Goal: Task Accomplishment & Management: Use online tool/utility

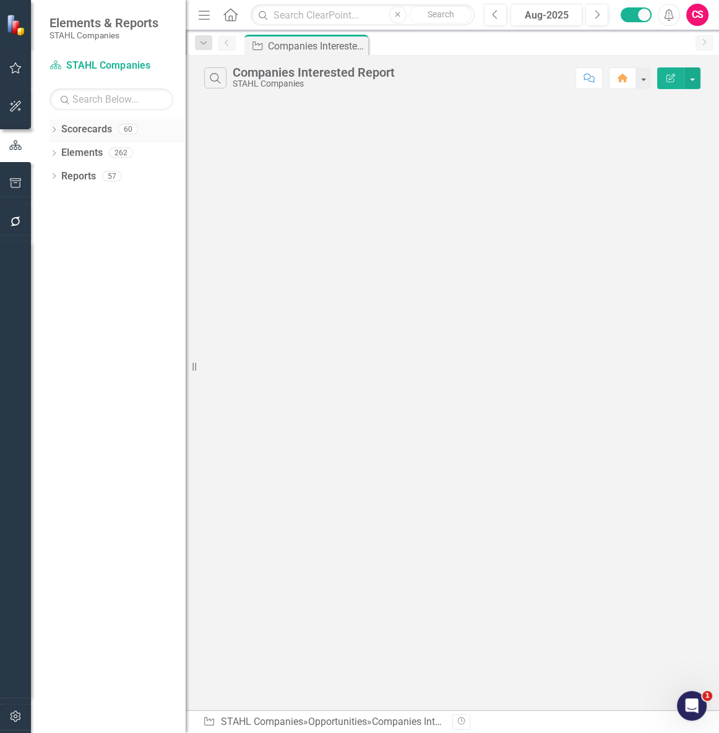
click at [69, 135] on link "Scorecards" at bounding box center [86, 129] width 51 height 14
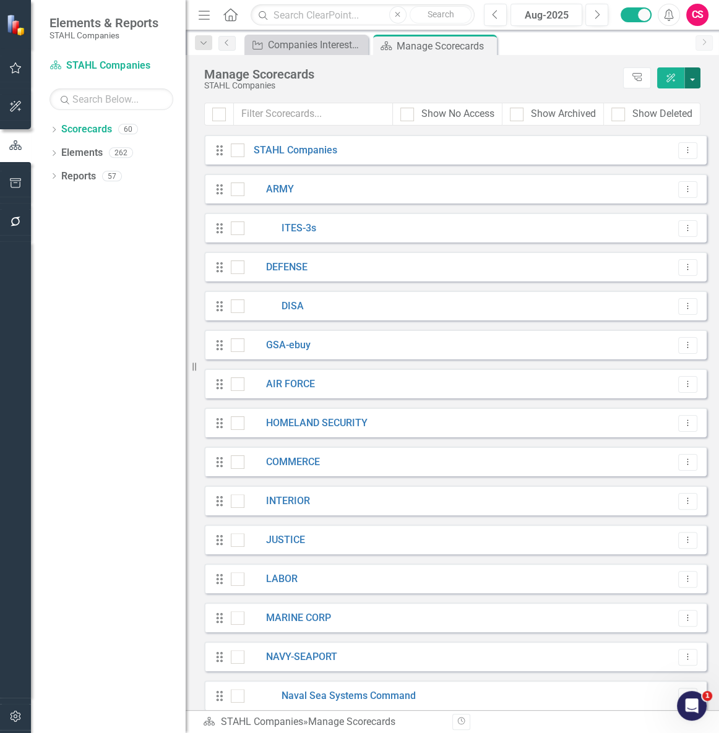
click at [693, 82] on button "button" at bounding box center [692, 77] width 16 height 21
click at [669, 125] on link "Add Add Scorecard" at bounding box center [635, 125] width 128 height 23
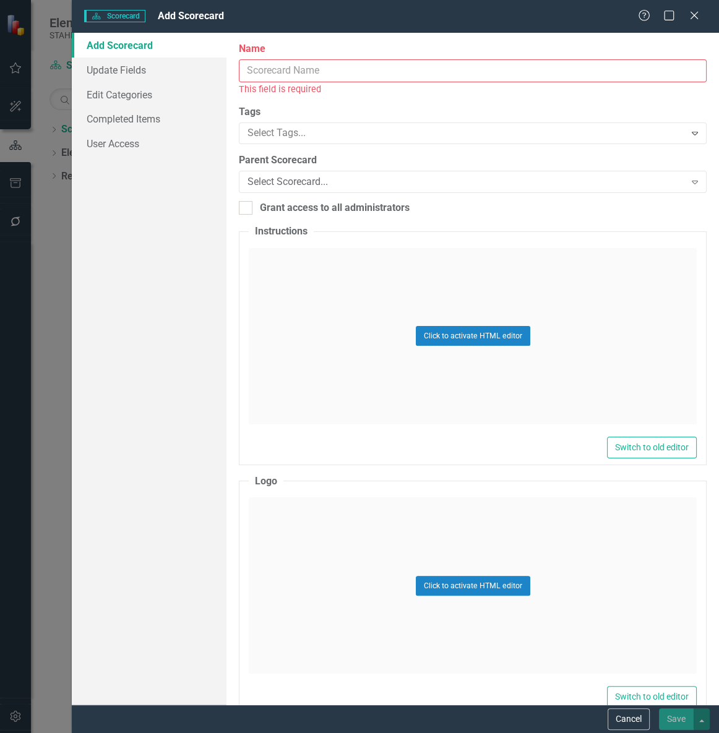
click at [301, 77] on input "Name" at bounding box center [473, 70] width 468 height 23
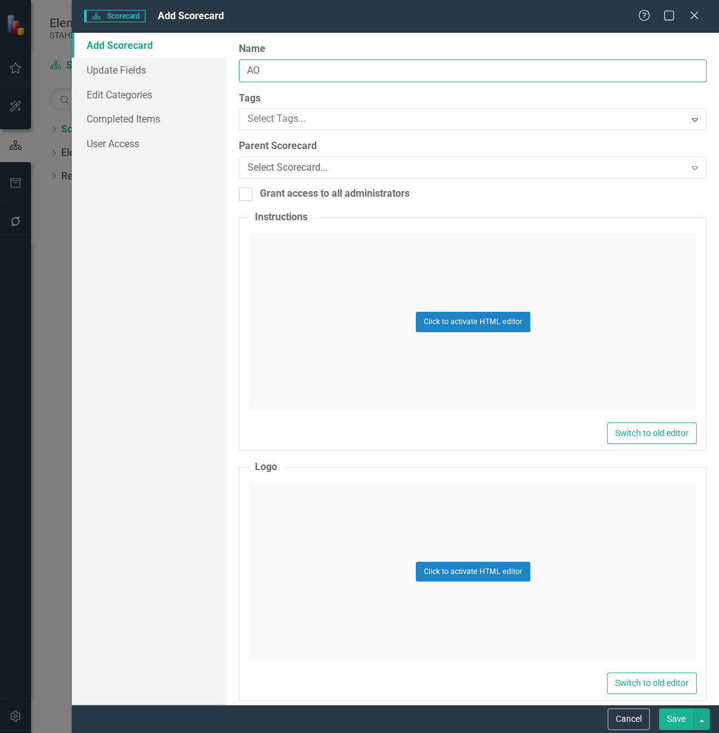
type input "AO"
click at [659, 708] on button "Save" at bounding box center [676, 719] width 35 height 22
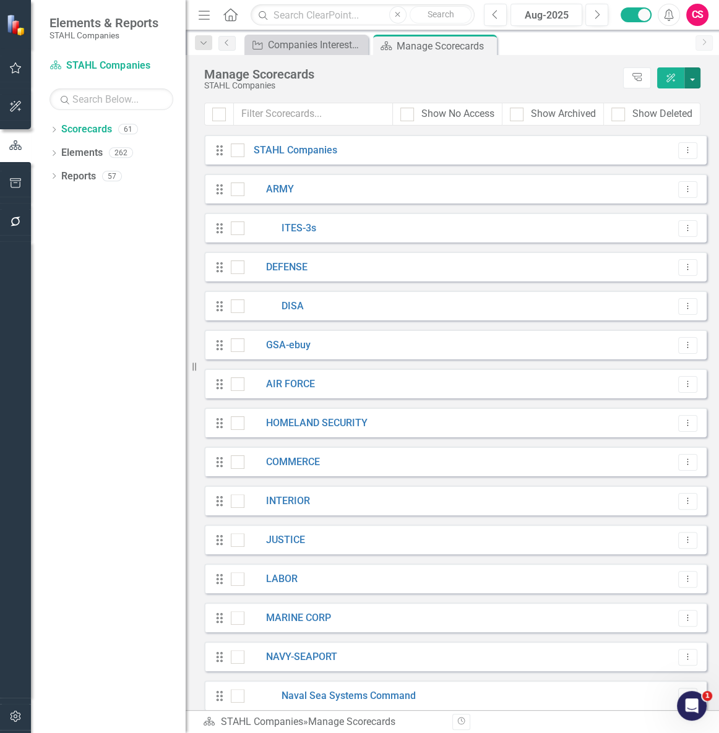
scroll to position [1800, 0]
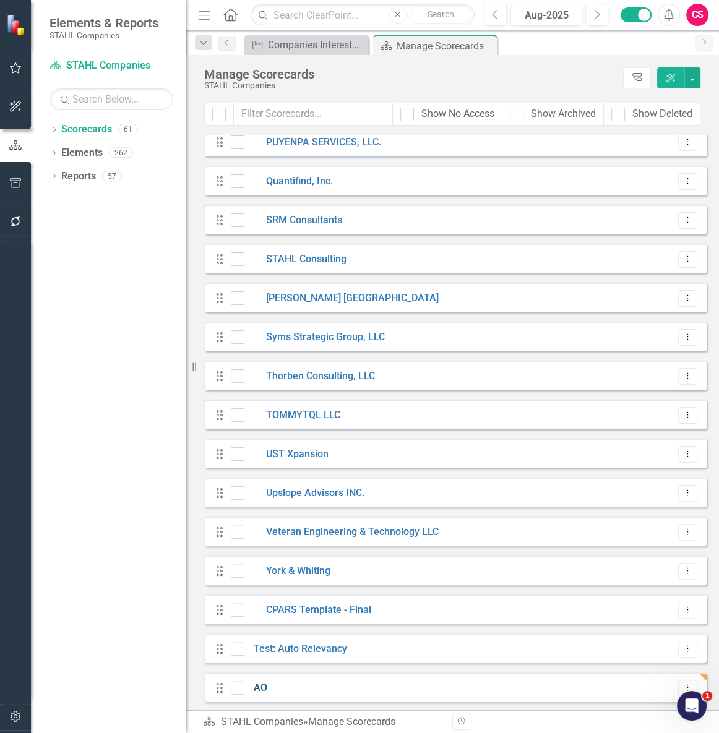
click at [263, 685] on link "AO" at bounding box center [255, 688] width 23 height 14
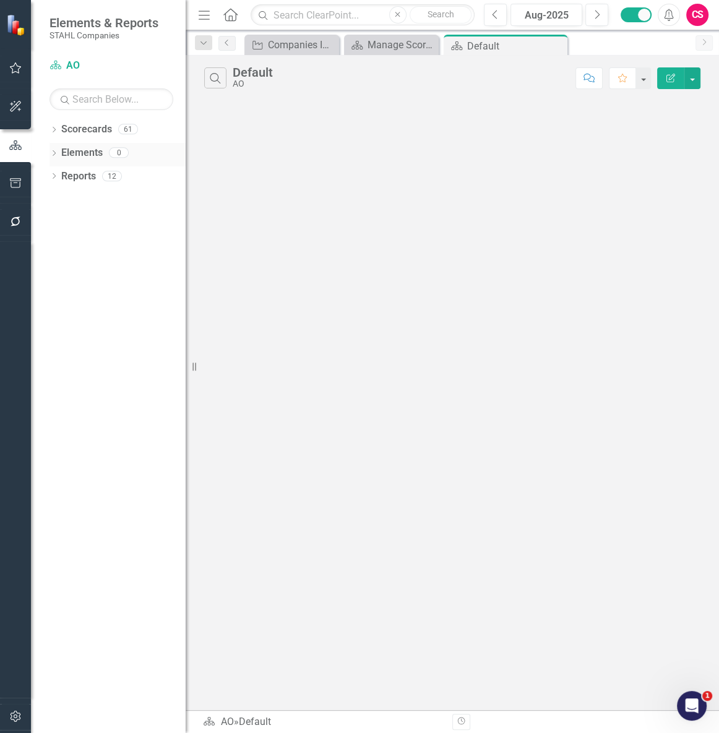
click at [87, 150] on link "Elements" at bounding box center [81, 153] width 41 height 14
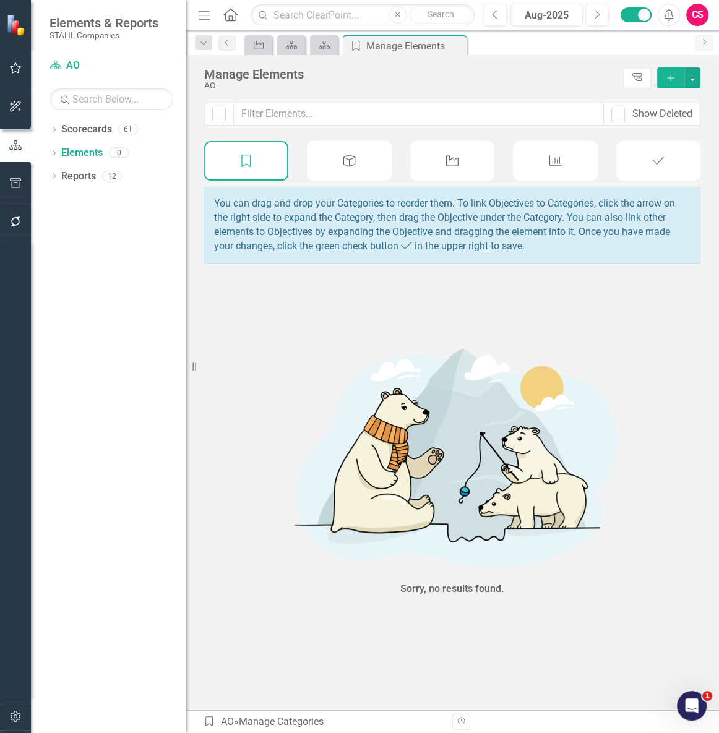
click at [455, 156] on icon "Opportunity" at bounding box center [452, 161] width 16 height 12
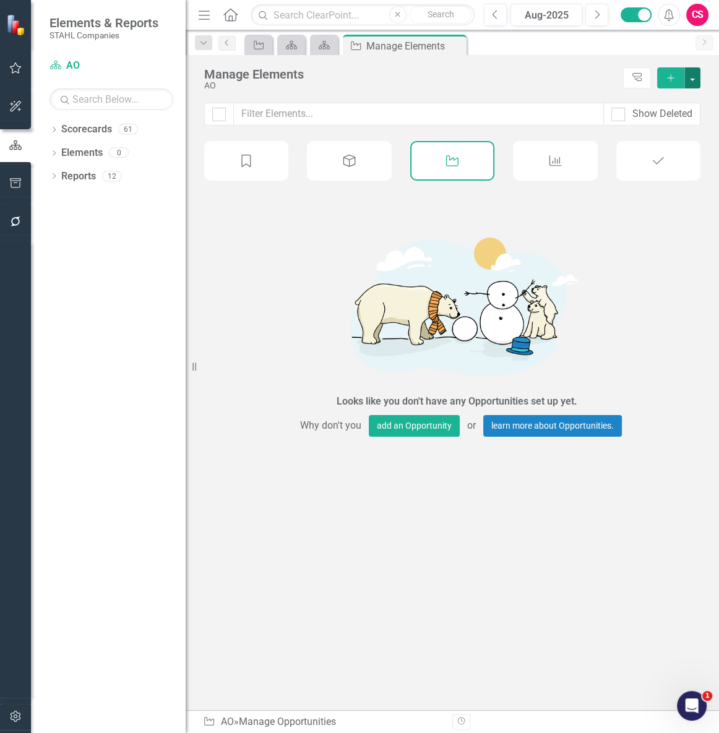
click at [698, 74] on button "button" at bounding box center [692, 77] width 16 height 21
click at [682, 120] on link "Add Multiple Add Multiple" at bounding box center [649, 123] width 101 height 23
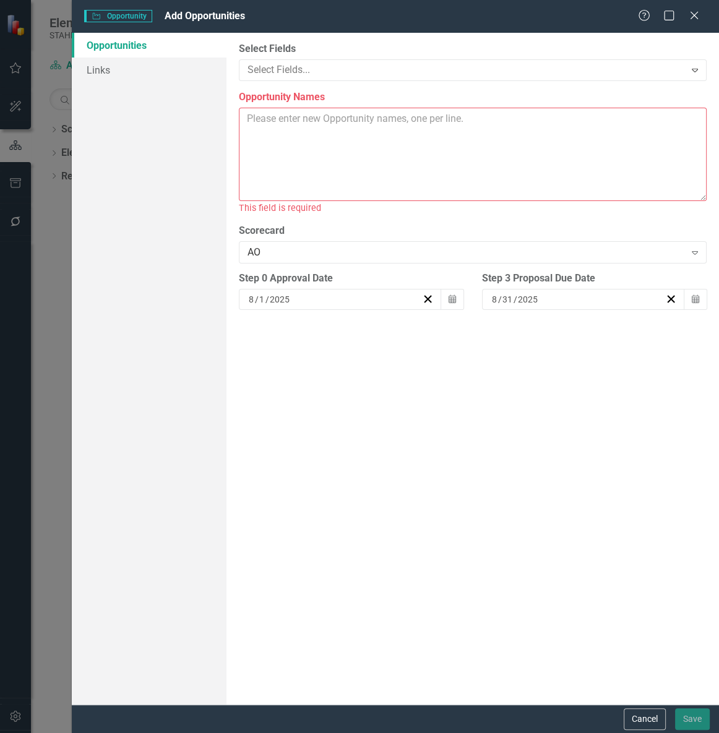
click at [425, 158] on textarea "Opportunity Names" at bounding box center [473, 154] width 468 height 93
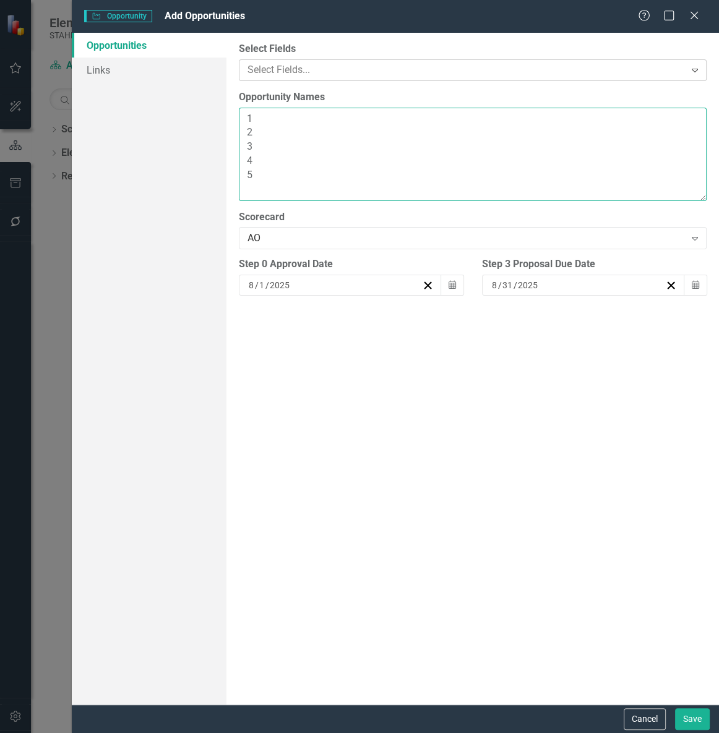
type textarea "1 2 3 4 5"
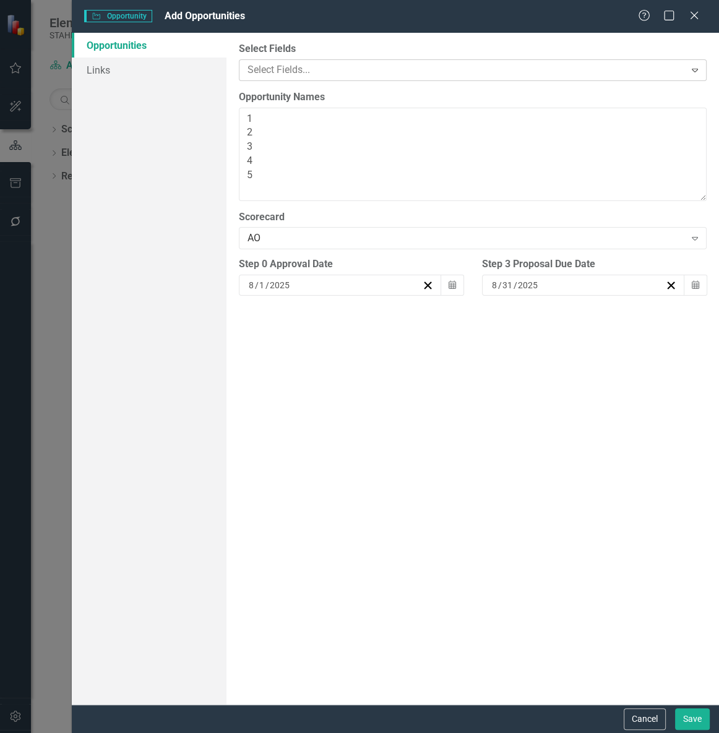
click at [375, 72] on div at bounding box center [463, 70] width 442 height 17
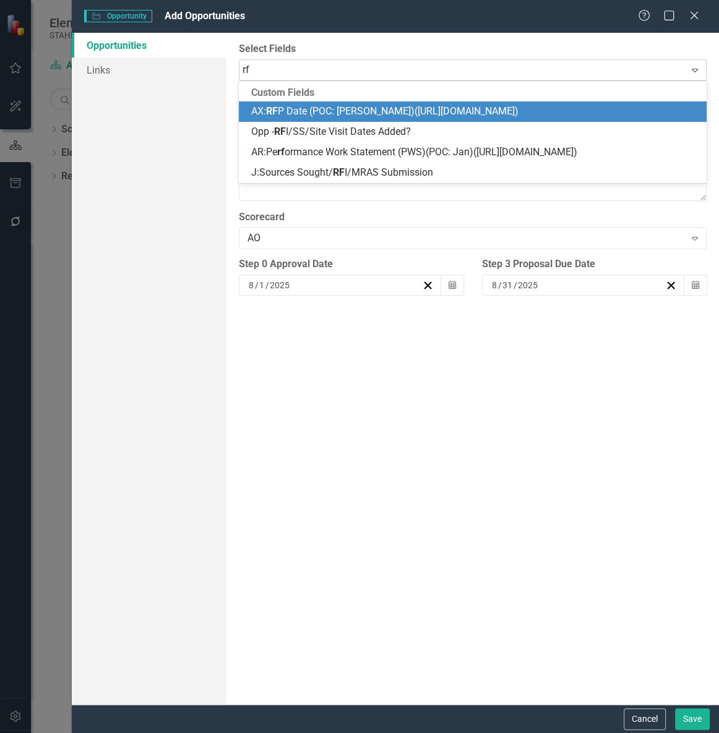
type input "rfp"
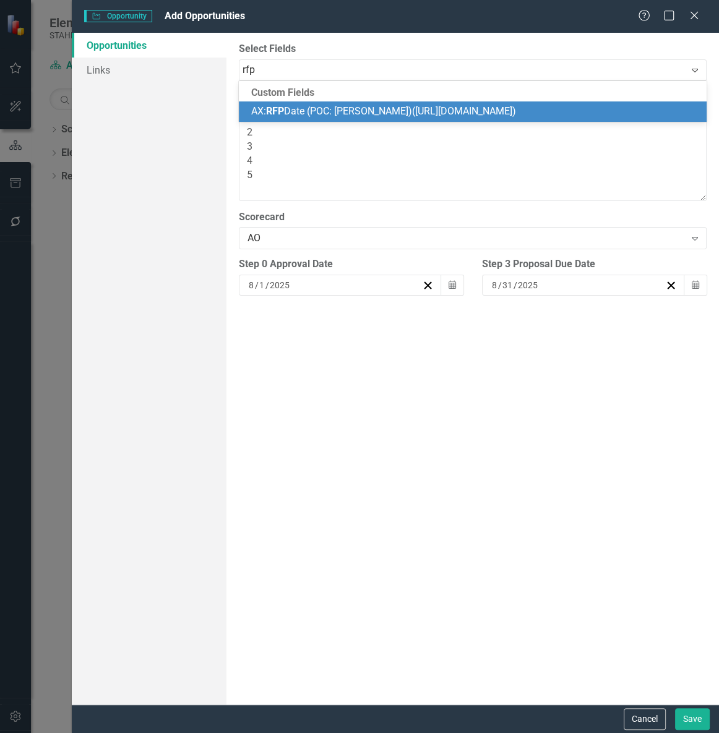
click at [353, 112] on span "AX: RFP Date (POC: Melissa)(https://iq.govwin.com/neo/myGovwin/index)" at bounding box center [383, 111] width 265 height 12
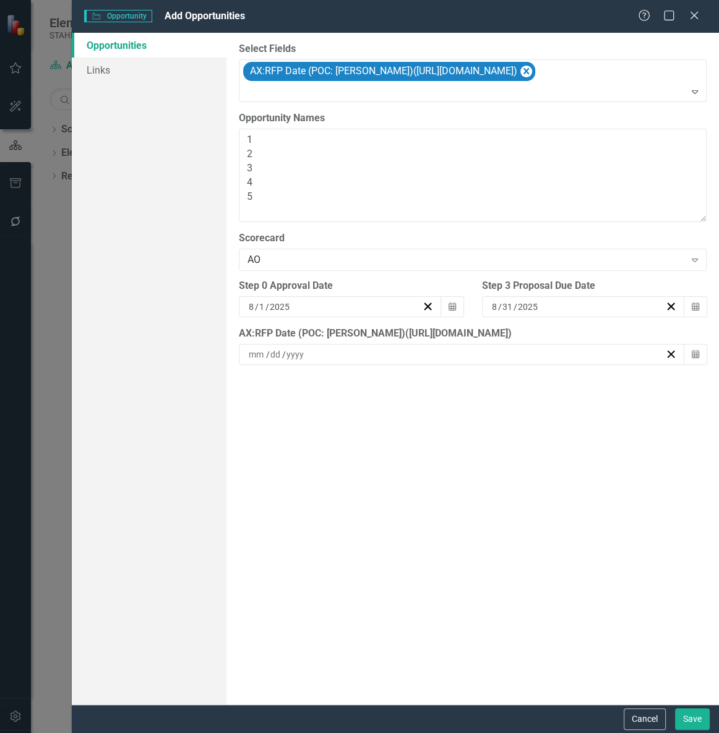
click at [291, 358] on input at bounding box center [295, 354] width 19 height 12
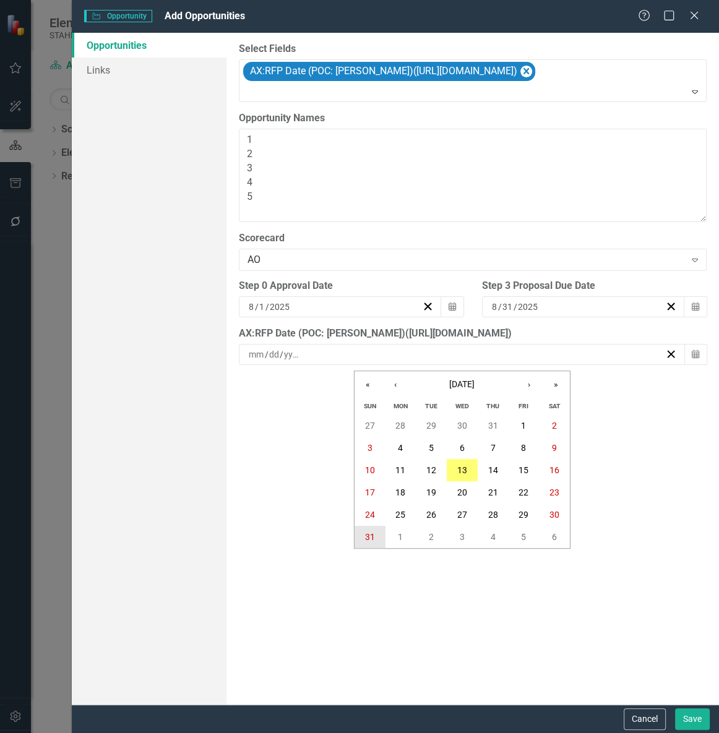
click at [364, 538] on button "31" at bounding box center [369, 537] width 31 height 22
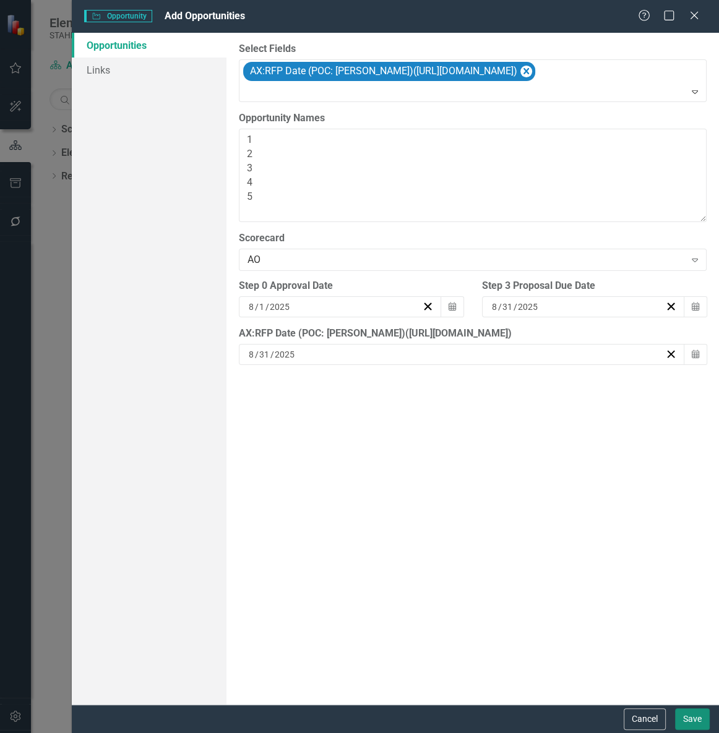
click at [699, 714] on button "Save" at bounding box center [692, 719] width 35 height 22
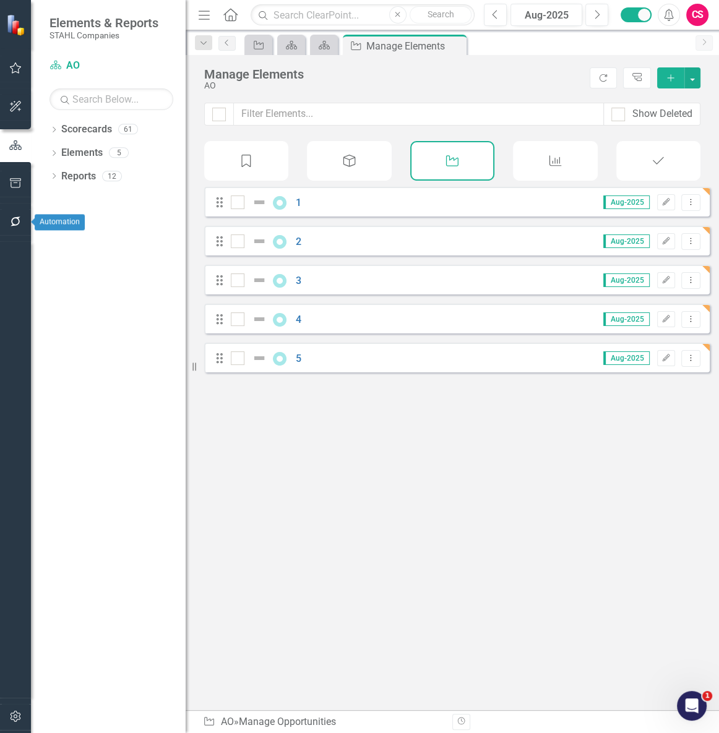
click at [8, 224] on button "button" at bounding box center [16, 222] width 28 height 26
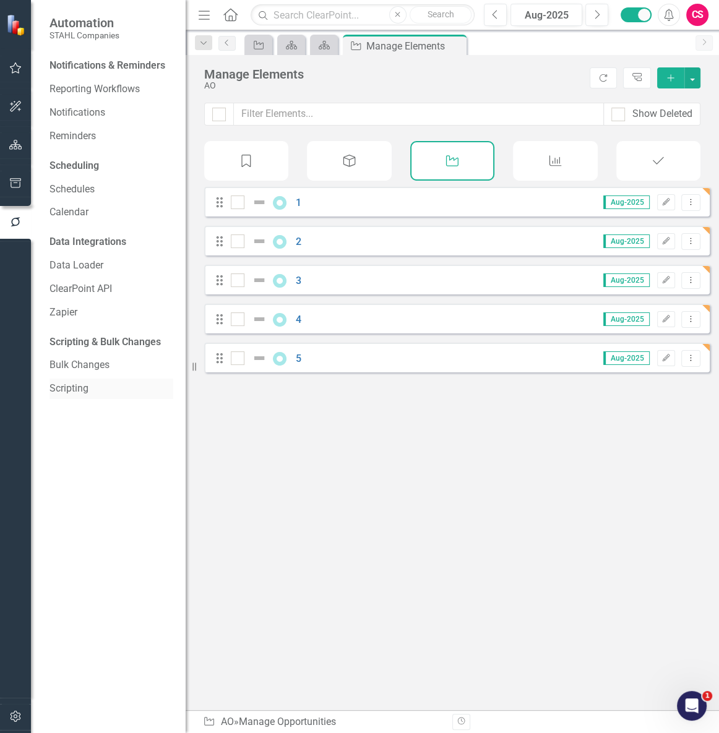
click at [79, 395] on link "Scripting" at bounding box center [111, 389] width 124 height 14
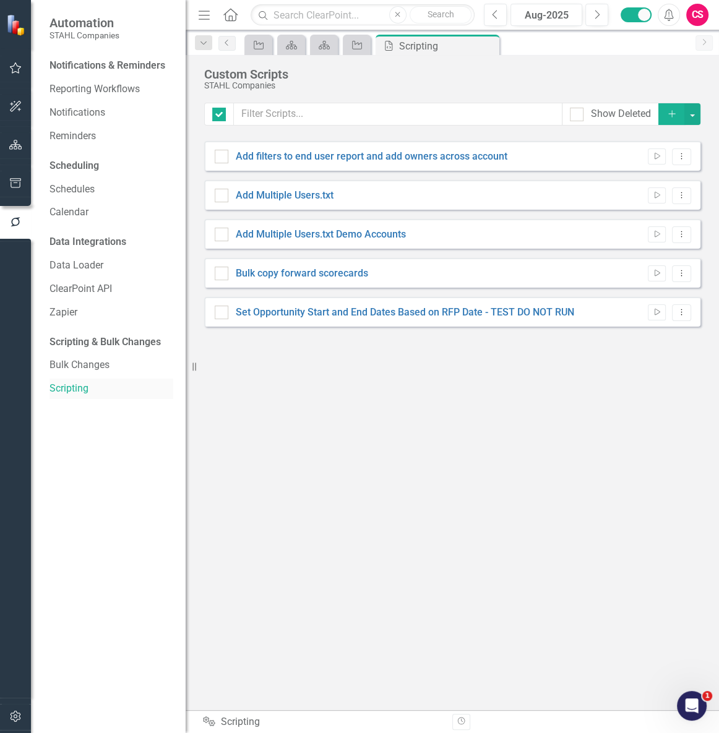
checkbox input "false"
click at [671, 118] on icon "Add" at bounding box center [671, 113] width 11 height 9
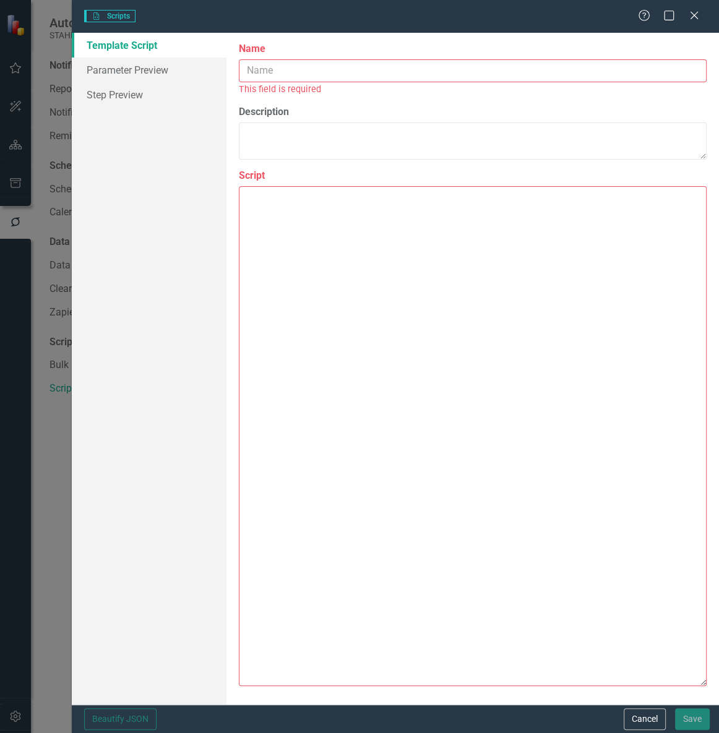
click at [296, 265] on textarea "Script" at bounding box center [473, 436] width 468 height 500
paste textarea "{ "Comments": { "Recommended Name": "Set Opportunity Start and End Dates Based …"
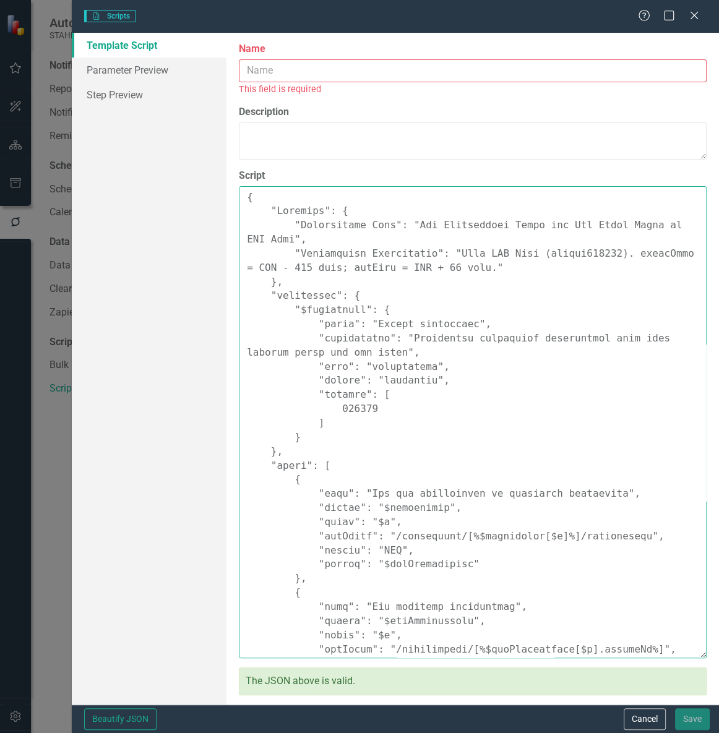
scroll to position [605, 0]
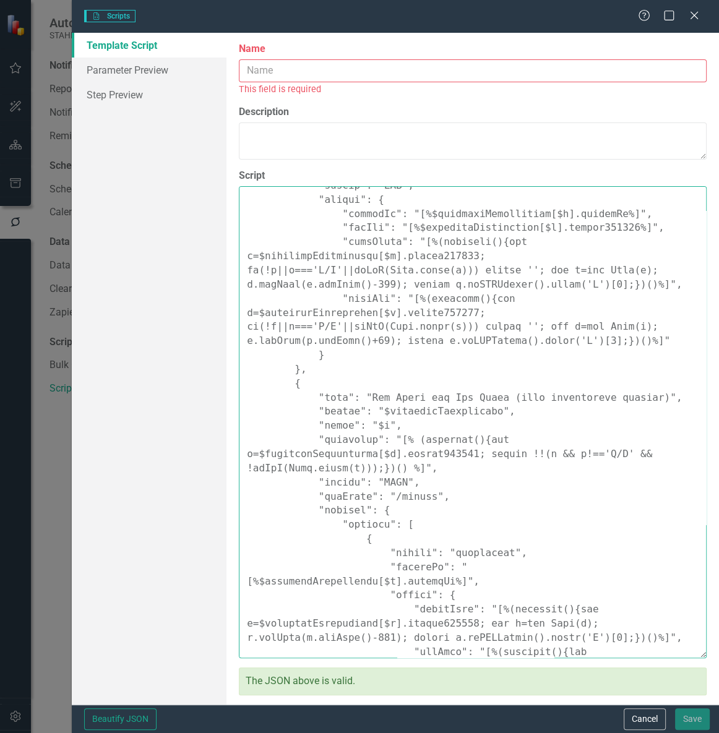
type textarea "{ "Comments": { "Recommended Name": "Set Opportunity Start and End Dates Based …"
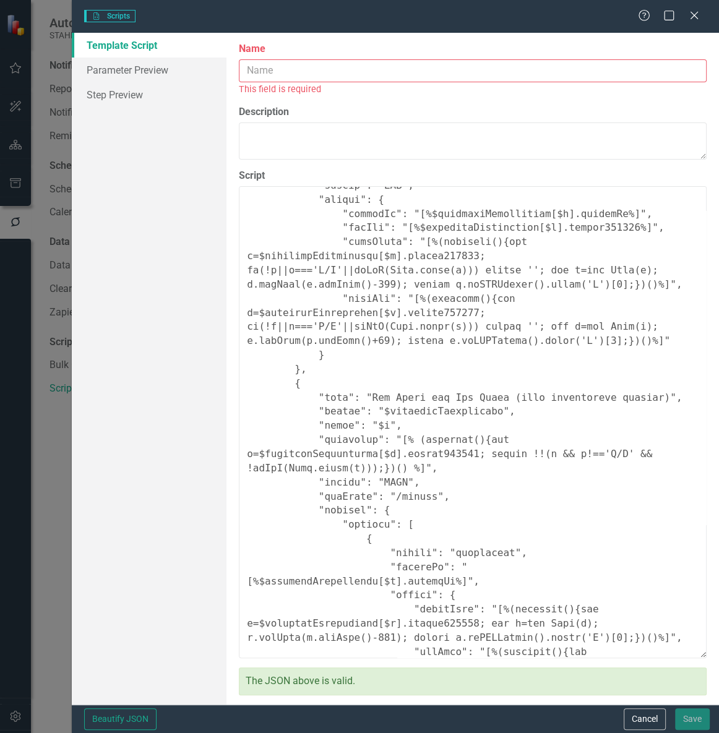
click at [337, 83] on div "This field is required" at bounding box center [473, 89] width 468 height 14
click at [338, 74] on input "Name" at bounding box center [473, 70] width 468 height 23
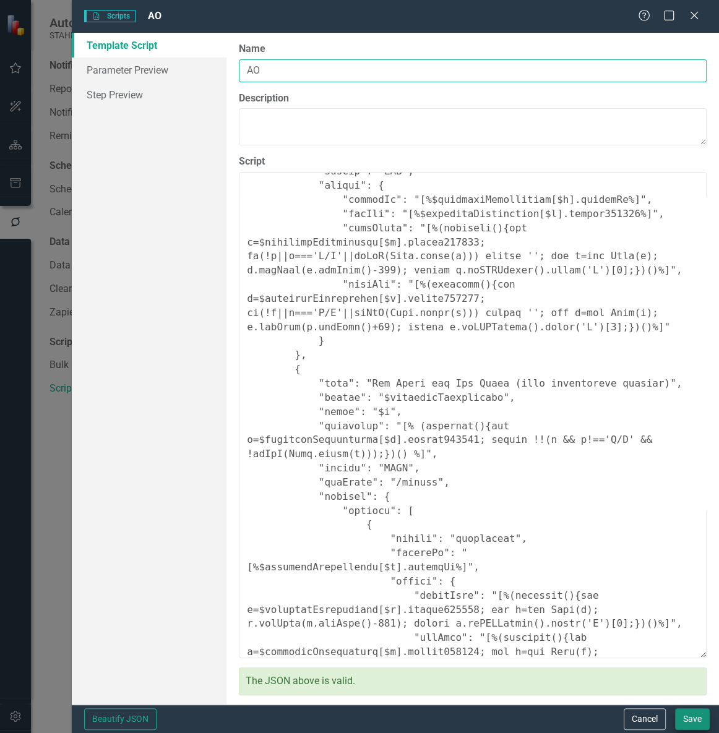
type input "AO"
click at [691, 715] on button "Save" at bounding box center [692, 719] width 35 height 22
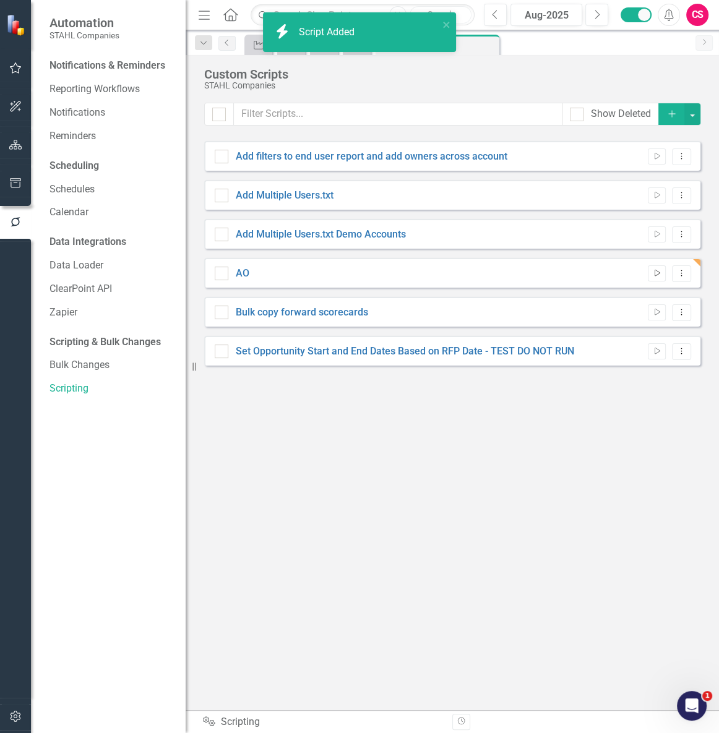
click at [656, 276] on icon "Run Script" at bounding box center [656, 273] width 9 height 7
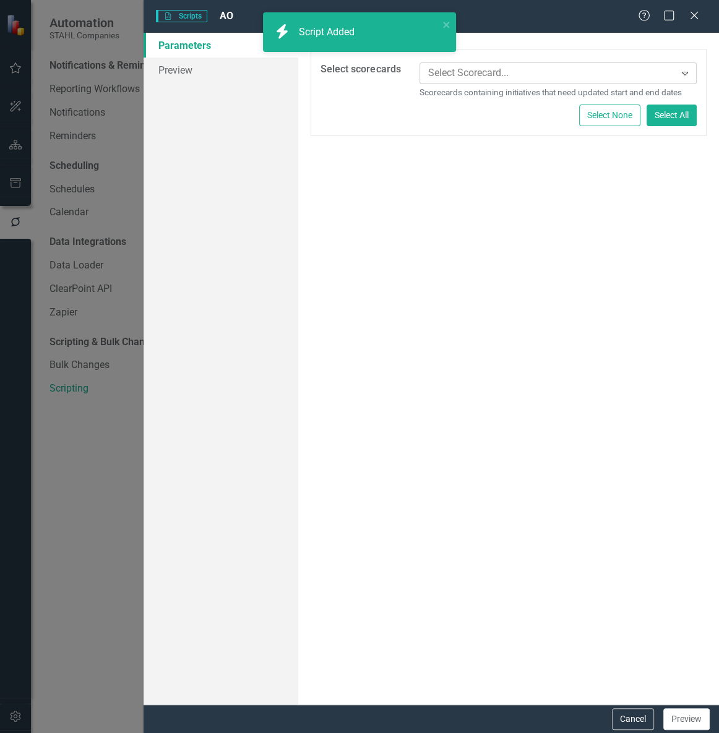
click at [444, 77] on div at bounding box center [549, 73] width 252 height 17
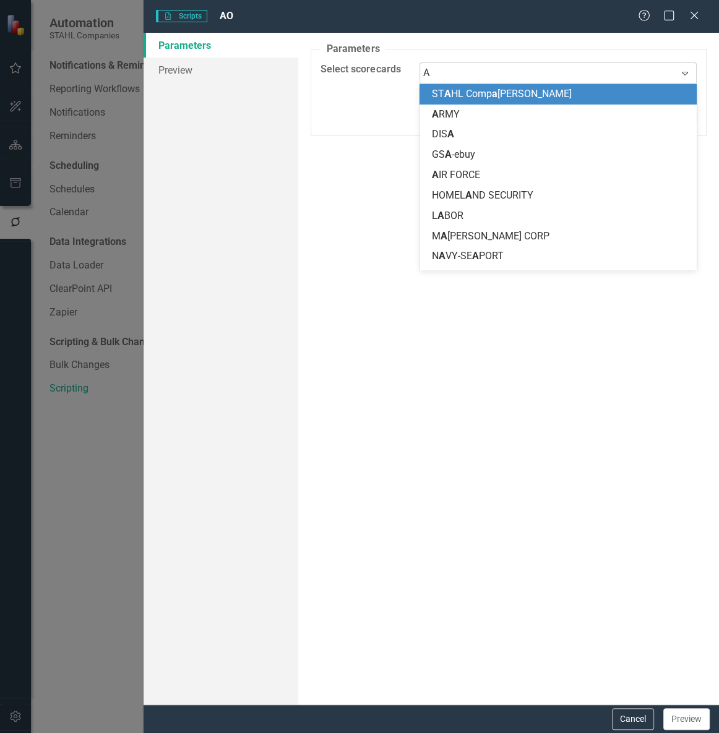
type input "AO"
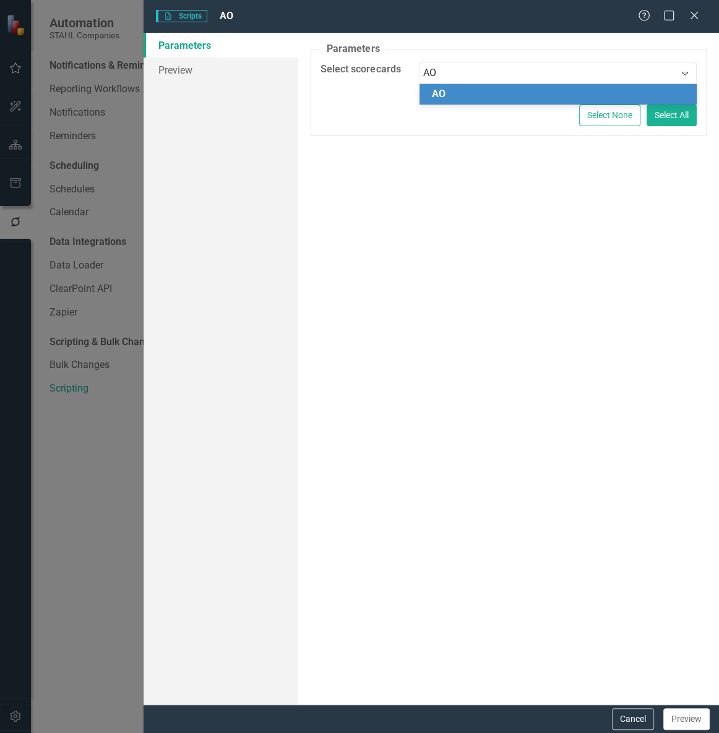
click at [442, 96] on span "AO" at bounding box center [439, 94] width 14 height 12
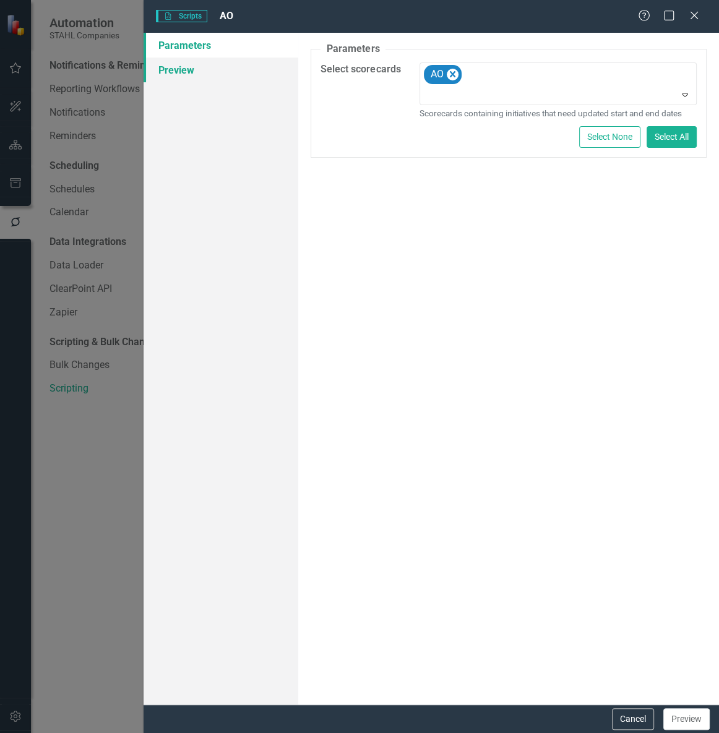
click at [244, 62] on link "Preview" at bounding box center [220, 70] width 155 height 25
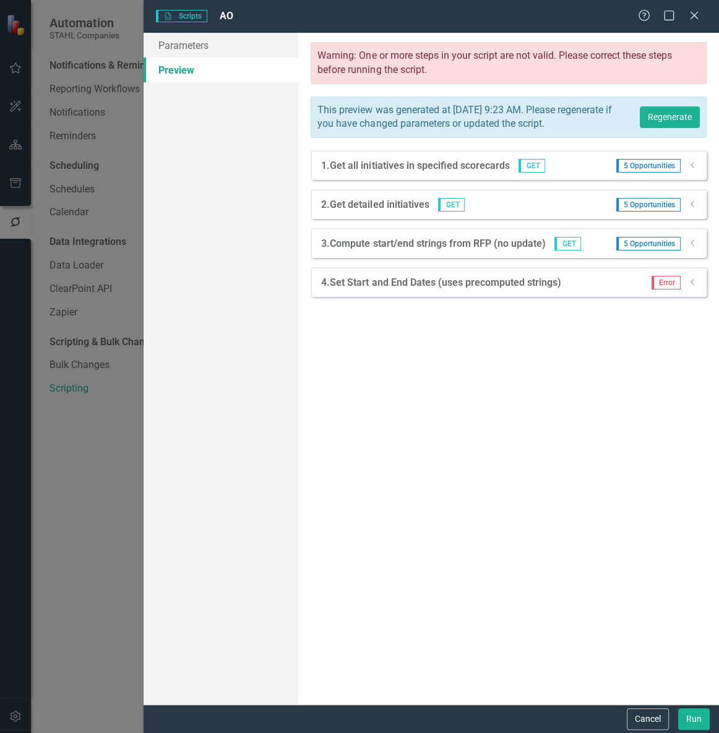
click at [693, 286] on icon "Dropdown" at bounding box center [692, 281] width 9 height 7
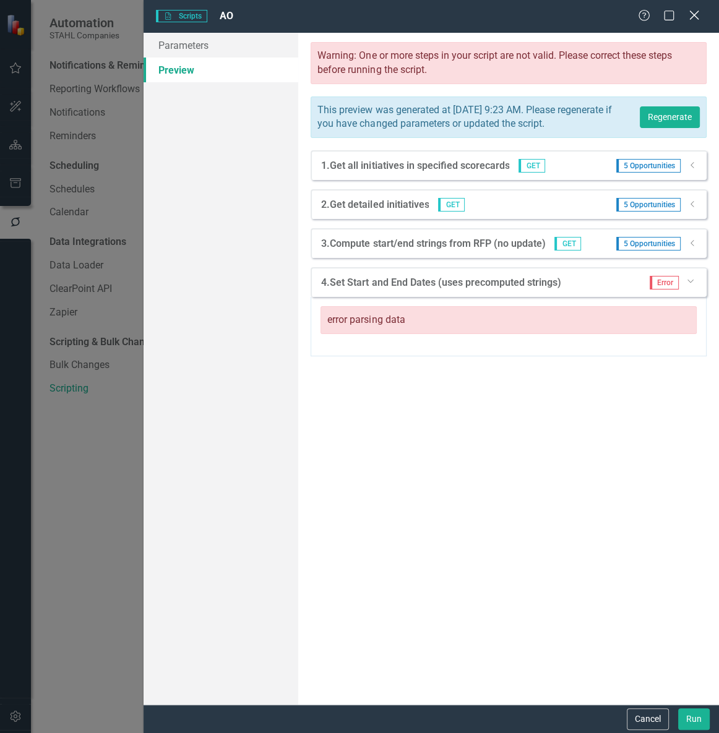
click at [698, 12] on icon "Close" at bounding box center [693, 15] width 15 height 12
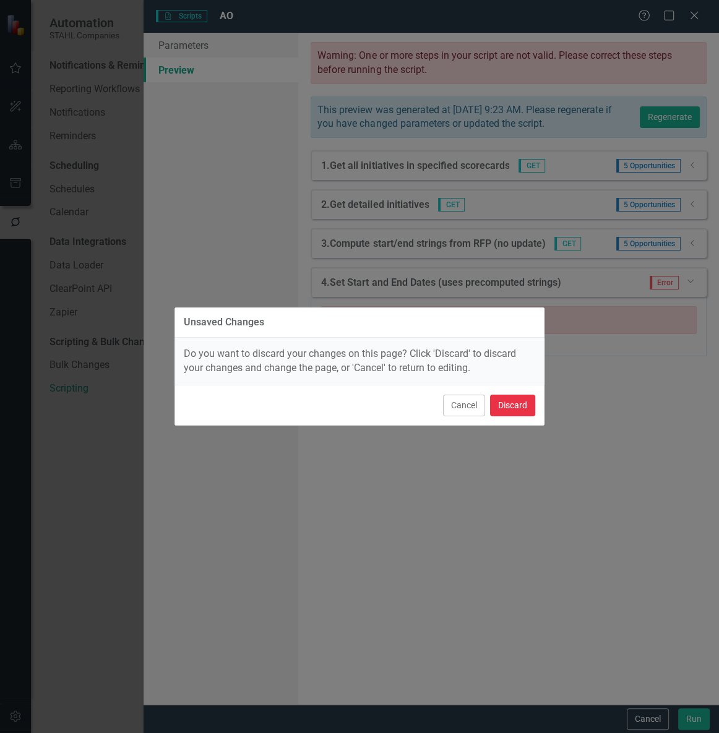
click at [507, 403] on button "Discard" at bounding box center [512, 406] width 45 height 22
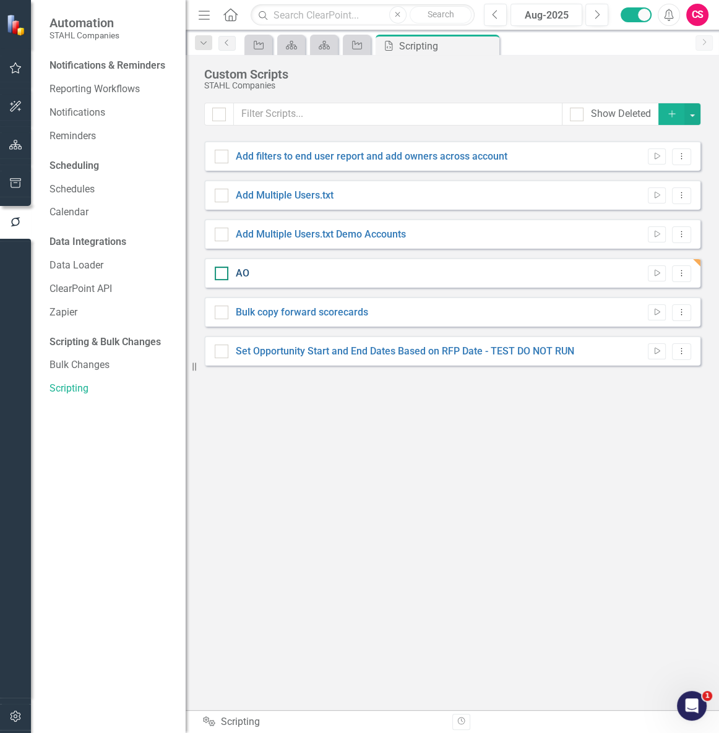
click at [247, 275] on link "AO" at bounding box center [243, 273] width 14 height 12
click at [223, 275] on input "AO" at bounding box center [219, 271] width 8 height 8
checkbox input "true"
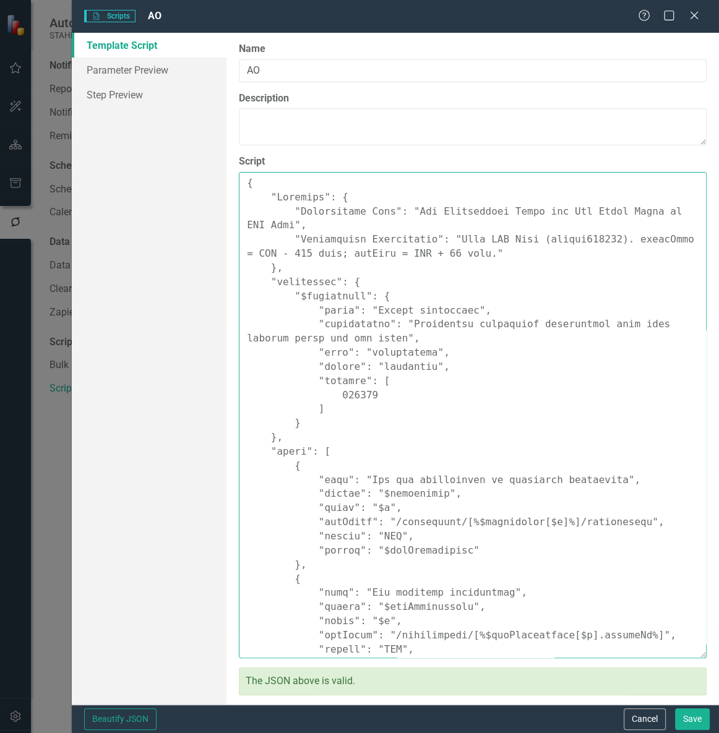
click at [430, 378] on textarea "Script" at bounding box center [473, 415] width 468 height 486
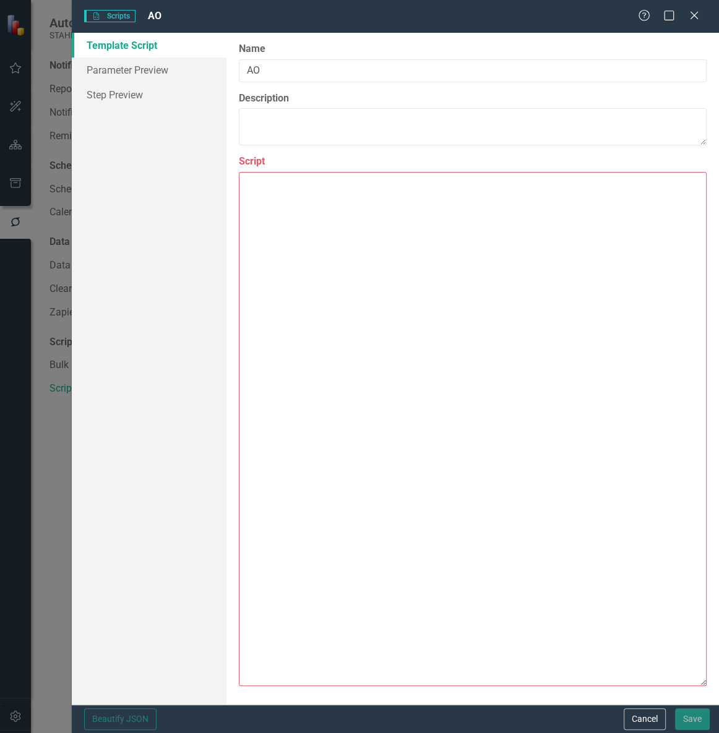
paste textarea "{ "Comments": { "Recommended Name": "Set Opportunity Start and End Dates Based …"
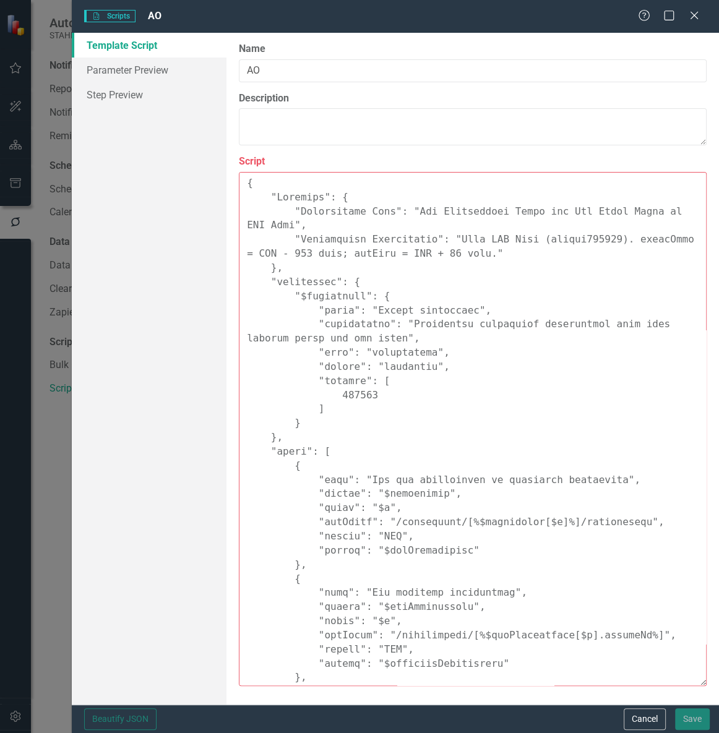
scroll to position [591, 0]
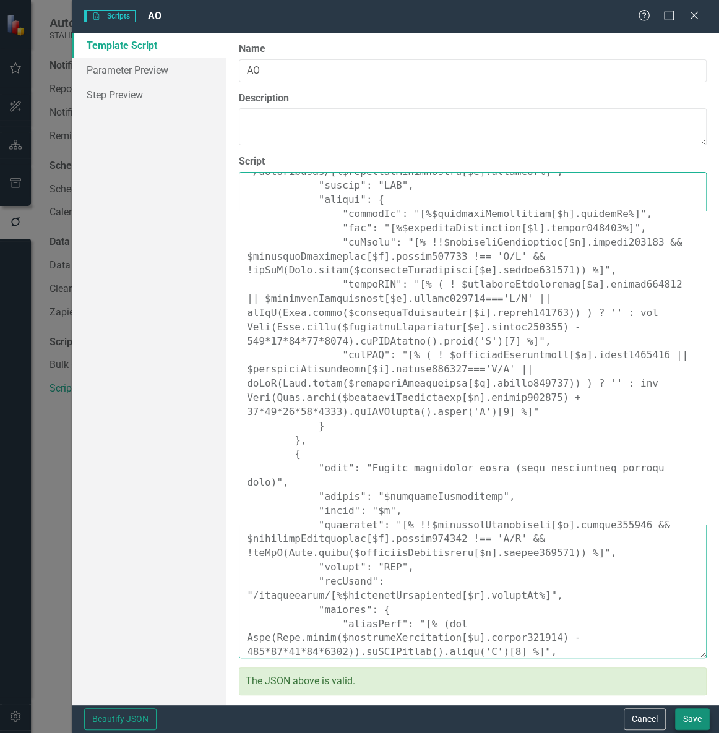
type textarea "{ "Comments": { "Recommended Name": "Set Opportunity Start and End Dates Based …"
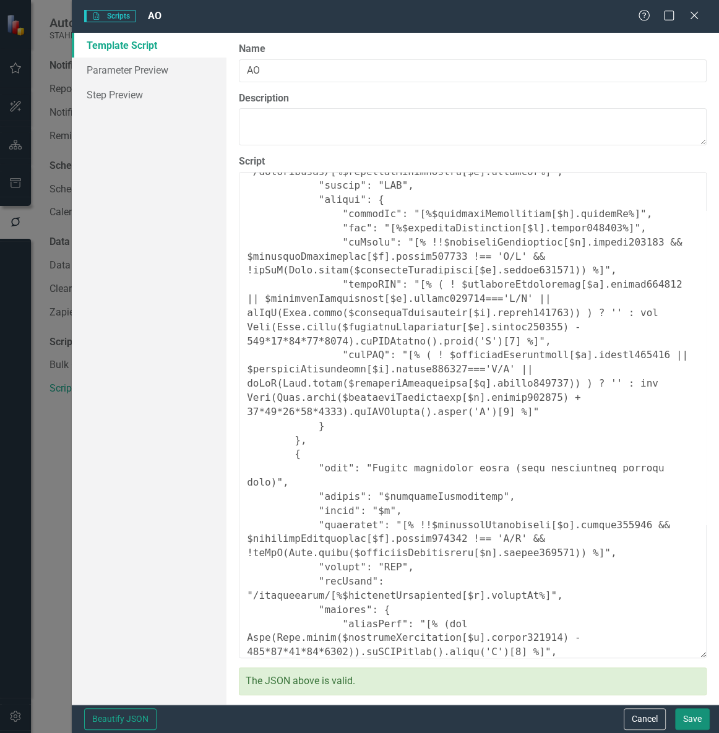
click at [691, 714] on button "Save" at bounding box center [692, 719] width 35 height 22
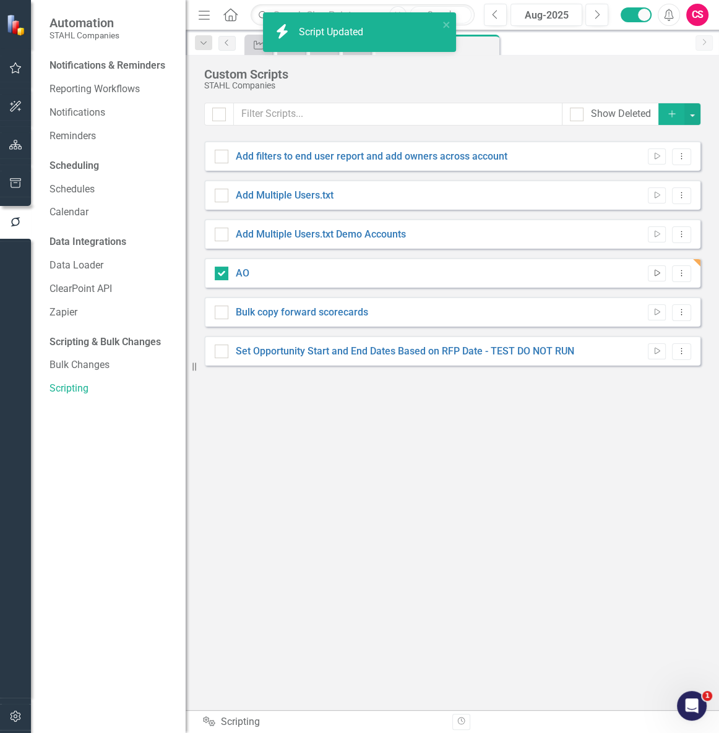
click at [651, 278] on button "Run Script" at bounding box center [656, 273] width 18 height 16
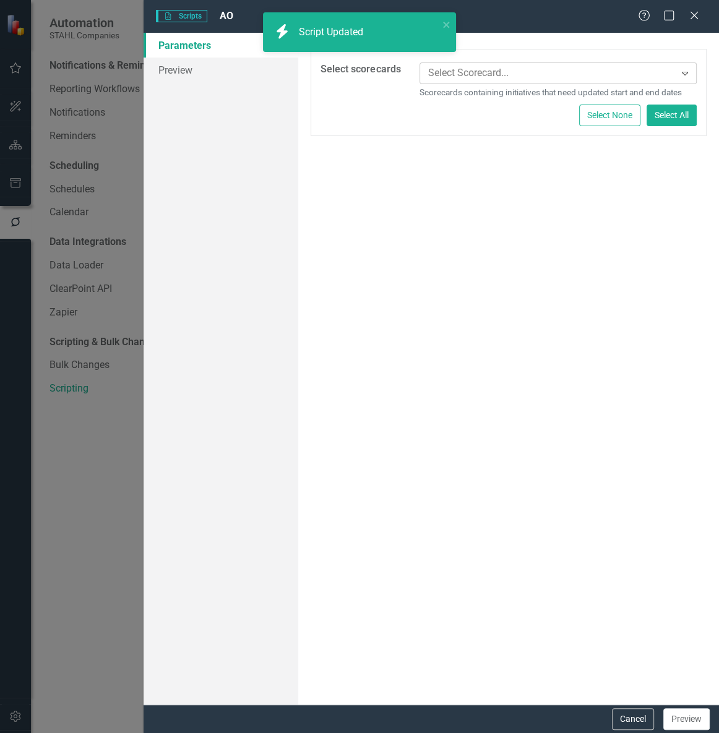
click at [474, 74] on div at bounding box center [549, 73] width 252 height 17
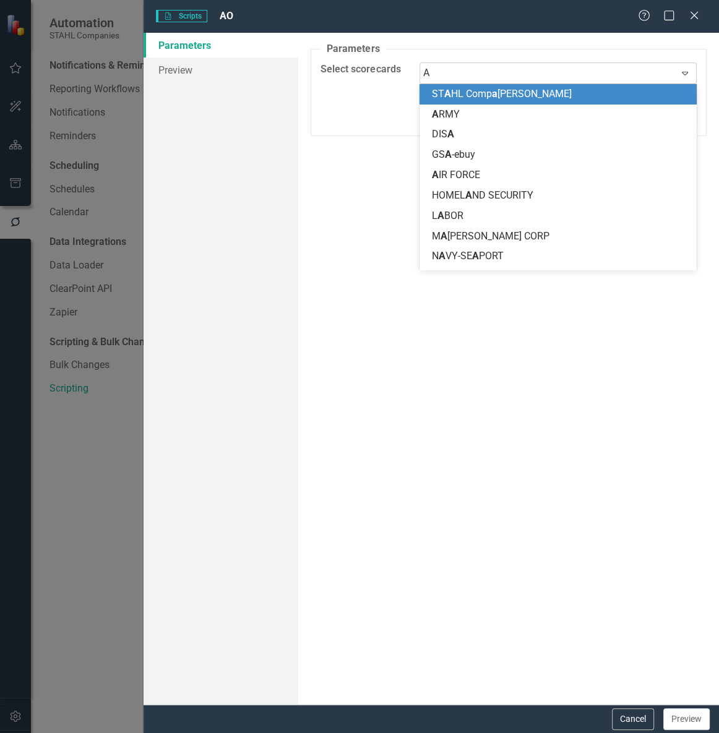
type input "AO"
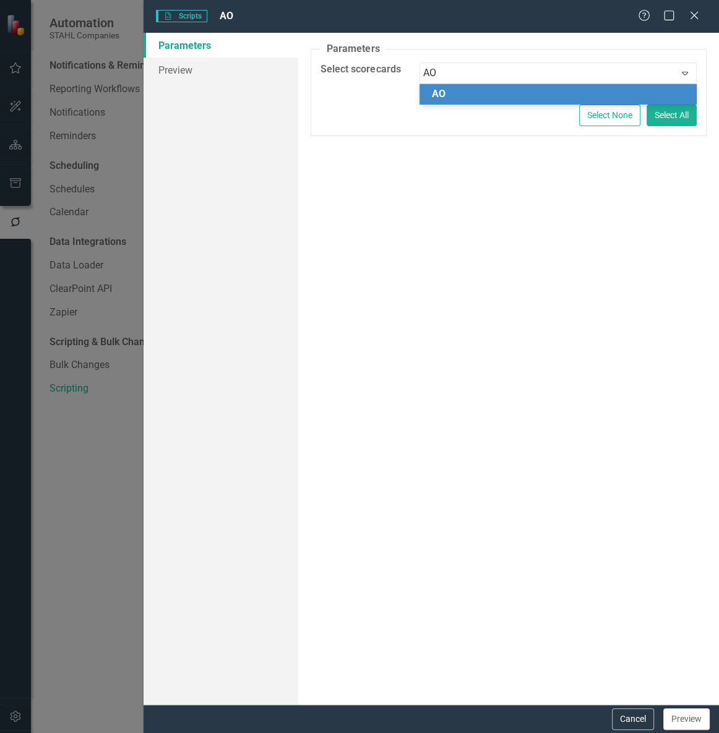
click at [447, 99] on div "AO" at bounding box center [560, 94] width 257 height 14
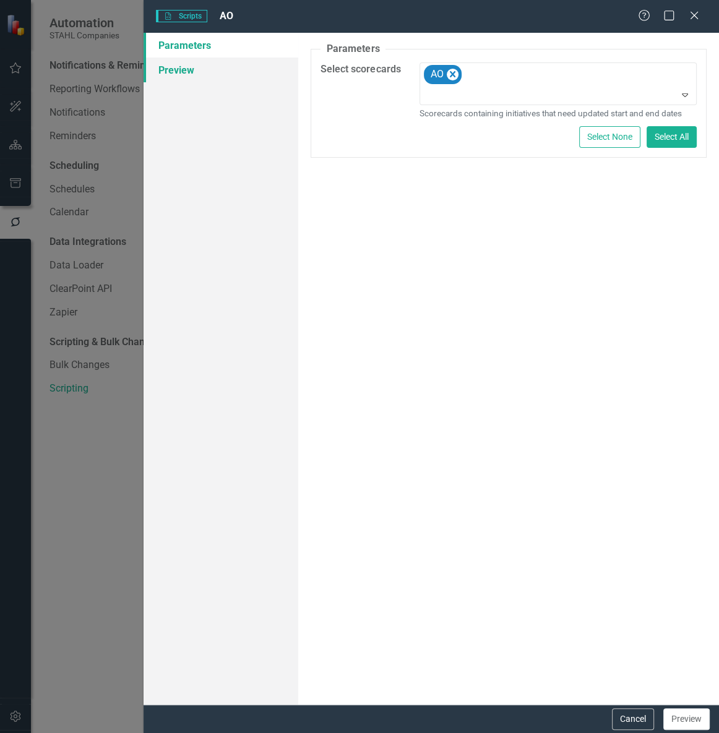
click at [197, 72] on link "Preview" at bounding box center [220, 70] width 155 height 25
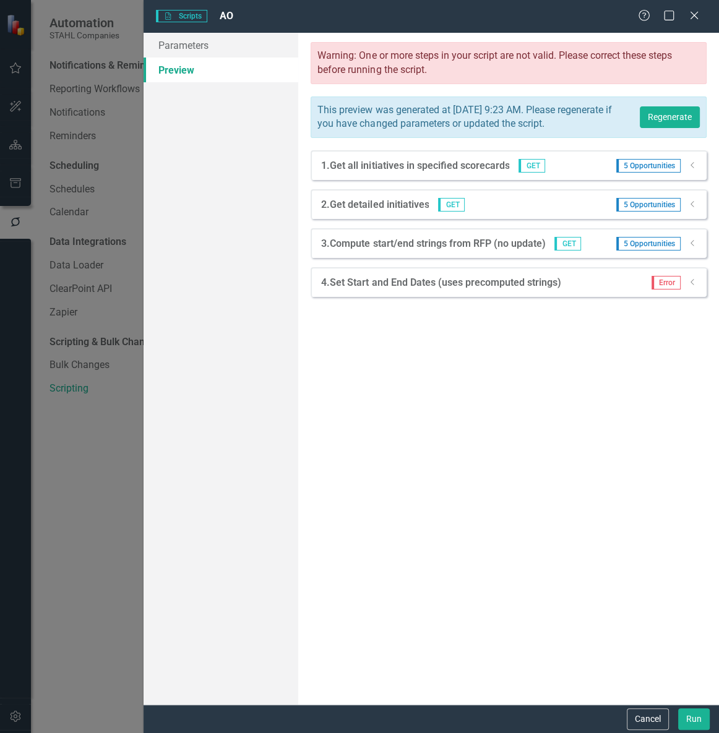
click at [667, 111] on div "This preview was generated at Wednesday, August 13th, 2025 at 9:23 AM. Please r…" at bounding box center [508, 117] width 382 height 28
click at [668, 119] on button "Regenerate" at bounding box center [669, 117] width 60 height 22
click at [686, 250] on div "5 Opportunities Dropdown" at bounding box center [652, 244] width 90 height 14
click at [688, 247] on icon "Dropdown" at bounding box center [692, 242] width 9 height 7
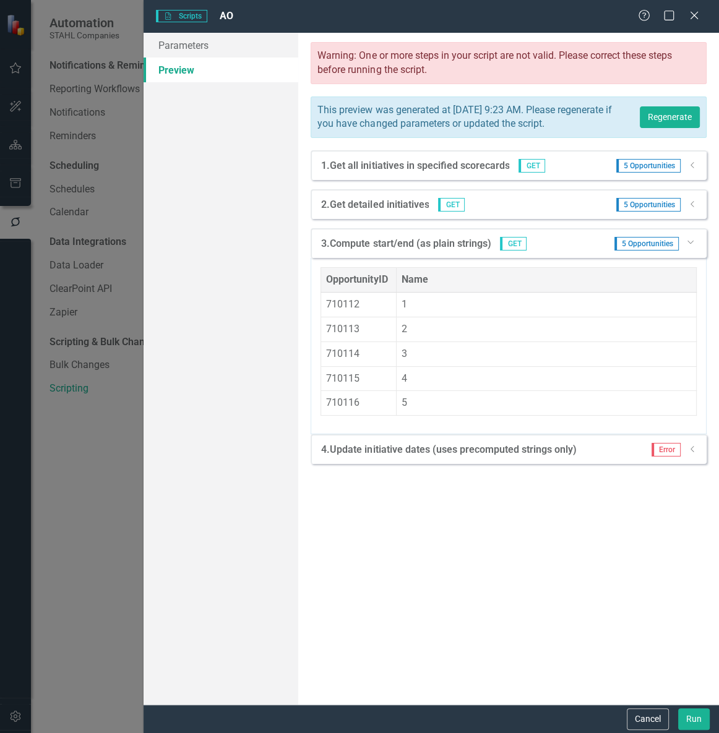
click at [688, 246] on icon "Dropdown" at bounding box center [689, 241] width 7 height 9
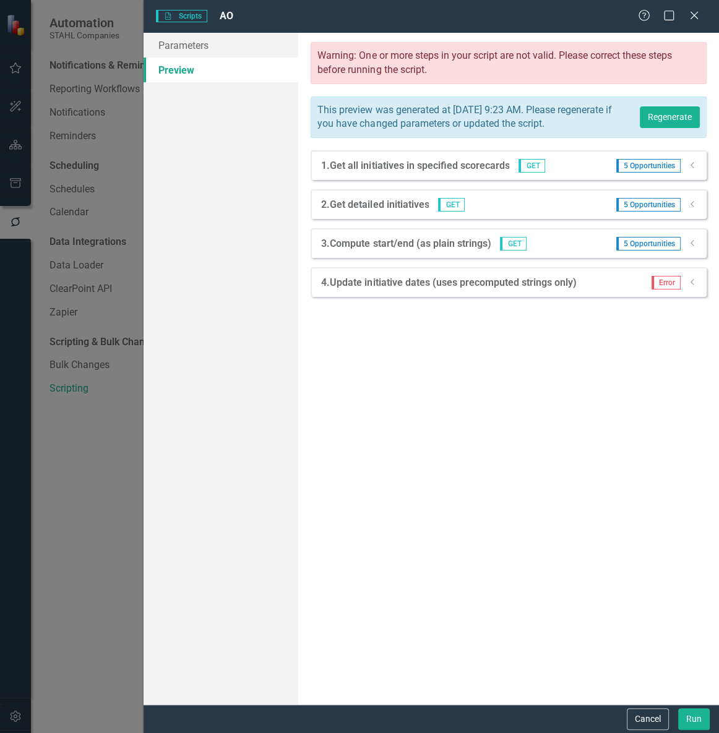
click at [690, 286] on icon "Dropdown" at bounding box center [692, 281] width 9 height 7
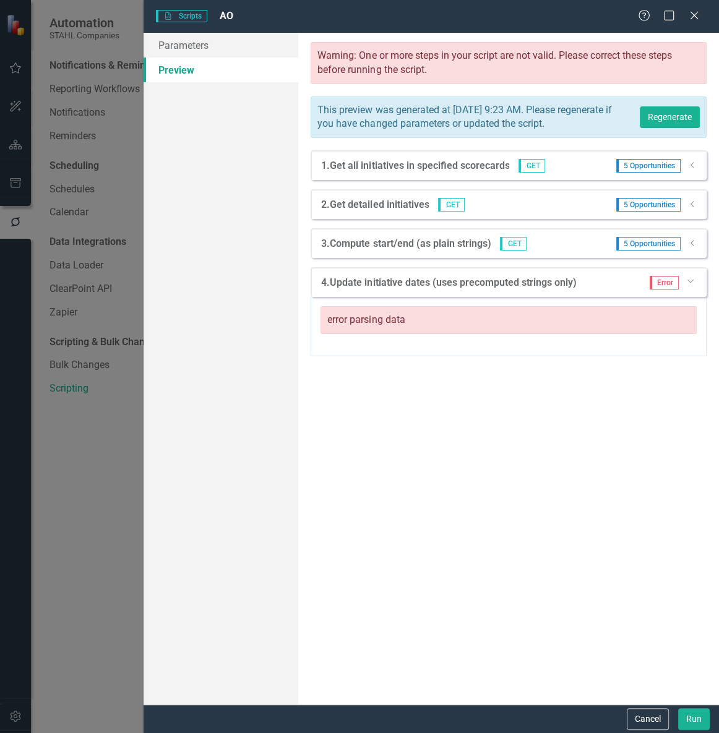
click at [690, 285] on icon "Dropdown" at bounding box center [689, 280] width 7 height 9
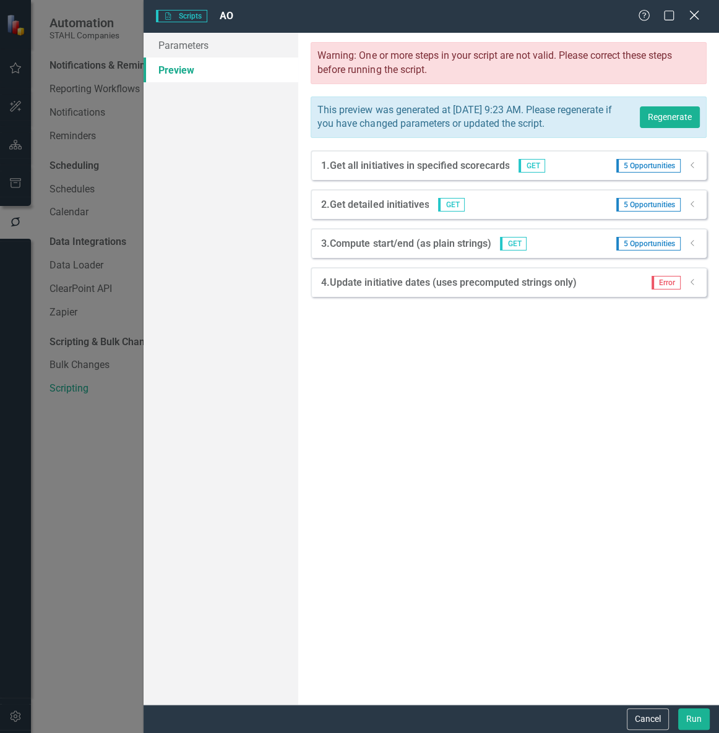
click at [693, 13] on icon "Close" at bounding box center [693, 15] width 15 height 12
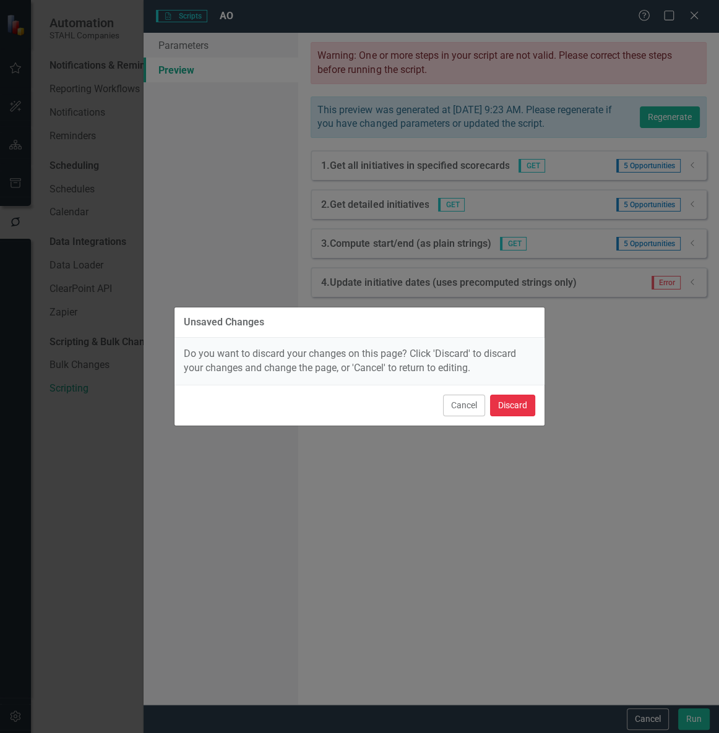
click at [523, 403] on button "Discard" at bounding box center [512, 406] width 45 height 22
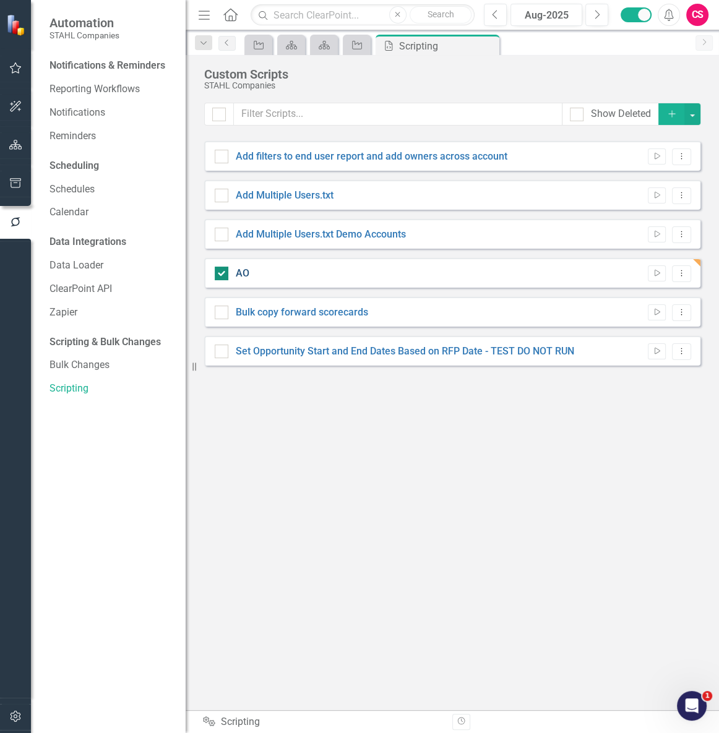
click at [244, 271] on link "AO" at bounding box center [243, 273] width 14 height 12
click at [223, 271] on input "AO" at bounding box center [219, 271] width 8 height 8
checkbox input "false"
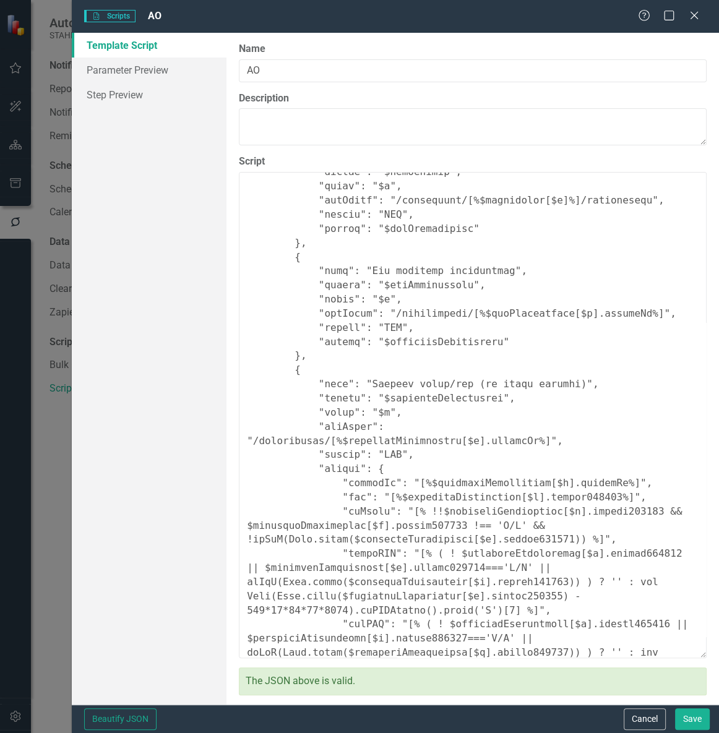
scroll to position [651, 0]
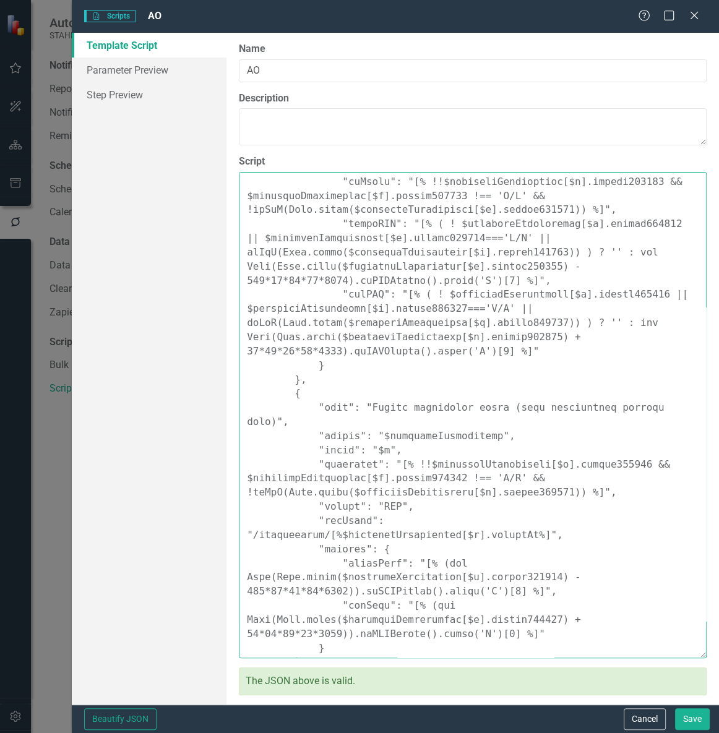
drag, startPoint x: 291, startPoint y: 377, endPoint x: 309, endPoint y: 620, distance: 243.0
click at [309, 620] on textarea "Script" at bounding box center [473, 415] width 468 height 486
paste textarea ""name": "Update initiative dates (from precomputed list)", "repeat": "$global.2…"
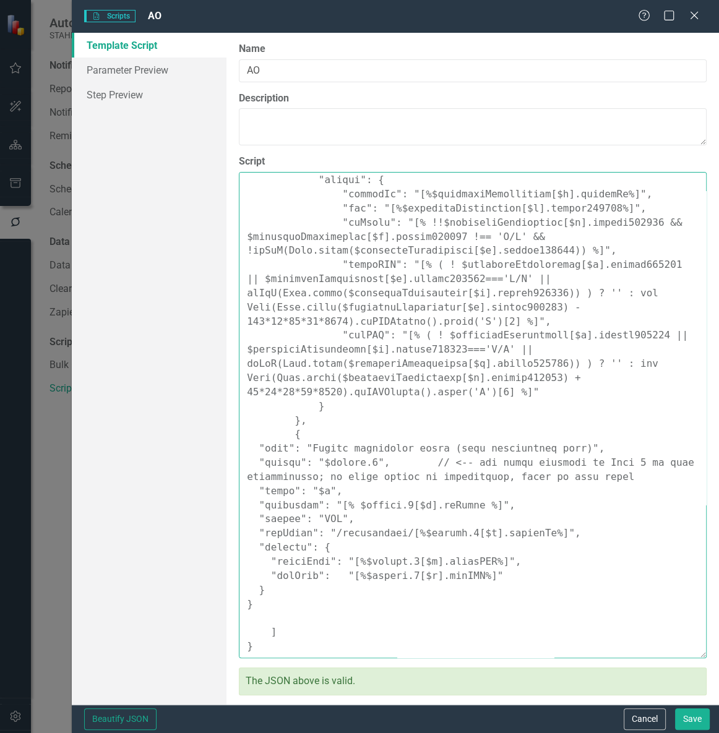
scroll to position [595, 0]
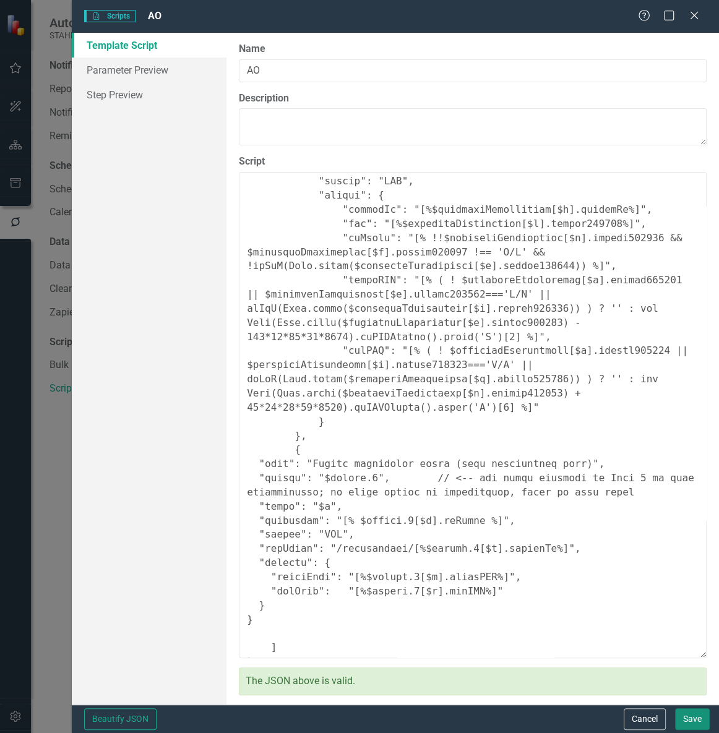
type textarea "{ "Comments": { "Recommended Name": "Set Opportunity Start and End Dates Based …"
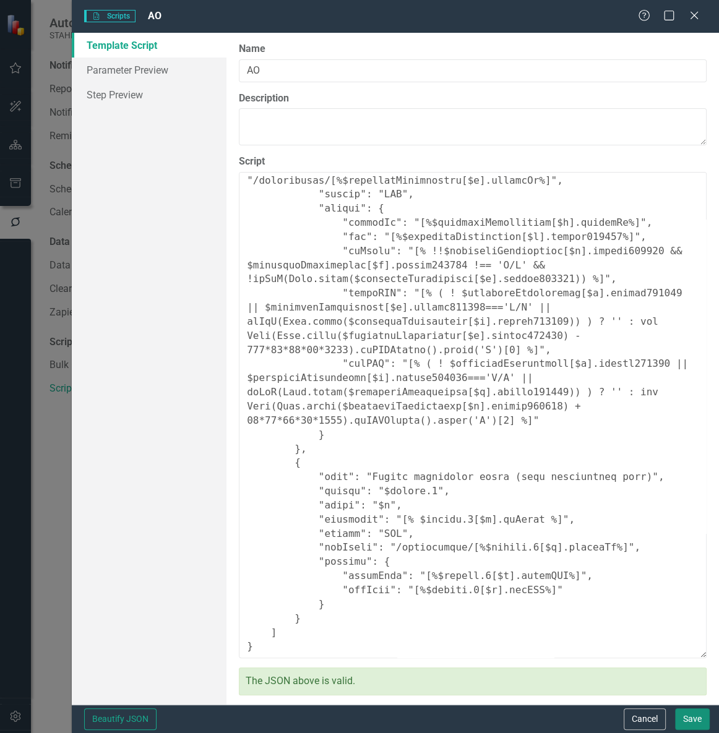
scroll to position [566, 0]
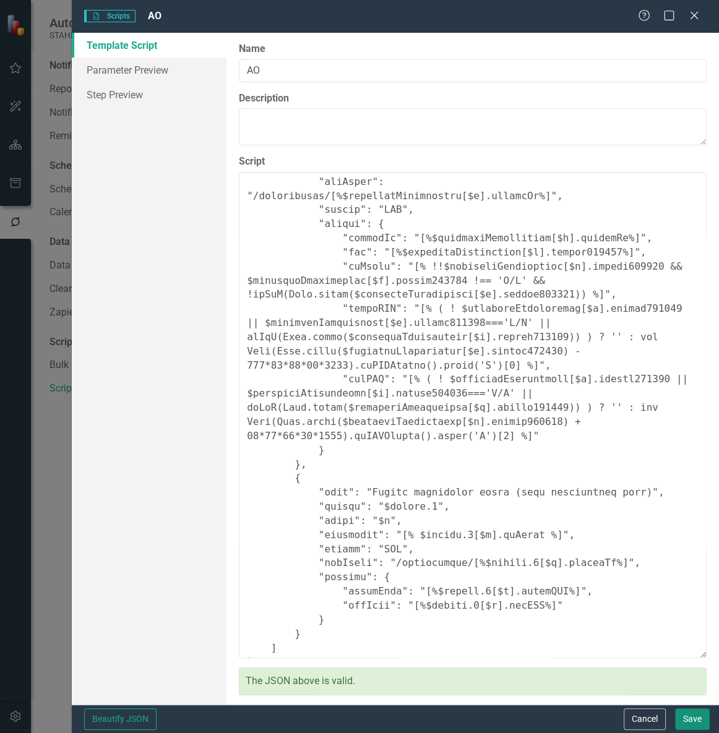
click at [695, 719] on button "Save" at bounding box center [692, 719] width 35 height 22
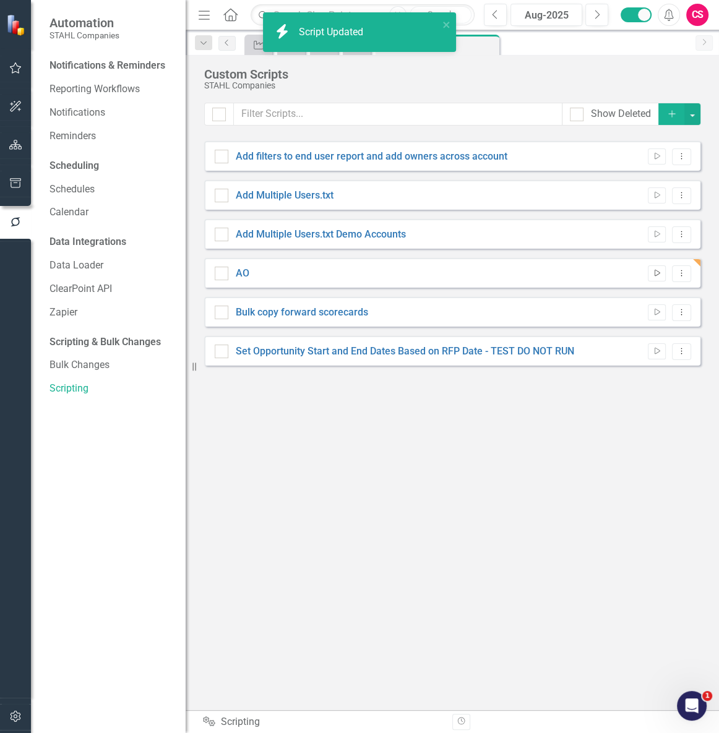
click at [652, 271] on icon "Run Script" at bounding box center [656, 273] width 9 height 7
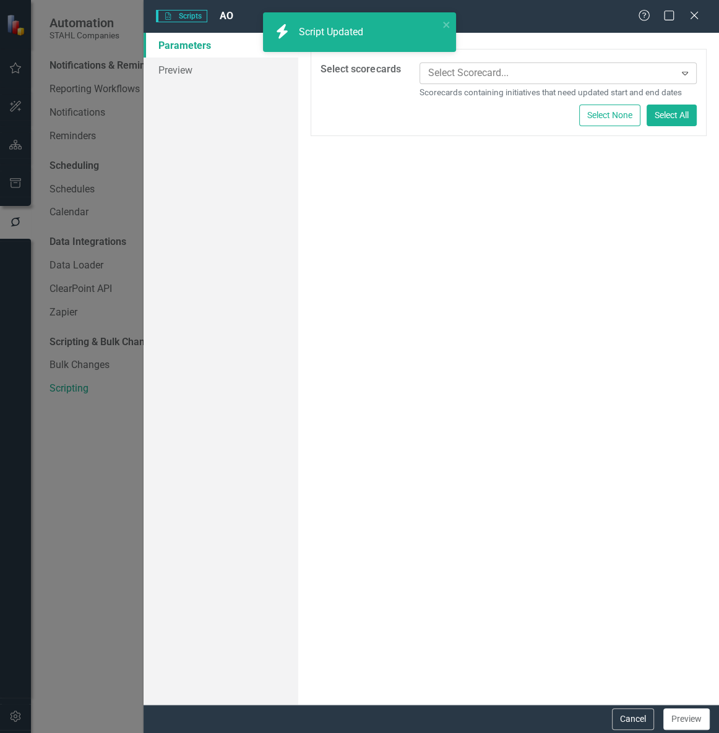
click at [479, 76] on div at bounding box center [549, 73] width 252 height 17
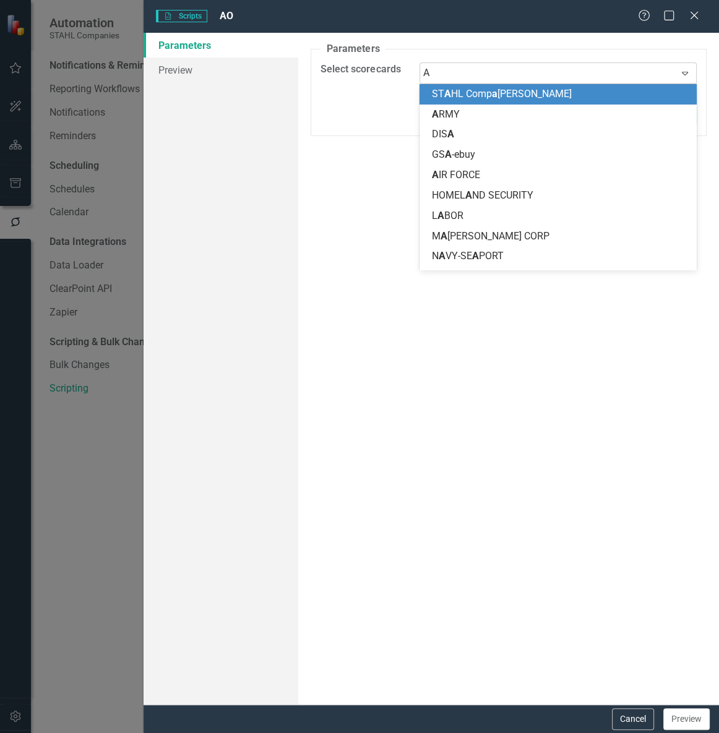
type input "AO"
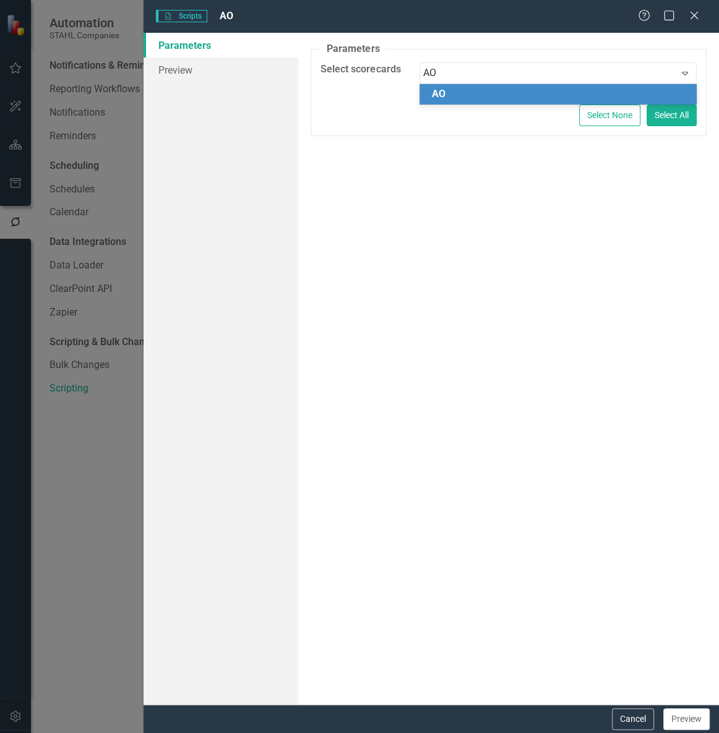
click at [471, 95] on div "AO" at bounding box center [560, 94] width 257 height 14
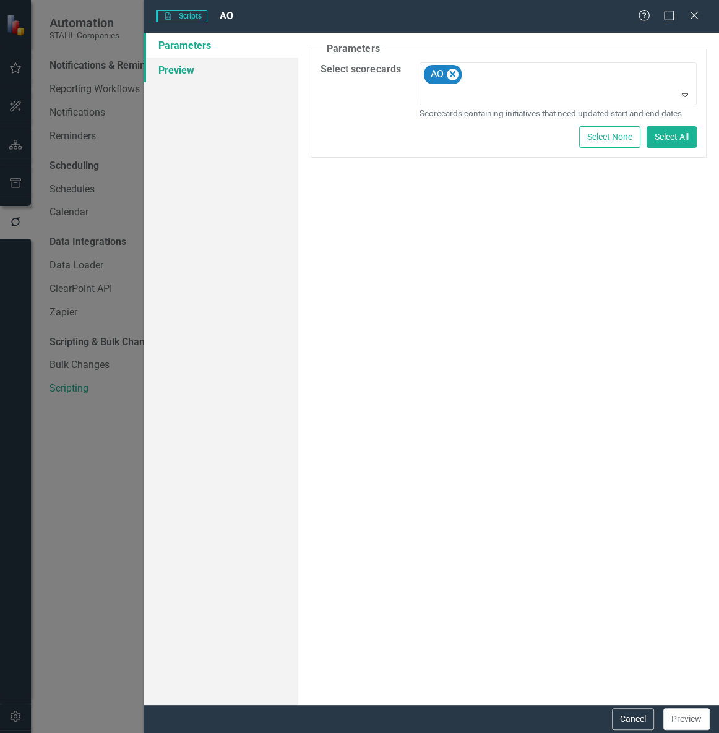
click at [225, 74] on link "Preview" at bounding box center [220, 70] width 155 height 25
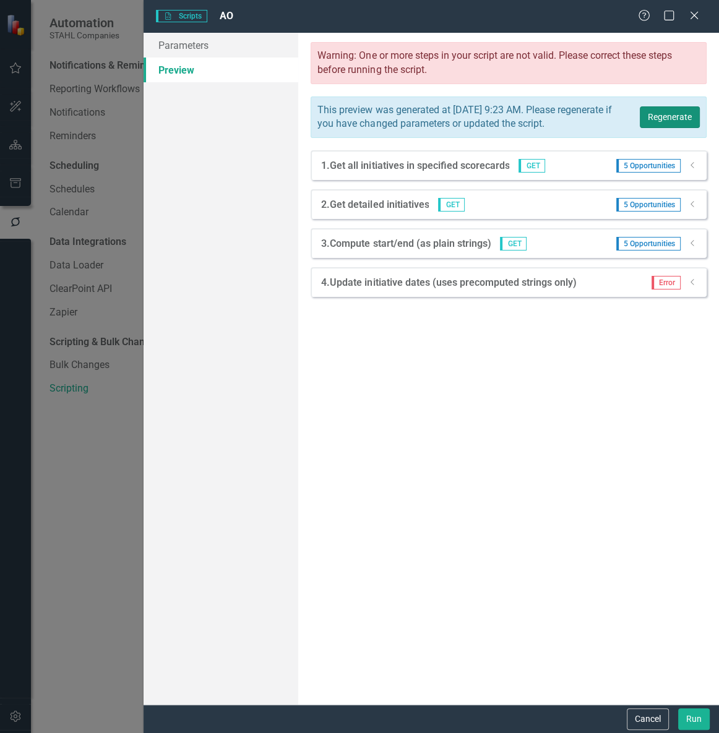
click at [666, 117] on button "Regenerate" at bounding box center [669, 117] width 60 height 22
click at [686, 14] on div "Help Maximize Close" at bounding box center [672, 16] width 69 height 14
click at [693, 16] on icon at bounding box center [693, 15] width 9 height 9
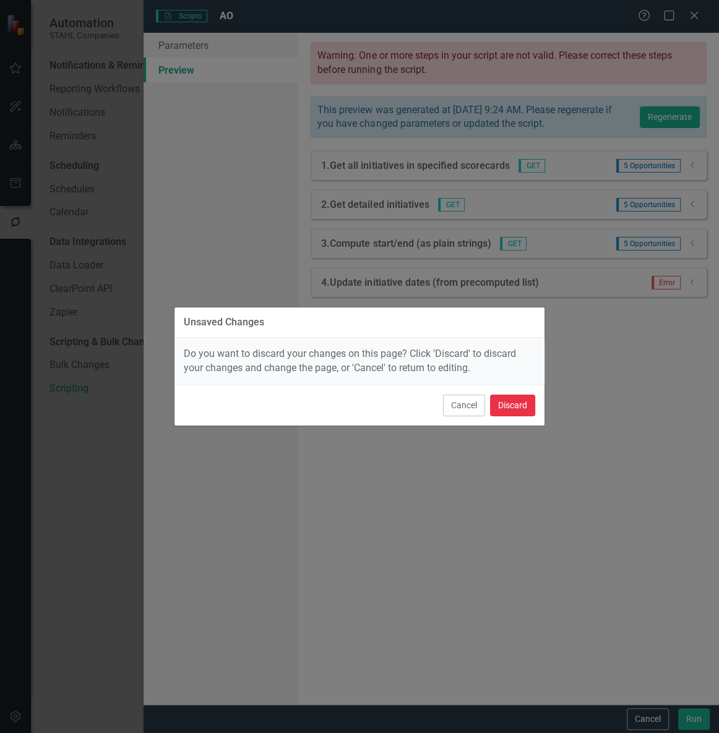
click at [518, 405] on button "Discard" at bounding box center [512, 406] width 45 height 22
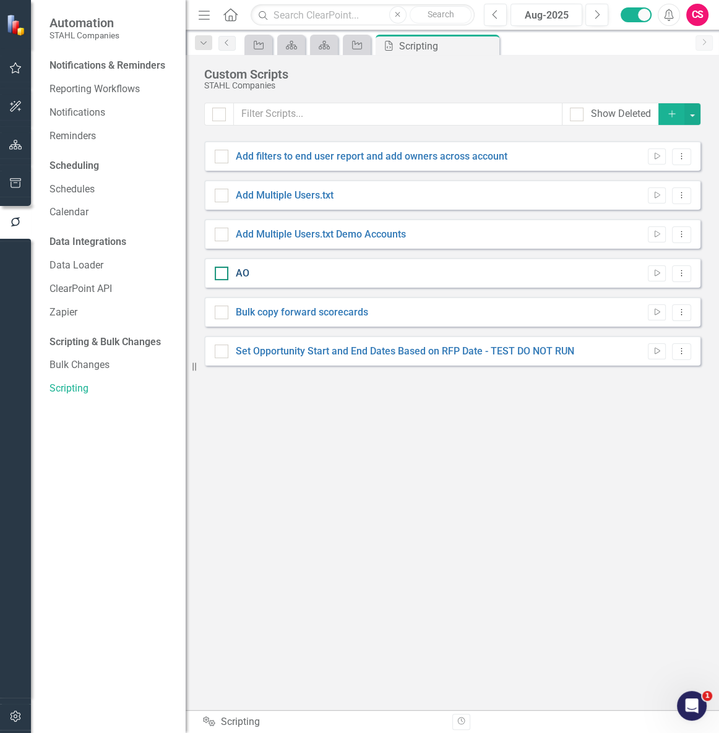
click at [240, 276] on link "AO" at bounding box center [243, 273] width 14 height 12
click at [223, 275] on input "AO" at bounding box center [219, 271] width 8 height 8
checkbox input "true"
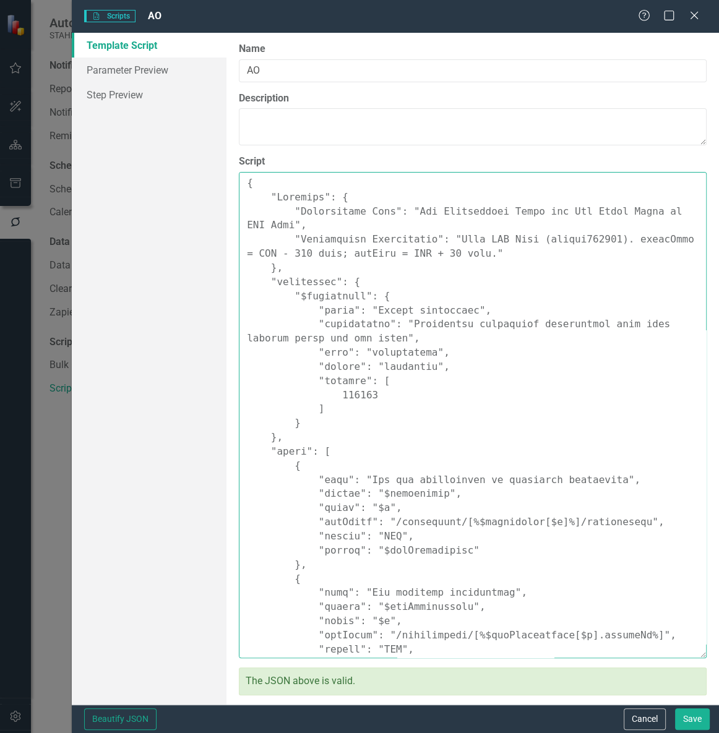
click at [453, 375] on textarea "Script" at bounding box center [473, 415] width 468 height 486
paste textarea ""Comments": { "Recommended Name": "Set Opportunity Start and End Dates Based on…"
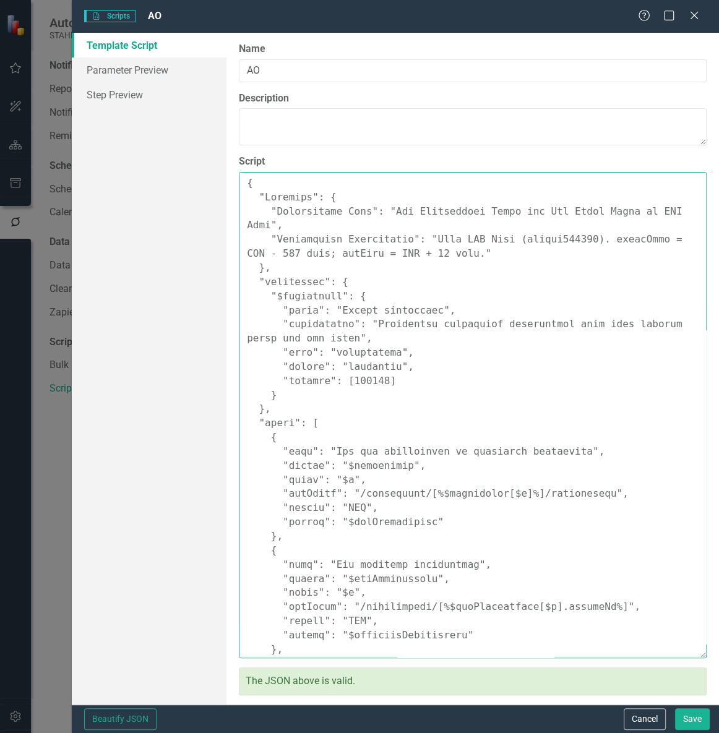
scroll to position [350, 0]
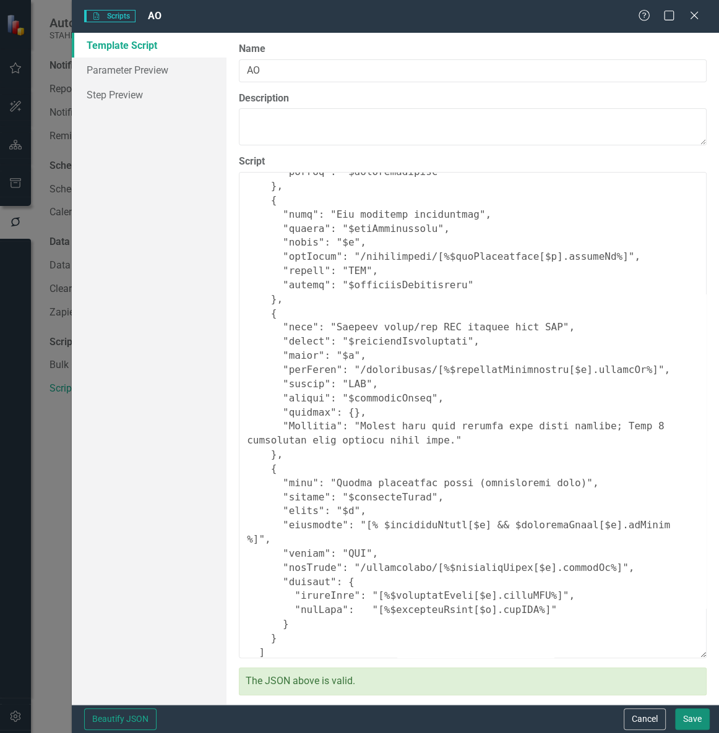
type textarea "{ "Comments": { "Recommended Name": "Set Opportunity Start and End Dates Based …"
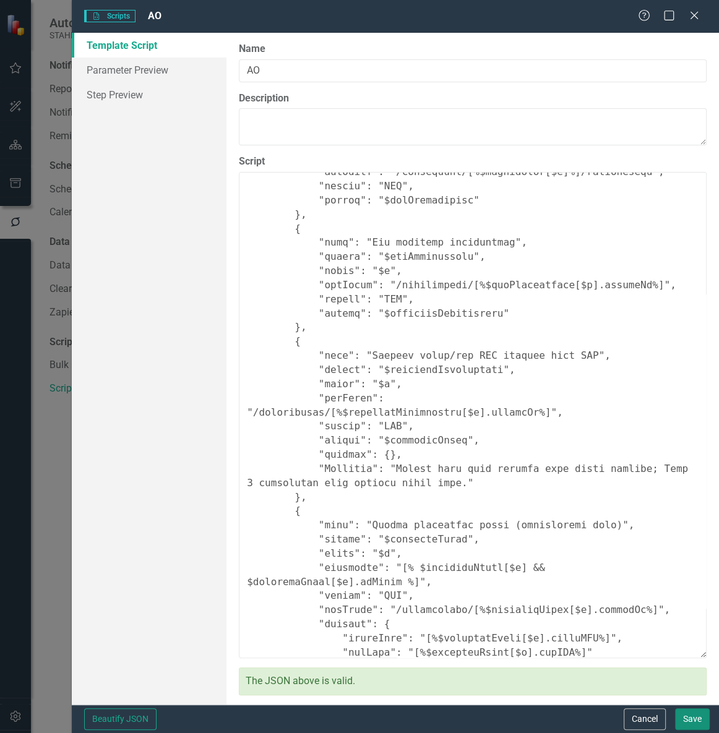
click at [690, 725] on button "Save" at bounding box center [692, 719] width 35 height 22
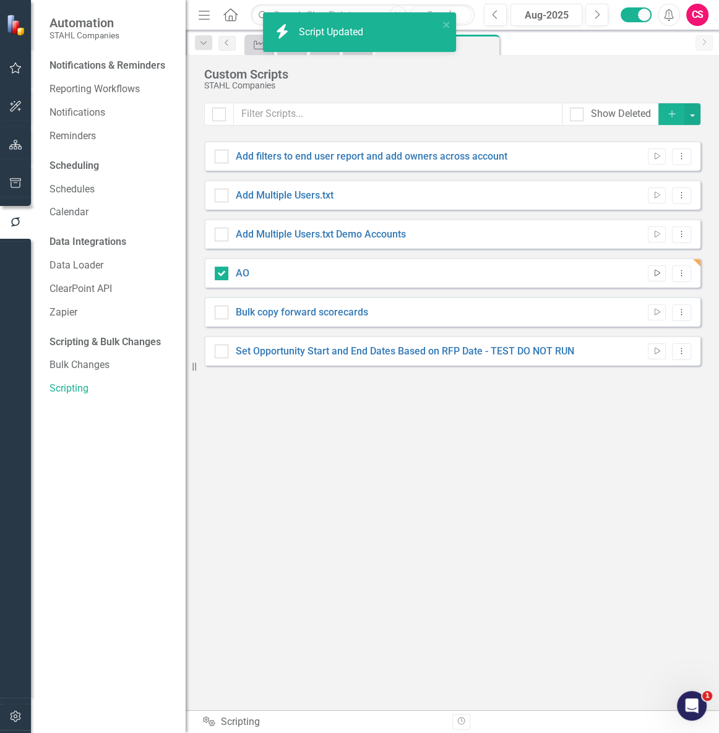
click at [654, 278] on button "Run Script" at bounding box center [656, 273] width 18 height 16
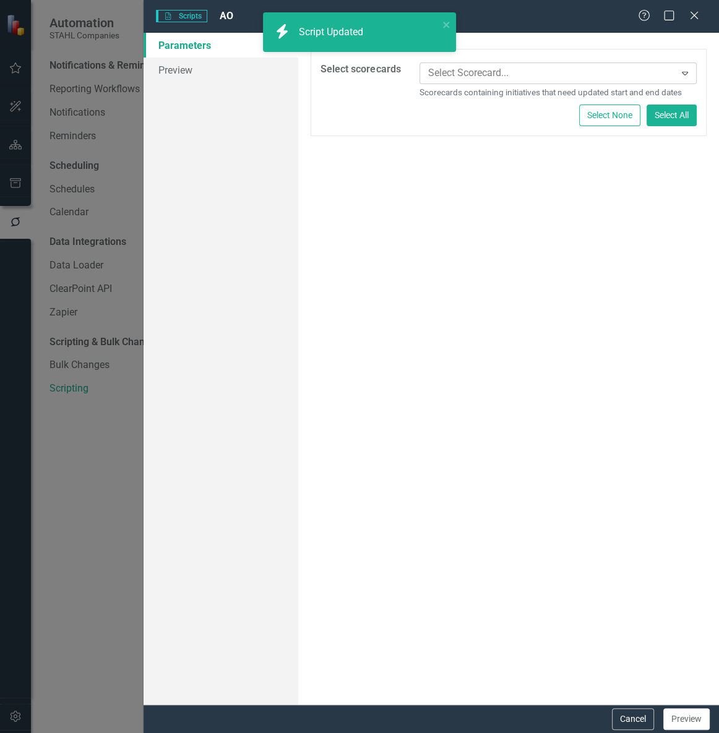
click at [468, 71] on div at bounding box center [549, 73] width 252 height 17
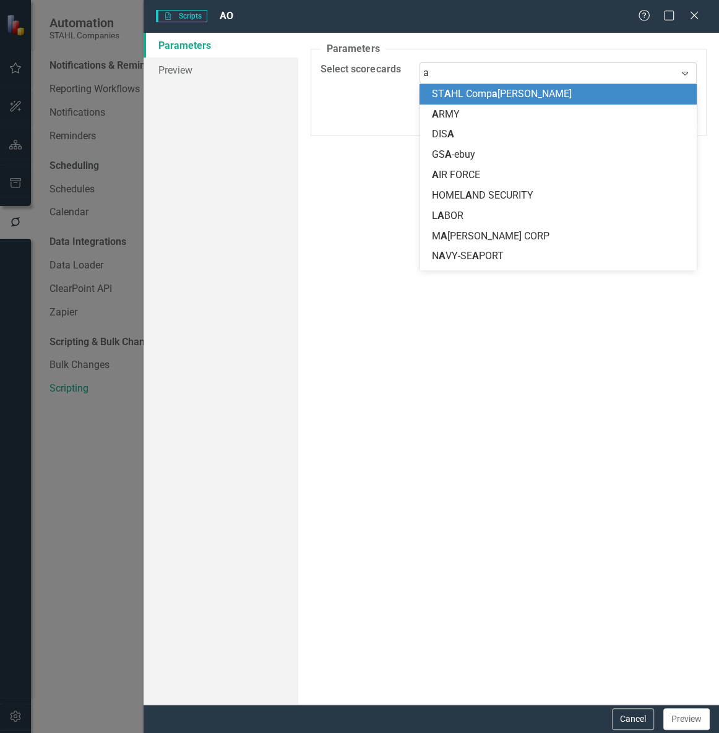
type input "ao"
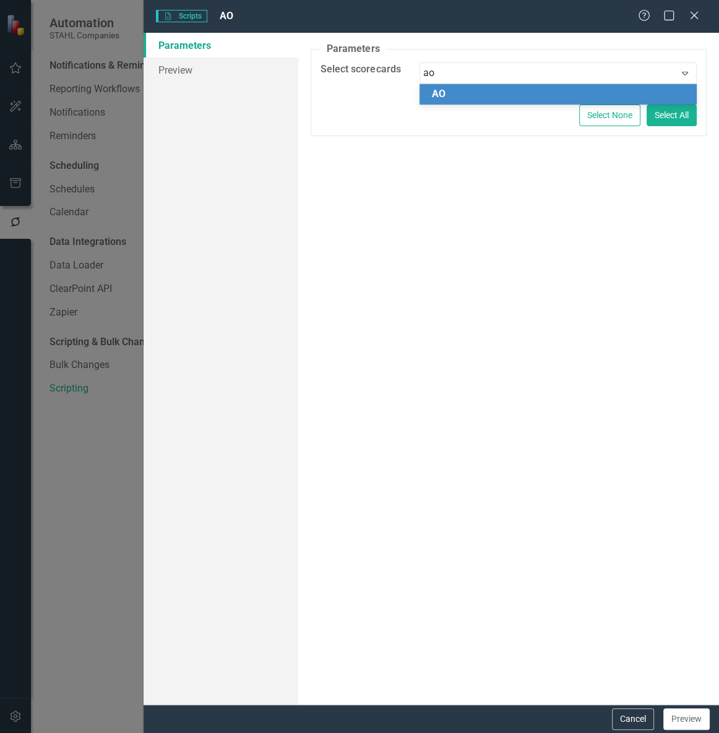
click at [468, 93] on div "AO" at bounding box center [560, 94] width 257 height 14
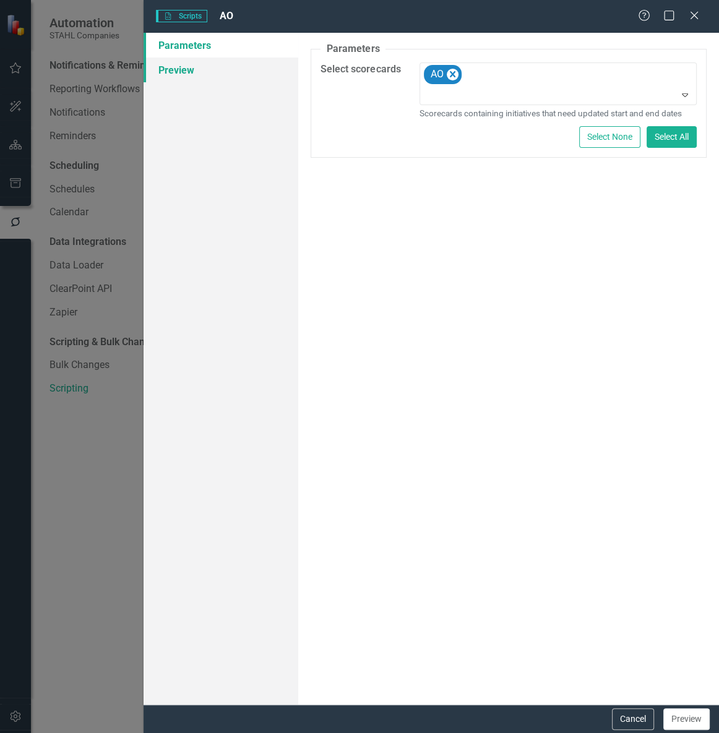
click at [213, 73] on link "Preview" at bounding box center [220, 70] width 155 height 25
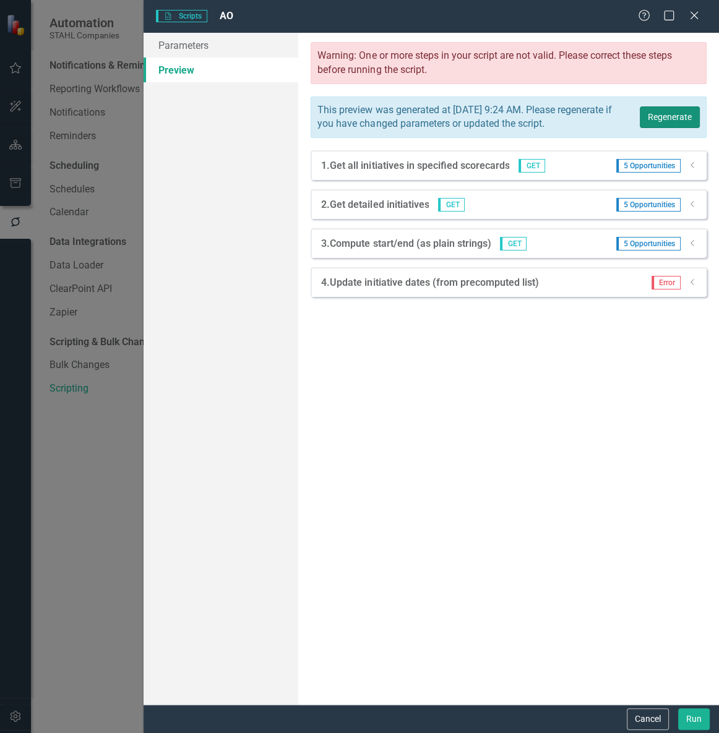
click at [684, 116] on button "Regenerate" at bounding box center [669, 117] width 60 height 22
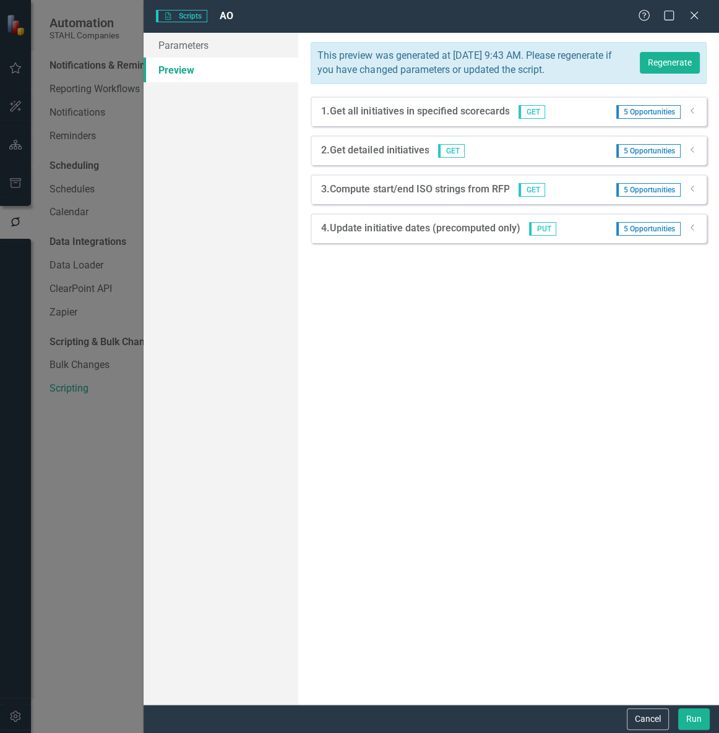
click at [695, 231] on icon "Dropdown" at bounding box center [692, 227] width 9 height 7
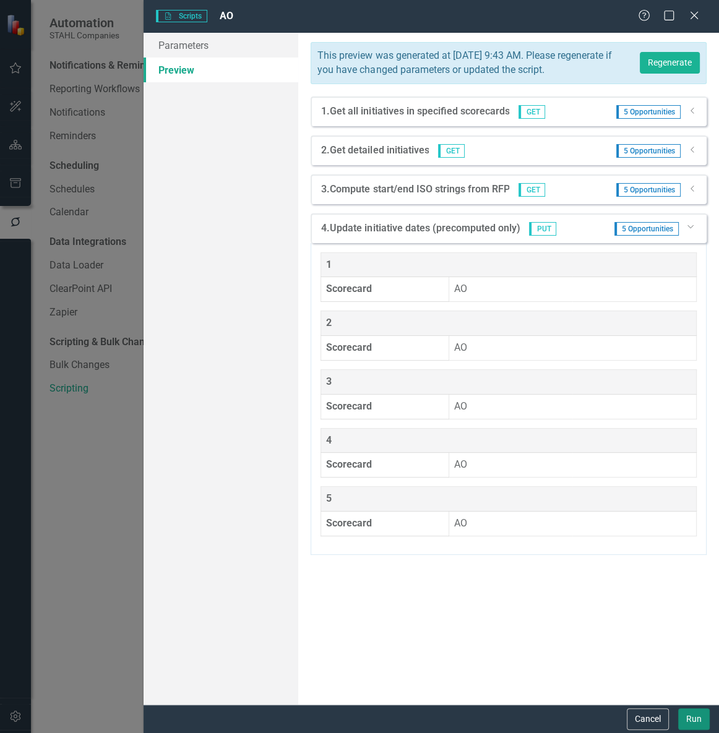
click at [699, 715] on button "Run" at bounding box center [694, 719] width 32 height 22
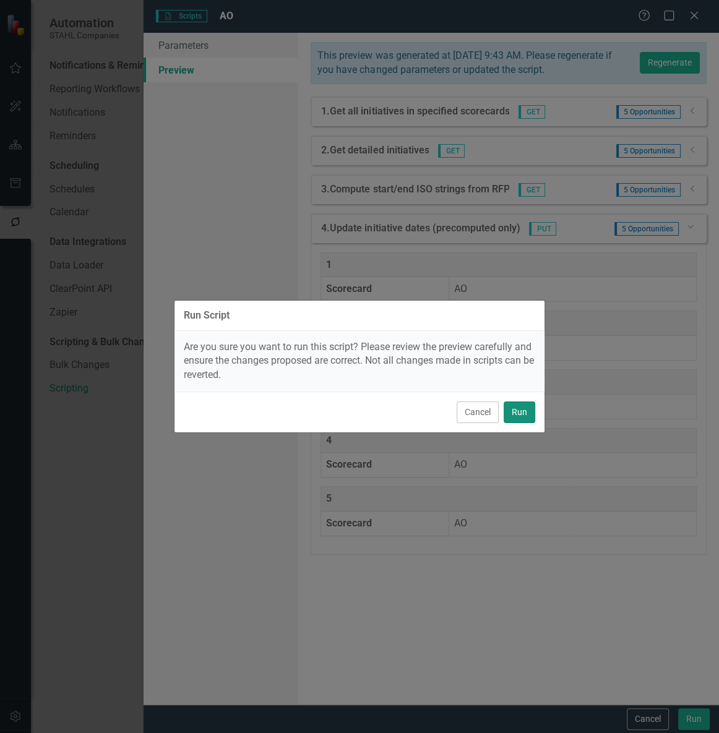
click at [516, 405] on button "Run" at bounding box center [519, 412] width 32 height 22
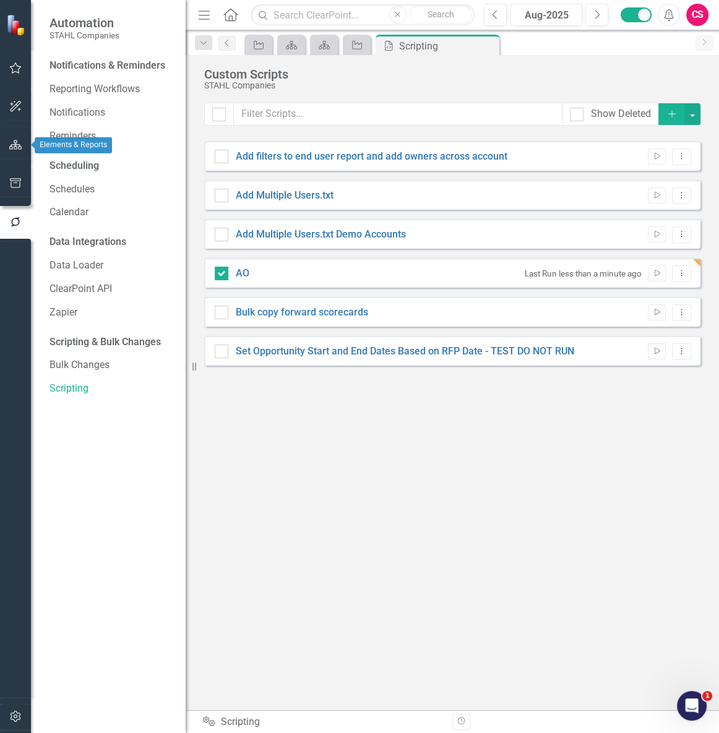
click at [19, 147] on icon "button" at bounding box center [15, 145] width 13 height 10
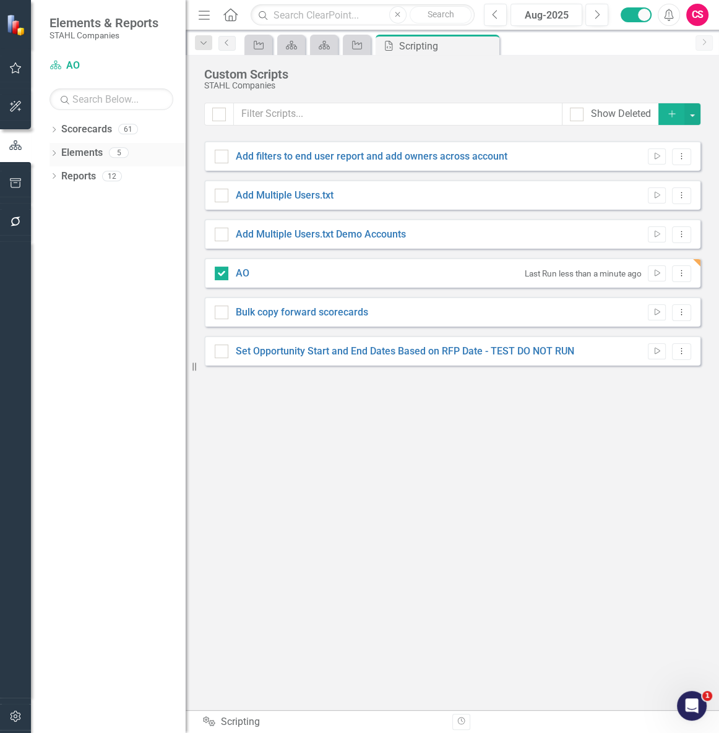
click at [52, 152] on icon "Dropdown" at bounding box center [53, 154] width 9 height 7
click at [74, 201] on icon "Opportunity" at bounding box center [73, 199] width 12 height 10
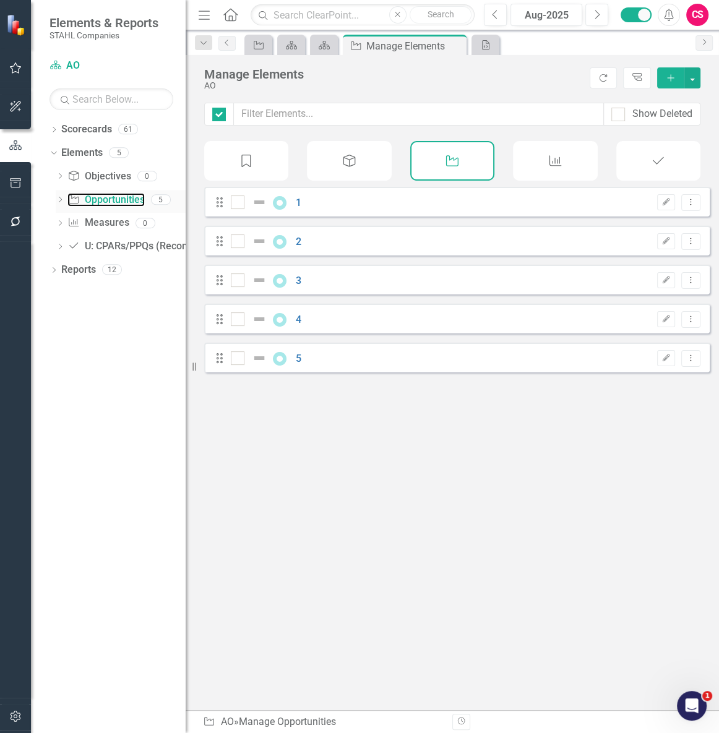
checkbox input "false"
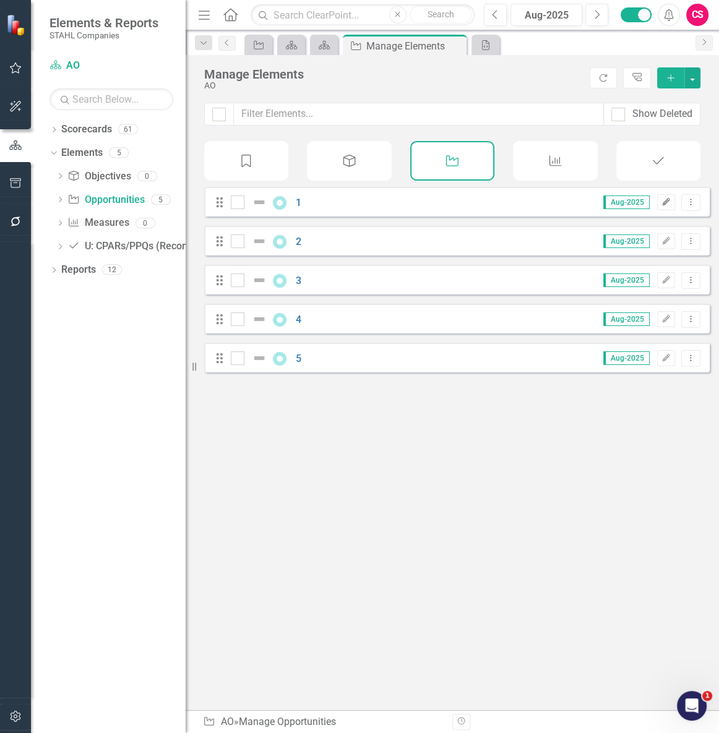
click at [661, 206] on icon "Edit" at bounding box center [665, 202] width 9 height 7
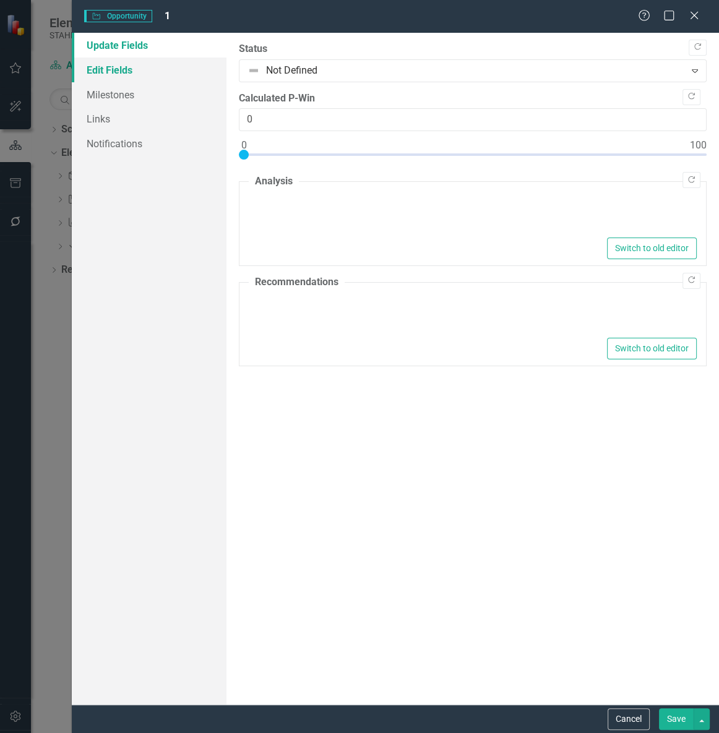
click at [165, 73] on link "Edit Fields" at bounding box center [149, 70] width 155 height 25
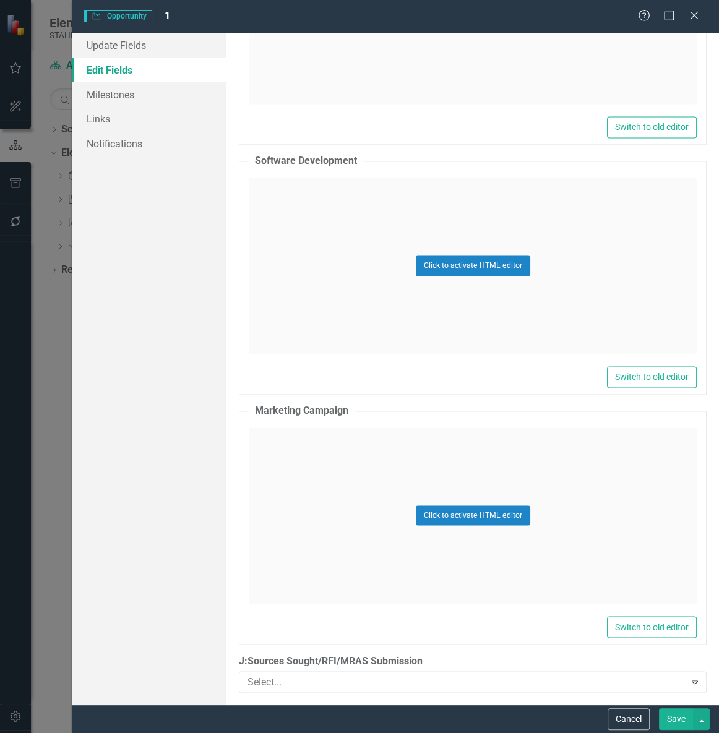
scroll to position [14066, 0]
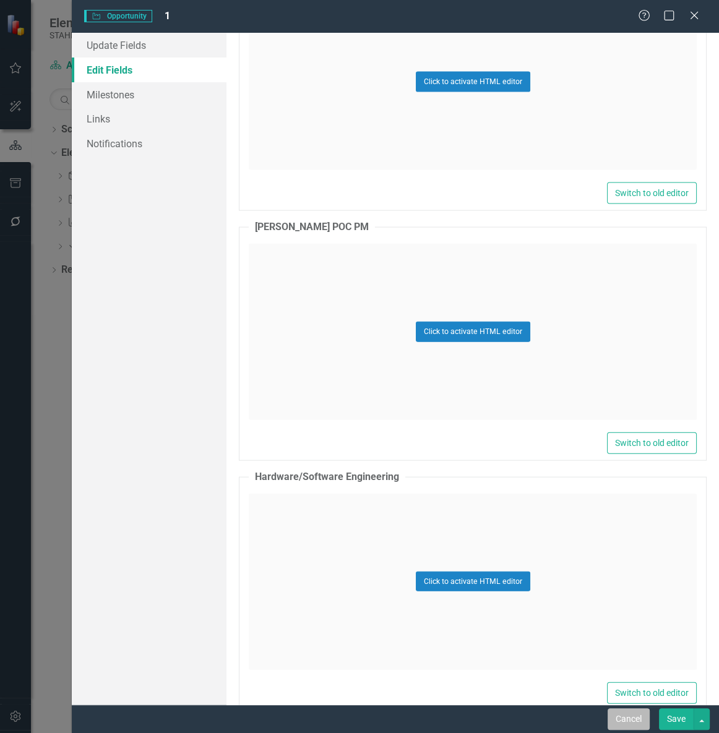
click at [616, 719] on button "Cancel" at bounding box center [628, 719] width 42 height 22
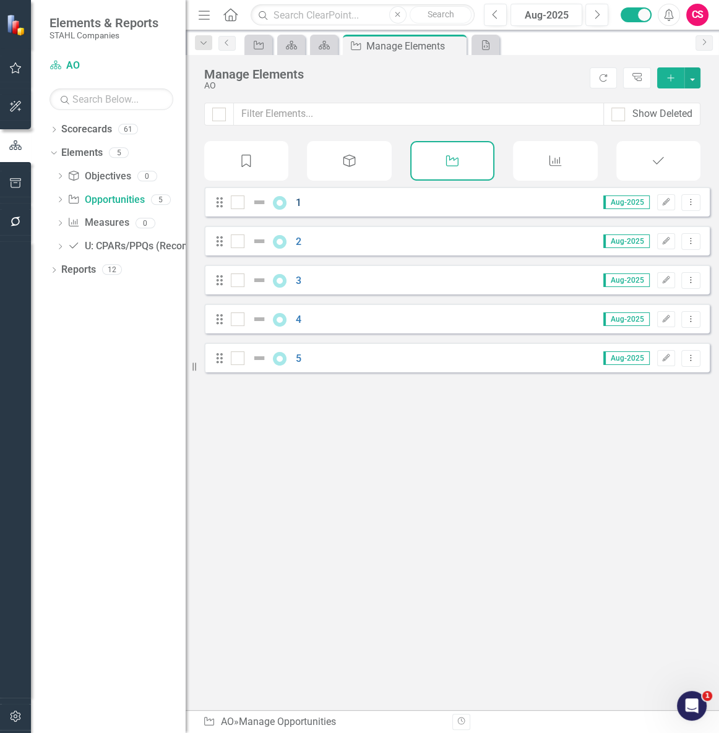
click at [297, 208] on link "1" at bounding box center [299, 203] width 6 height 12
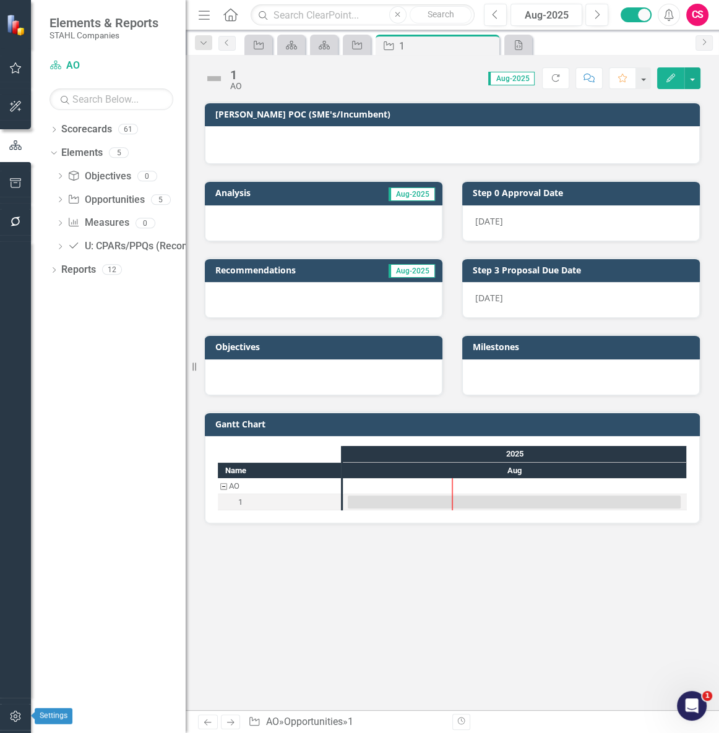
click at [17, 723] on button "button" at bounding box center [16, 717] width 28 height 26
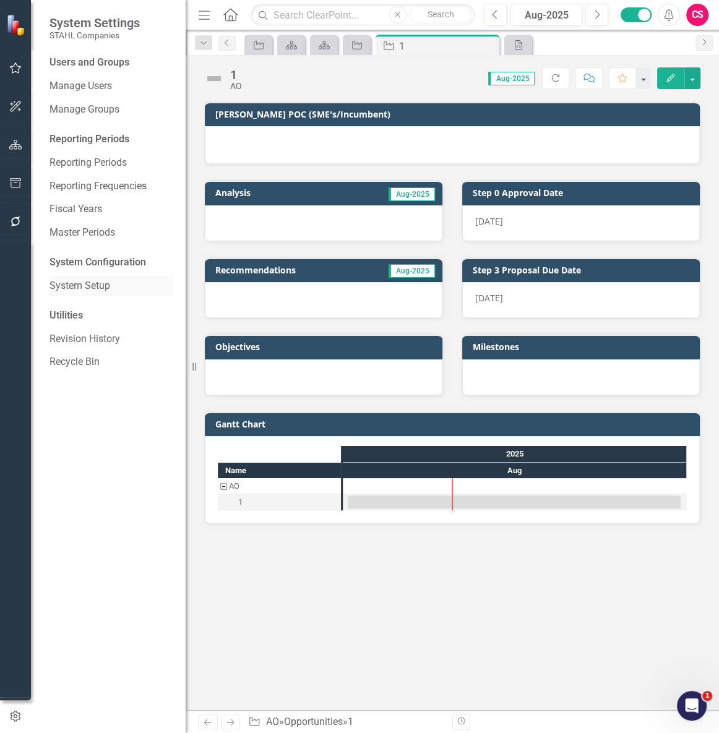
click at [68, 290] on link "System Setup" at bounding box center [111, 286] width 124 height 14
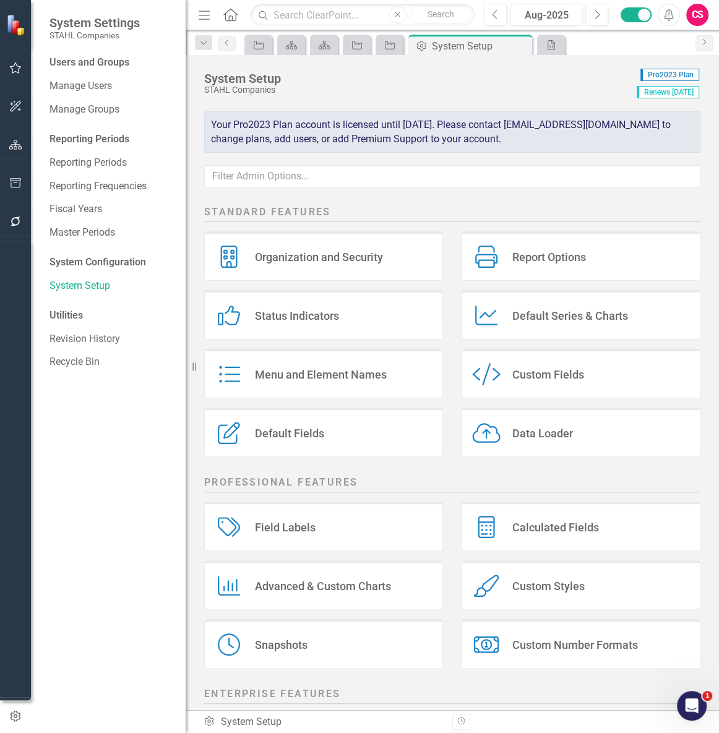
click at [328, 448] on div "Default Fields Default Fields" at bounding box center [323, 432] width 239 height 49
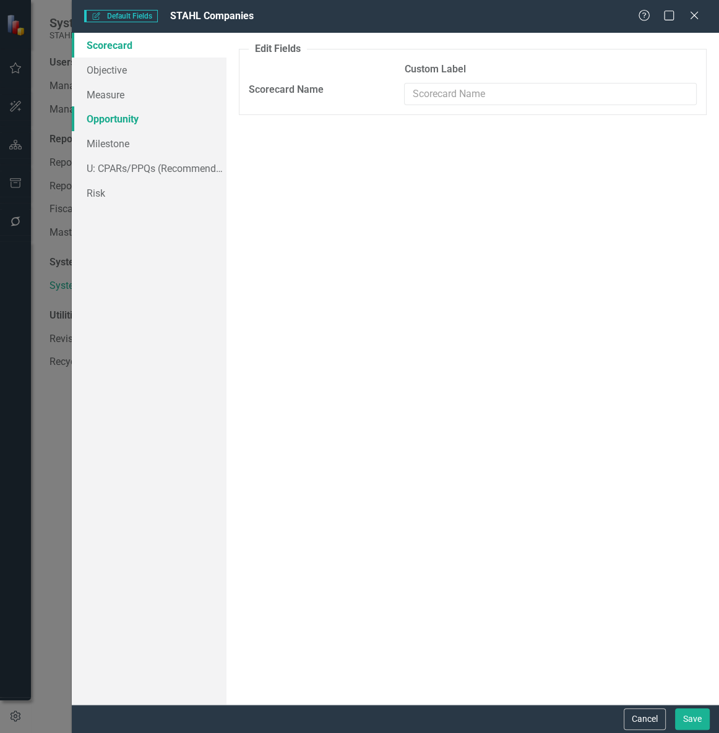
click at [138, 127] on link "Opportunity" at bounding box center [149, 118] width 155 height 25
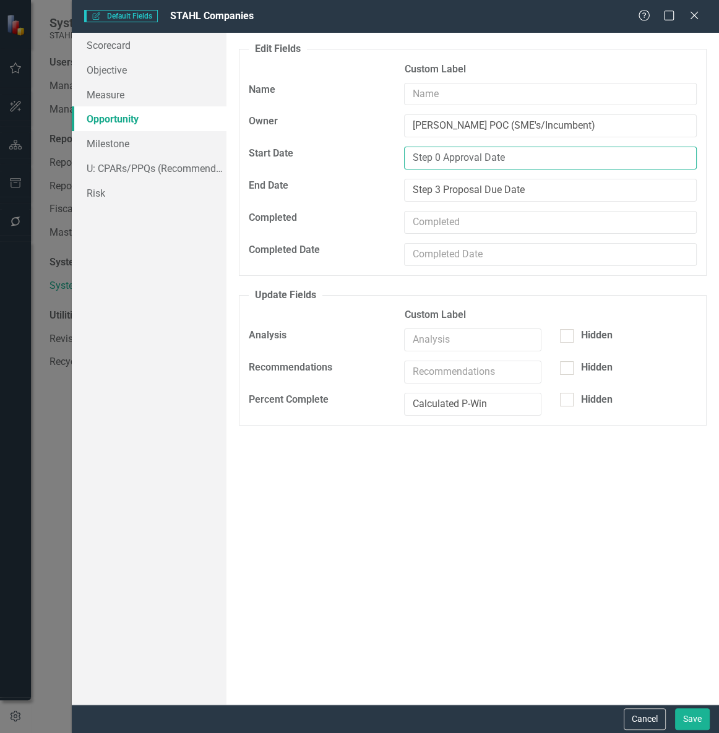
click at [498, 150] on input "Step 0 Approval Date" at bounding box center [550, 158] width 293 height 23
click at [498, 149] on input "Step 0 Approval Date" at bounding box center [550, 158] width 293 height 23
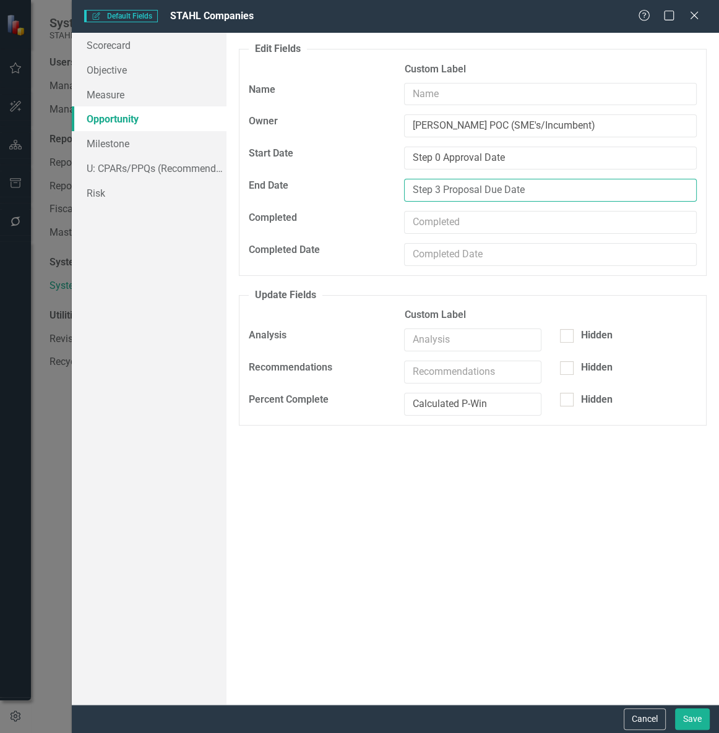
click at [489, 181] on input "Step 3 Proposal Due Date" at bounding box center [550, 190] width 293 height 23
click at [692, 17] on icon "Close" at bounding box center [693, 15] width 15 height 12
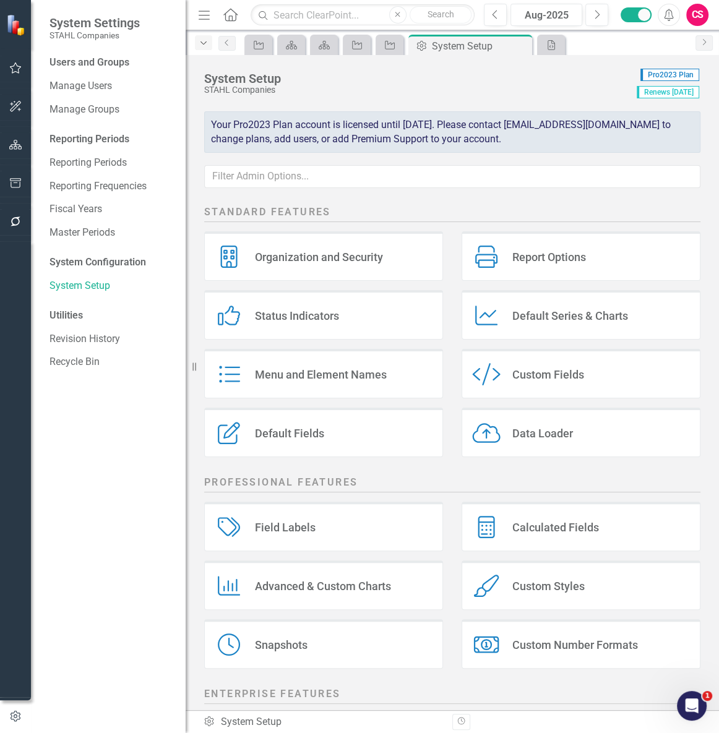
click at [206, 42] on icon "Dropdown" at bounding box center [203, 43] width 11 height 9
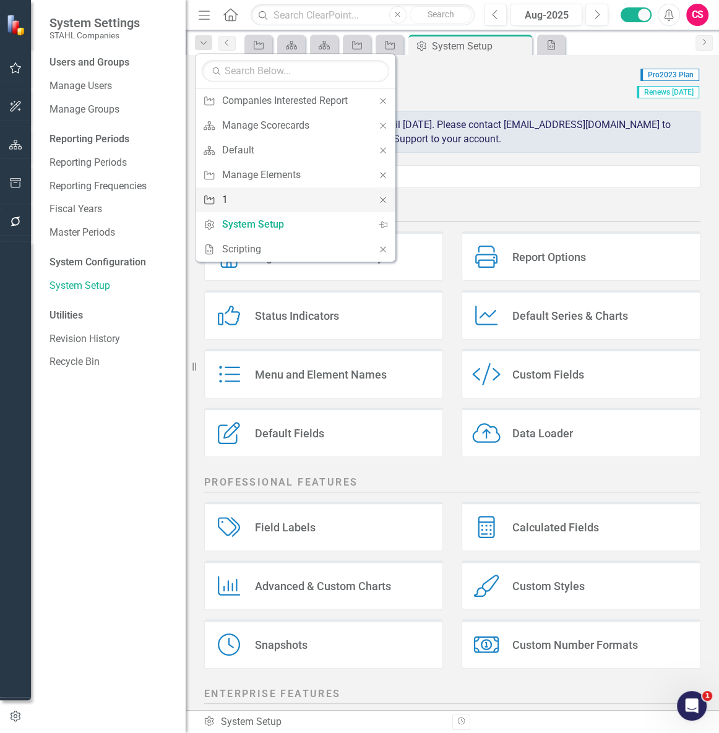
click at [258, 202] on div "1" at bounding box center [293, 199] width 142 height 15
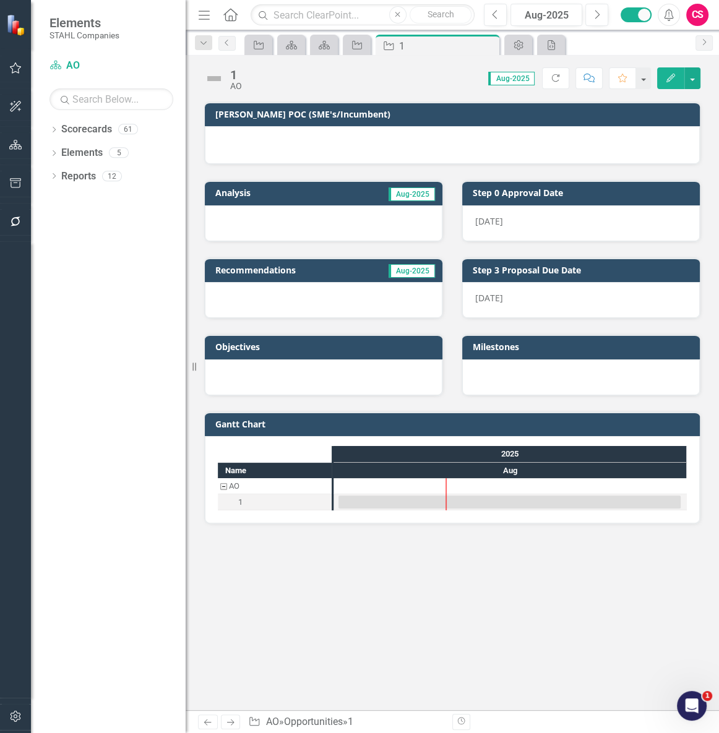
click at [489, 219] on span "[DATE]" at bounding box center [489, 221] width 28 height 12
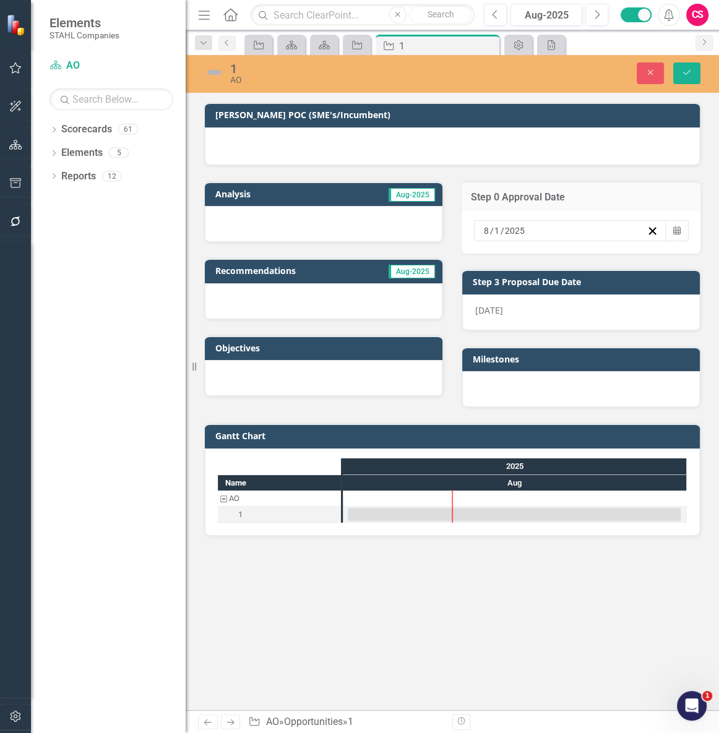
click at [523, 234] on input "2025" at bounding box center [515, 230] width 22 height 12
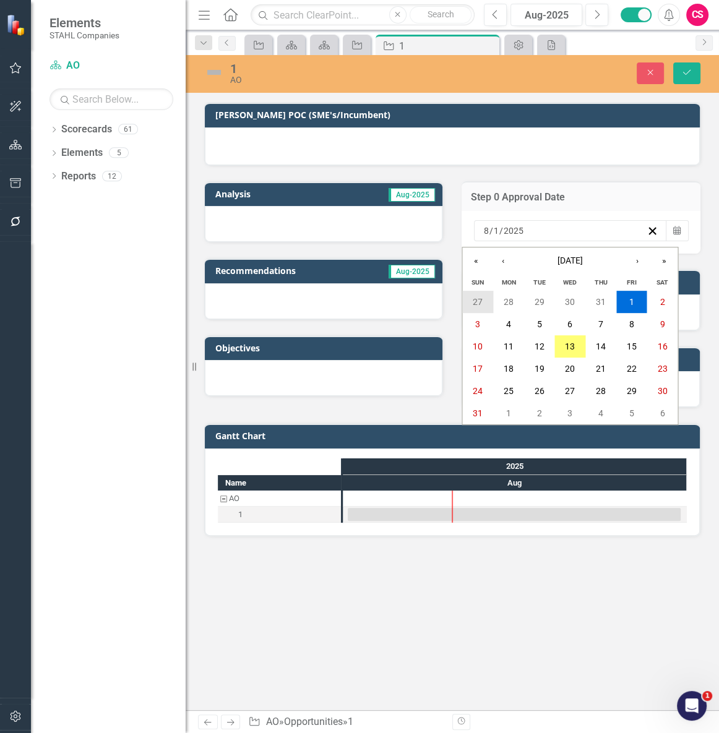
click at [479, 301] on abbr "27" at bounding box center [477, 302] width 10 height 10
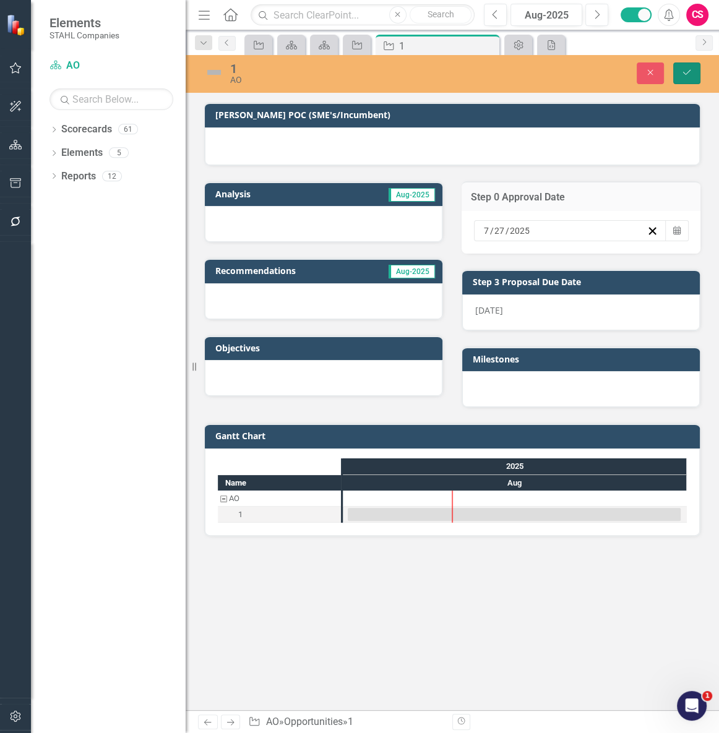
drag, startPoint x: 683, startPoint y: 71, endPoint x: 11, endPoint y: 111, distance: 672.9
click at [683, 71] on icon "Save" at bounding box center [686, 72] width 11 height 9
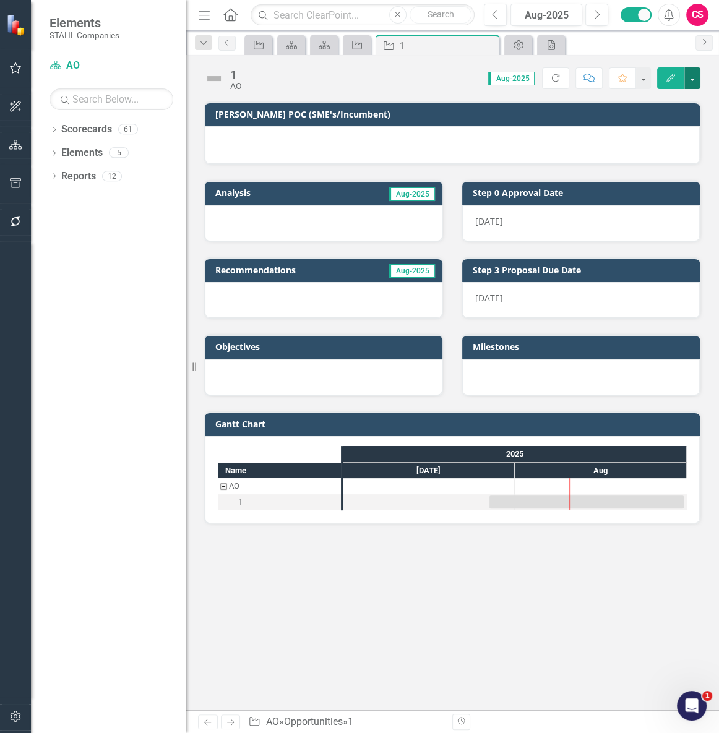
click at [695, 81] on button "button" at bounding box center [692, 78] width 16 height 22
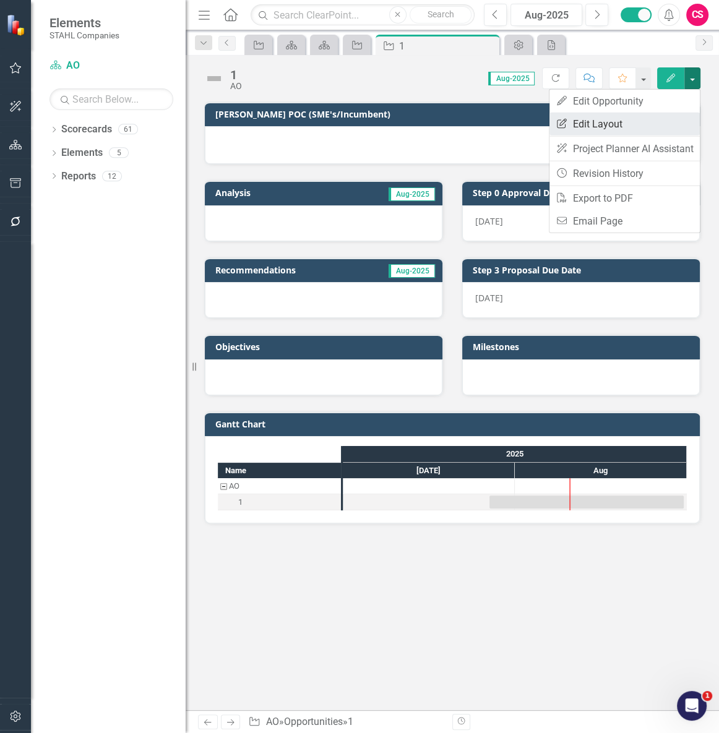
click at [656, 124] on link "Edit Report Edit Layout" at bounding box center [624, 124] width 150 height 23
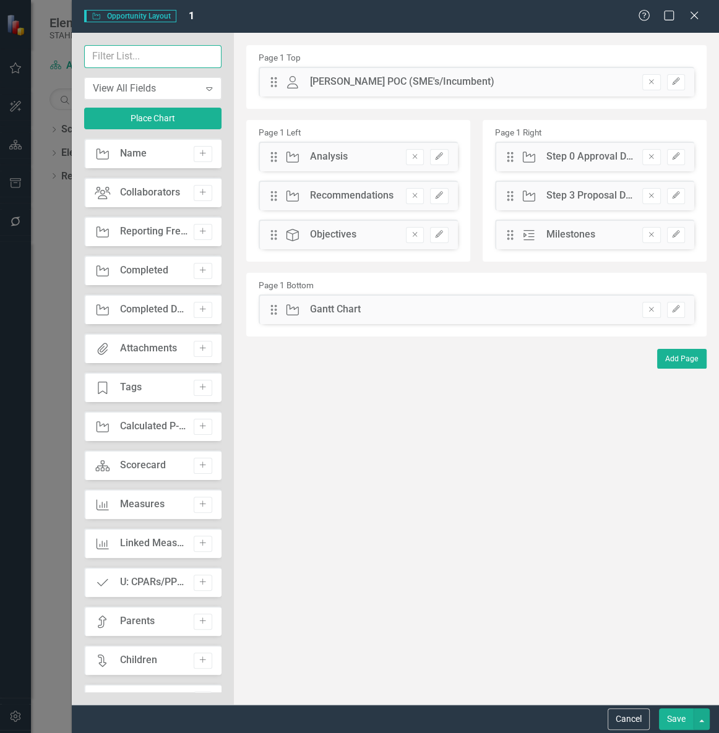
click at [171, 61] on input "text" at bounding box center [152, 56] width 137 height 23
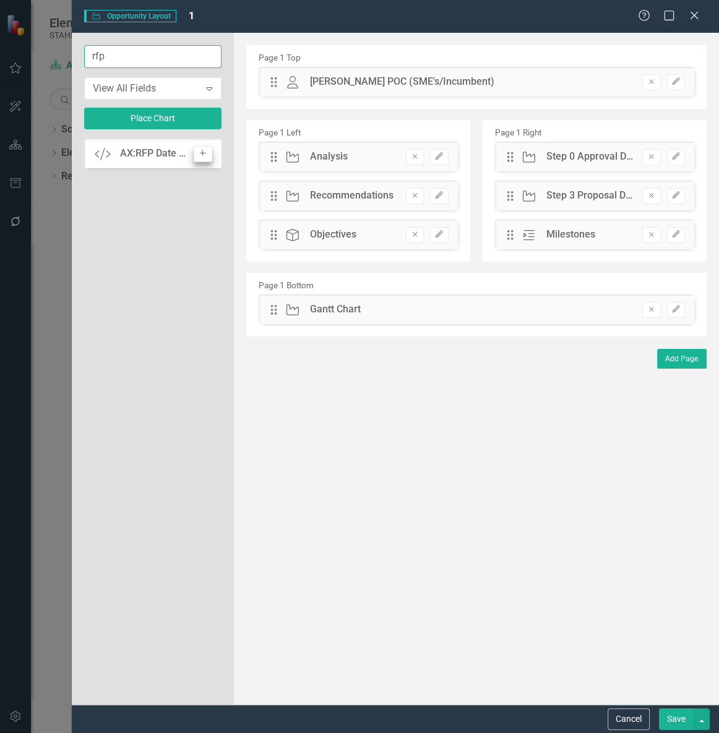
type input "rfp"
click at [198, 150] on icon "Add" at bounding box center [202, 153] width 9 height 7
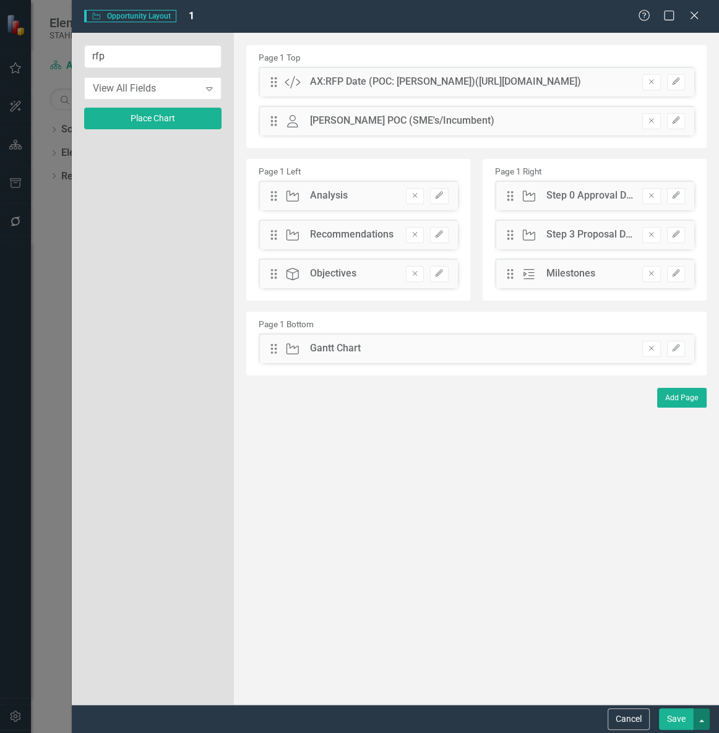
click at [699, 717] on button "button" at bounding box center [701, 719] width 16 height 22
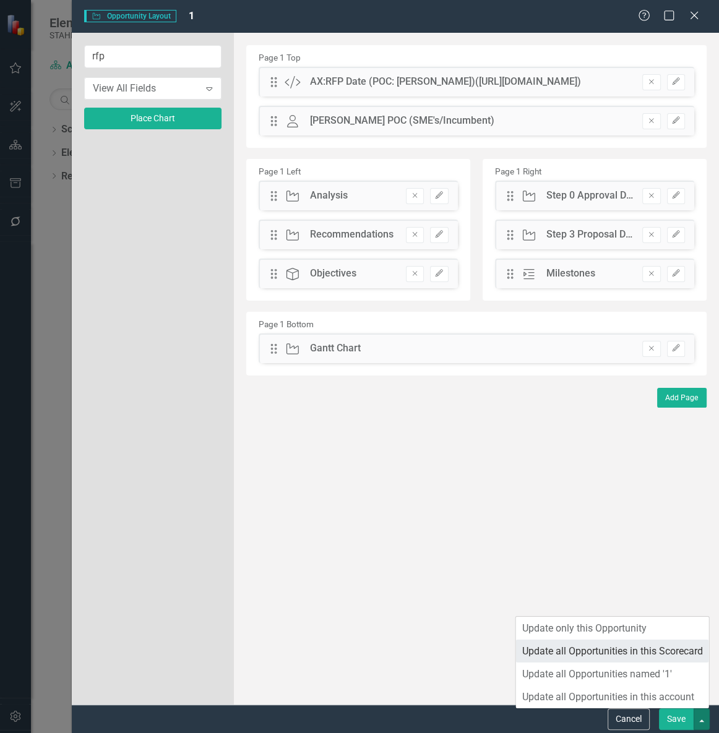
click at [649, 643] on link "Update all Opportunities in this Scorecard" at bounding box center [612, 650] width 193 height 23
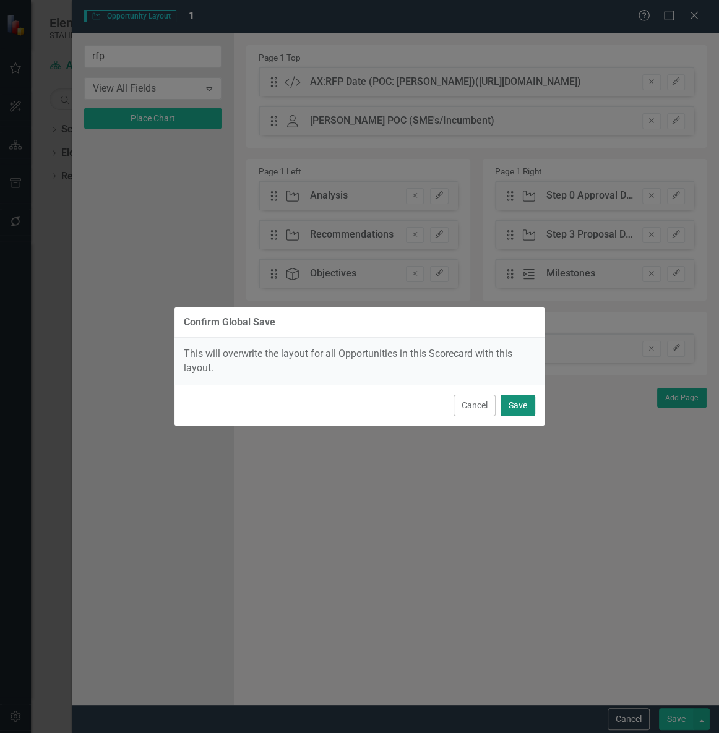
click at [520, 413] on button "Save" at bounding box center [517, 406] width 35 height 22
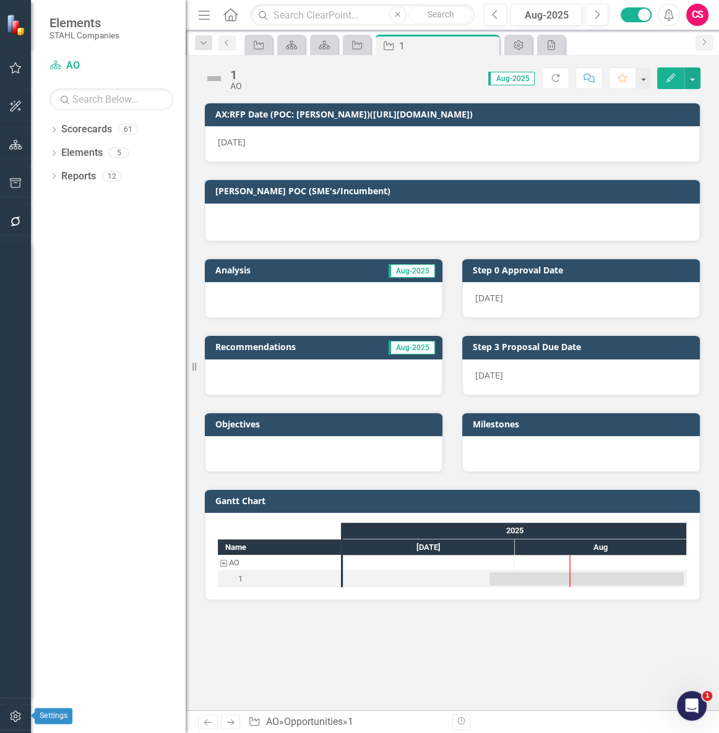
click at [16, 720] on icon "button" at bounding box center [15, 716] width 13 height 10
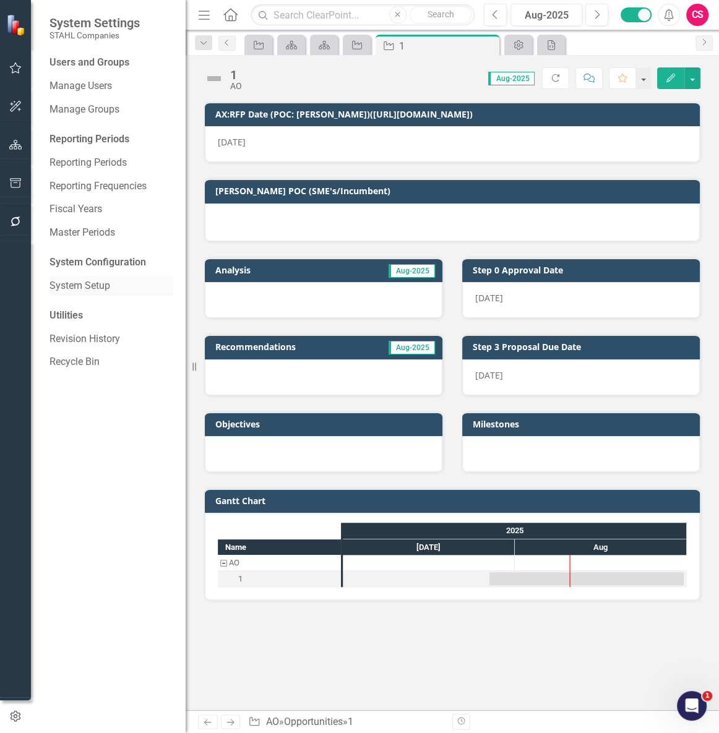
click at [70, 289] on link "System Setup" at bounding box center [111, 286] width 124 height 14
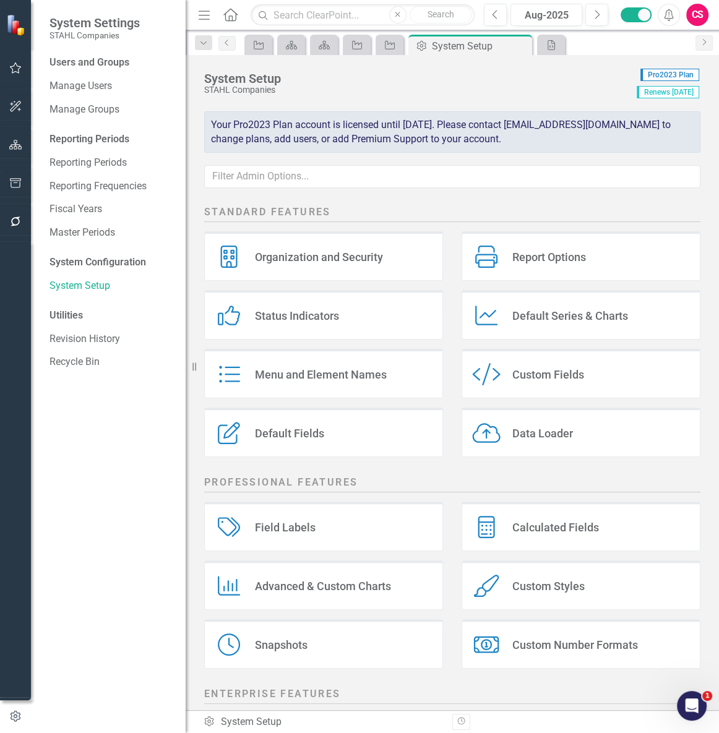
click at [11, 220] on icon "button" at bounding box center [15, 221] width 13 height 10
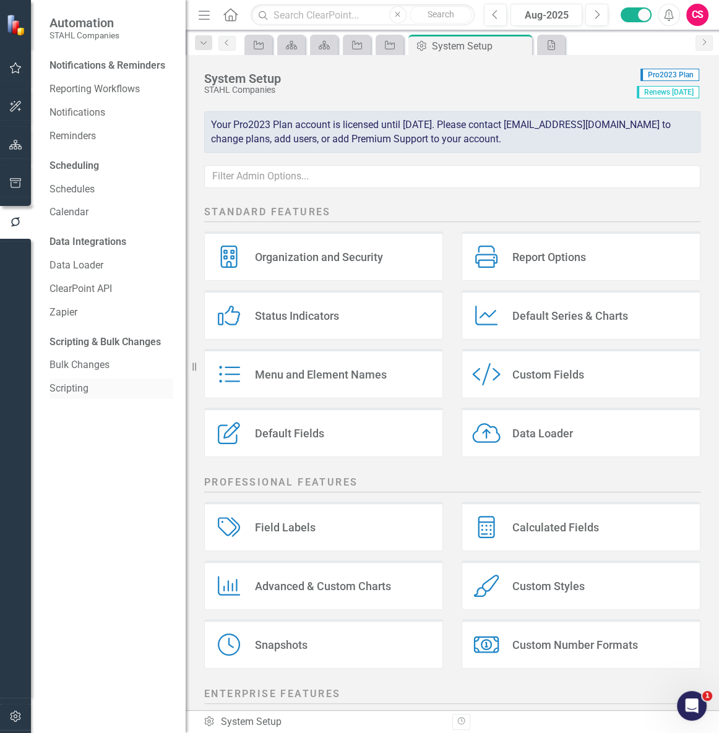
click at [73, 395] on link "Scripting" at bounding box center [111, 389] width 124 height 14
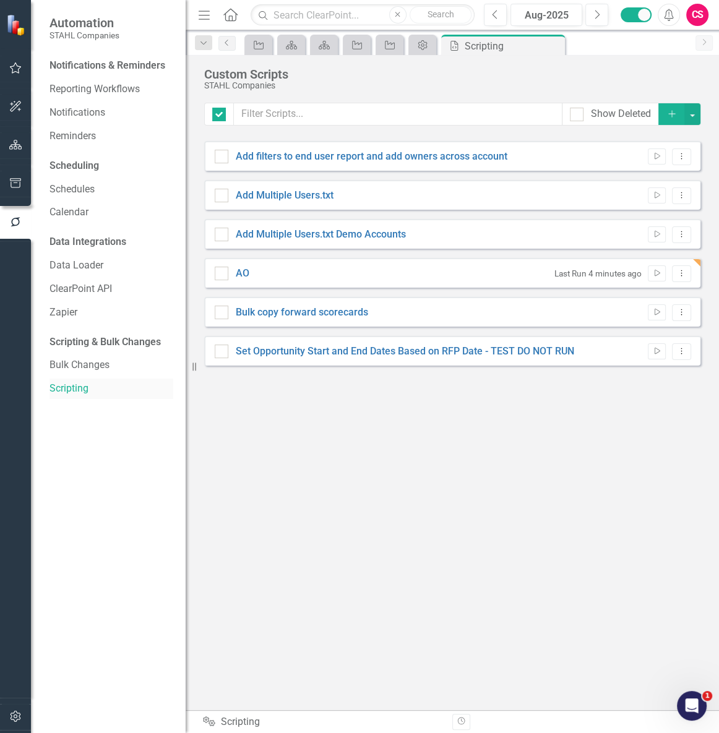
checkbox input "false"
click at [655, 280] on button "Run Script" at bounding box center [656, 273] width 18 height 16
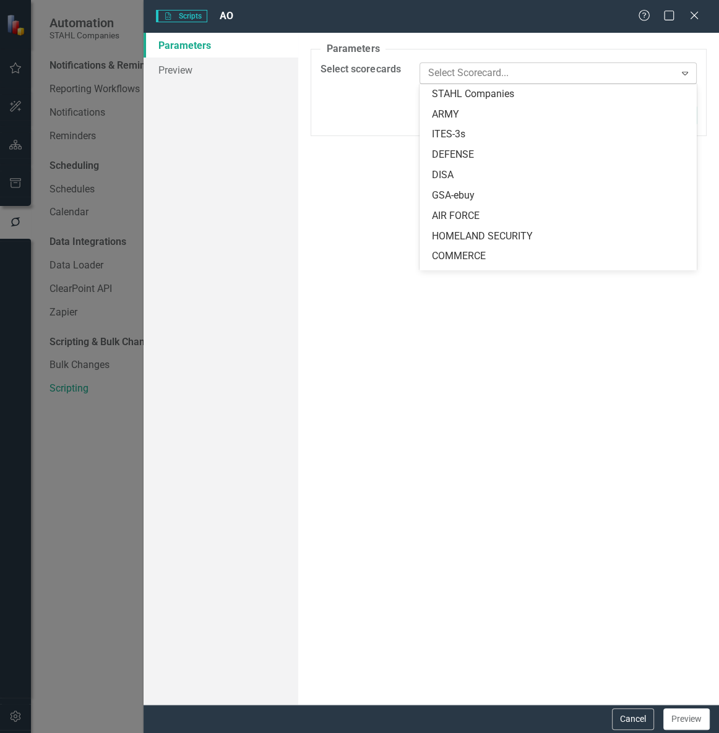
click at [502, 78] on div at bounding box center [549, 73] width 252 height 17
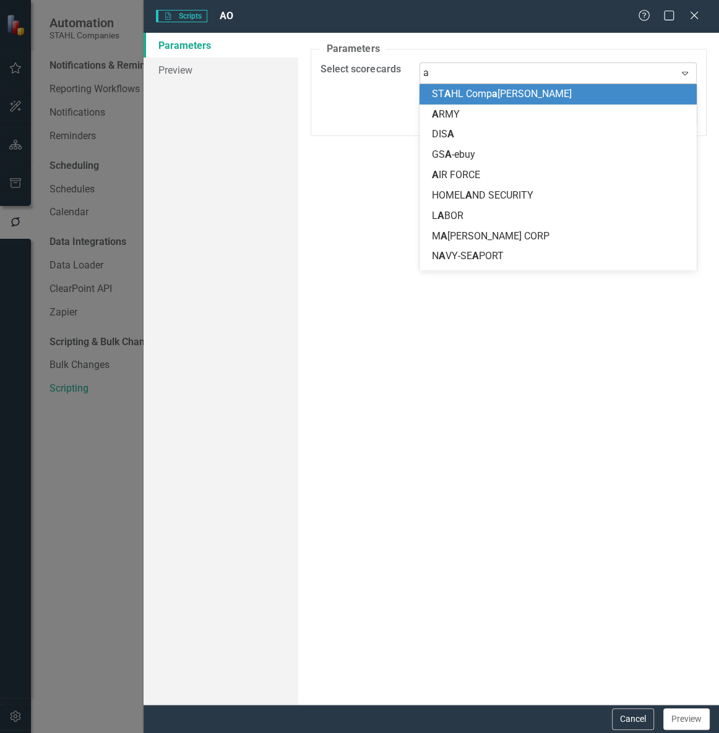
type input "ao"
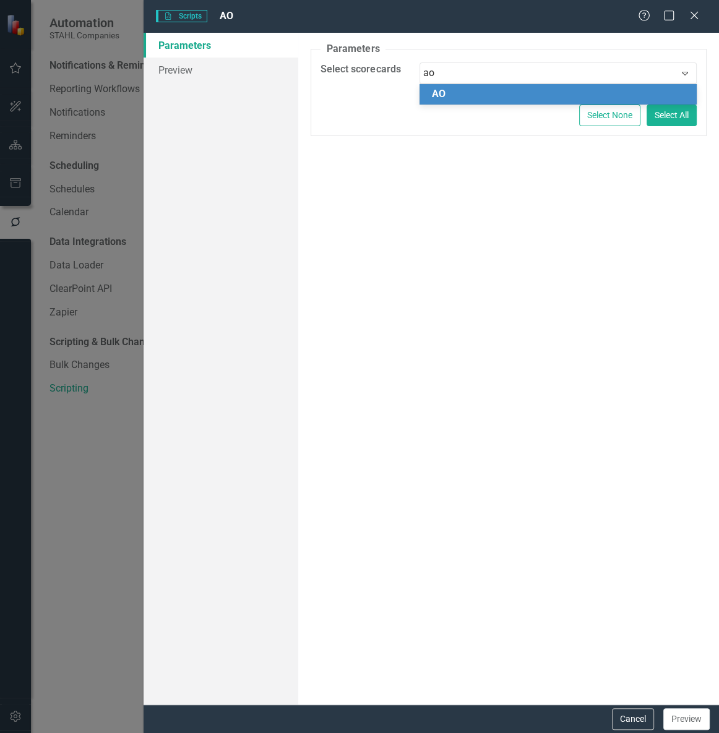
click at [463, 97] on div "AO" at bounding box center [560, 94] width 257 height 14
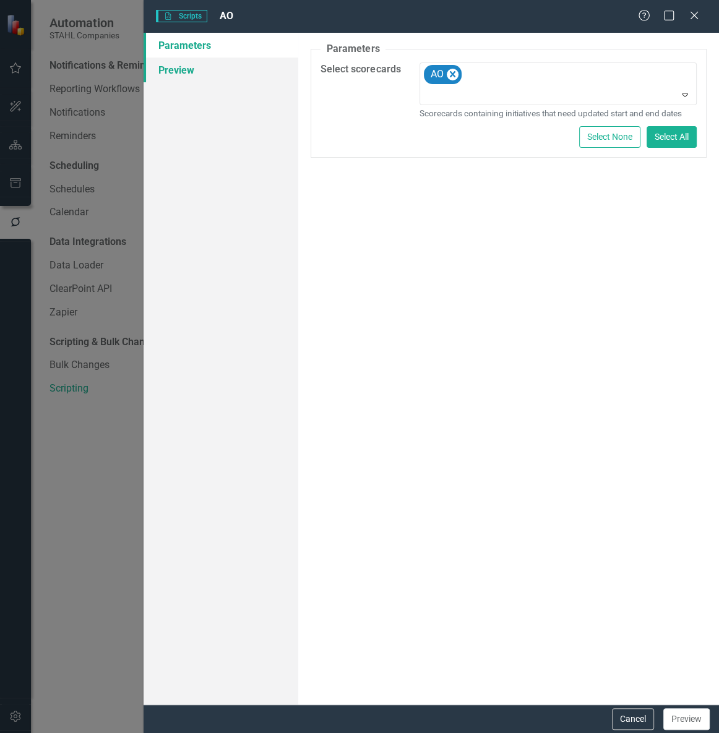
click at [247, 79] on link "Preview" at bounding box center [220, 70] width 155 height 25
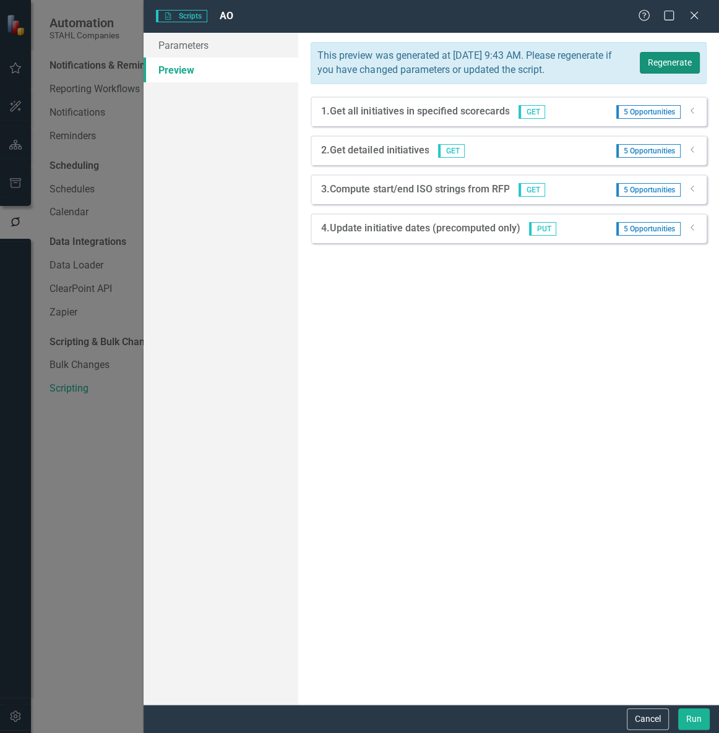
click at [649, 74] on button "Regenerate" at bounding box center [669, 63] width 60 height 22
click at [695, 231] on icon "Dropdown" at bounding box center [692, 227] width 9 height 7
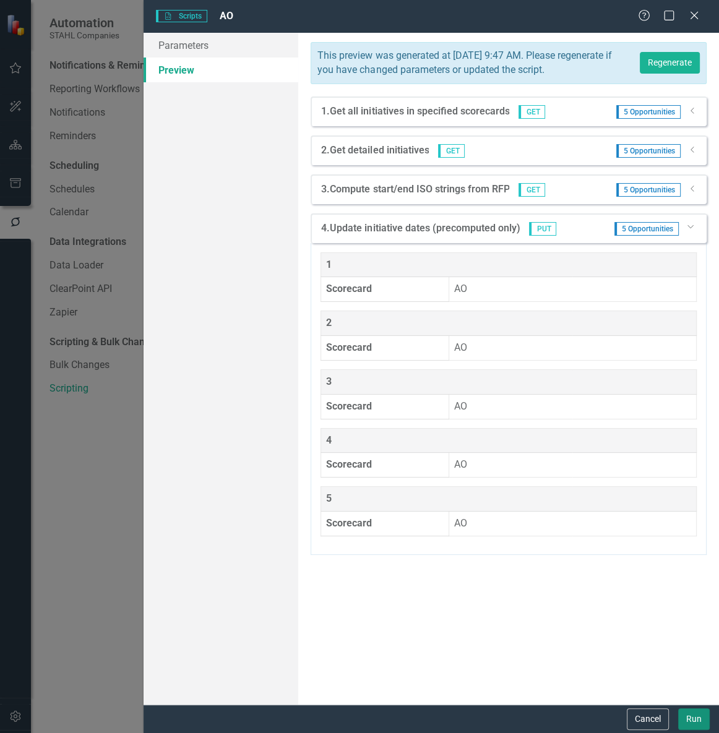
click at [699, 723] on button "Run" at bounding box center [694, 719] width 32 height 22
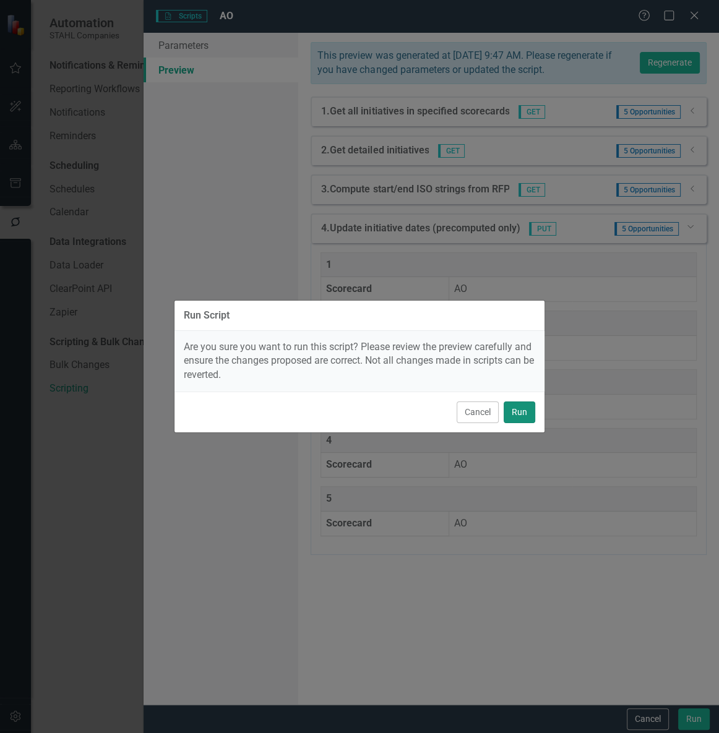
click at [519, 403] on button "Run" at bounding box center [519, 412] width 32 height 22
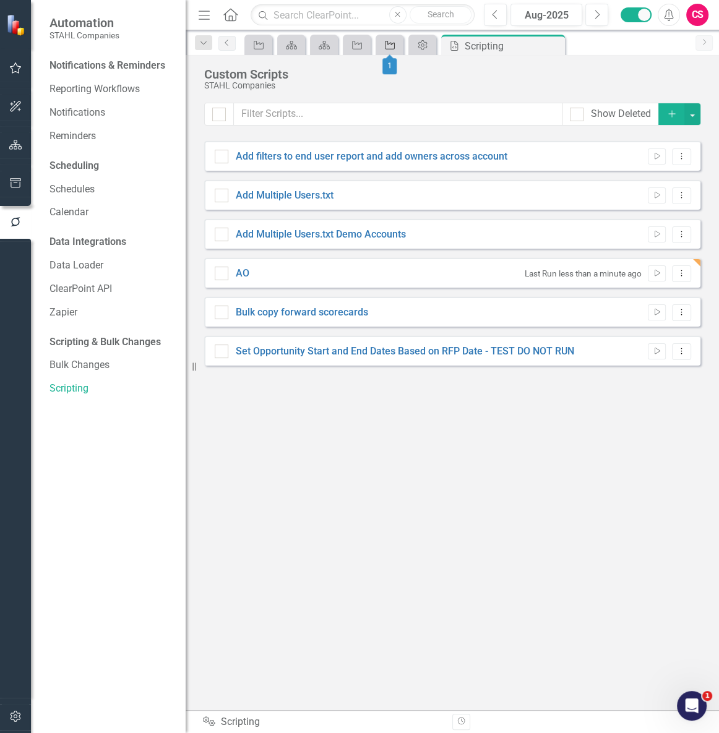
click at [382, 46] on div "Opportunity" at bounding box center [386, 44] width 17 height 15
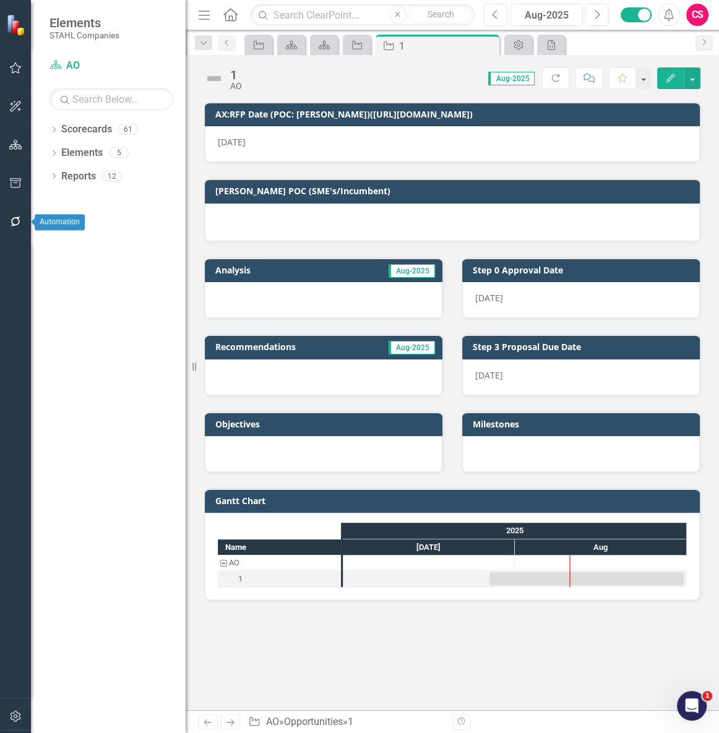
click at [8, 220] on button "button" at bounding box center [16, 222] width 28 height 26
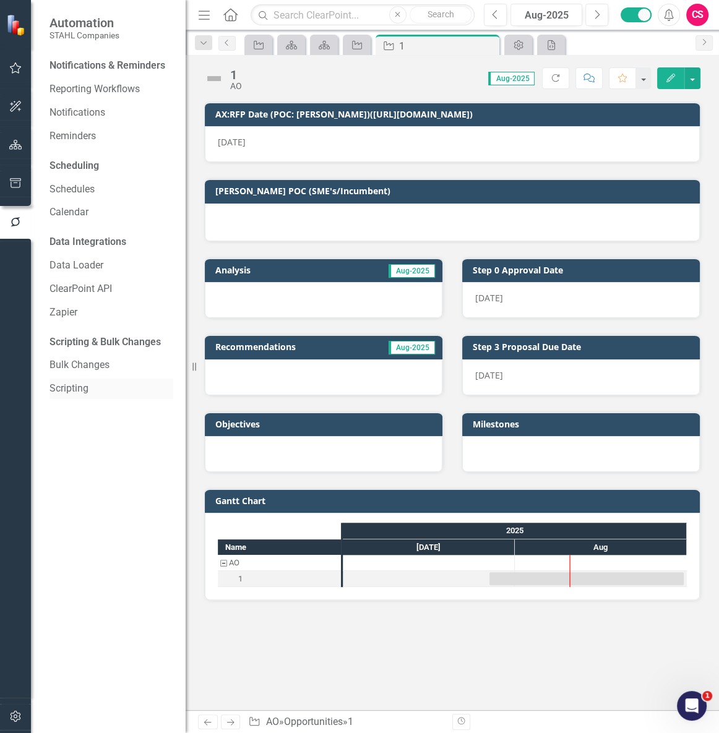
click at [77, 384] on link "Scripting" at bounding box center [111, 389] width 124 height 14
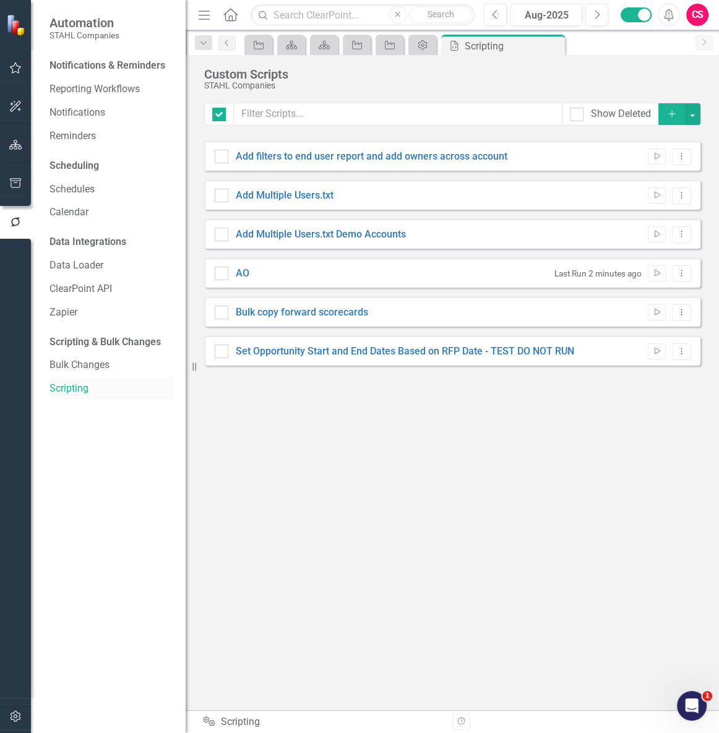
checkbox input "false"
click at [247, 273] on link "AO" at bounding box center [243, 273] width 14 height 12
click at [223, 273] on input "AO" at bounding box center [219, 271] width 8 height 8
checkbox input "true"
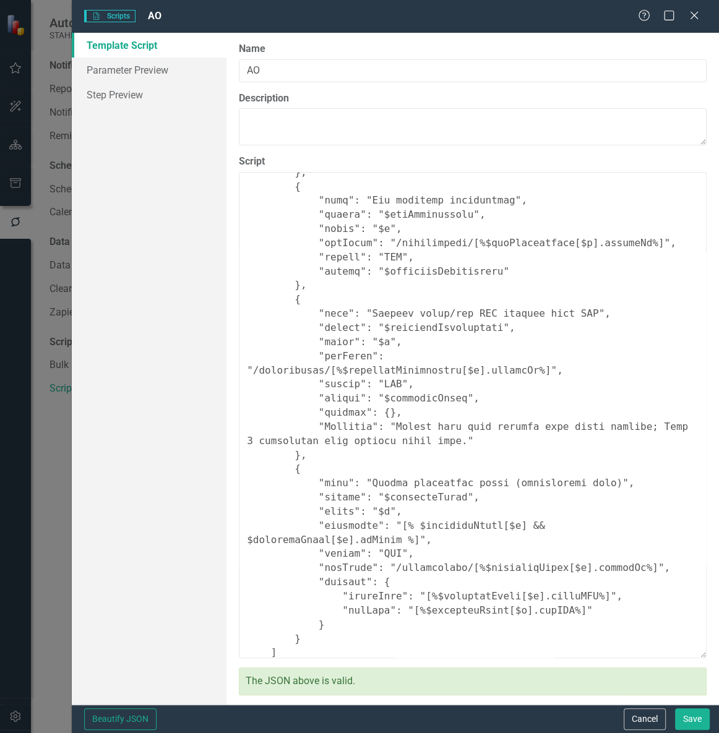
scroll to position [397, 0]
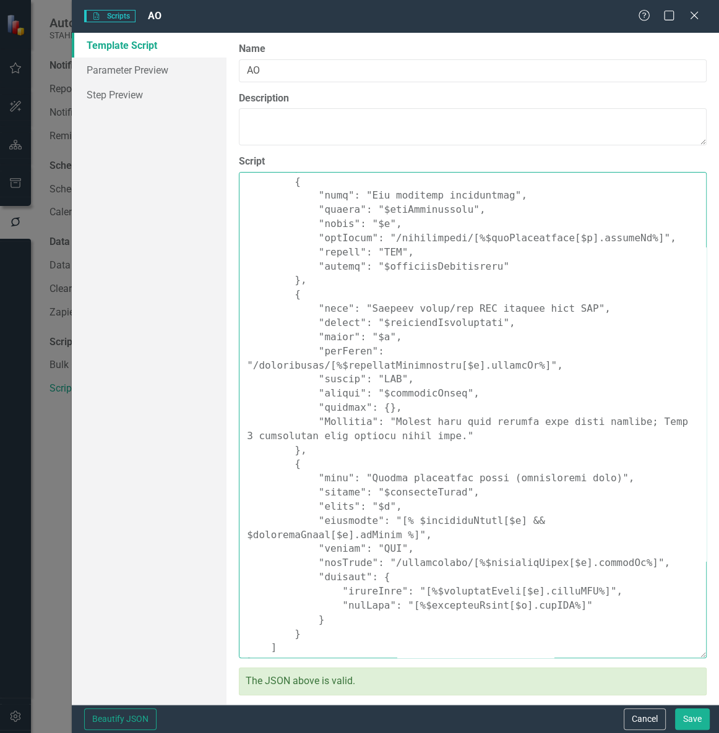
click at [377, 534] on textarea "Script" at bounding box center [473, 415] width 468 height 486
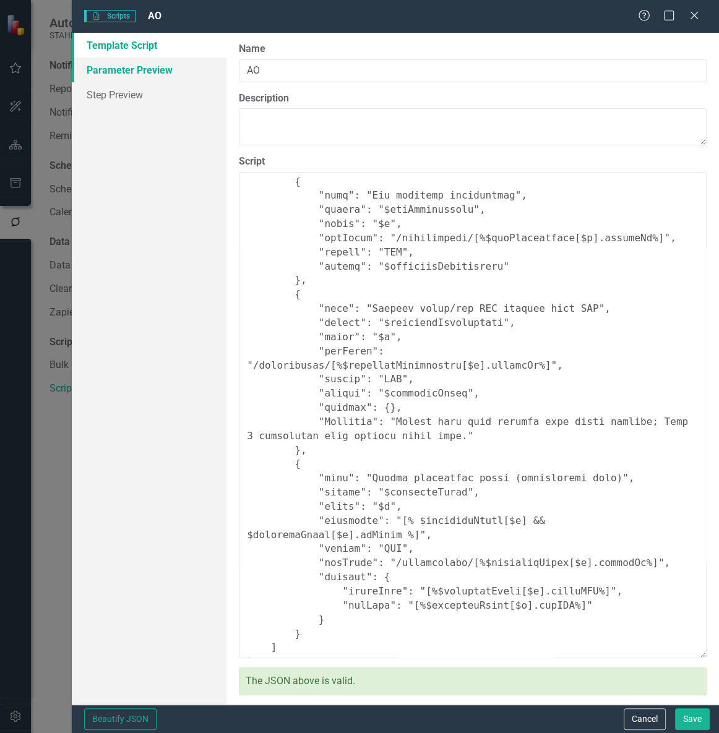
click at [186, 79] on link "Parameter Preview" at bounding box center [149, 70] width 155 height 25
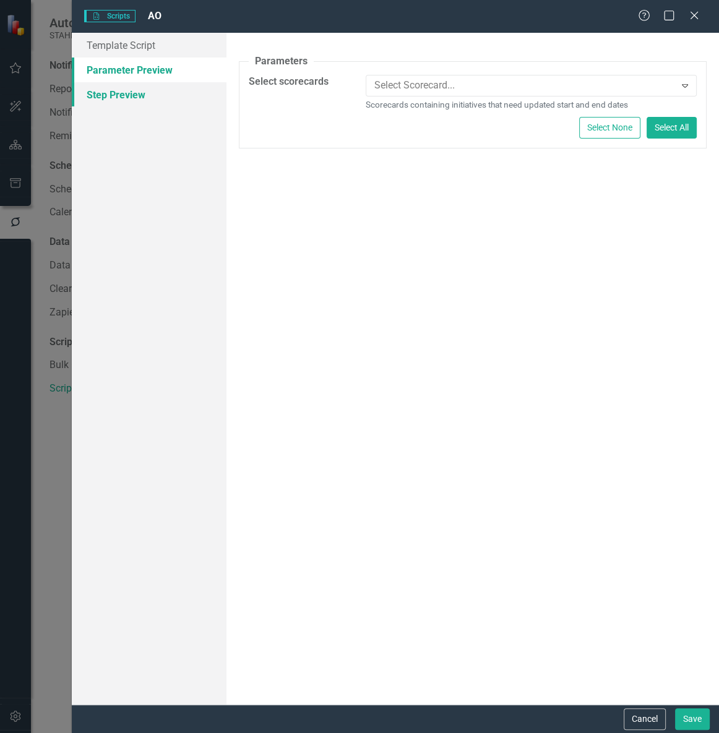
click at [182, 89] on link "Step Preview" at bounding box center [149, 94] width 155 height 25
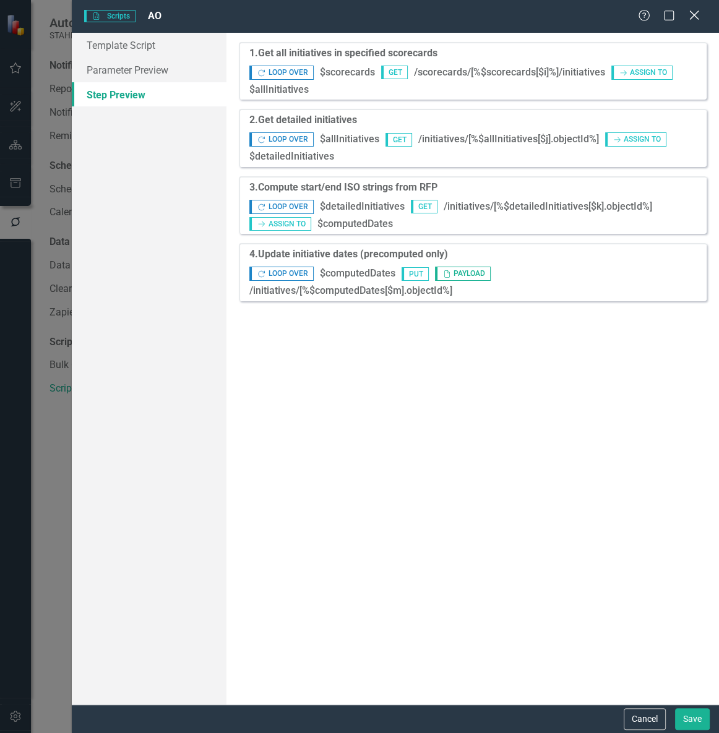
click at [690, 15] on icon "Close" at bounding box center [693, 15] width 15 height 12
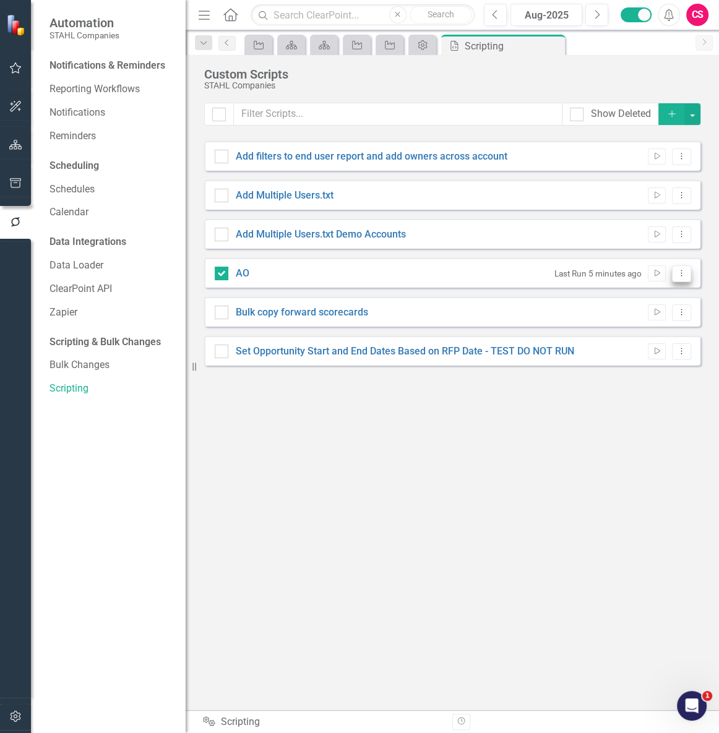
click at [677, 277] on button "Dropdown Menu" at bounding box center [681, 273] width 19 height 17
click at [656, 335] on link "Copy Duplicate Script" at bounding box center [640, 339] width 99 height 23
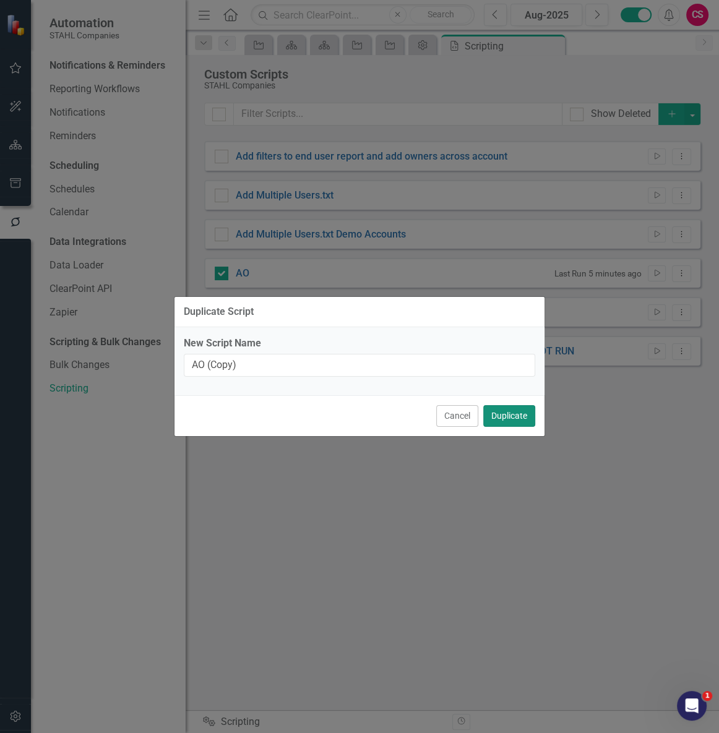
click at [521, 411] on button "Duplicate" at bounding box center [509, 416] width 52 height 22
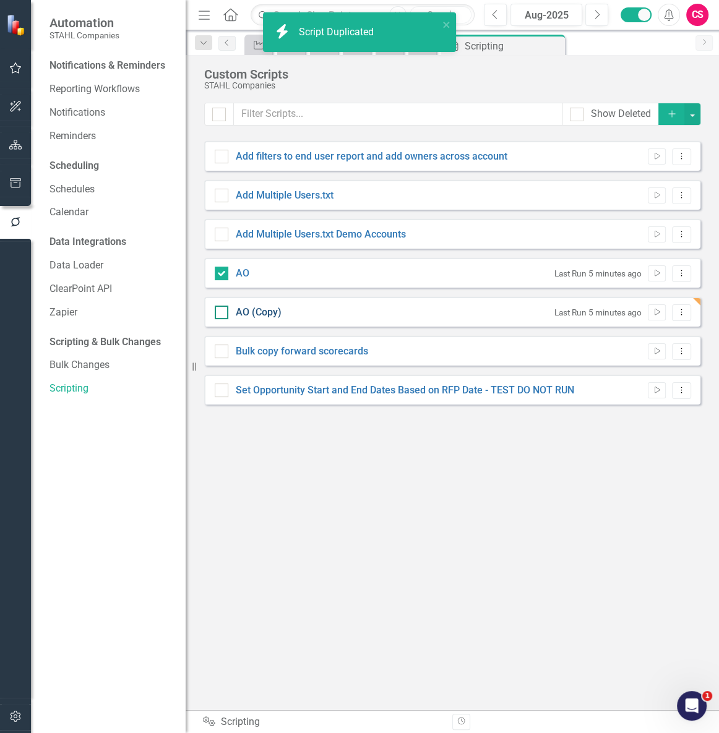
click at [248, 309] on link "AO (Copy)" at bounding box center [259, 312] width 46 height 12
click at [223, 309] on input "AO (Copy)" at bounding box center [219, 310] width 8 height 8
checkbox input "true"
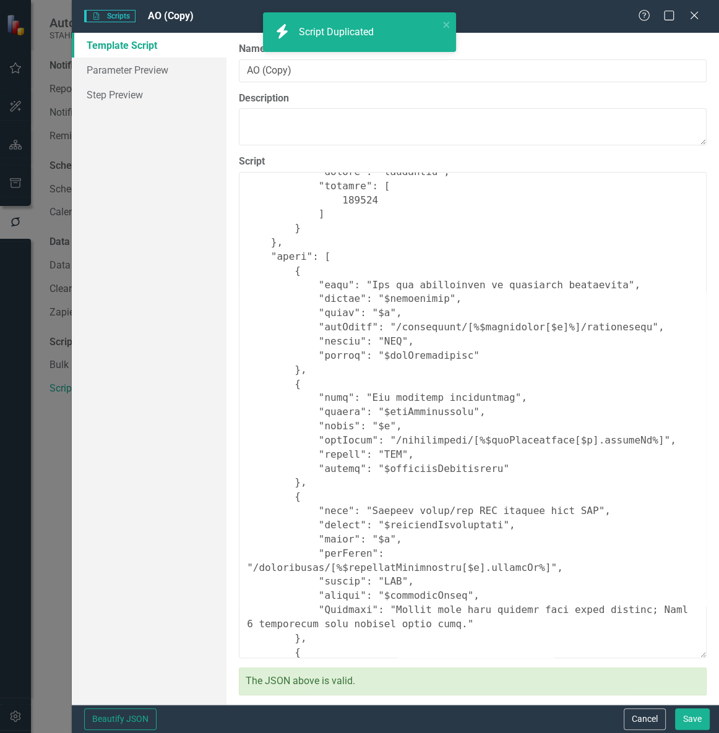
scroll to position [383, 0]
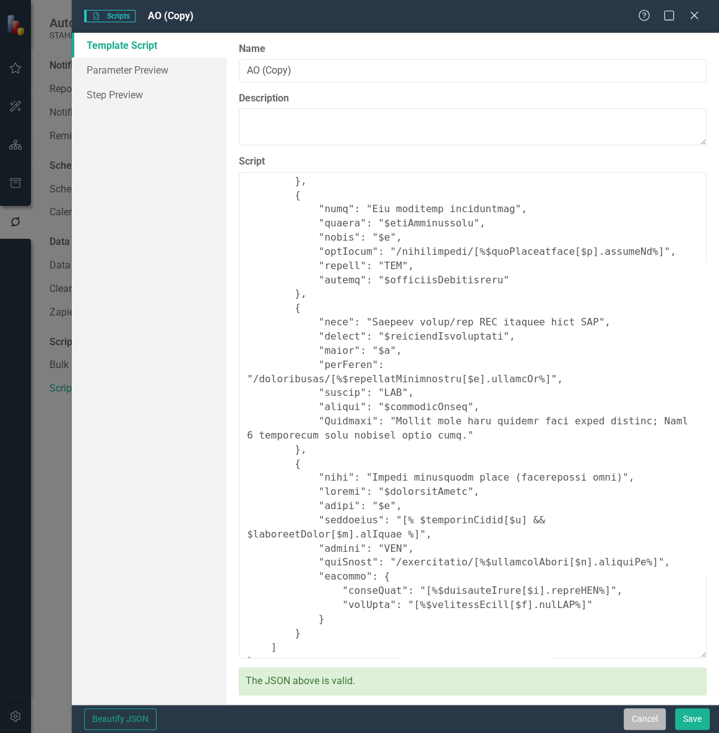
click at [636, 724] on button "Cancel" at bounding box center [644, 719] width 42 height 22
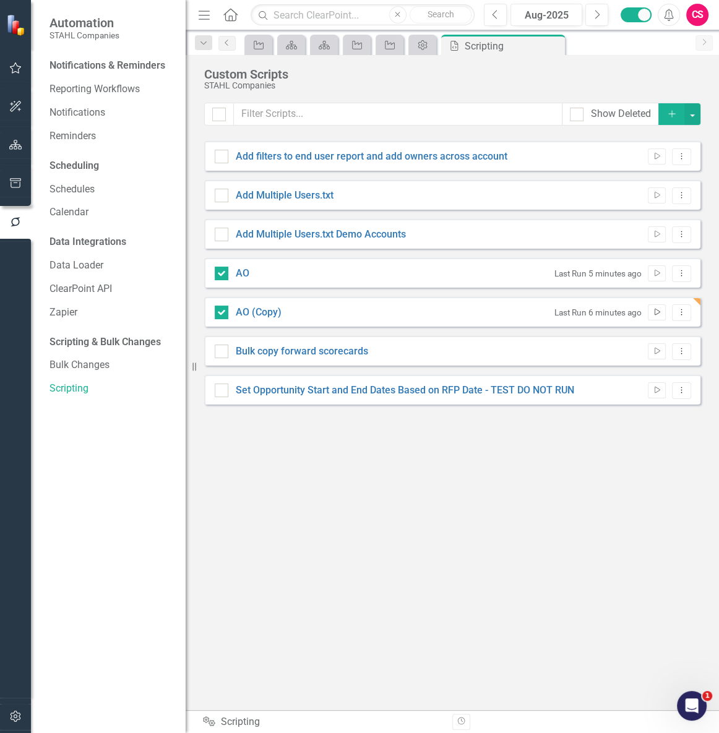
click at [659, 309] on icon "Run Script" at bounding box center [656, 312] width 9 height 7
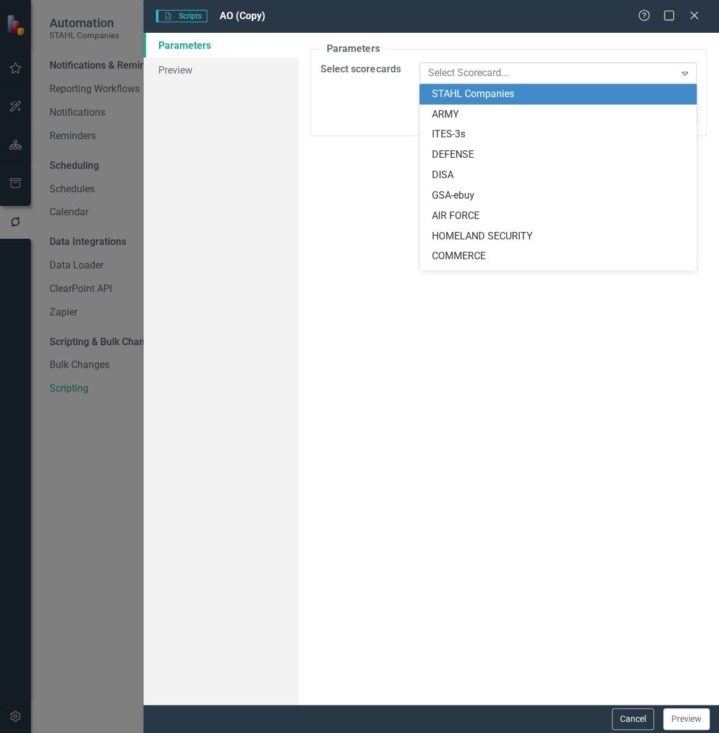
click at [433, 71] on div at bounding box center [549, 73] width 252 height 17
type input "ao"
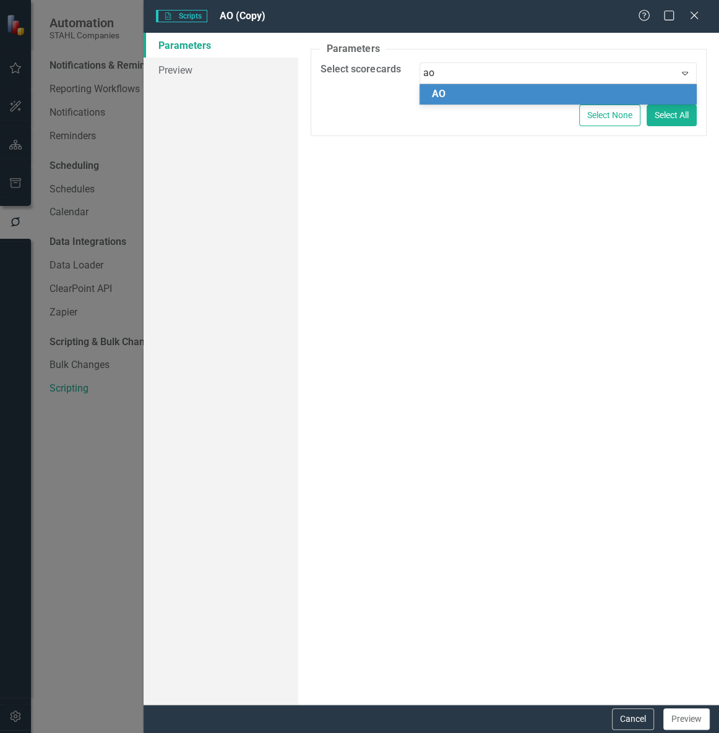
click at [437, 88] on span "AO" at bounding box center [439, 94] width 14 height 12
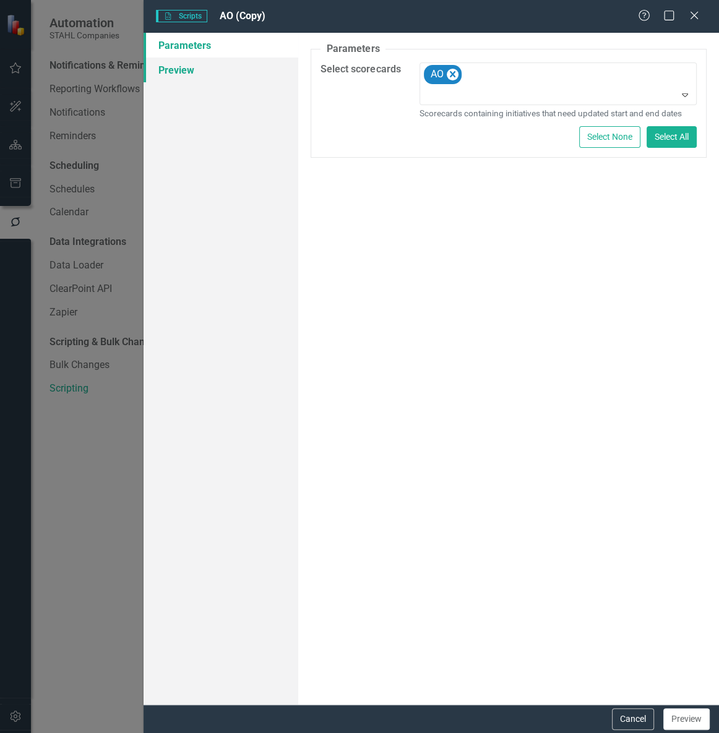
click at [261, 58] on link "Preview" at bounding box center [220, 70] width 155 height 25
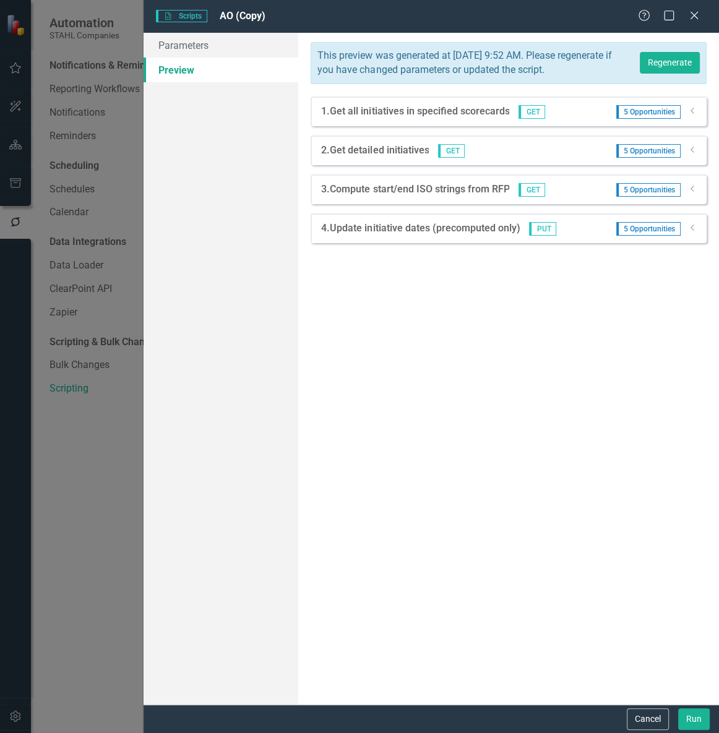
click at [693, 114] on icon "Dropdown" at bounding box center [692, 110] width 9 height 7
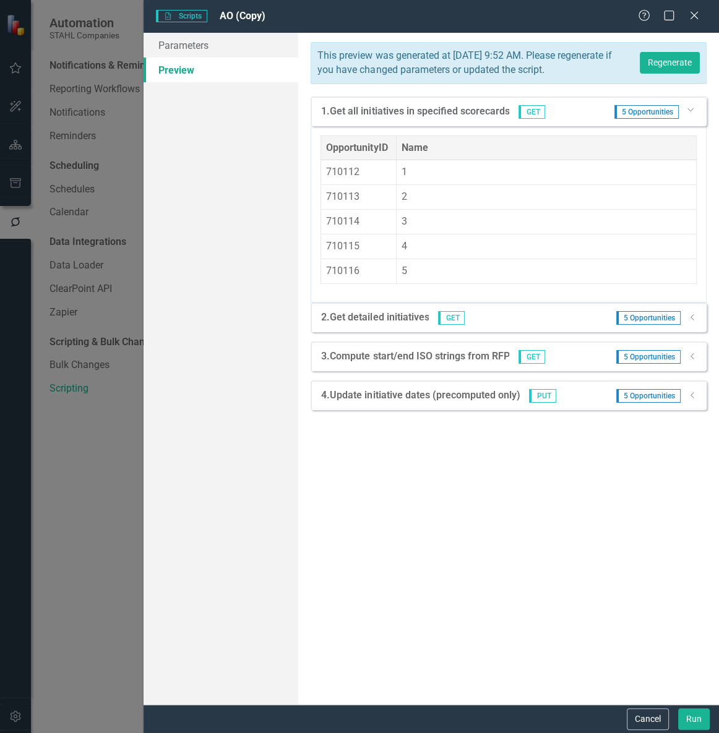
click at [690, 323] on div "Dropdown" at bounding box center [692, 317] width 9 height 11
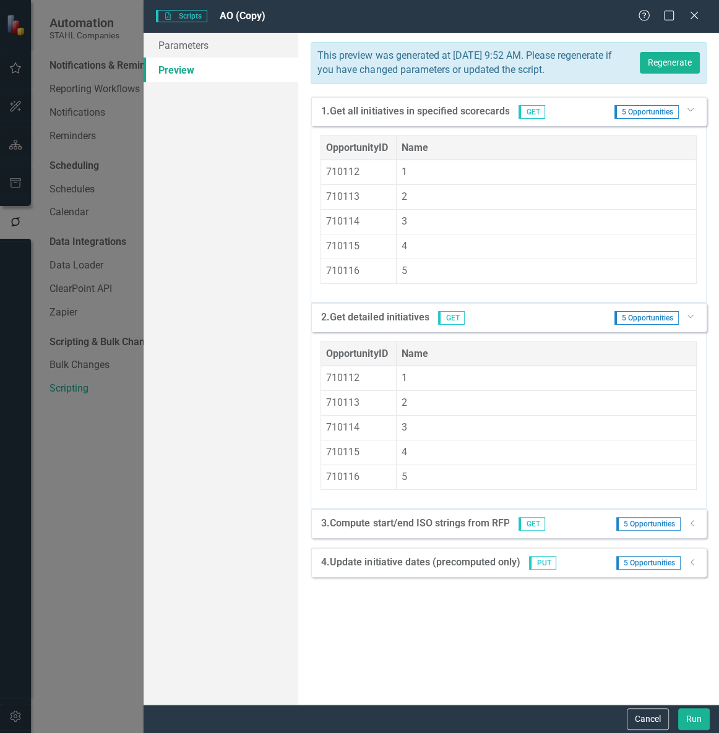
click at [693, 527] on icon "Dropdown" at bounding box center [692, 522] width 9 height 7
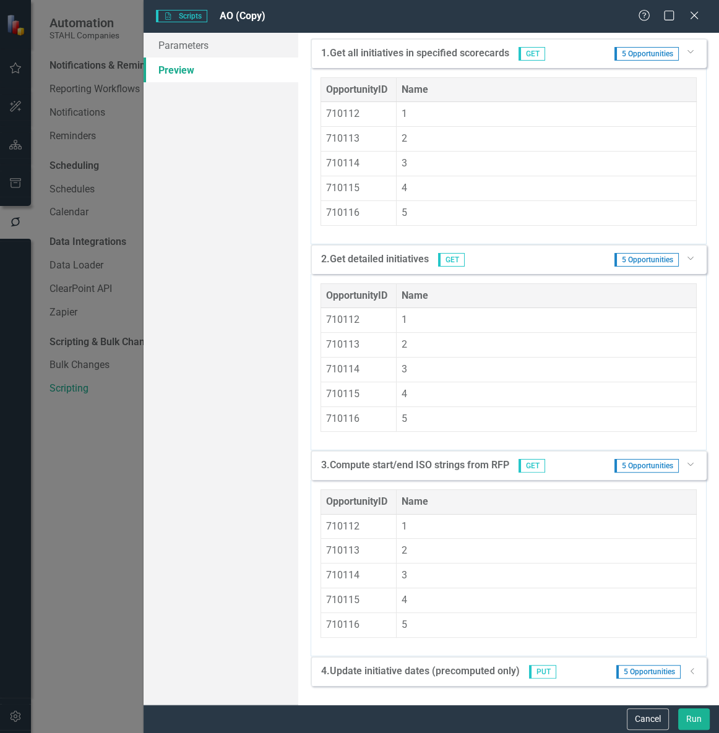
scroll to position [113, 0]
click at [688, 674] on icon "Dropdown" at bounding box center [692, 670] width 9 height 7
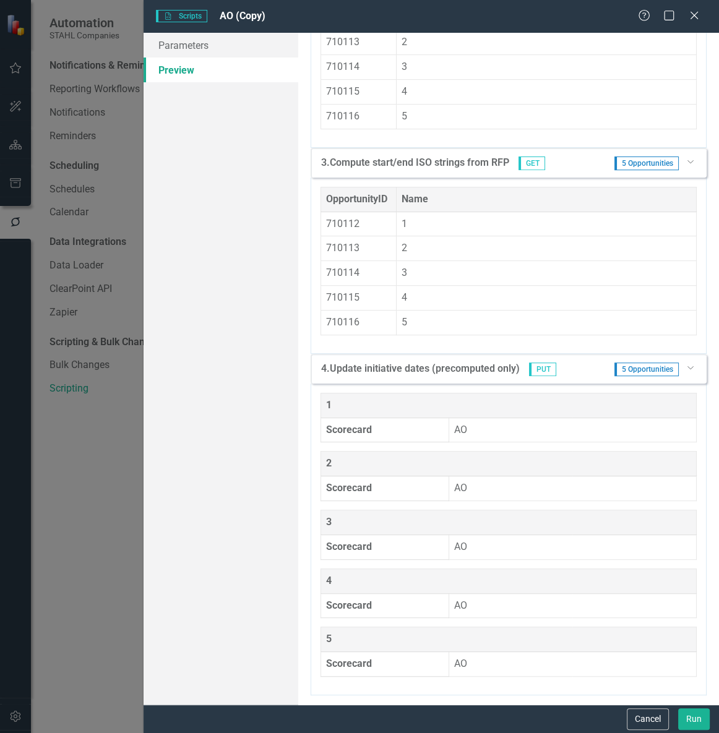
scroll to position [414, 0]
click at [690, 16] on icon "Close" at bounding box center [693, 15] width 15 height 12
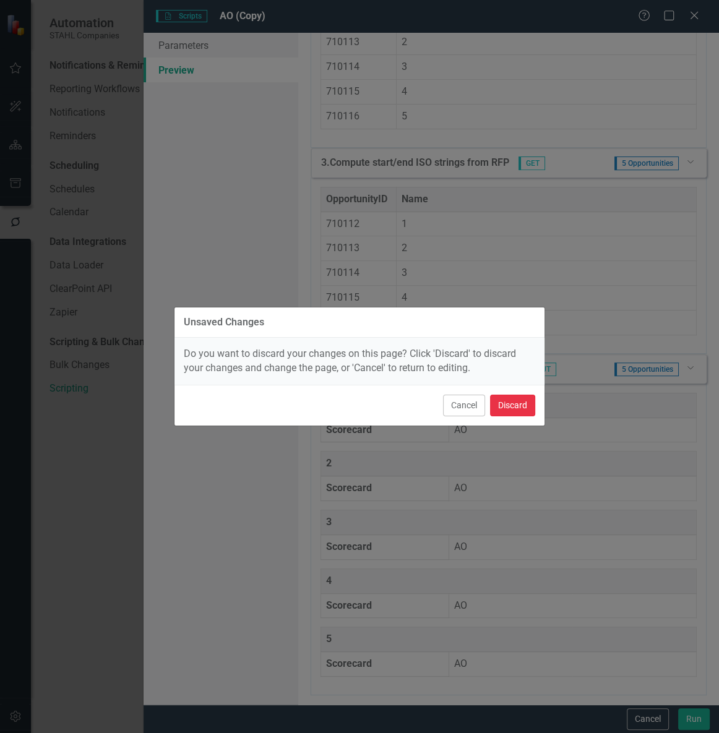
click at [513, 404] on button "Discard" at bounding box center [512, 406] width 45 height 22
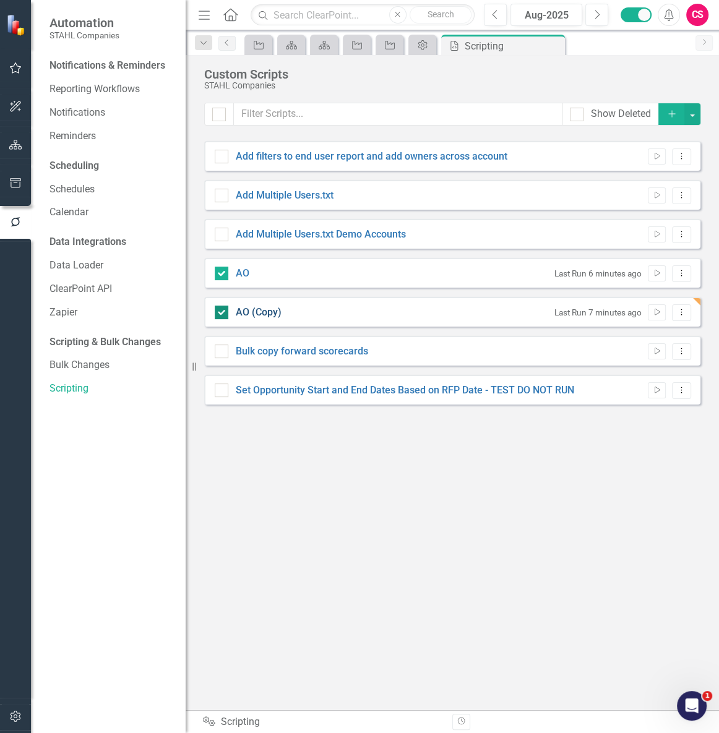
click at [263, 310] on link "AO (Copy)" at bounding box center [259, 312] width 46 height 12
click at [223, 310] on input "AO (Copy)" at bounding box center [219, 310] width 8 height 8
checkbox input "false"
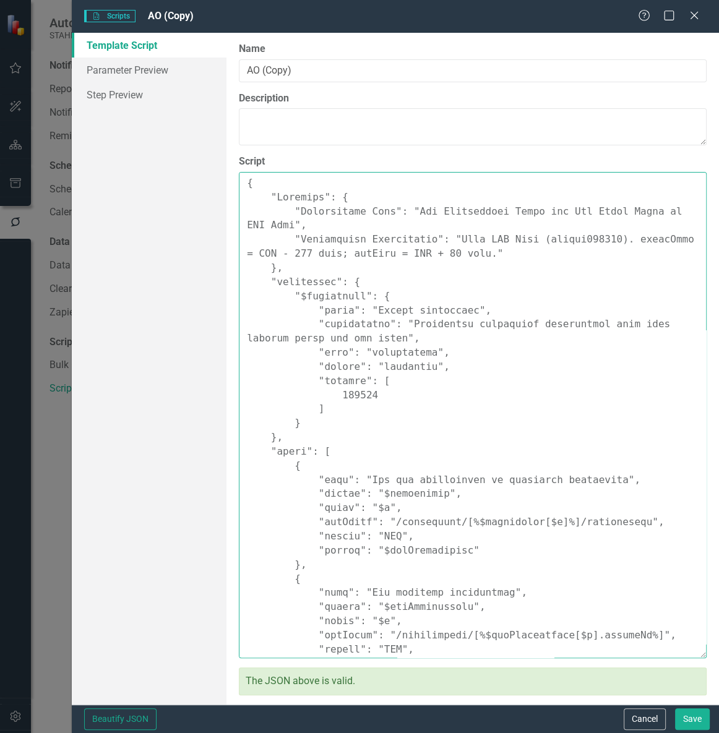
click at [579, 354] on textarea "Script" at bounding box center [473, 415] width 468 height 486
paste textarea ""Comments": { "Recommended Name": "Set Opportunity Start/End from RFP (robust p…"
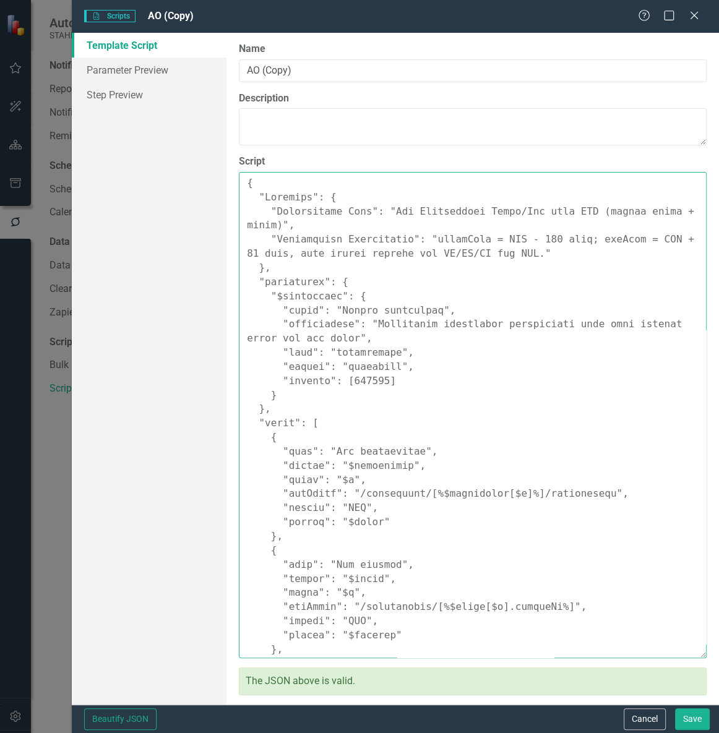
scroll to position [773, 0]
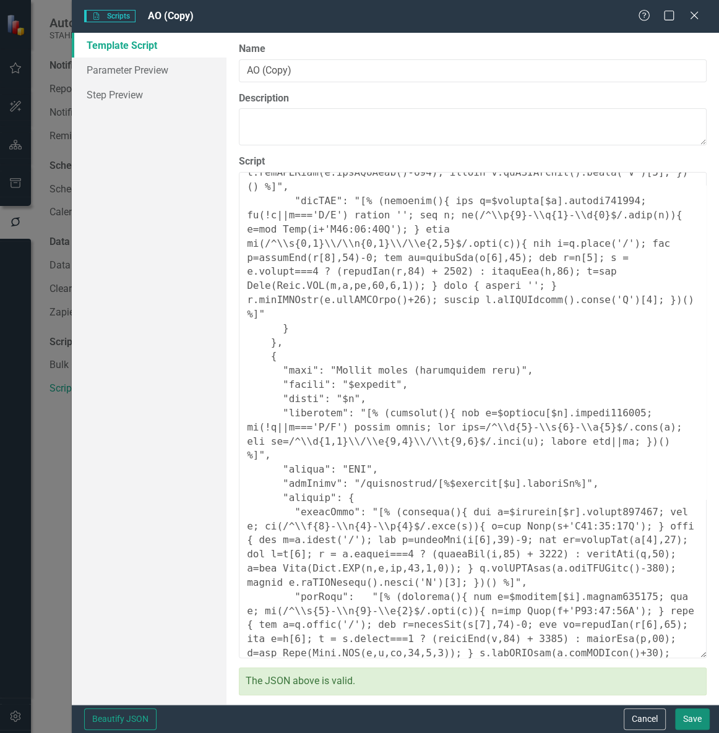
type textarea "{ "Comments": { "Recommended Name": "Set Opportunity Start/End from RFP (robust…"
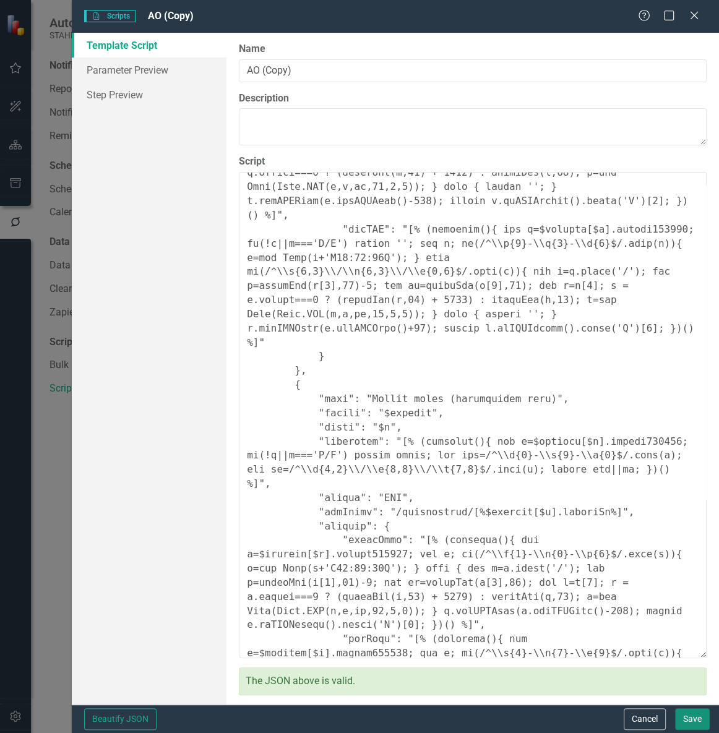
click at [699, 713] on button "Save" at bounding box center [692, 719] width 35 height 22
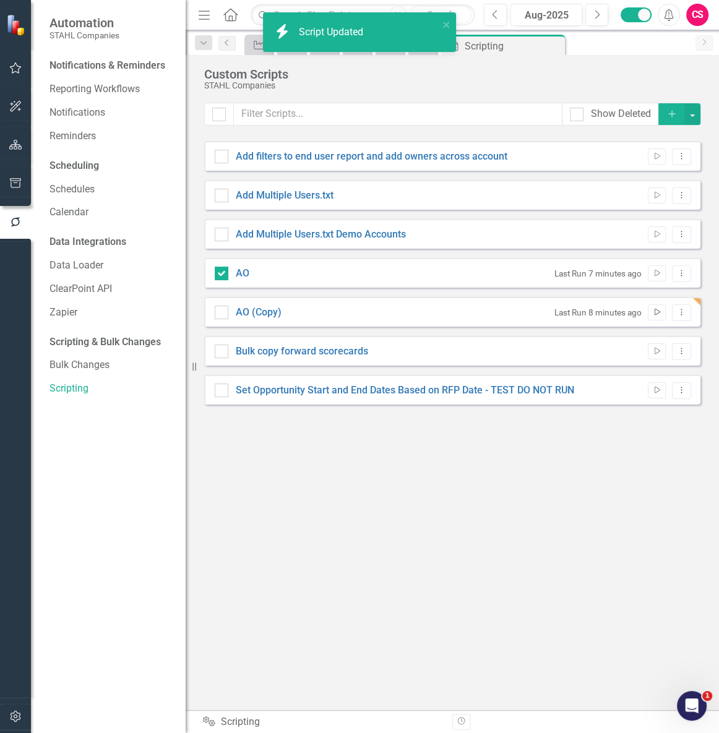
click at [652, 309] on icon "Run Script" at bounding box center [656, 312] width 9 height 7
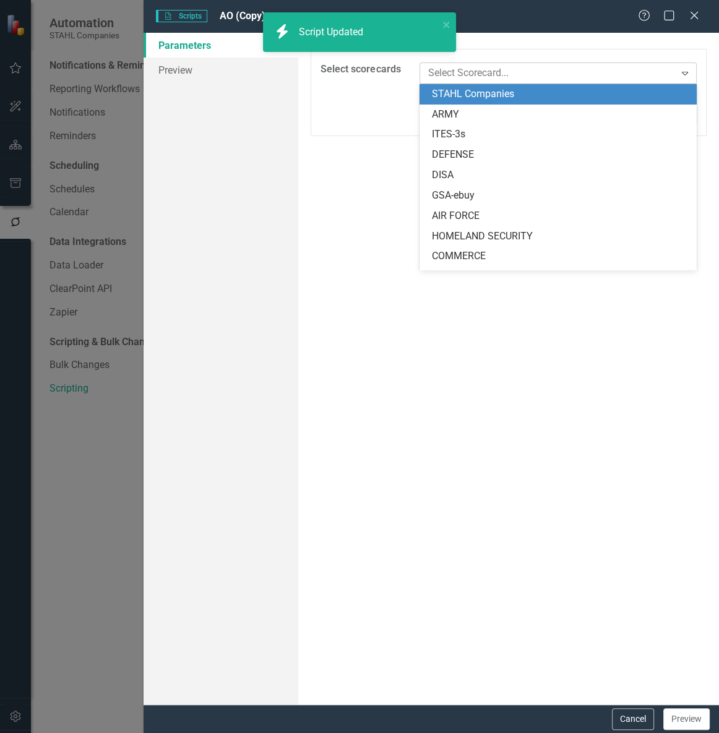
click at [458, 82] on div "Select Scorecard..." at bounding box center [548, 73] width 252 height 19
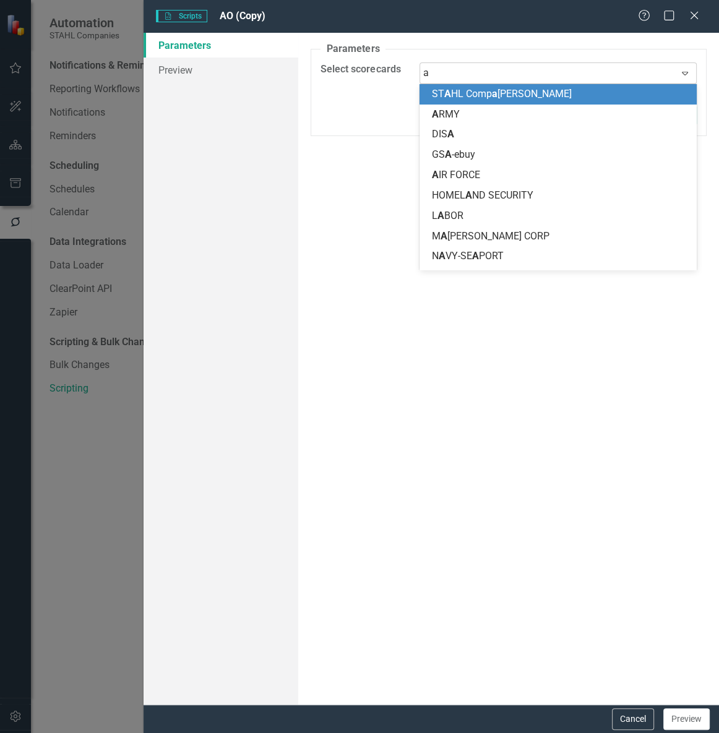
type input "ao"
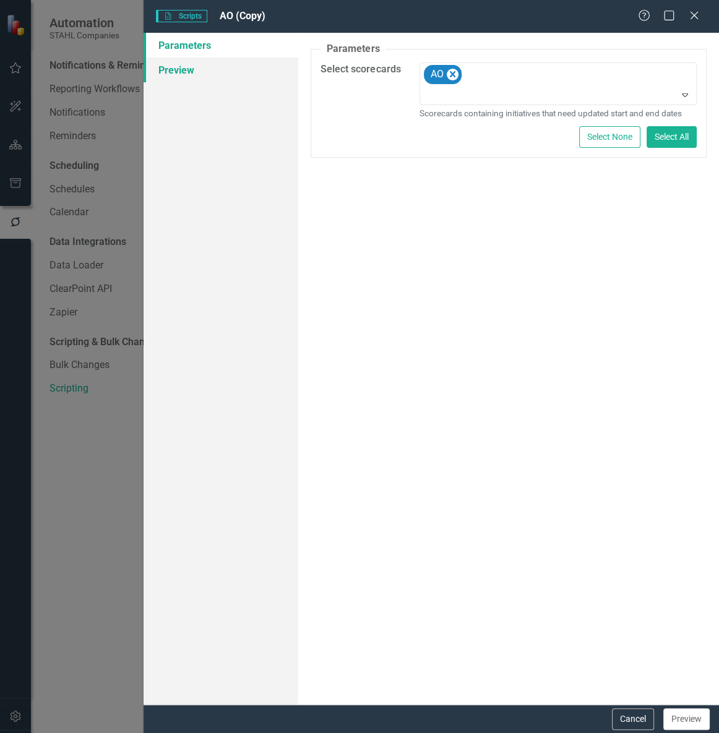
click at [149, 78] on link "Preview" at bounding box center [220, 70] width 155 height 25
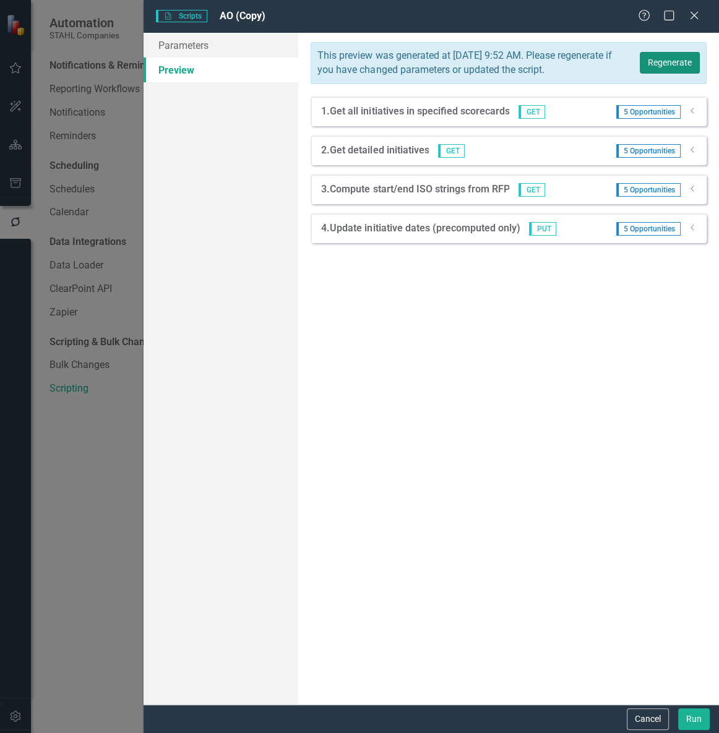
click at [695, 68] on button "Regenerate" at bounding box center [669, 63] width 60 height 22
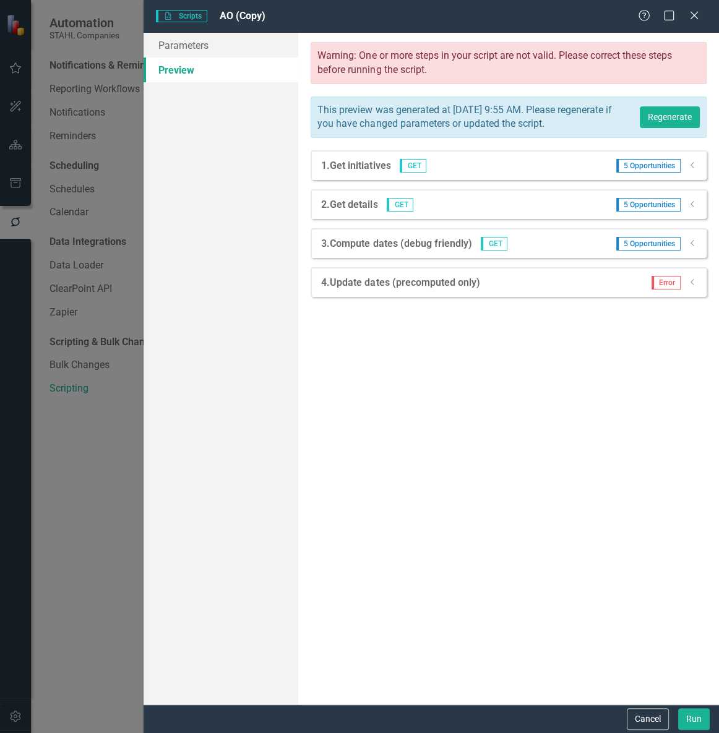
click at [693, 289] on div "Error Dropdown" at bounding box center [669, 283] width 55 height 14
click at [689, 247] on icon "Dropdown" at bounding box center [692, 242] width 9 height 7
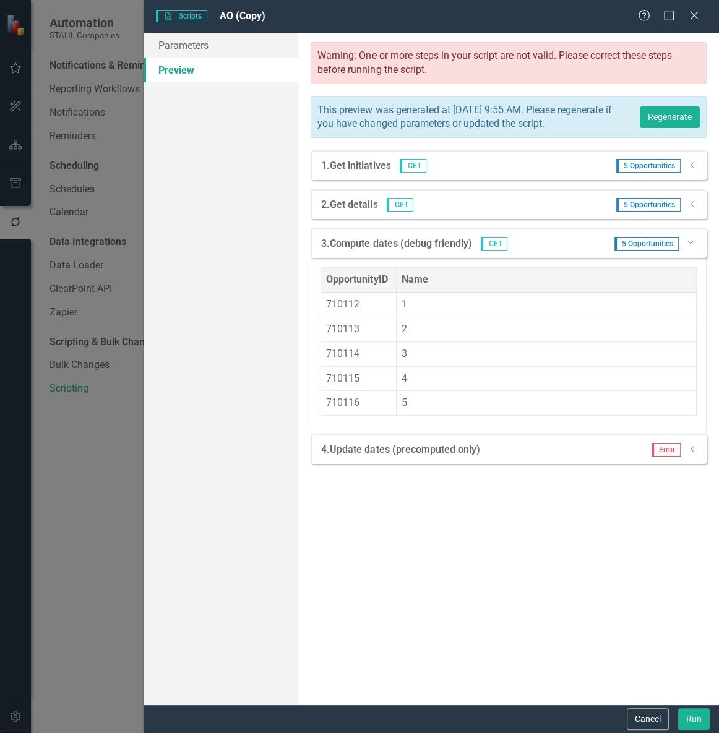
click at [692, 453] on icon "Dropdown" at bounding box center [692, 448] width 9 height 7
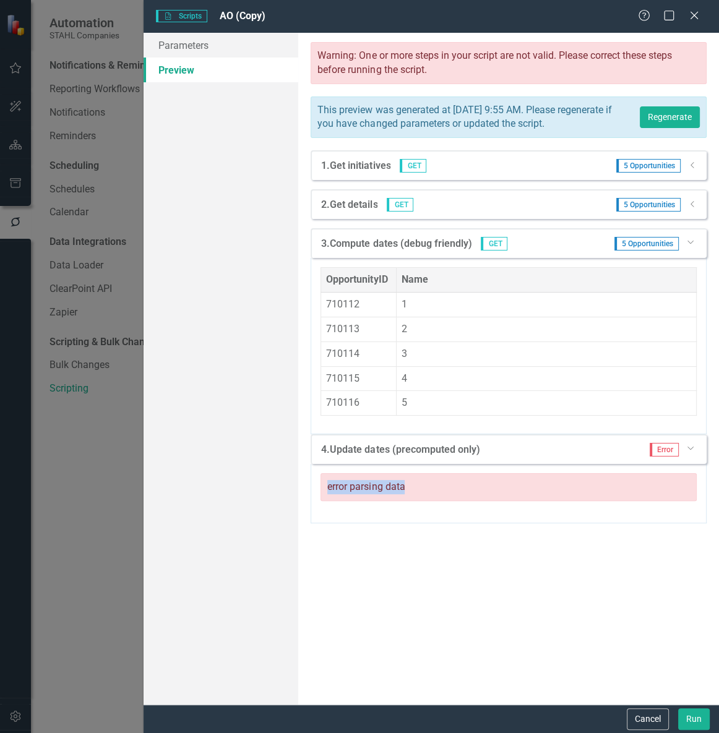
drag, startPoint x: 425, startPoint y: 502, endPoint x: 323, endPoint y: 501, distance: 102.0
click at [323, 501] on div "error parsing data" at bounding box center [508, 487] width 376 height 28
copy div "error parsing data"
click at [450, 591] on div "Warning: One or more steps in your script are not valid. Please correct these s…" at bounding box center [508, 369] width 421 height 672
click at [688, 208] on icon "Dropdown" at bounding box center [692, 203] width 9 height 7
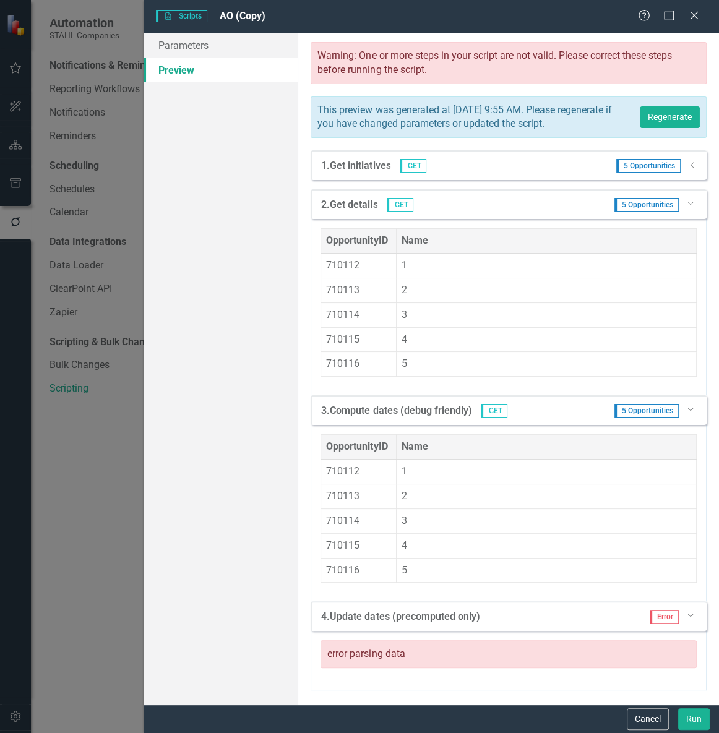
click at [686, 207] on icon "Dropdown" at bounding box center [689, 202] width 7 height 9
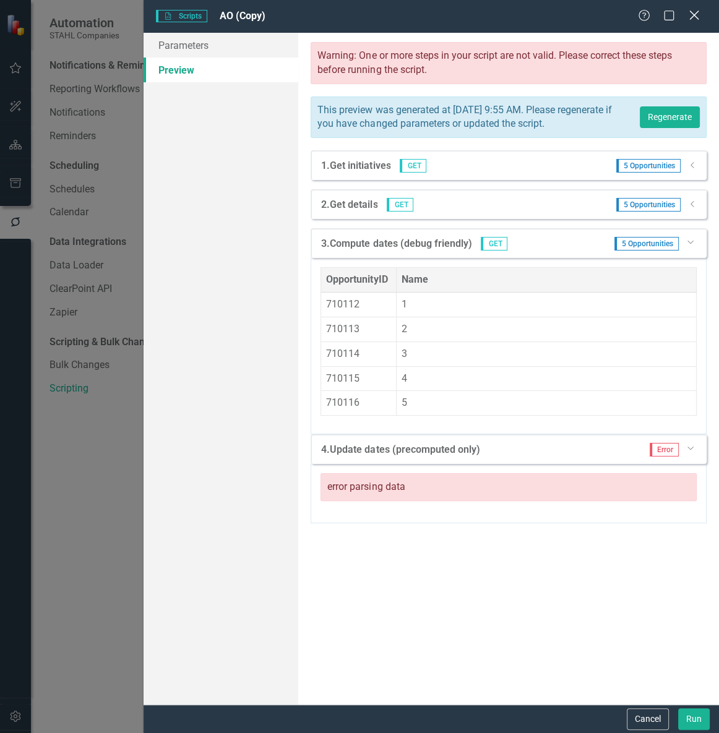
click at [691, 12] on icon "Close" at bounding box center [693, 15] width 15 height 12
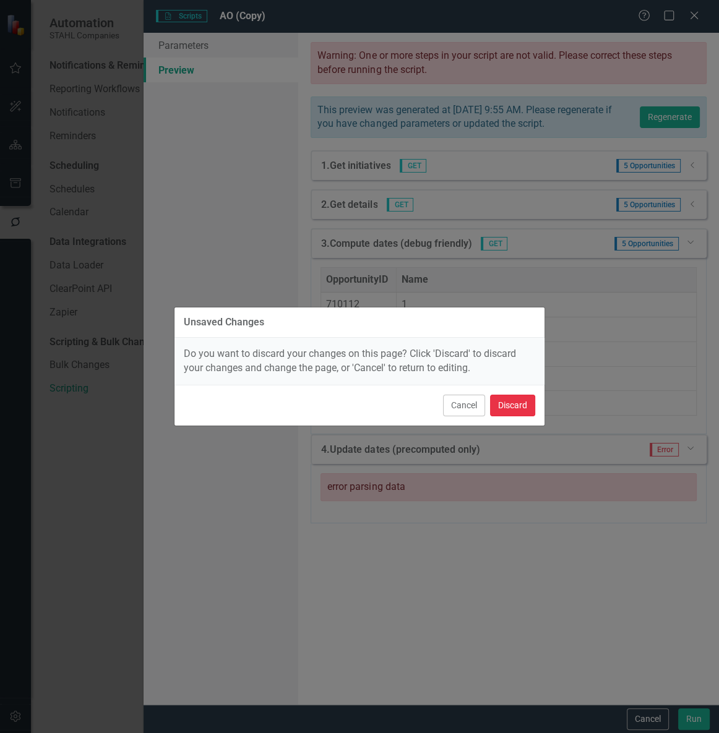
click at [507, 406] on button "Discard" at bounding box center [512, 406] width 45 height 22
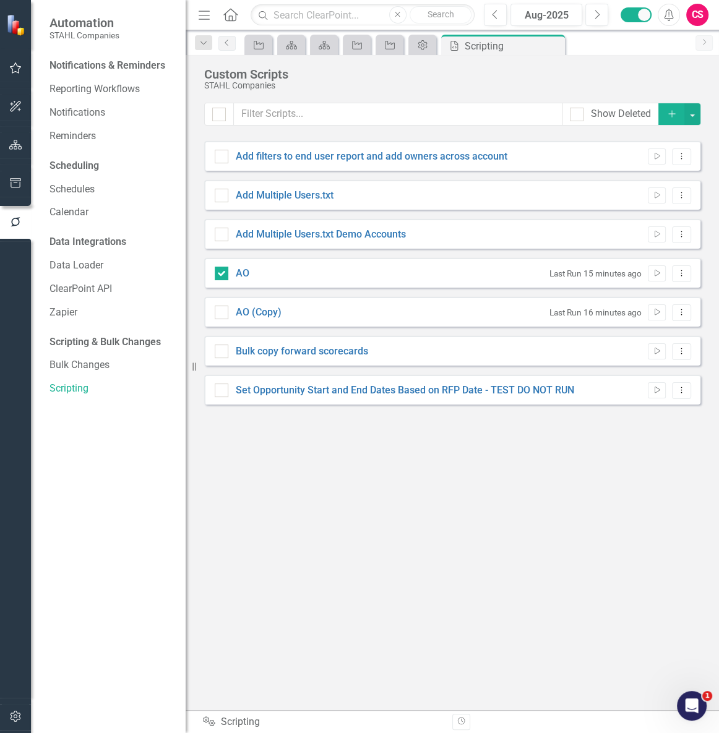
drag, startPoint x: 411, startPoint y: 77, endPoint x: 392, endPoint y: 61, distance: 25.0
click at [411, 77] on div "Custom Scripts" at bounding box center [449, 74] width 490 height 14
click at [396, 48] on icon "Opportunity" at bounding box center [389, 45] width 12 height 10
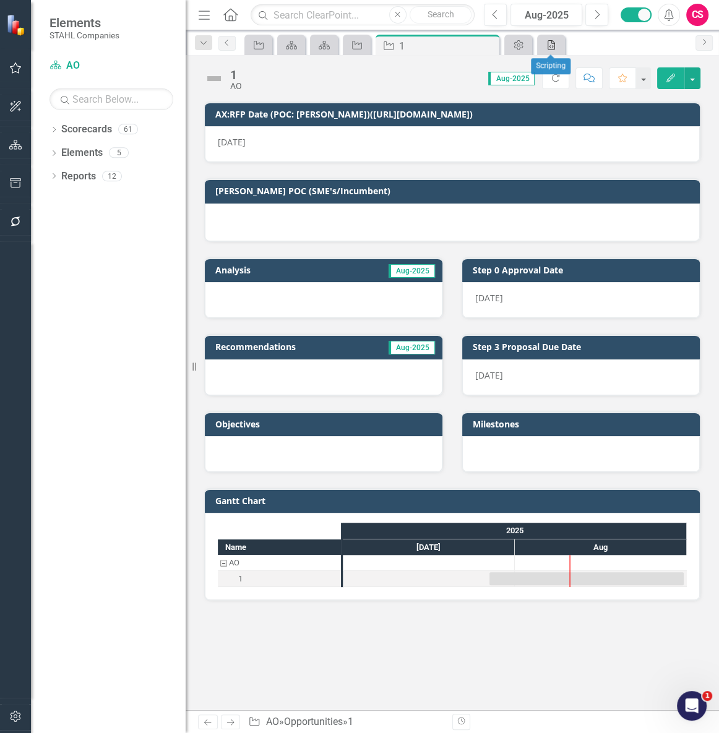
click at [552, 46] on icon at bounding box center [550, 45] width 7 height 10
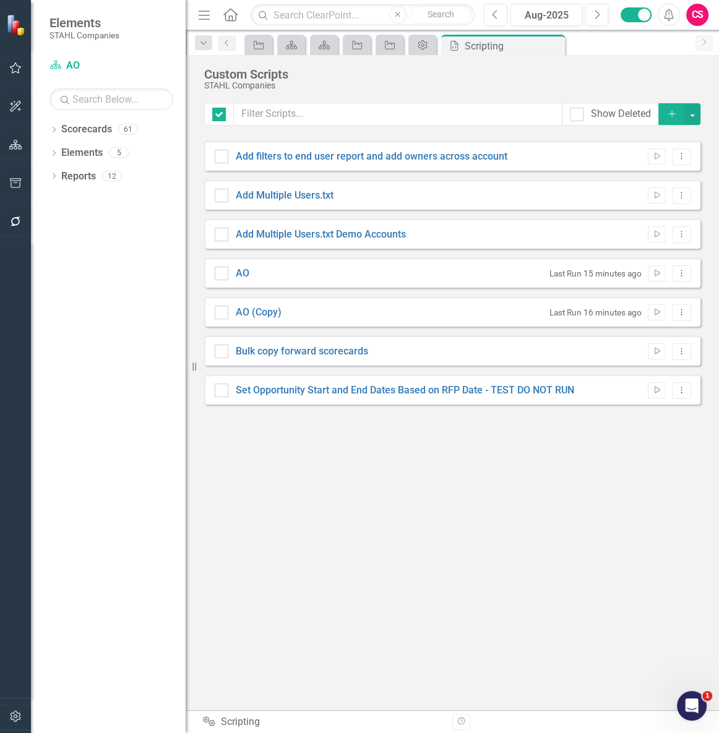
checkbox input "false"
click at [260, 306] on link "AO (Copy)" at bounding box center [259, 312] width 46 height 12
click at [223, 306] on input "AO (Copy)" at bounding box center [219, 310] width 8 height 8
checkbox input "true"
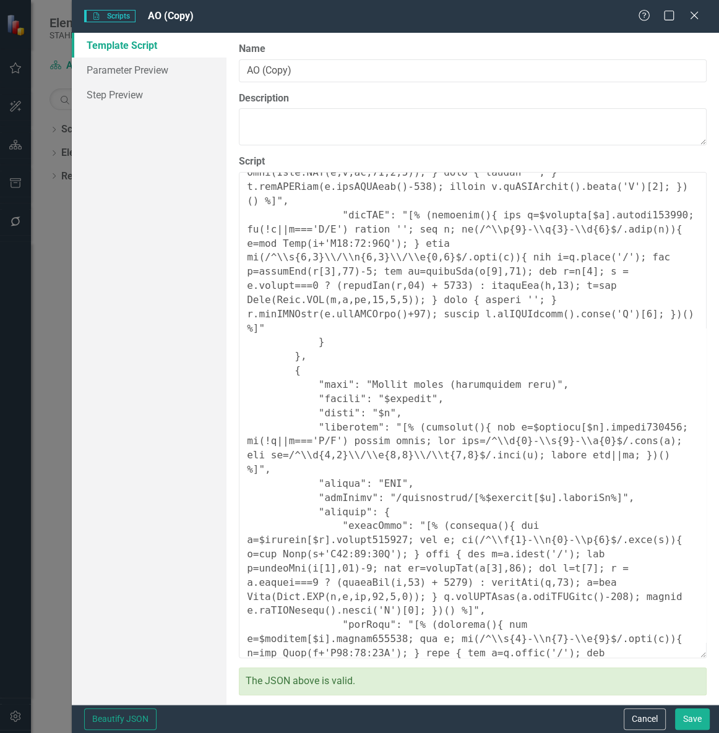
scroll to position [792, 0]
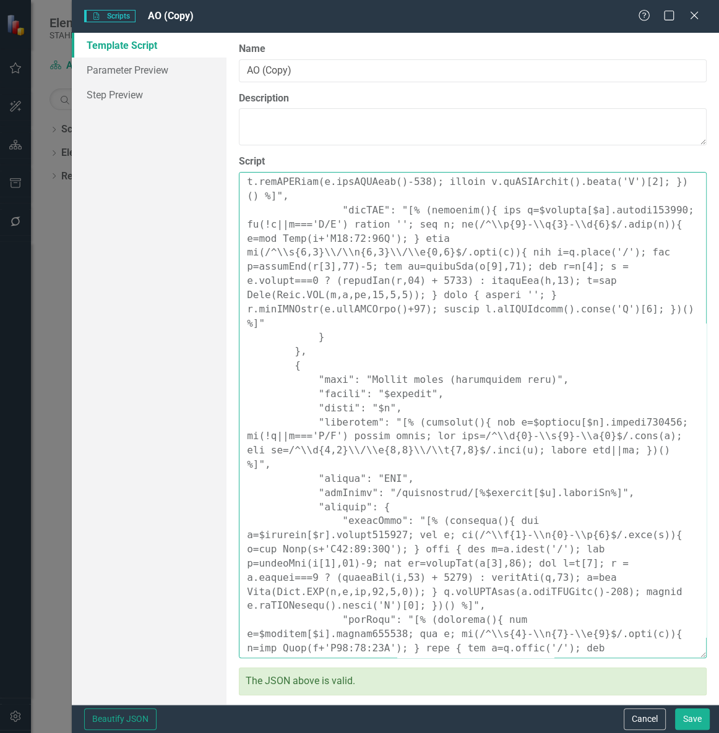
drag, startPoint x: 285, startPoint y: 294, endPoint x: 344, endPoint y: 618, distance: 329.9
click at [344, 618] on textarea "Script" at bounding box center [473, 415] width 468 height 486
paste textarea ""name": "Update dates (hardcoded sanity check)", "method": "PUT", "endPoint": "…"
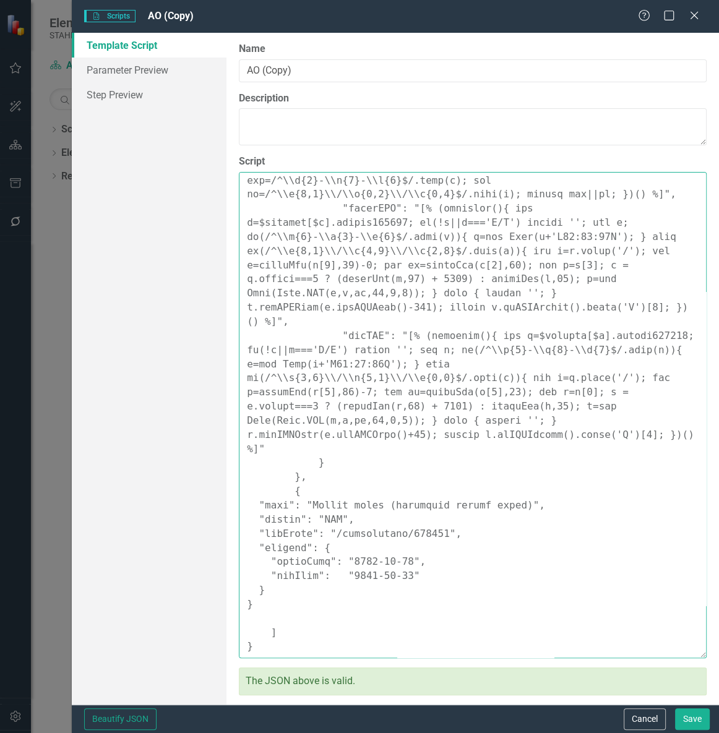
scroll to position [595, 0]
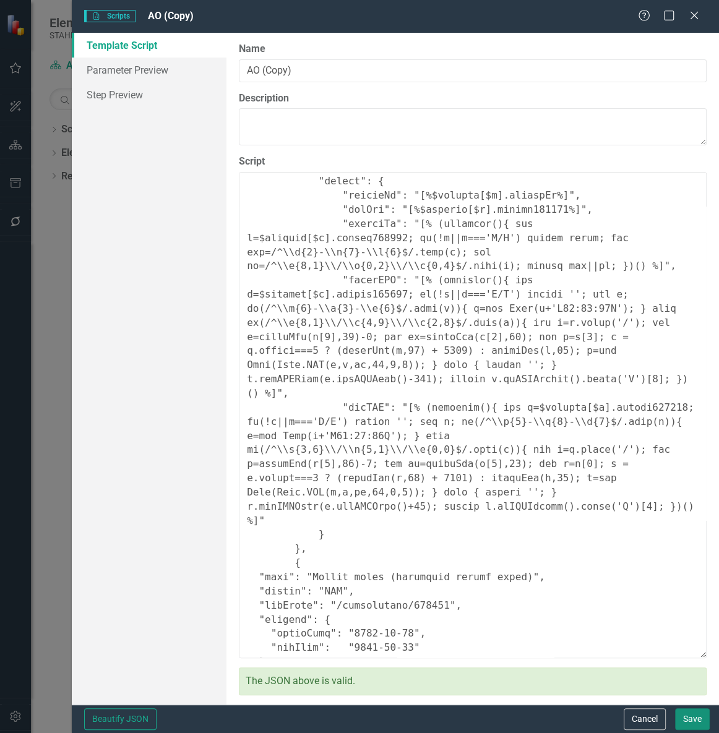
type textarea "{ "Comments": { "Recommended Name": "Set Opportunity Start/End from RFP (robust…"
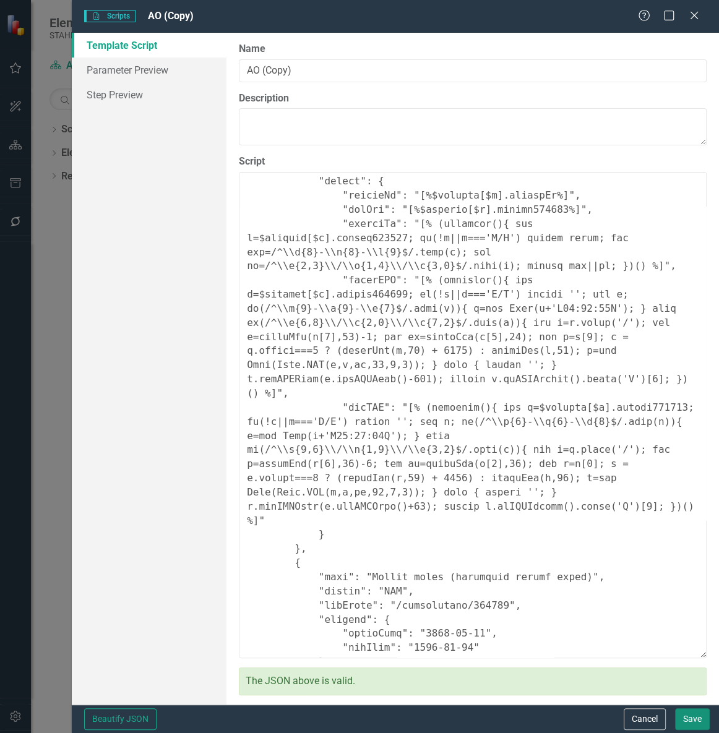
click at [696, 714] on button "Save" at bounding box center [692, 719] width 35 height 22
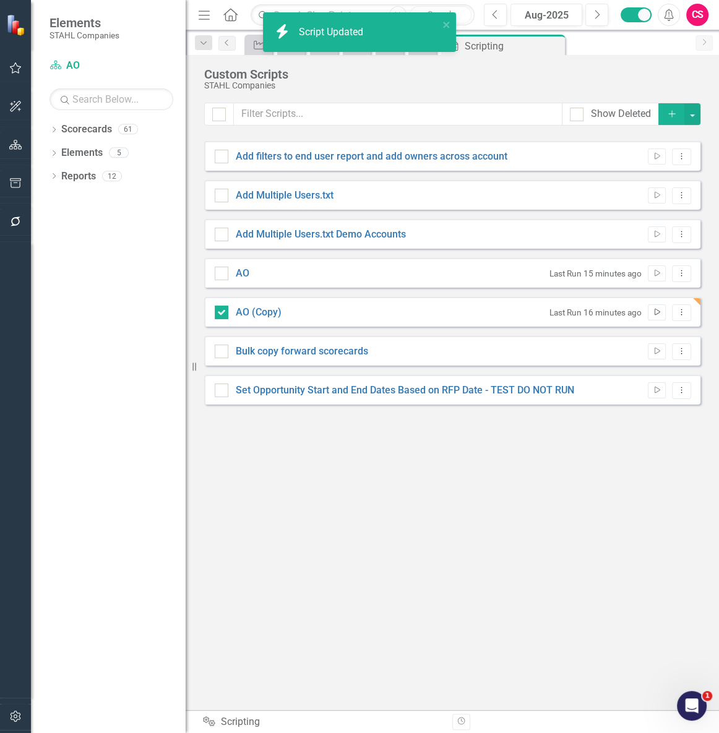
click at [660, 312] on icon "Run Script" at bounding box center [656, 312] width 9 height 7
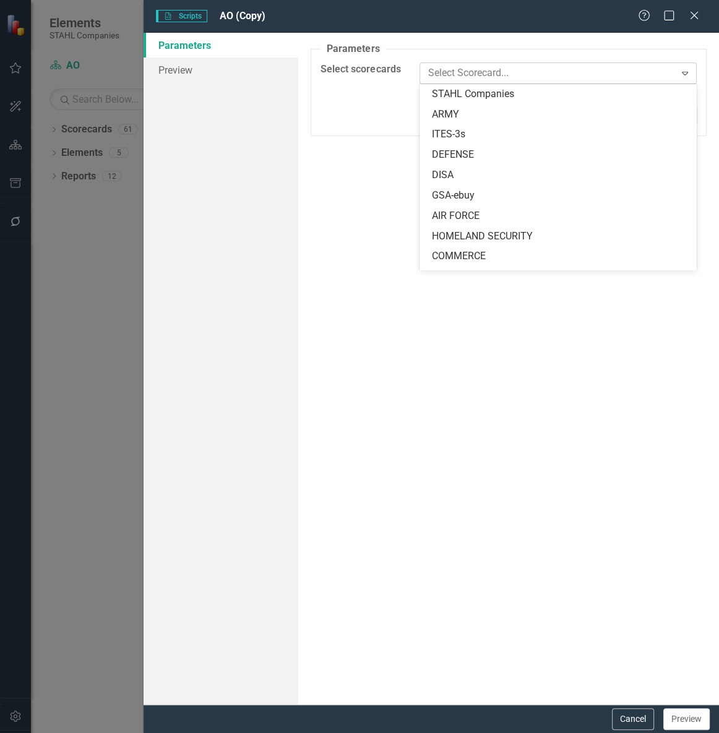
click at [442, 77] on div at bounding box center [549, 73] width 252 height 17
type input "ao"
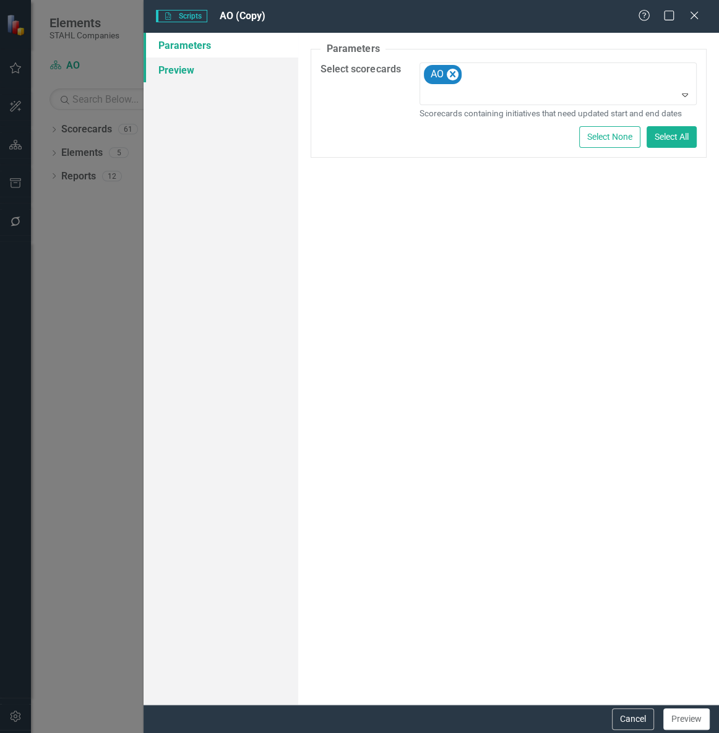
click at [184, 69] on link "Preview" at bounding box center [220, 70] width 155 height 25
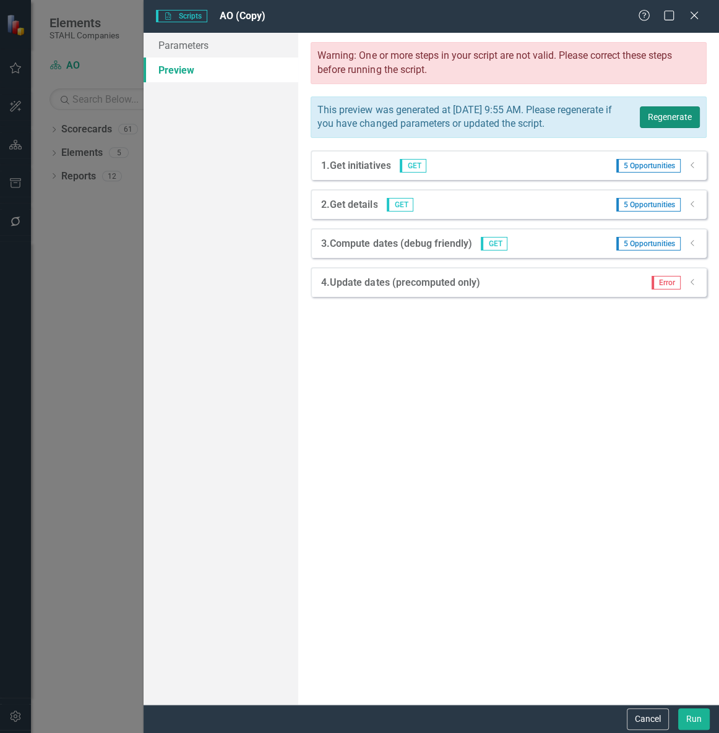
click at [649, 122] on button "Regenerate" at bounding box center [669, 117] width 60 height 22
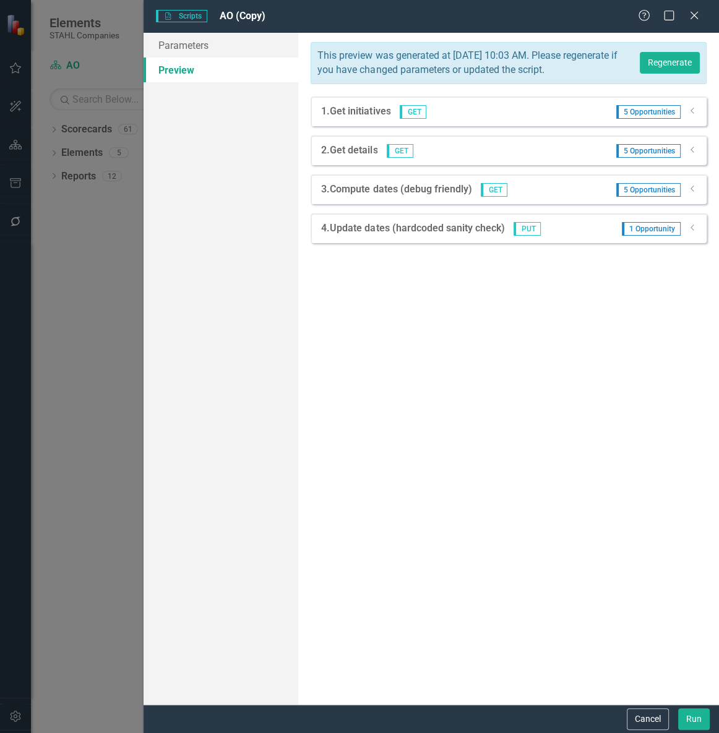
click at [690, 231] on icon "Dropdown" at bounding box center [692, 227] width 9 height 7
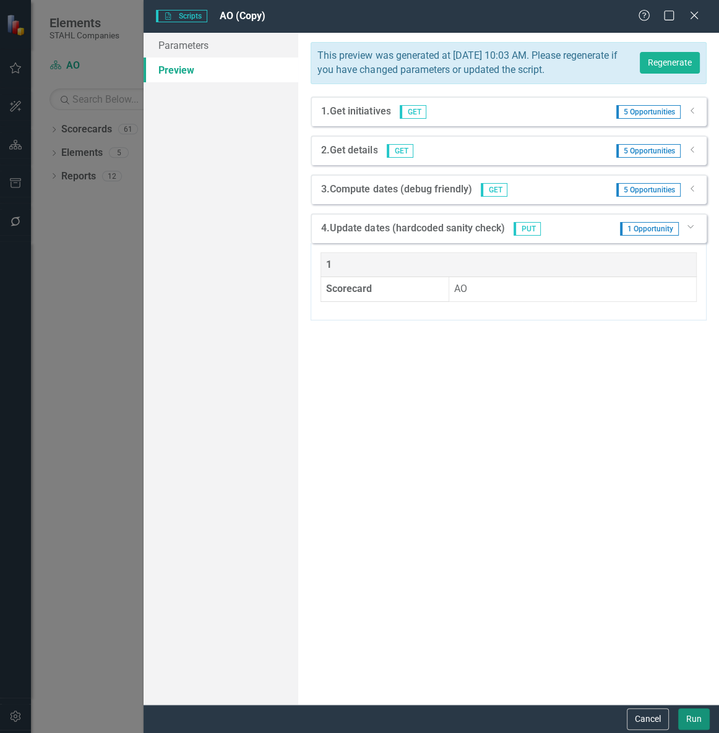
click at [698, 719] on button "Run" at bounding box center [694, 719] width 32 height 22
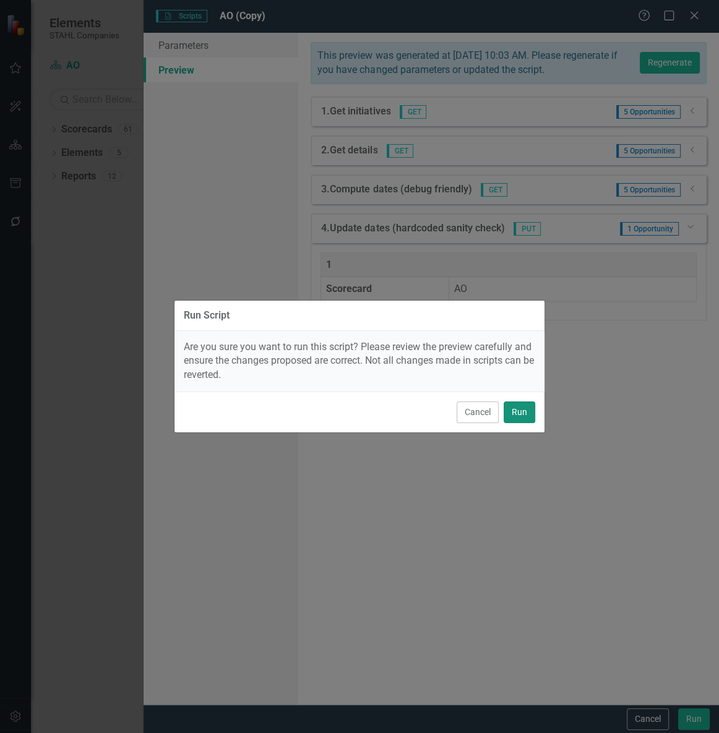
click at [516, 408] on button "Run" at bounding box center [519, 412] width 32 height 22
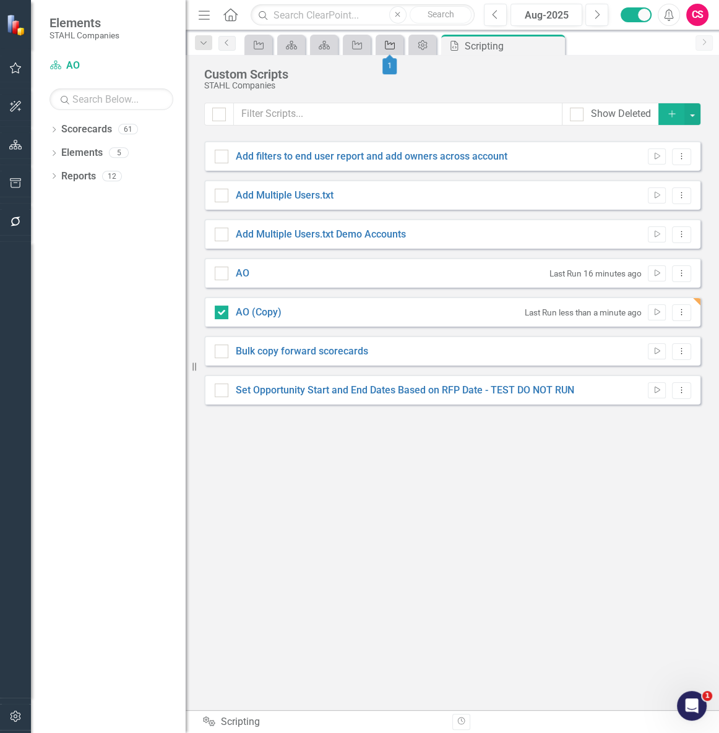
click at [388, 41] on icon "Opportunity" at bounding box center [389, 45] width 12 height 10
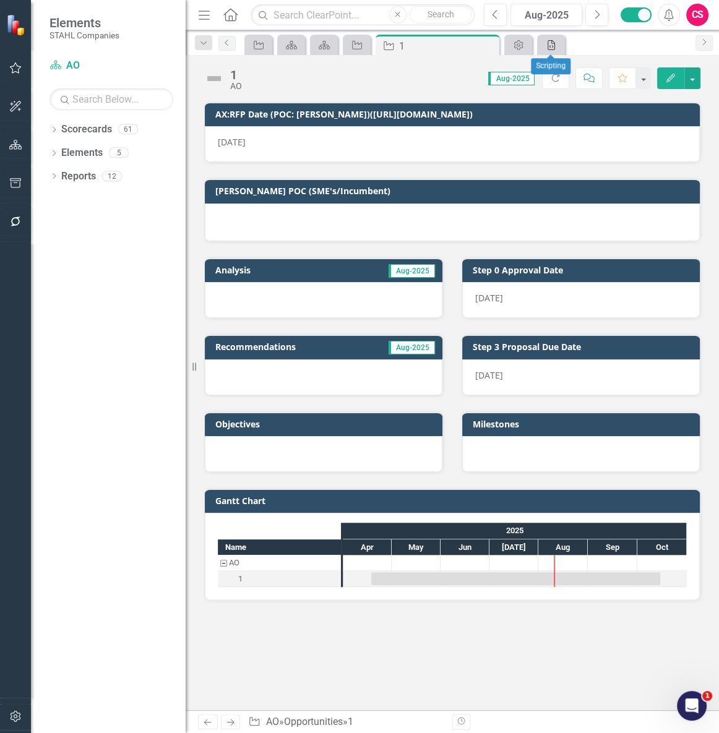
click at [555, 43] on icon "Scripting" at bounding box center [551, 45] width 12 height 10
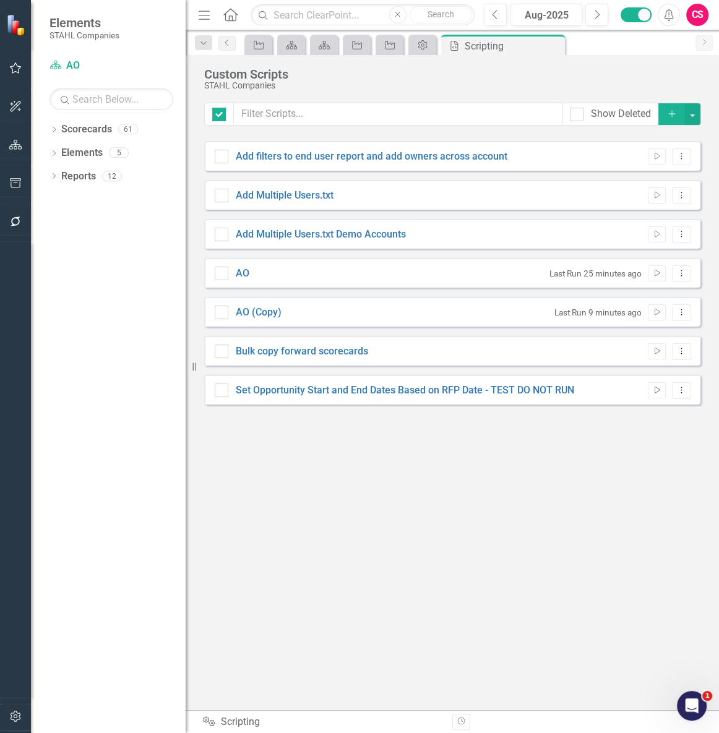
checkbox input "false"
click at [253, 307] on link "AO (Copy)" at bounding box center [259, 312] width 46 height 12
click at [223, 307] on input "AO (Copy)" at bounding box center [219, 310] width 8 height 8
checkbox input "true"
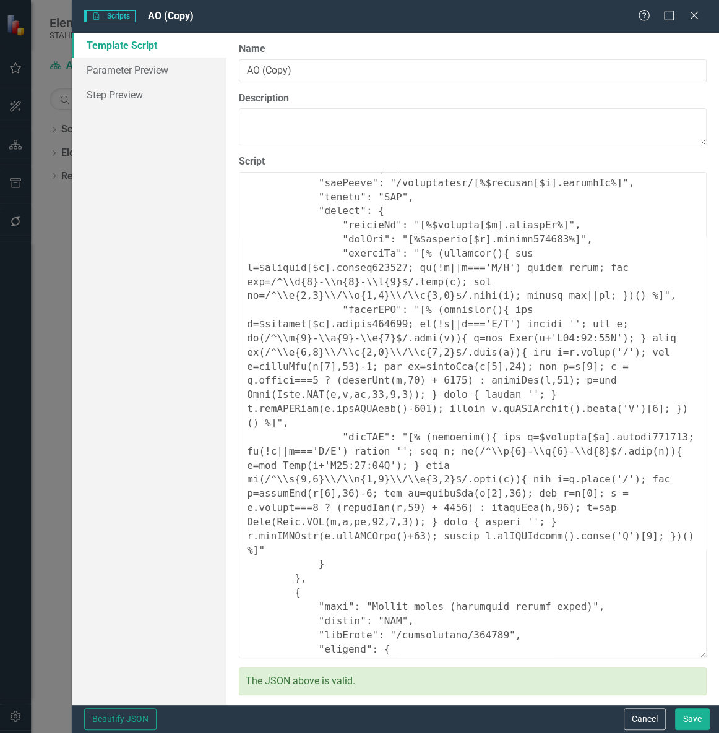
scroll to position [581, 0]
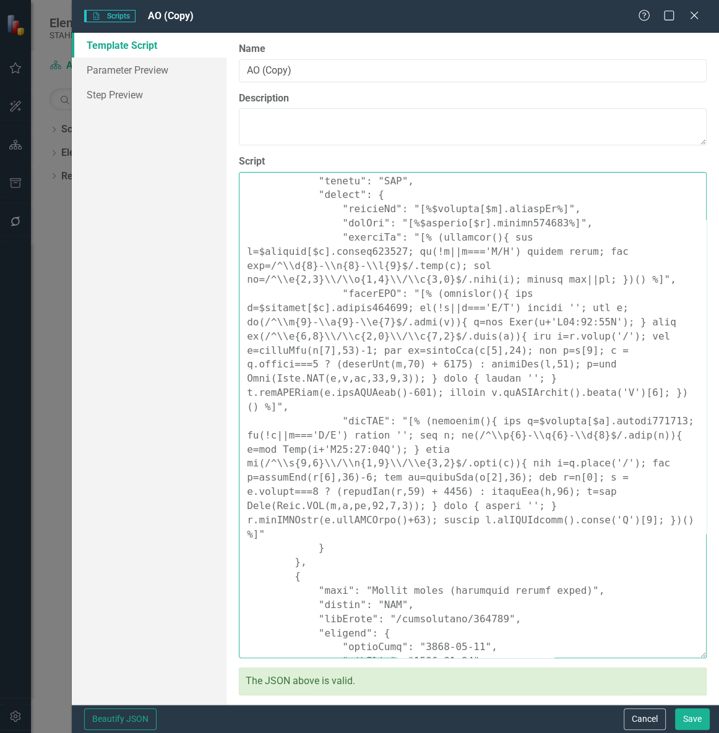
drag, startPoint x: 290, startPoint y: 504, endPoint x: 322, endPoint y: 618, distance: 118.1
click at [322, 618] on textarea "Script" at bounding box center [473, 415] width 468 height 486
paste textarea ""name": "Update dates from ISO RFP (simple math)", "repeat": "$details", "index…"
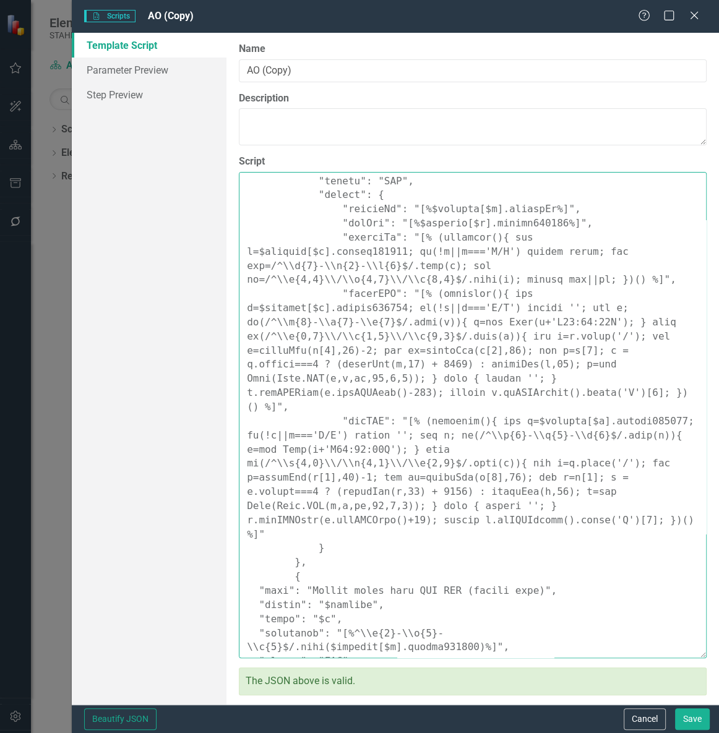
scroll to position [632, 0]
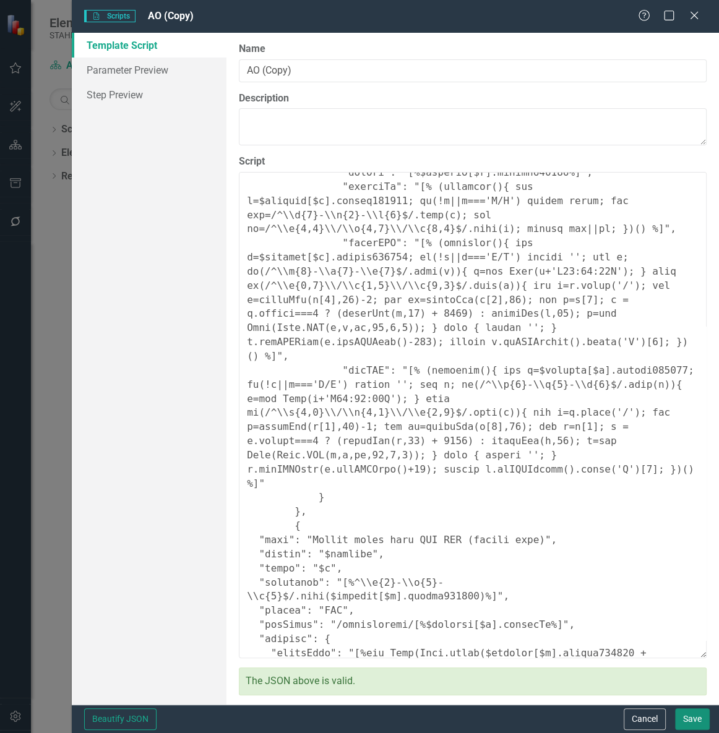
click at [685, 711] on button "Save" at bounding box center [692, 719] width 35 height 22
type textarea "{ "Comments": { "Recommended Name": "Set Opportunity Start/End from RFP (robust…"
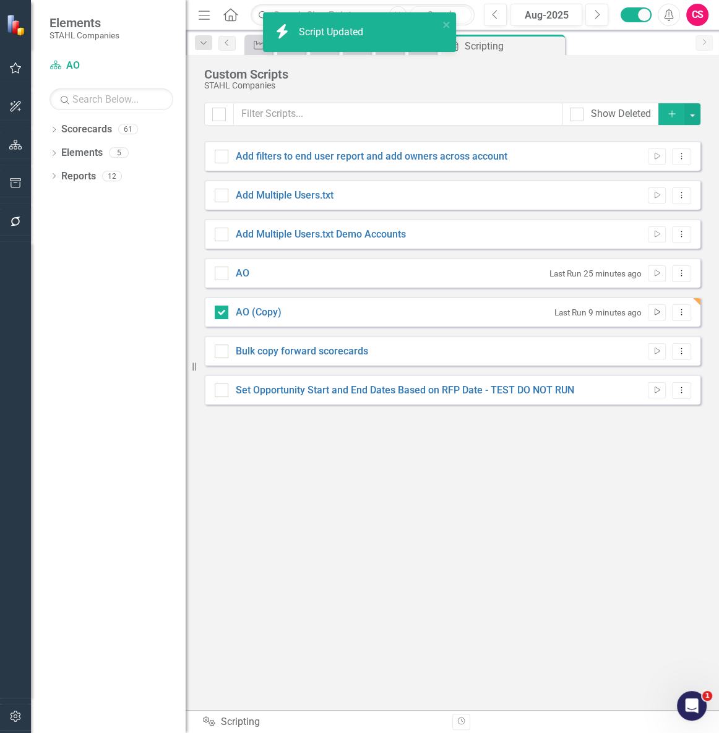
click at [656, 312] on icon "Run Script" at bounding box center [656, 312] width 9 height 7
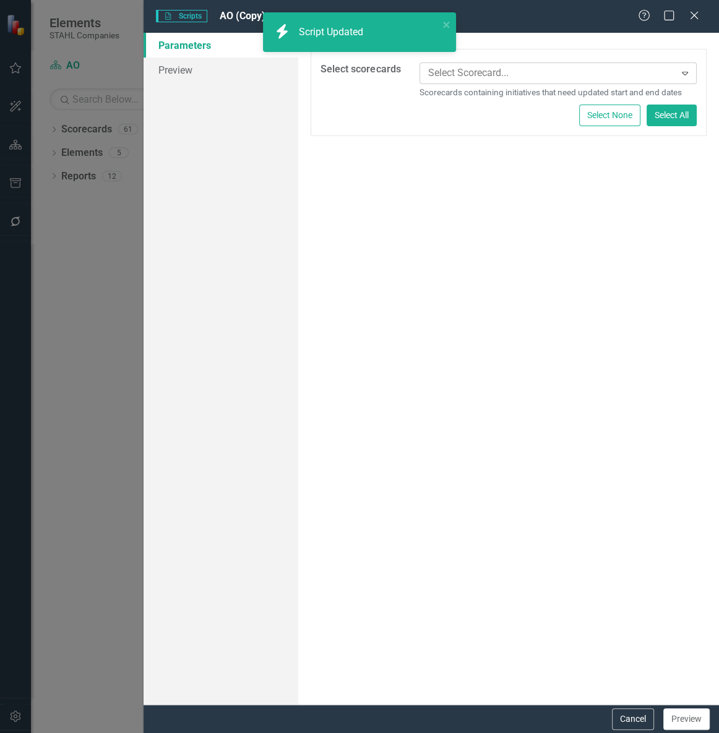
click at [471, 79] on div at bounding box center [549, 73] width 252 height 17
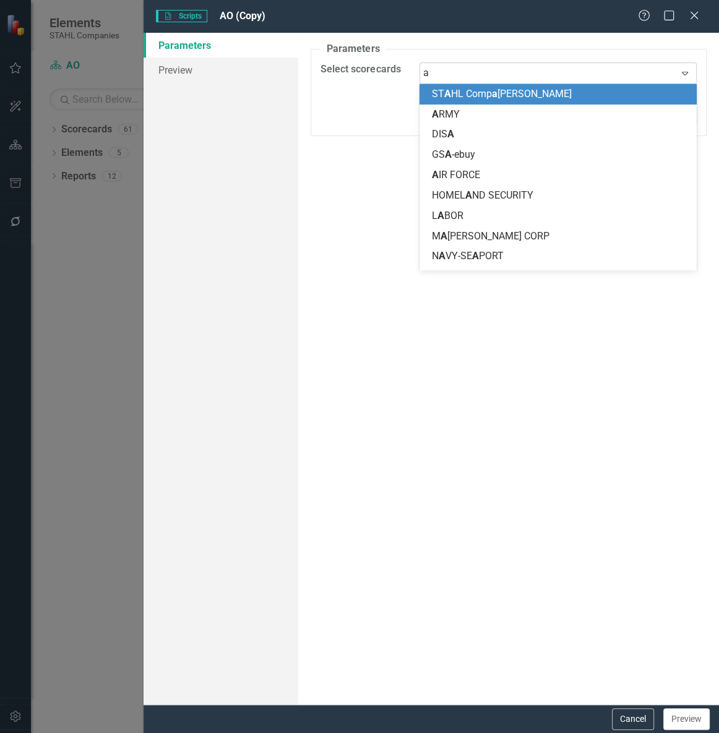
type input "ao"
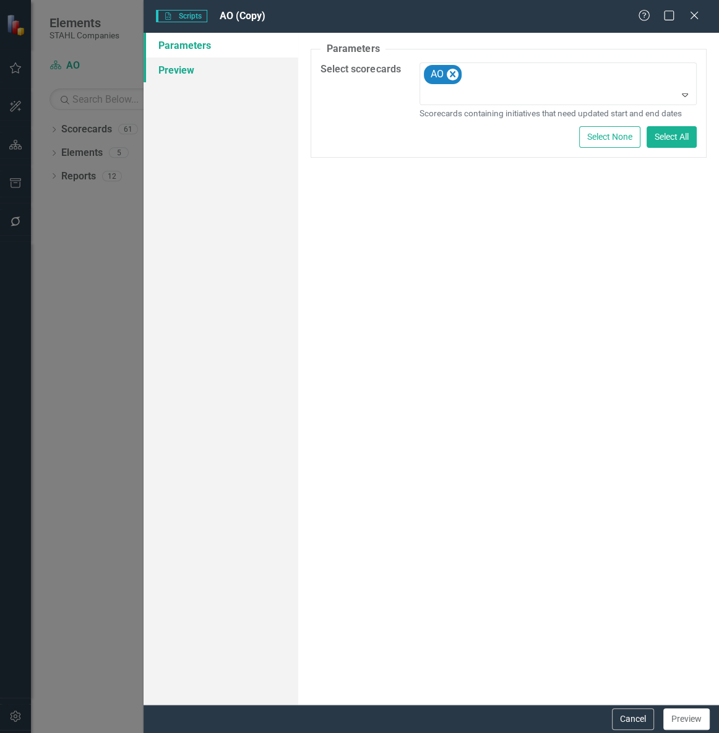
click at [186, 75] on link "Preview" at bounding box center [220, 70] width 155 height 25
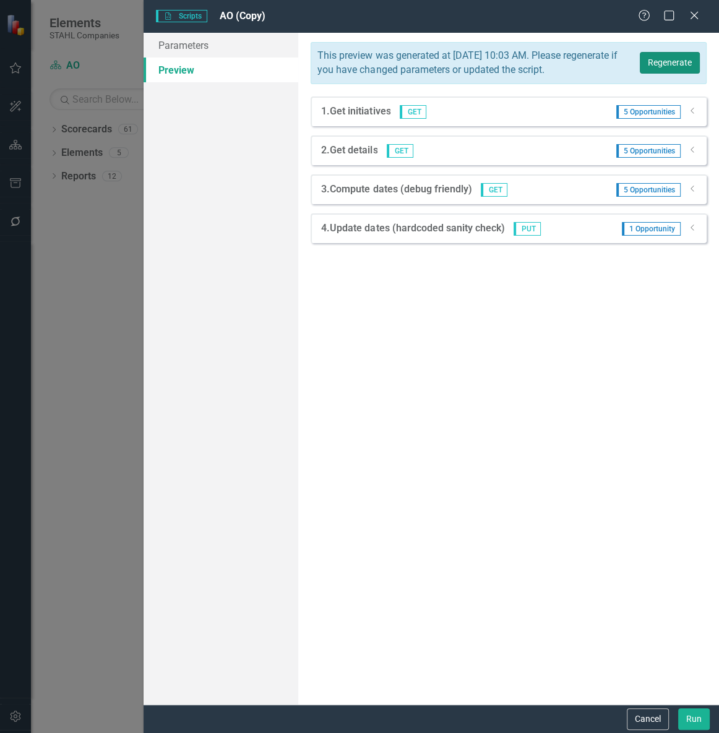
click at [689, 62] on button "Regenerate" at bounding box center [669, 63] width 60 height 22
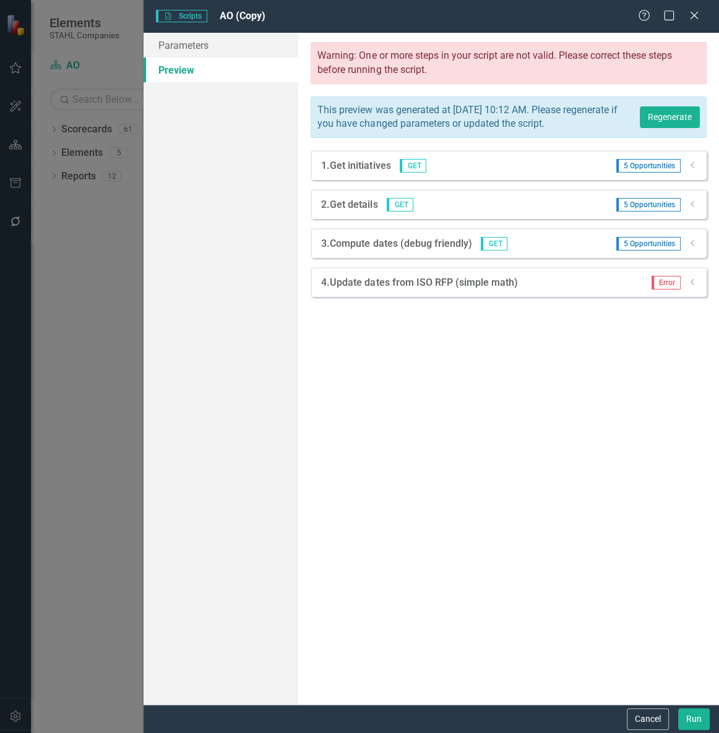
click at [690, 288] on div "Dropdown" at bounding box center [692, 283] width 9 height 11
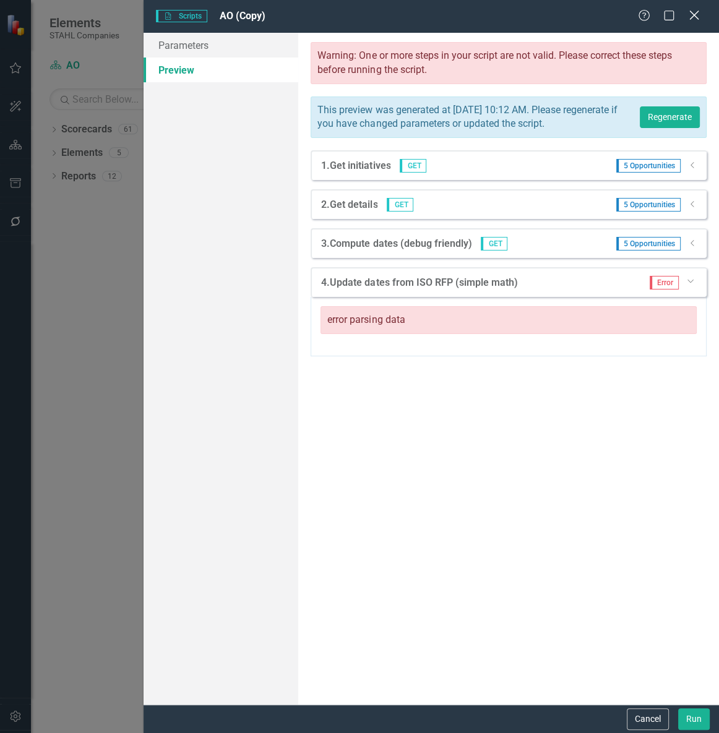
click at [691, 17] on icon "Close" at bounding box center [693, 15] width 15 height 12
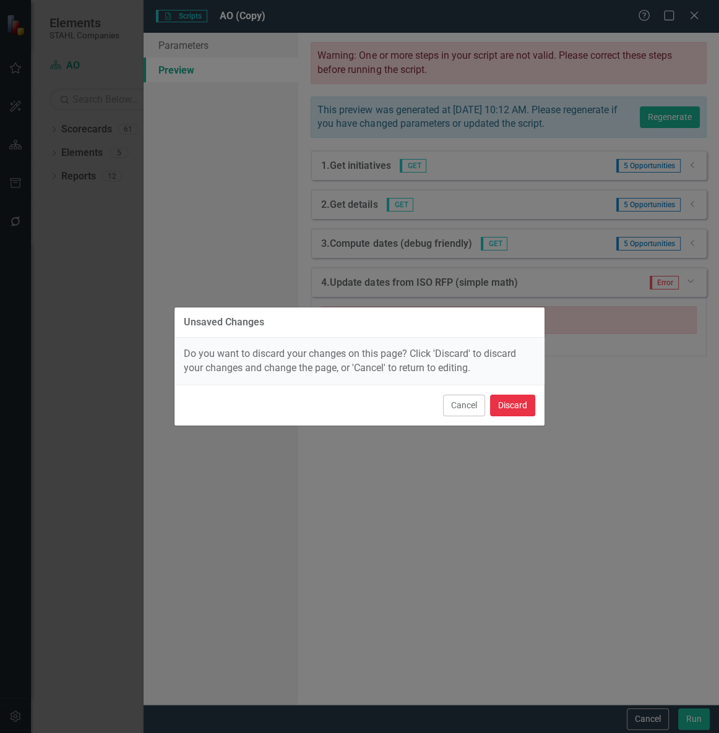
click at [513, 408] on button "Discard" at bounding box center [512, 406] width 45 height 22
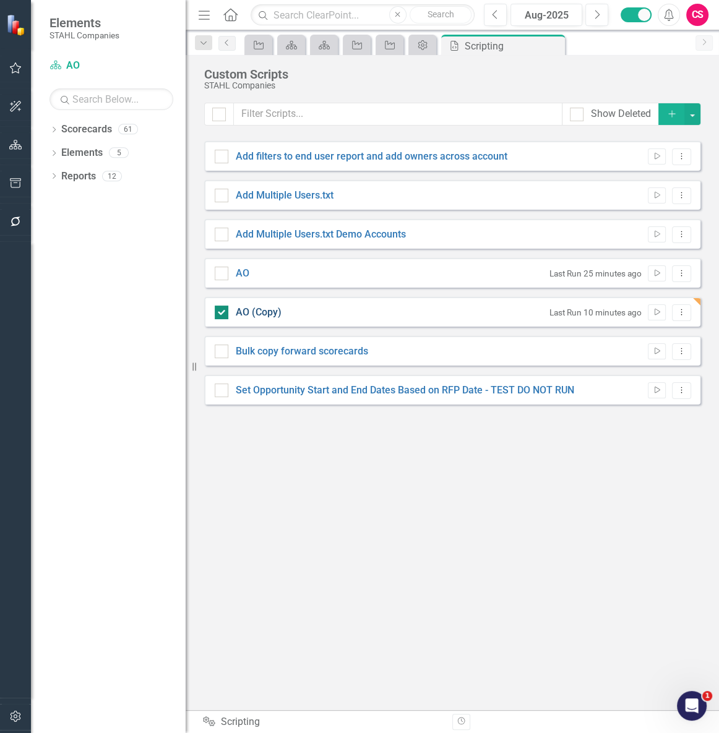
click at [264, 315] on link "AO (Copy)" at bounding box center [259, 312] width 46 height 12
click at [223, 314] on input "AO (Copy)" at bounding box center [219, 310] width 8 height 8
checkbox input "false"
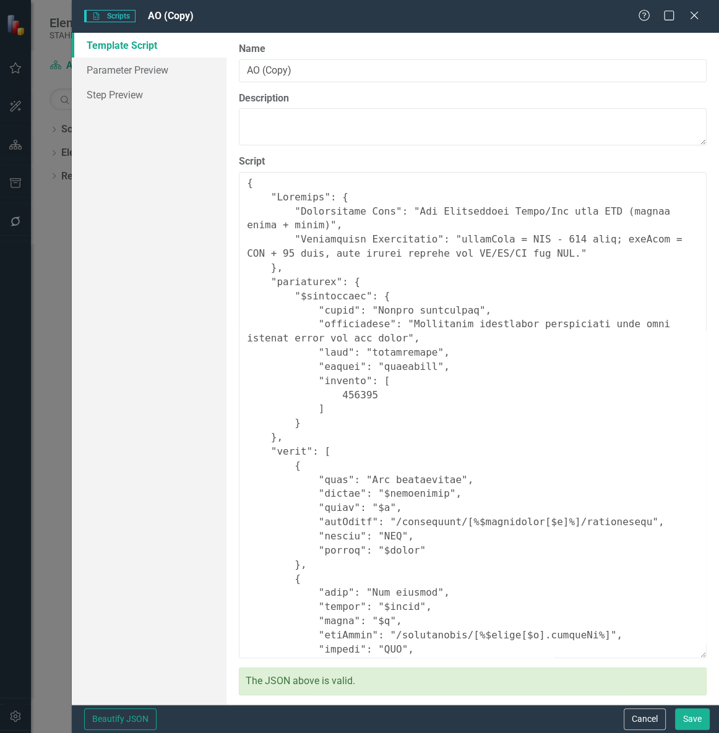
scroll to position [665, 0]
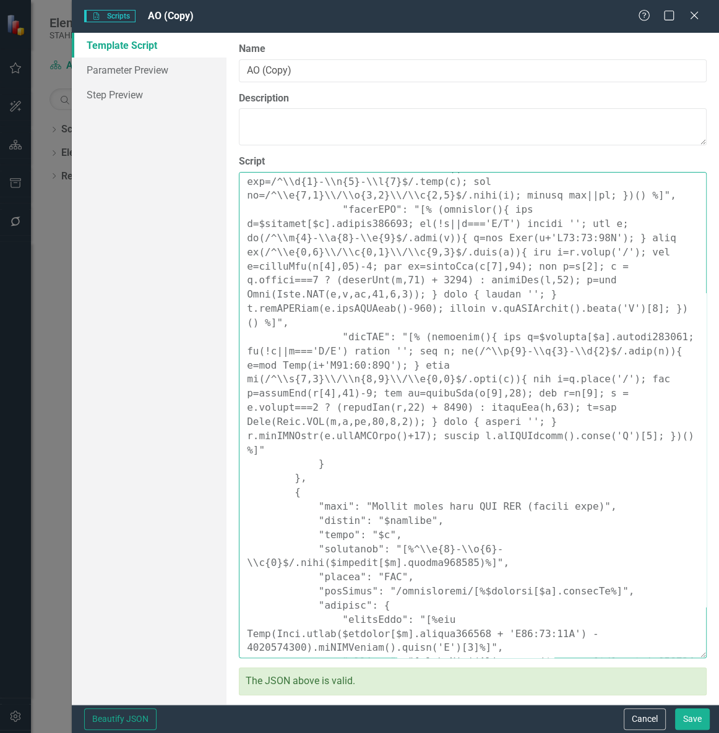
drag, startPoint x: 291, startPoint y: 416, endPoint x: 304, endPoint y: 615, distance: 200.2
click at [304, 615] on textarea "Script" at bounding box center [473, 415] width 468 height 486
paste textarea ""name": "Update dates from US RFP (simple math)", "repeat": "$details", "index"…"
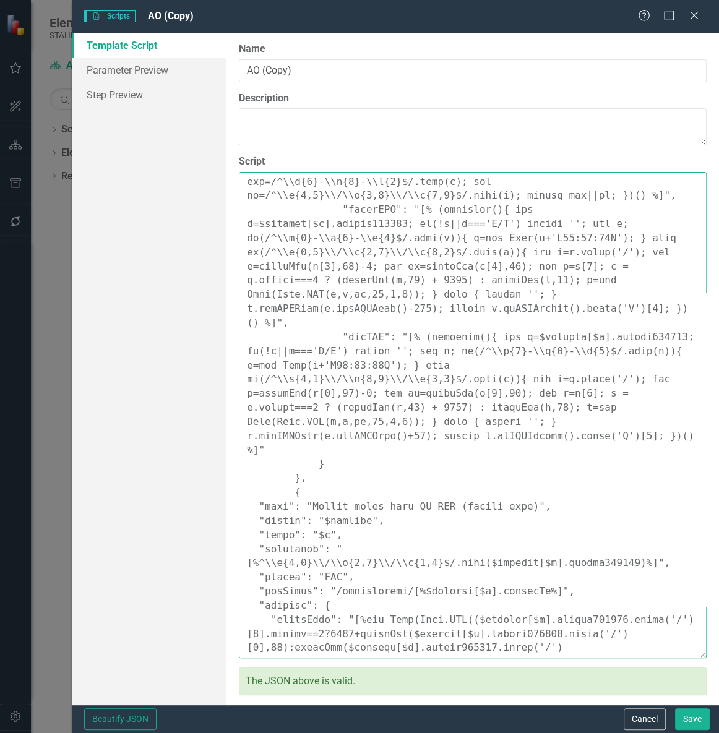
scroll to position [759, 0]
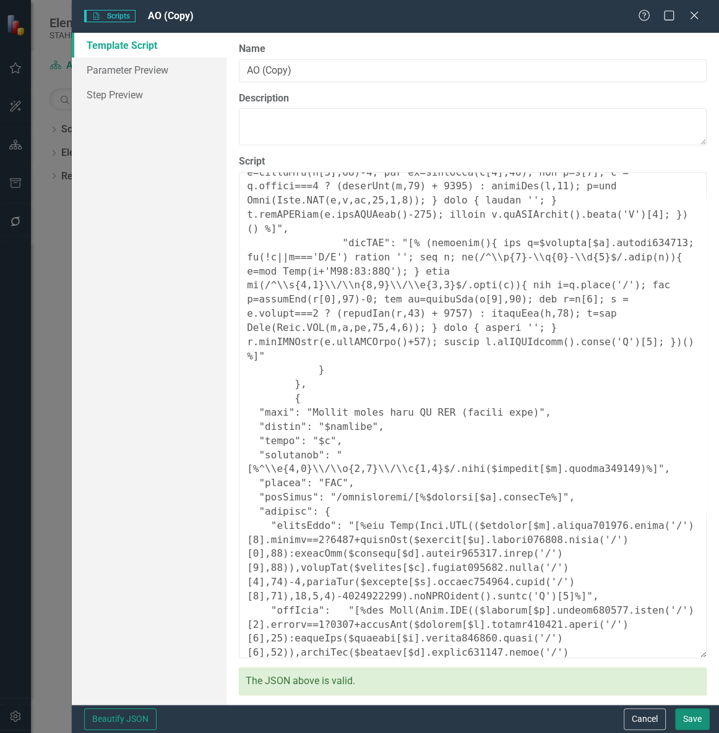
type textarea "{ "Comments": { "Recommended Name": "Set Opportunity Start/End from RFP (robust…"
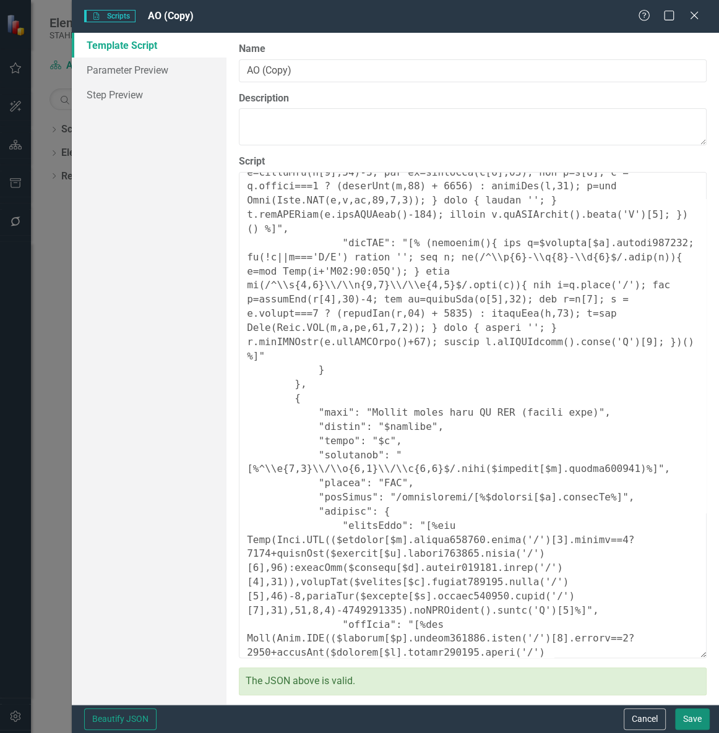
click at [688, 711] on button "Save" at bounding box center [692, 719] width 35 height 22
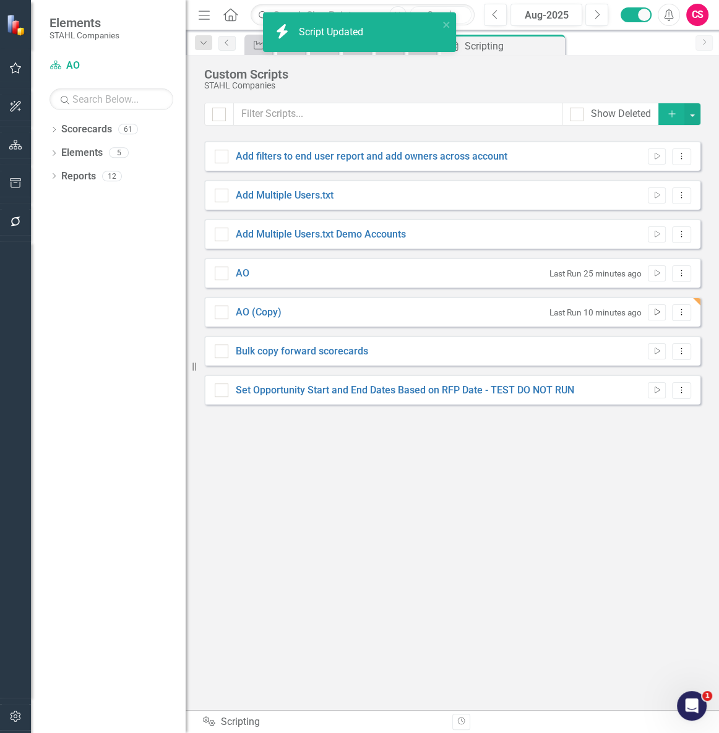
click at [659, 309] on icon "Run Script" at bounding box center [656, 312] width 9 height 7
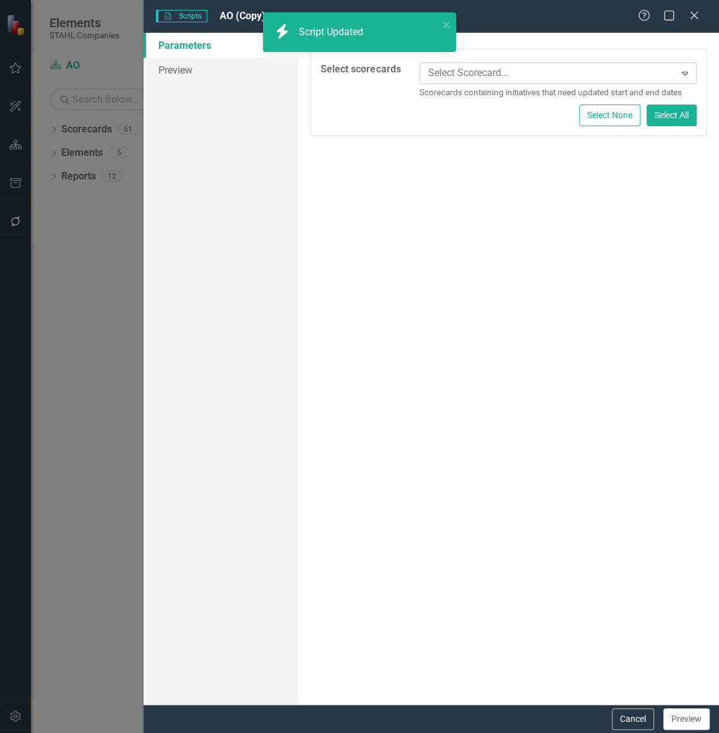
click at [479, 68] on div at bounding box center [549, 73] width 252 height 17
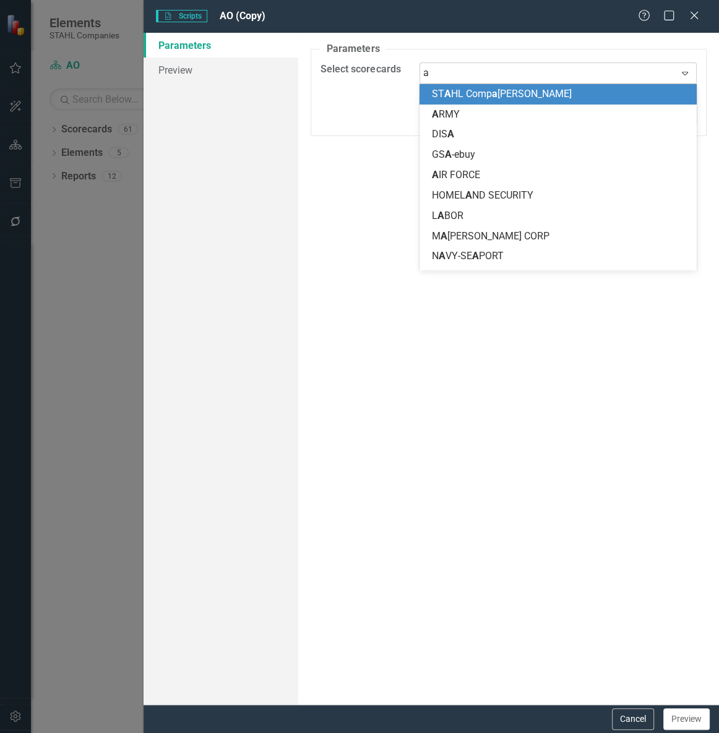
type input "ao"
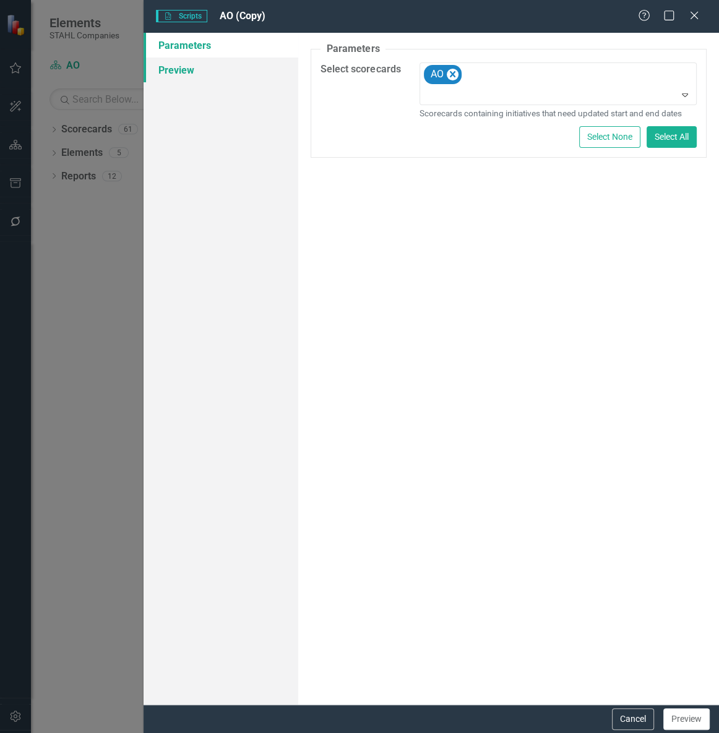
click at [251, 80] on link "Preview" at bounding box center [220, 70] width 155 height 25
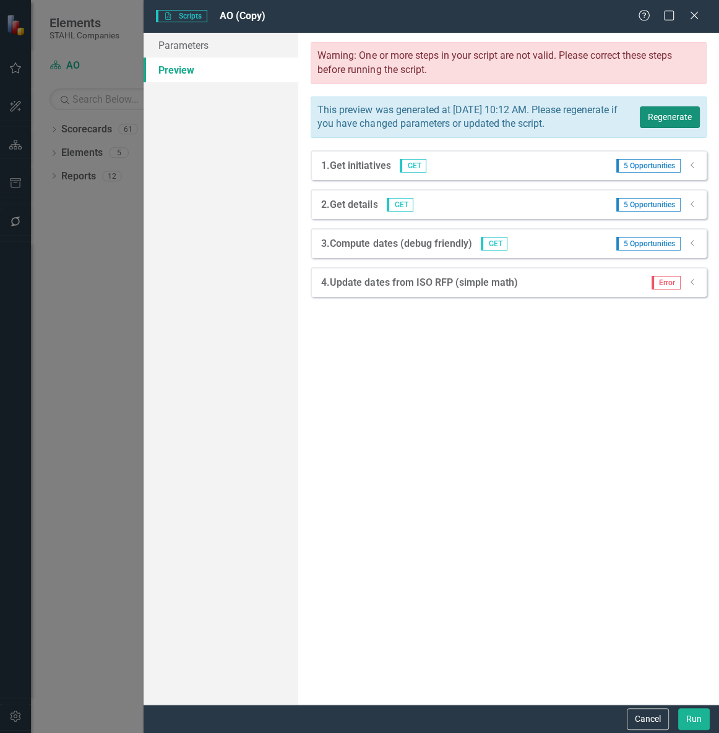
click at [660, 121] on button "Regenerate" at bounding box center [669, 117] width 60 height 22
click at [688, 286] on icon "Dropdown" at bounding box center [692, 281] width 9 height 7
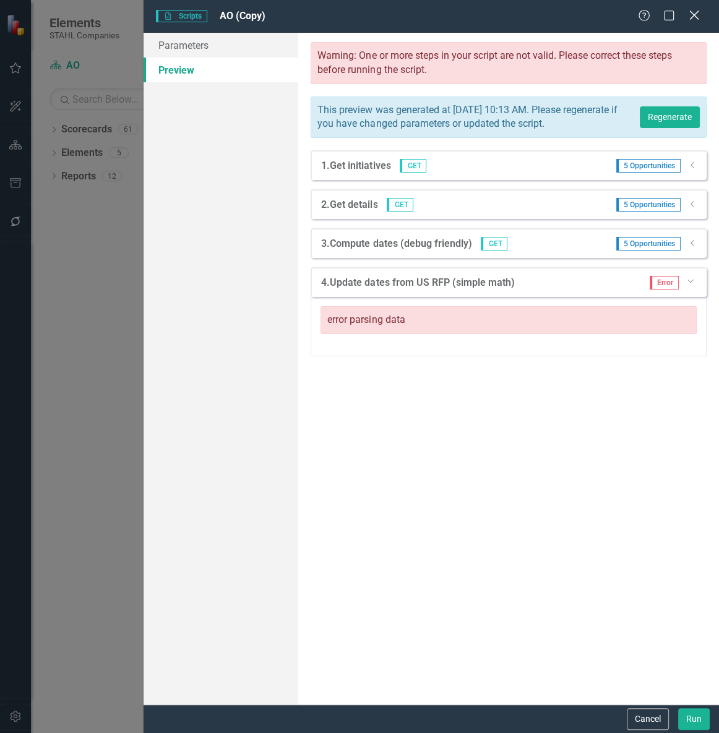
click at [691, 20] on icon "Close" at bounding box center [693, 15] width 15 height 12
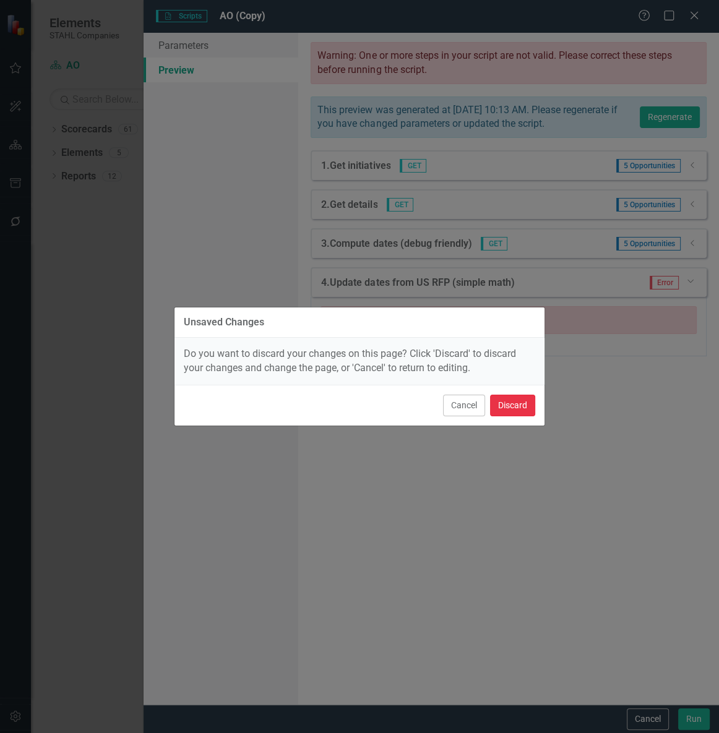
click at [526, 411] on button "Discard" at bounding box center [512, 406] width 45 height 22
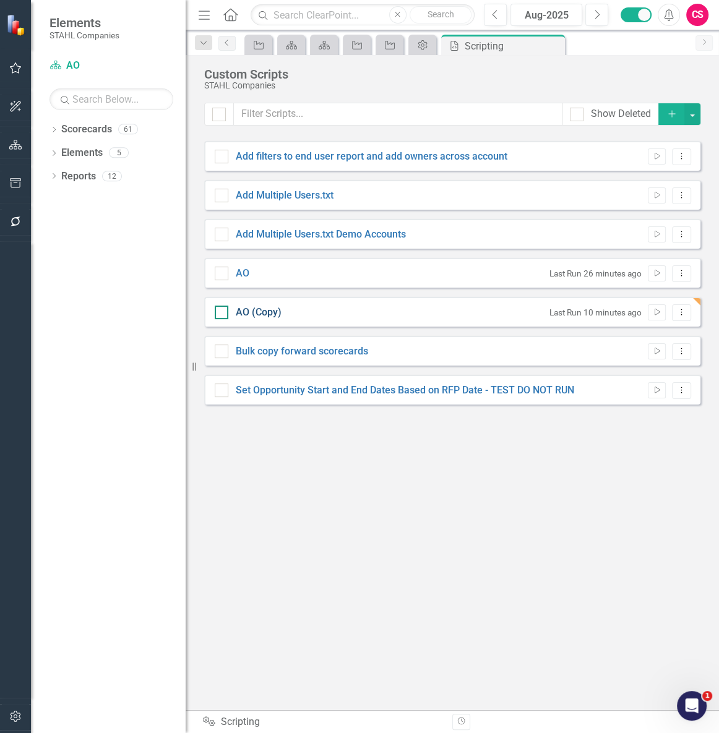
click at [267, 315] on link "AO (Copy)" at bounding box center [259, 312] width 46 height 12
click at [223, 314] on input "AO (Copy)" at bounding box center [219, 310] width 8 height 8
checkbox input "true"
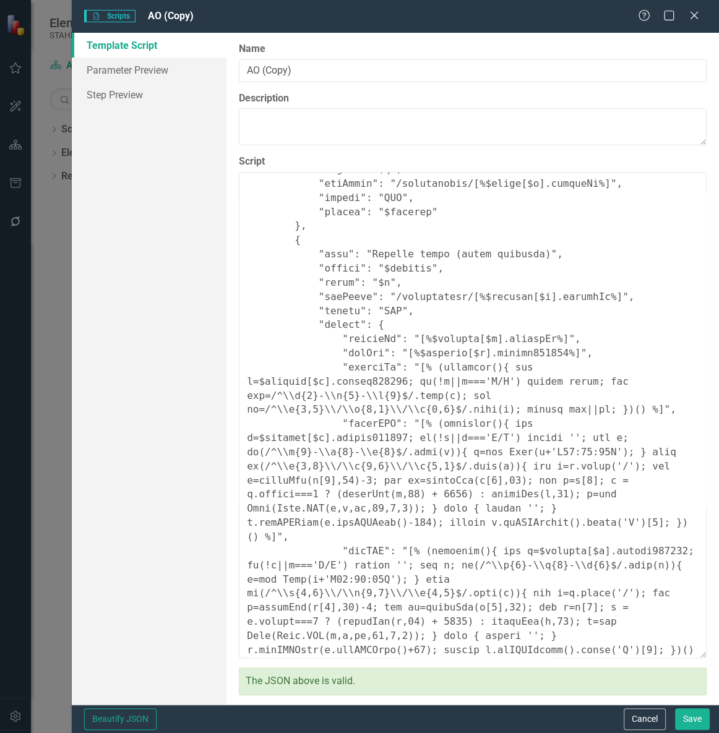
scroll to position [450, 0]
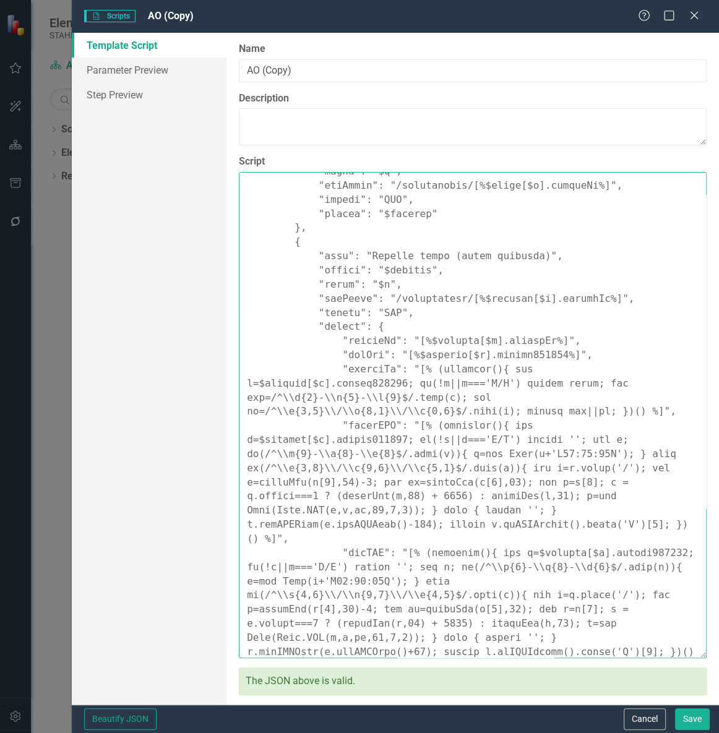
drag, startPoint x: 286, startPoint y: 240, endPoint x: 338, endPoint y: 620, distance: 383.8
click at [338, 620] on textarea "Script" at bounding box center [473, 415] width 468 height 486
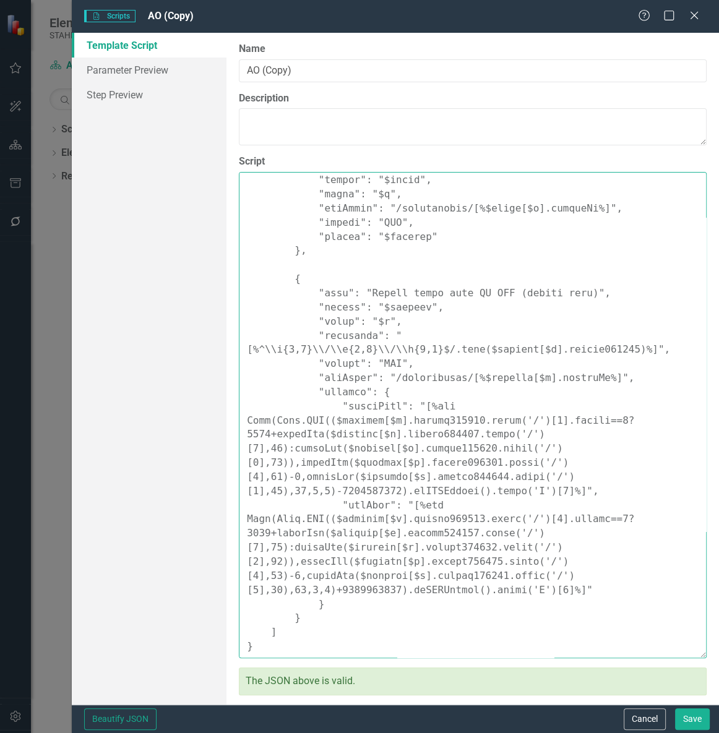
scroll to position [425, 0]
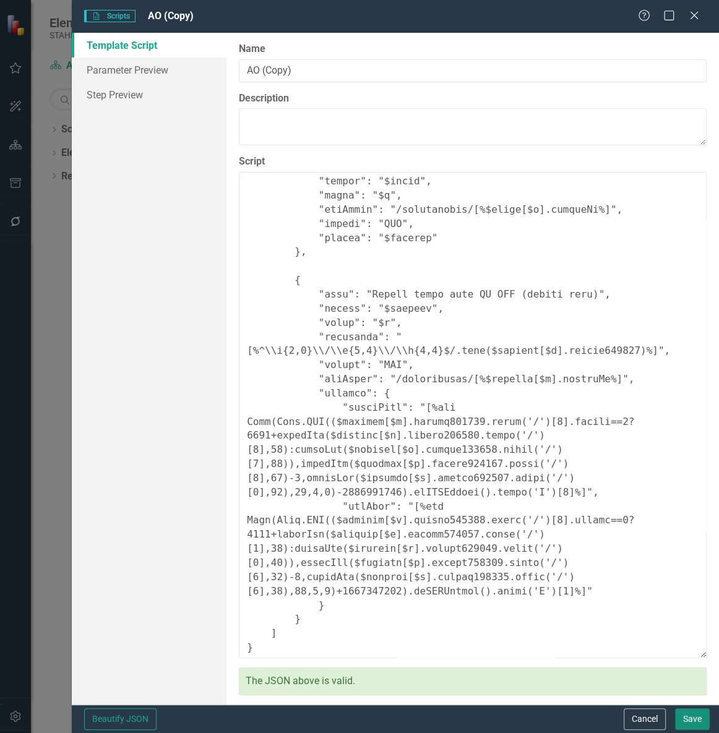
type textarea "{ "Comments": { "Recommended Name": "Set Opportunity Start/End from RFP (robust…"
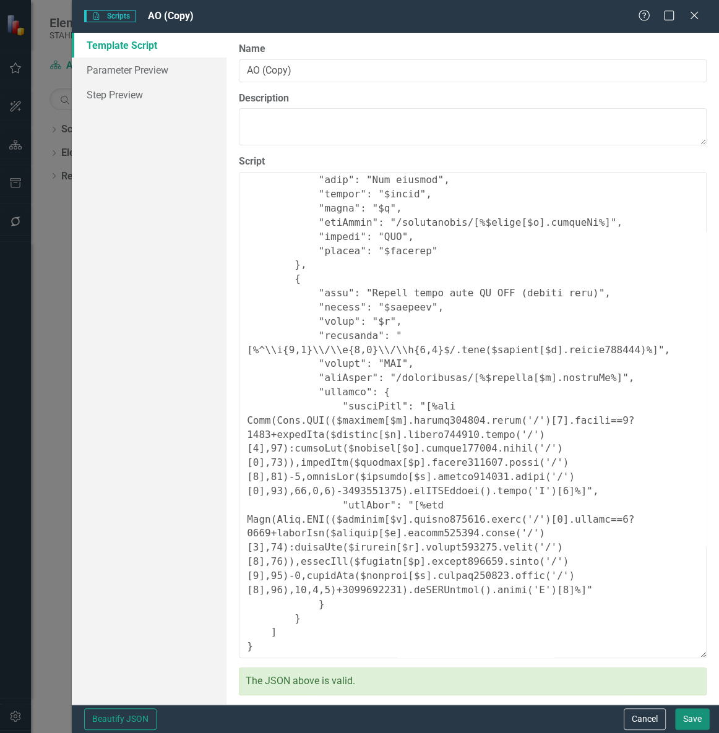
click at [699, 711] on button "Save" at bounding box center [692, 719] width 35 height 22
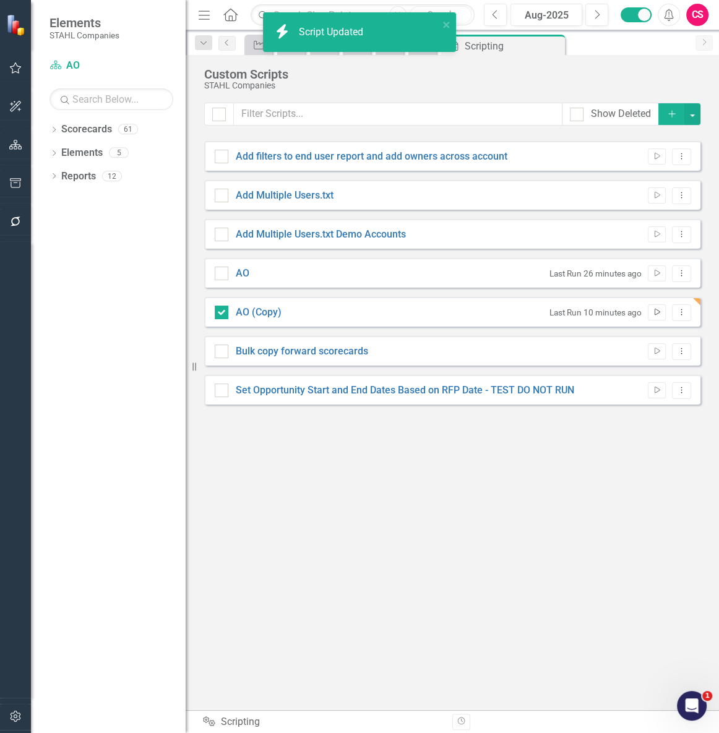
click at [653, 312] on icon "Run Script" at bounding box center [656, 312] width 9 height 7
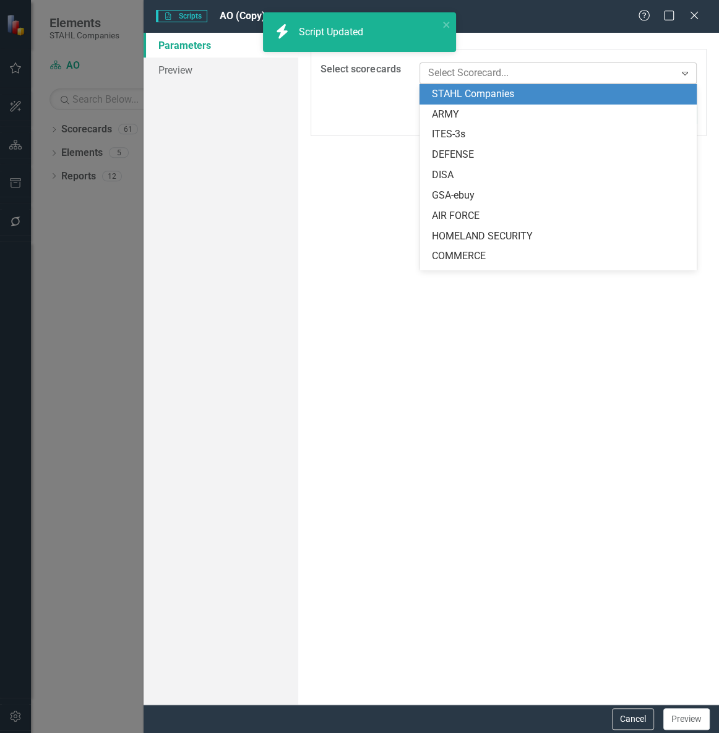
click at [458, 71] on div at bounding box center [549, 73] width 252 height 17
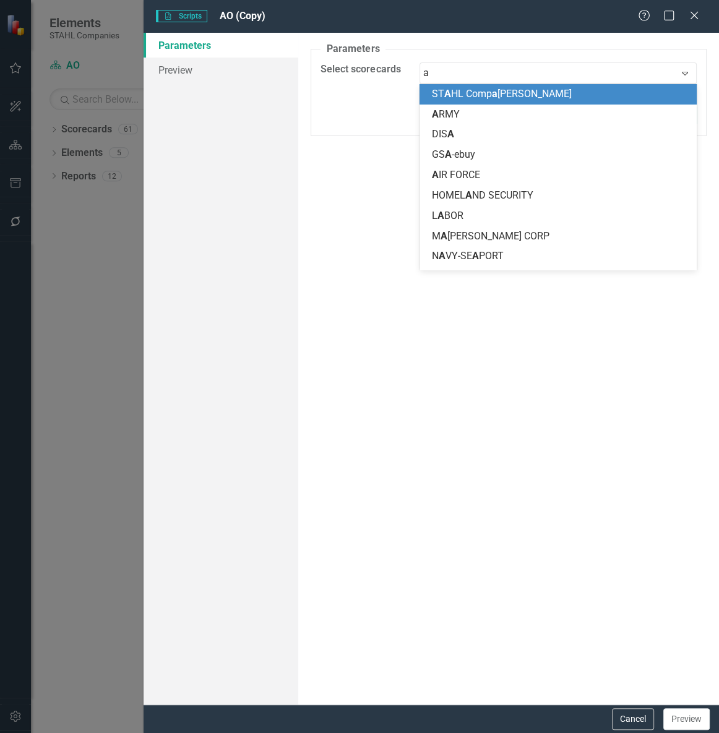
type input "ao"
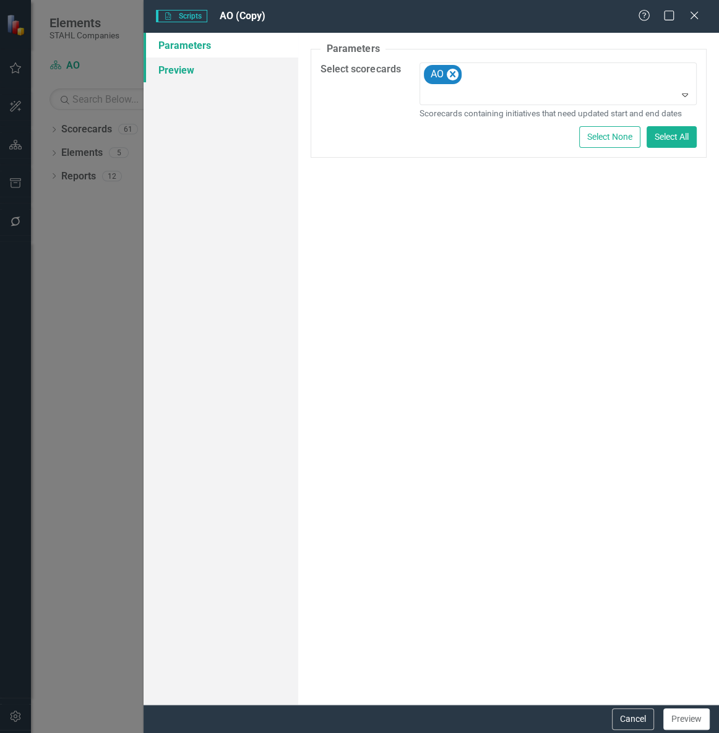
click at [167, 66] on link "Preview" at bounding box center [220, 70] width 155 height 25
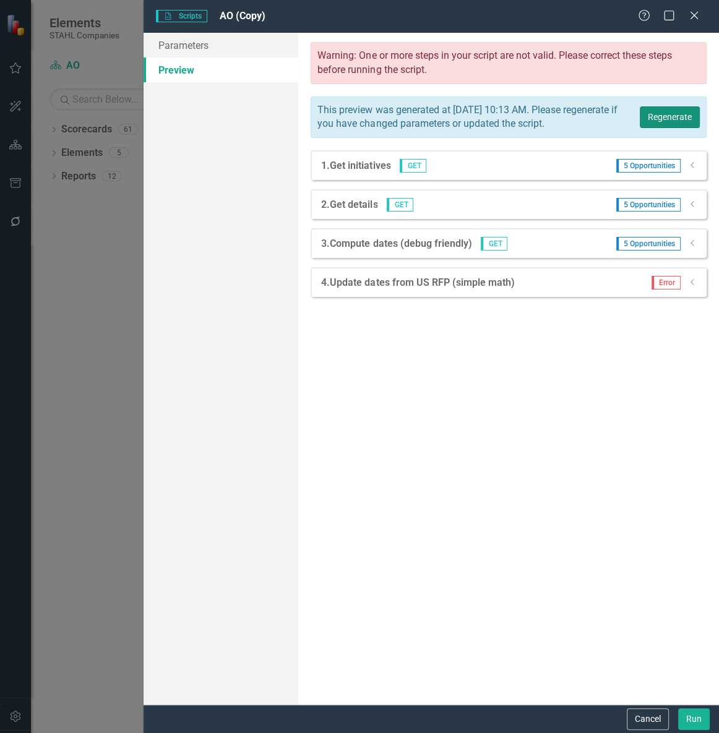
click at [671, 119] on button "Regenerate" at bounding box center [669, 117] width 60 height 22
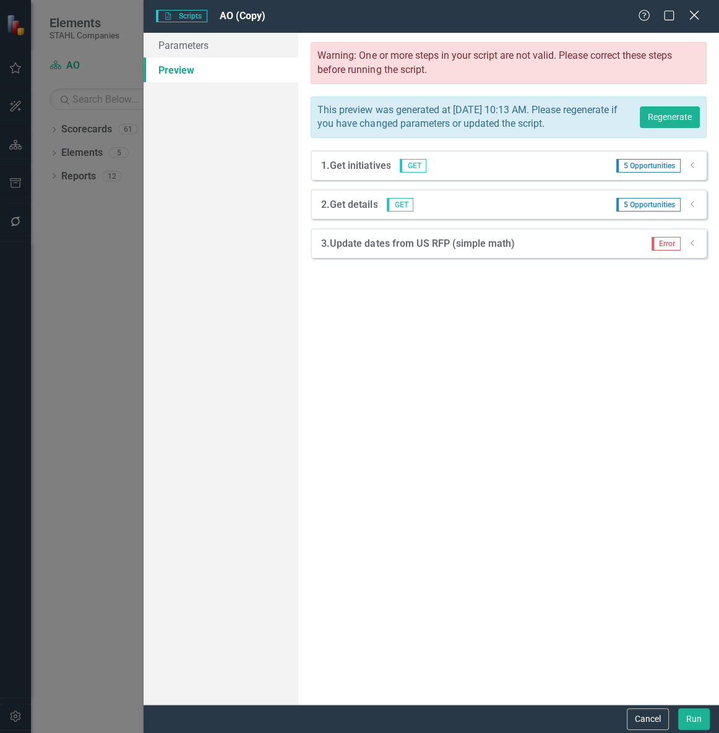
click at [695, 19] on icon at bounding box center [693, 15] width 9 height 9
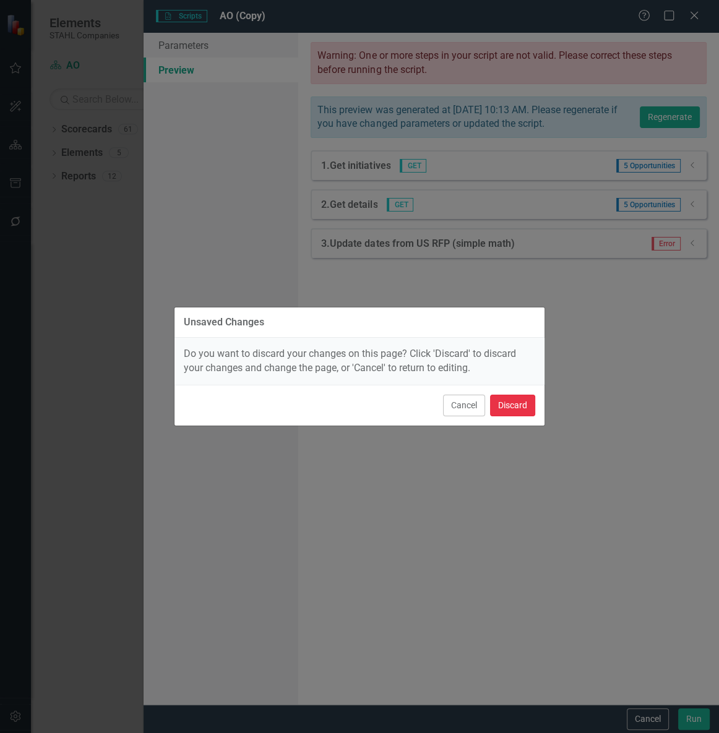
click at [520, 407] on button "Discard" at bounding box center [512, 406] width 45 height 22
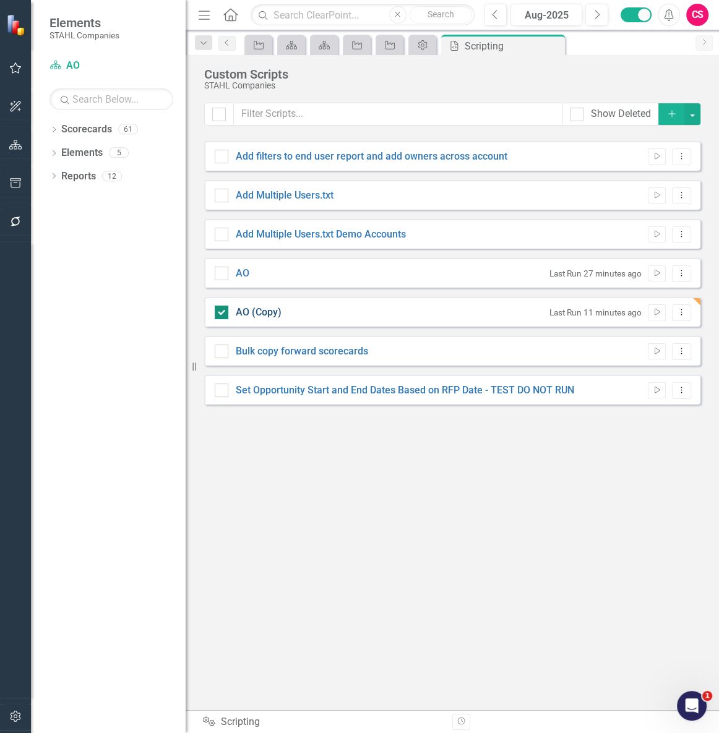
click at [259, 316] on link "AO (Copy)" at bounding box center [259, 312] width 46 height 12
click at [223, 314] on input "AO (Copy)" at bounding box center [219, 310] width 8 height 8
checkbox input "false"
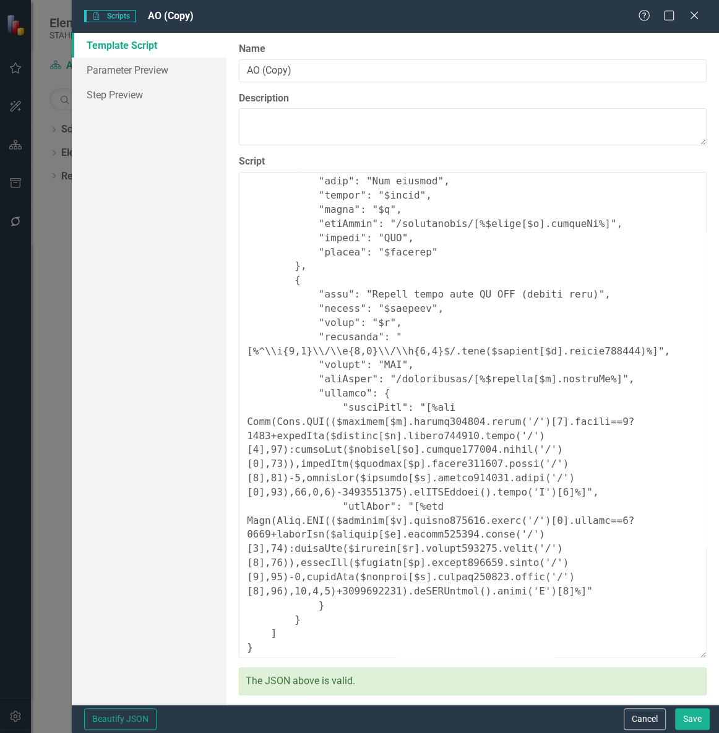
click at [118, 507] on div "Template Script Parameter Preview Step Preview" at bounding box center [149, 369] width 155 height 672
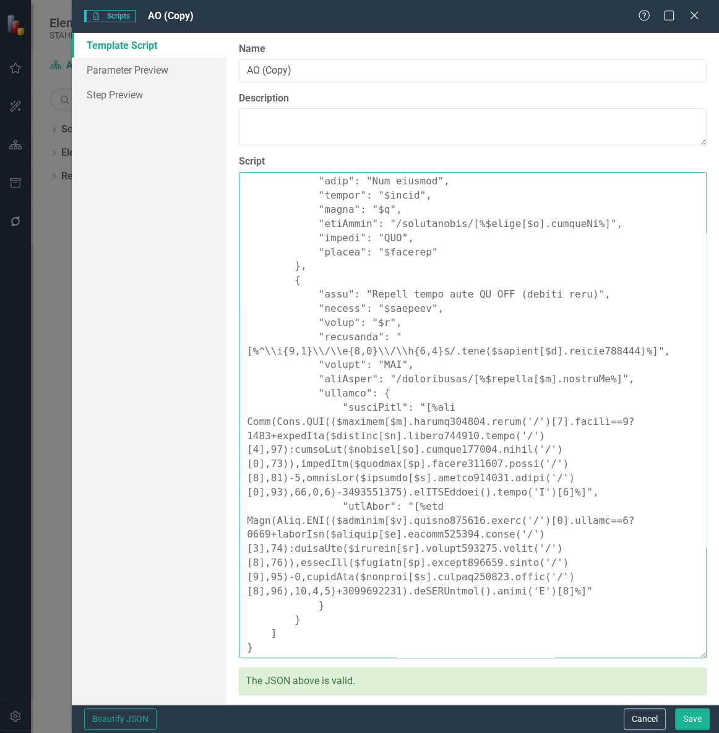
click at [443, 524] on textarea "Script" at bounding box center [473, 415] width 468 height 486
paste textarea ""Comments": { "Recommended Name": "Set Opportunity Start/End from RFP", "Recomm…"
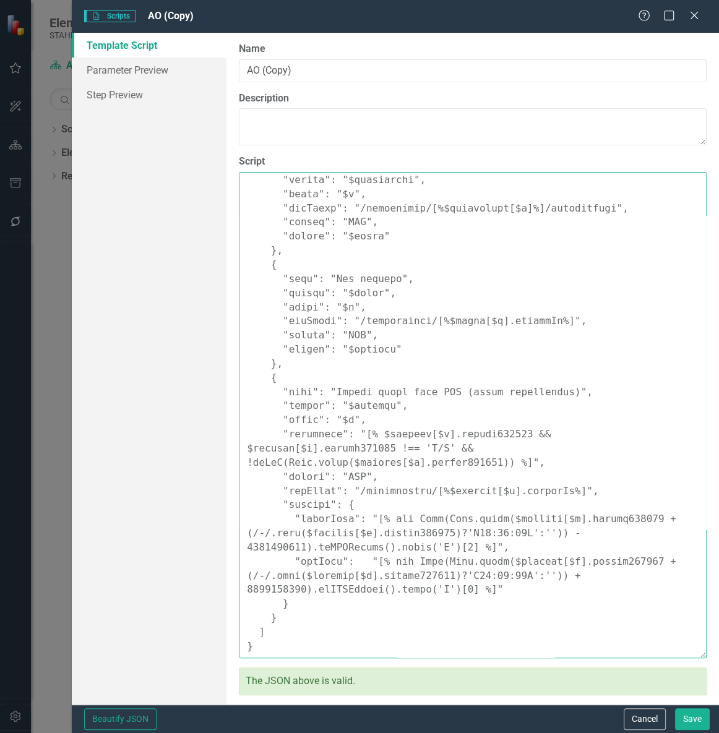
scroll to position [265, 0]
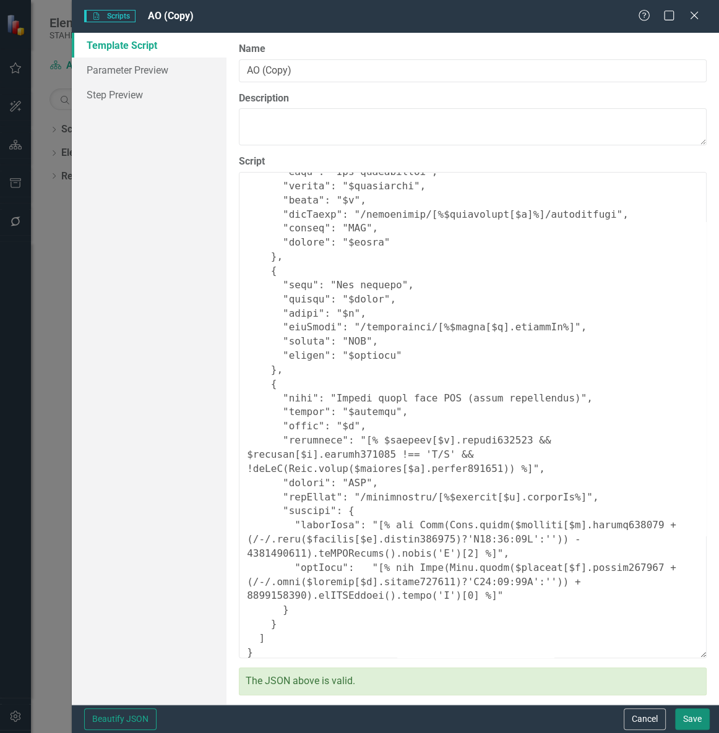
type textarea "{ "Comments": { "Recommended Name": "Set Opportunity Start/End from RFP", "Reco…"
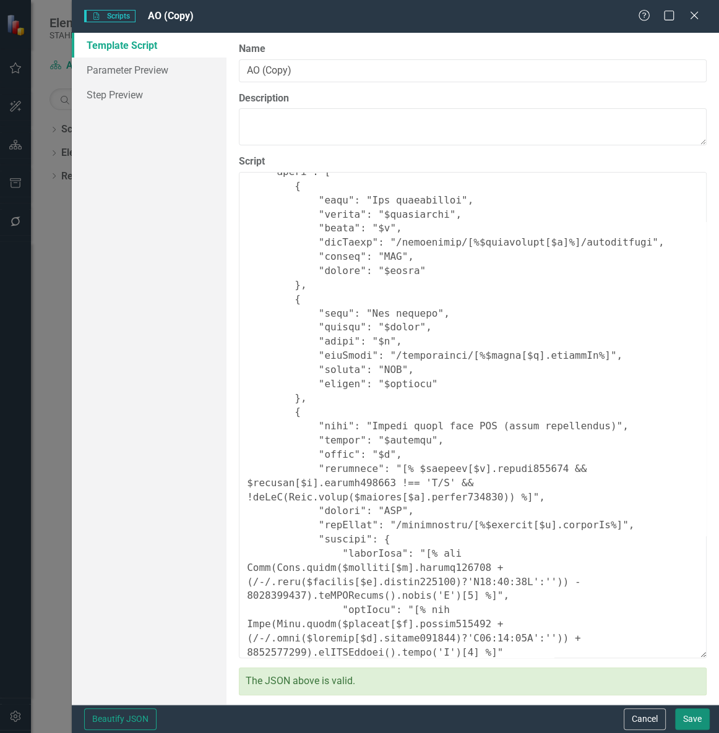
click at [688, 710] on button "Save" at bounding box center [692, 719] width 35 height 22
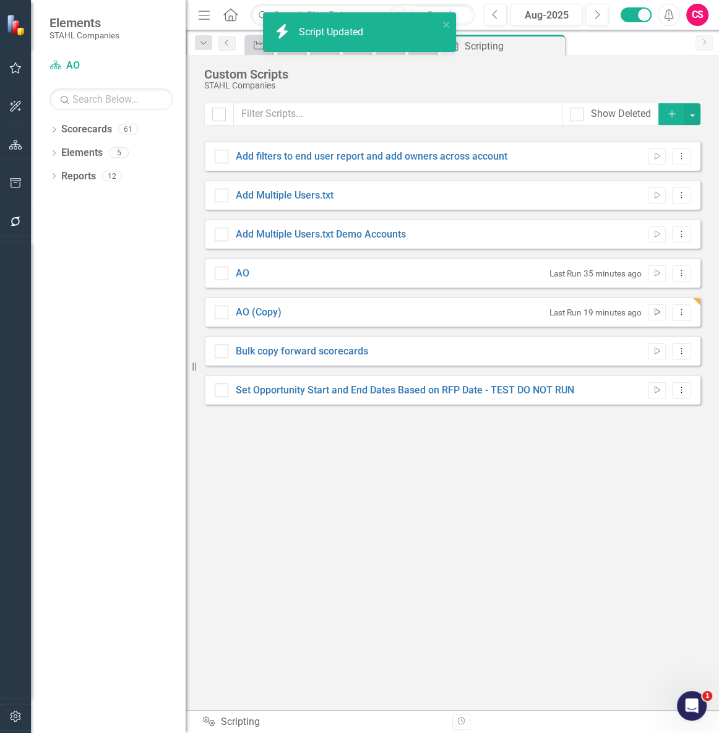
click at [649, 313] on button "Run Script" at bounding box center [656, 312] width 18 height 16
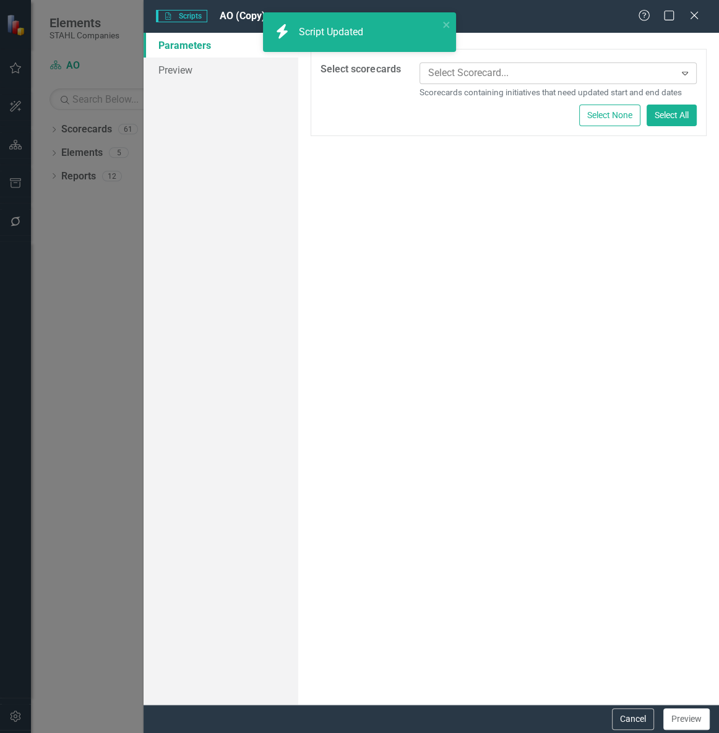
click at [469, 72] on div at bounding box center [549, 73] width 252 height 17
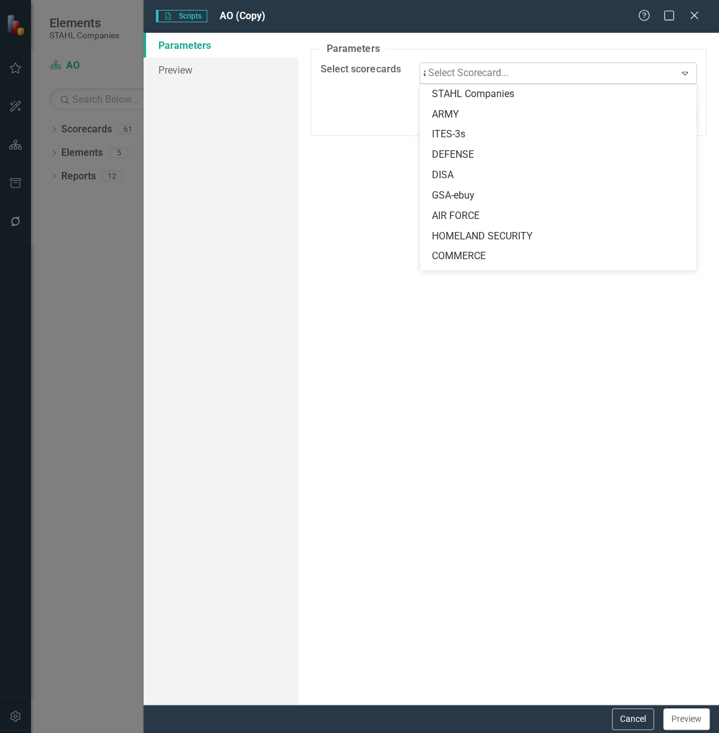
type input "ao"
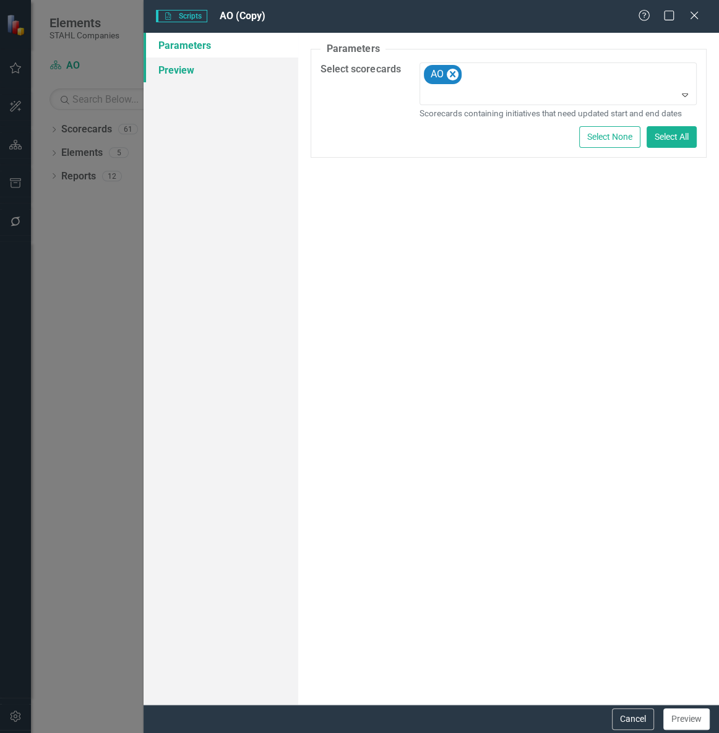
click at [166, 66] on link "Preview" at bounding box center [220, 70] width 155 height 25
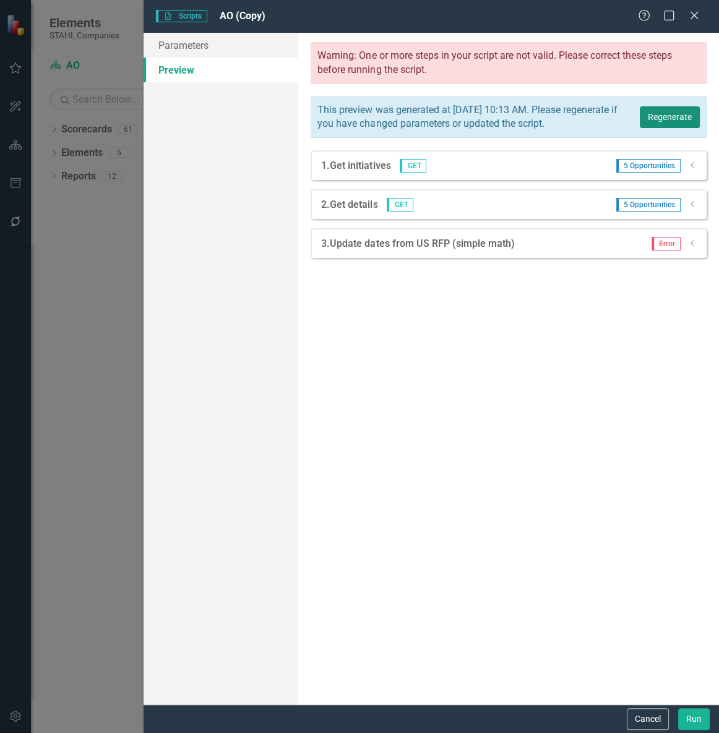
click at [657, 128] on button "Regenerate" at bounding box center [669, 117] width 60 height 22
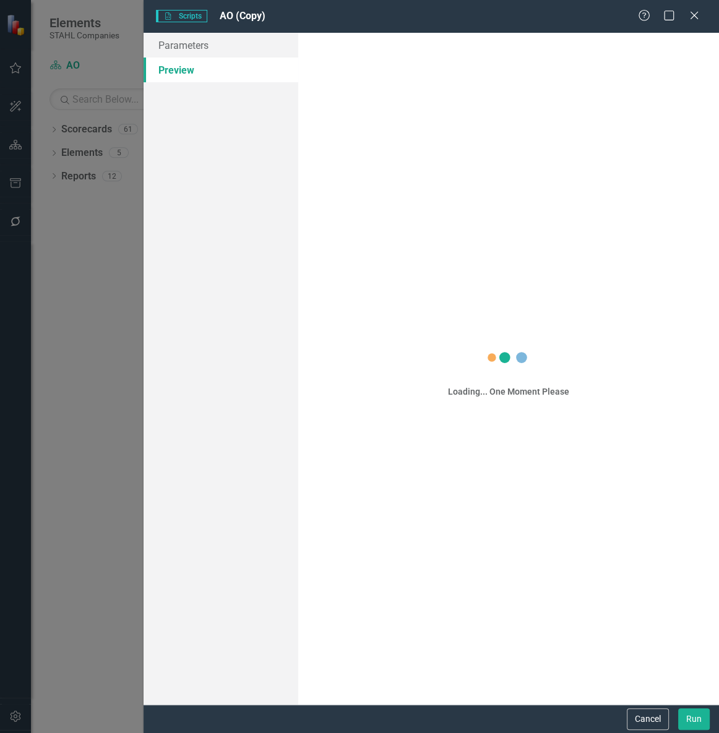
click at [660, 126] on div "Loading... One Moment Please" at bounding box center [508, 368] width 396 height 653
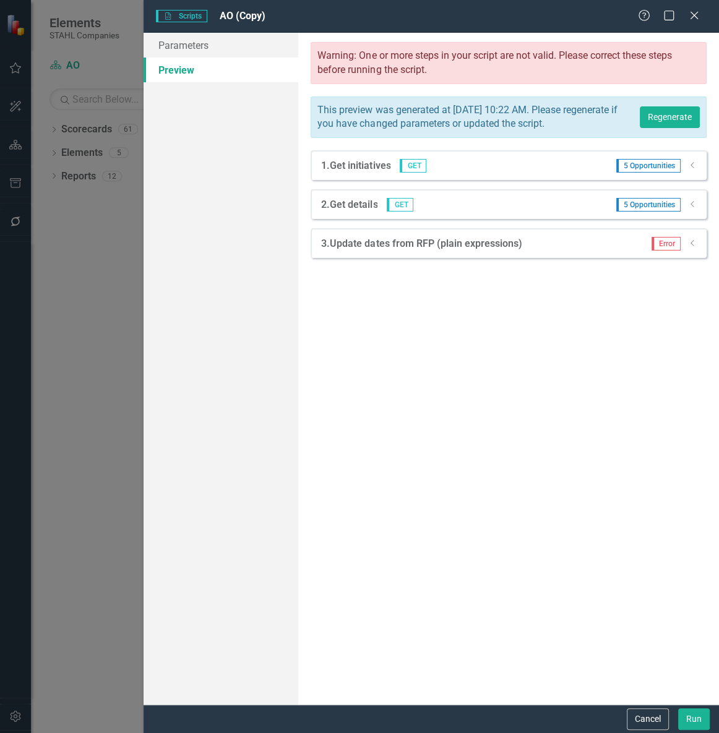
click at [690, 246] on icon at bounding box center [691, 243] width 3 height 6
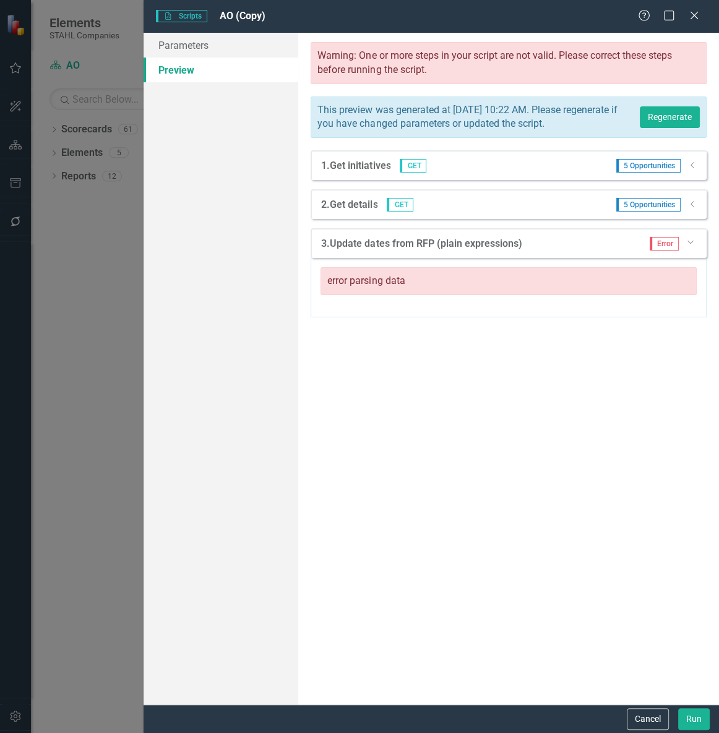
click at [689, 208] on icon "Dropdown" at bounding box center [692, 203] width 9 height 7
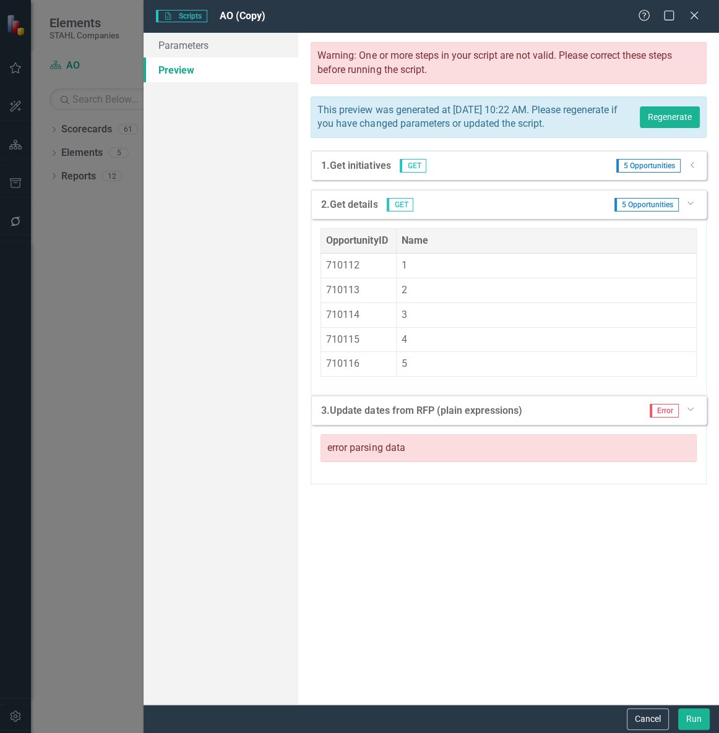
click at [689, 207] on icon "Dropdown" at bounding box center [689, 202] width 7 height 9
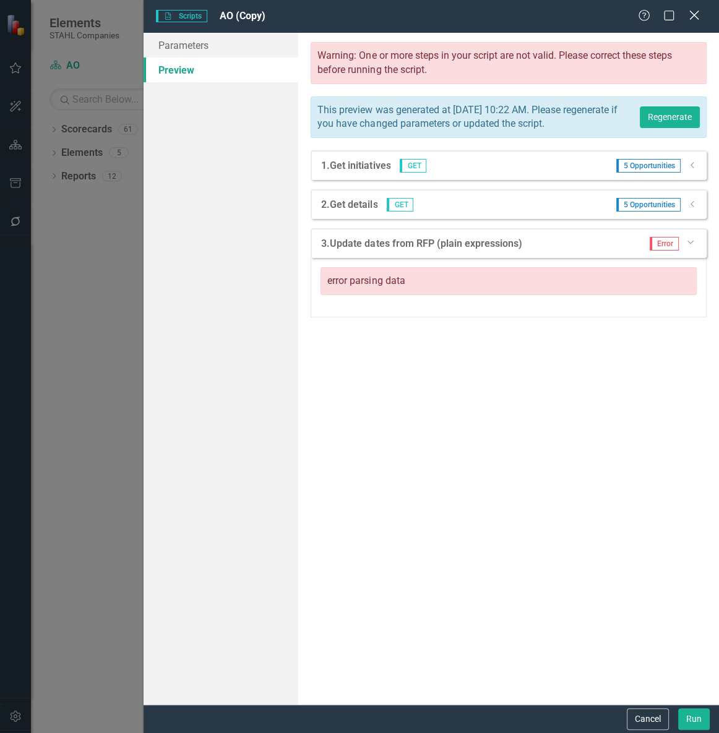
click at [690, 21] on icon "Close" at bounding box center [693, 15] width 15 height 12
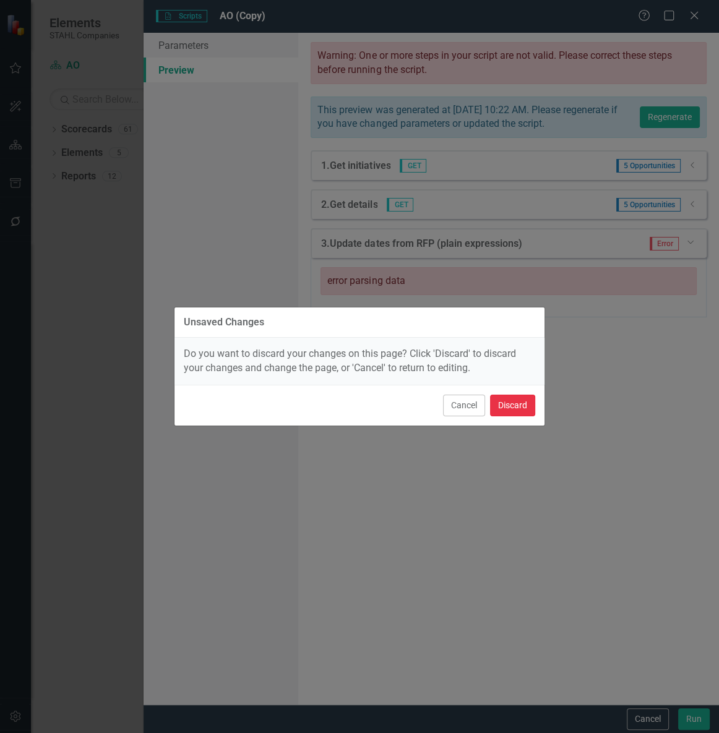
click at [511, 410] on button "Discard" at bounding box center [512, 406] width 45 height 22
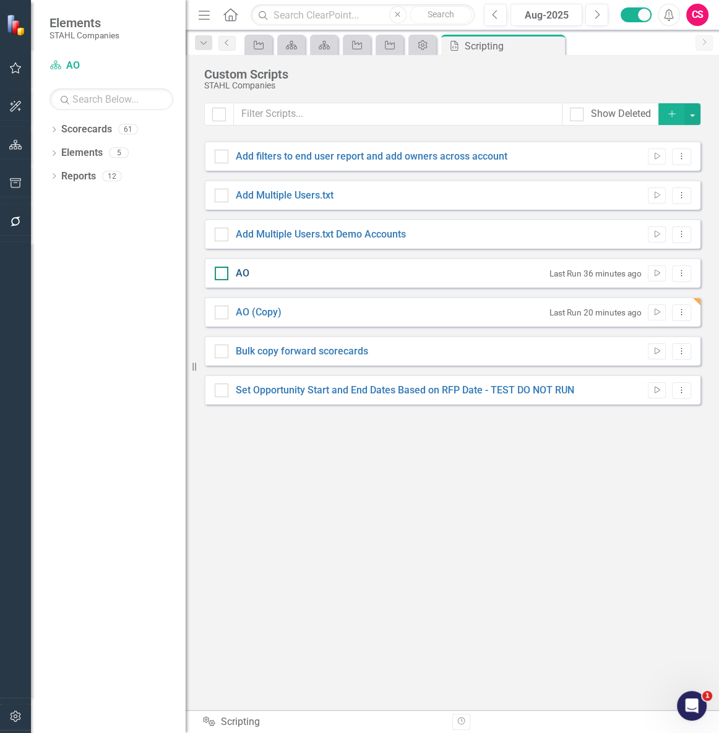
click at [242, 274] on link "AO" at bounding box center [243, 273] width 14 height 12
click at [223, 274] on input "AO" at bounding box center [219, 271] width 8 height 8
checkbox input "true"
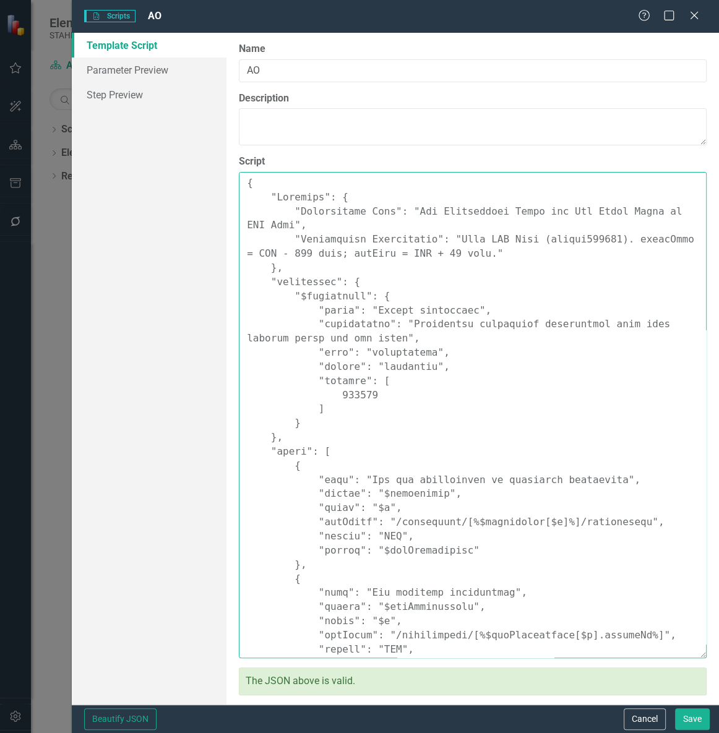
click at [346, 354] on textarea "Script" at bounding box center [473, 415] width 468 height 486
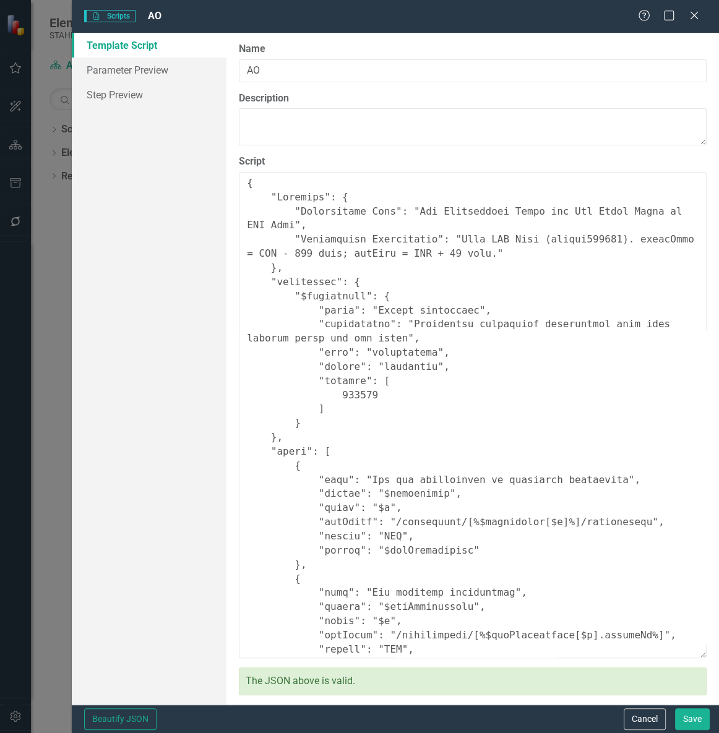
click at [638, 714] on button "Cancel" at bounding box center [644, 719] width 42 height 22
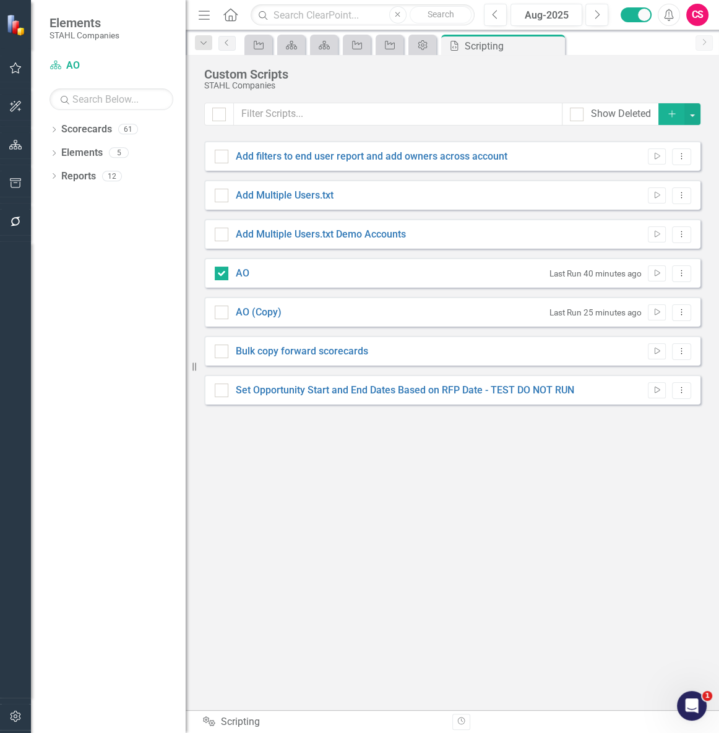
click at [367, 522] on div "Show Deleted Add Add filters to end user report and add owners across account R…" at bounding box center [452, 399] width 496 height 592
click at [263, 315] on link "AO (Copy)" at bounding box center [259, 312] width 46 height 12
click at [223, 314] on input "AO (Copy)" at bounding box center [219, 310] width 8 height 8
checkbox input "true"
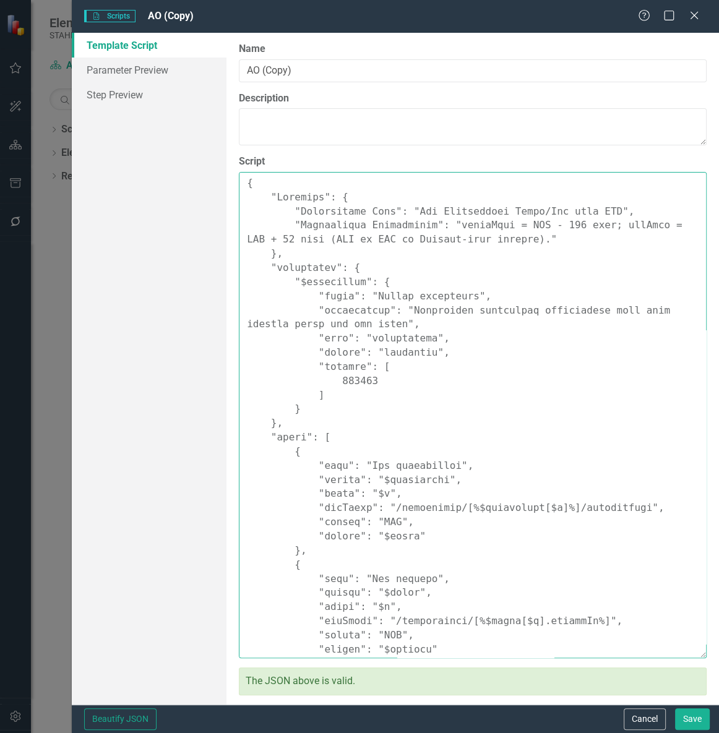
click at [398, 428] on textarea "Script" at bounding box center [473, 415] width 468 height 486
paste textarea ""Comments": { "Recommended Name": "Set Opportunity Start and End Dates Based on…"
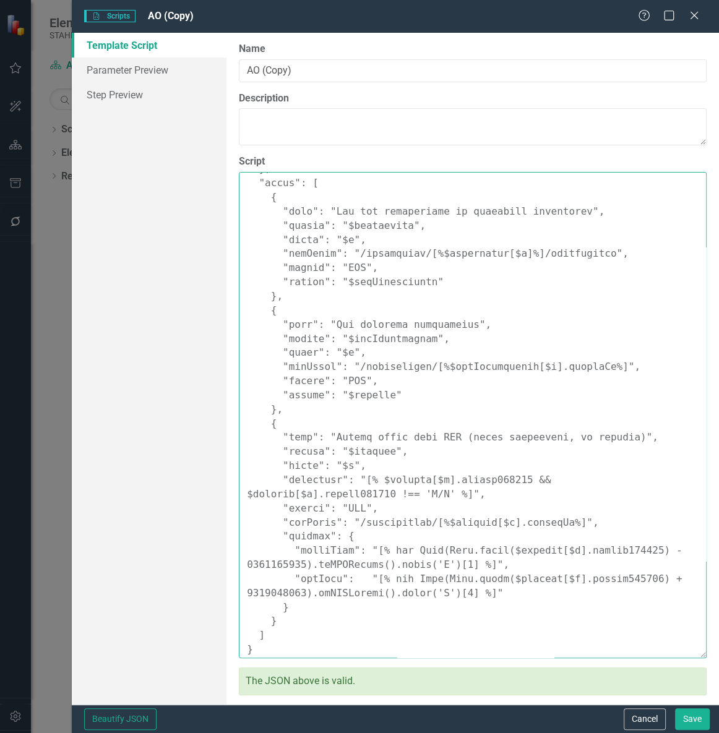
scroll to position [242, 0]
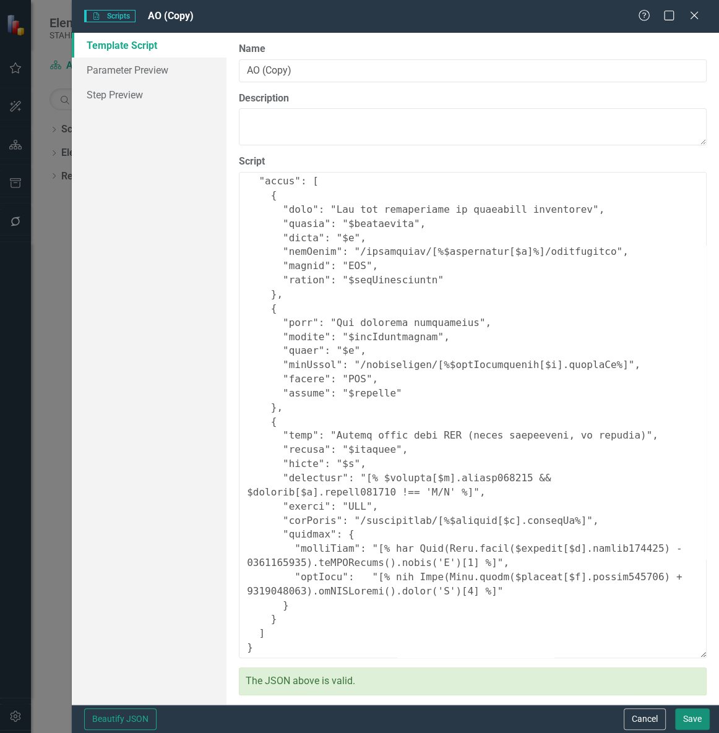
type textarea "{ "Comments": { "Recommended Name": "Set Opportunity Start and End Dates Based …"
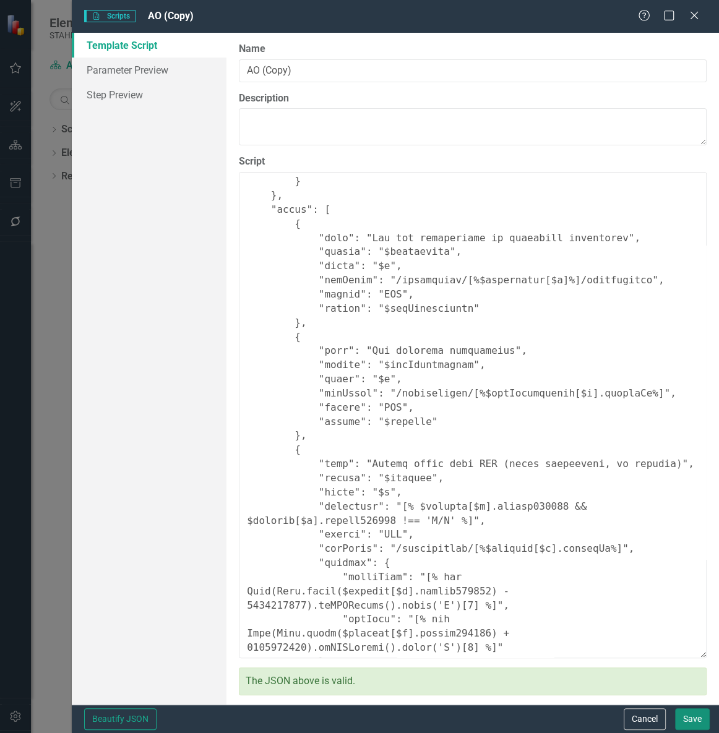
click at [694, 727] on button "Save" at bounding box center [692, 719] width 35 height 22
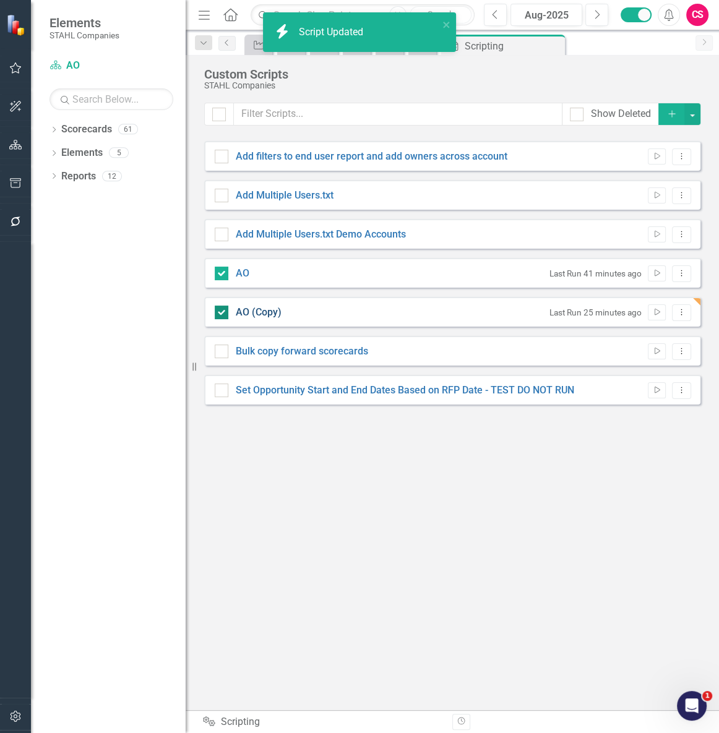
click at [250, 309] on link "AO (Copy)" at bounding box center [259, 312] width 46 height 12
click at [223, 309] on input "AO (Copy)" at bounding box center [219, 310] width 8 height 8
checkbox input "false"
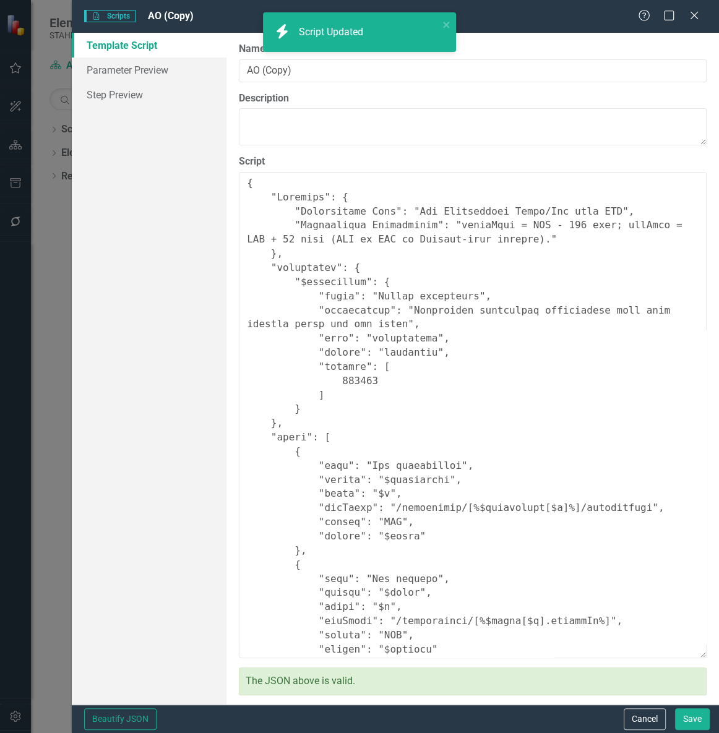
type textarea "{ "Comments": { "Recommended Name": "Set Opportunity Start and End Dates Based …"
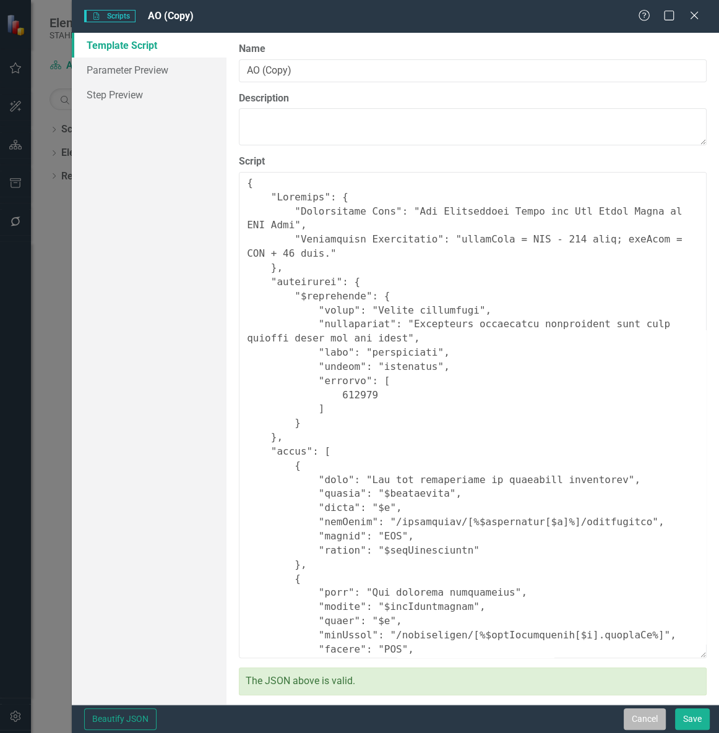
click at [635, 713] on button "Cancel" at bounding box center [644, 719] width 42 height 22
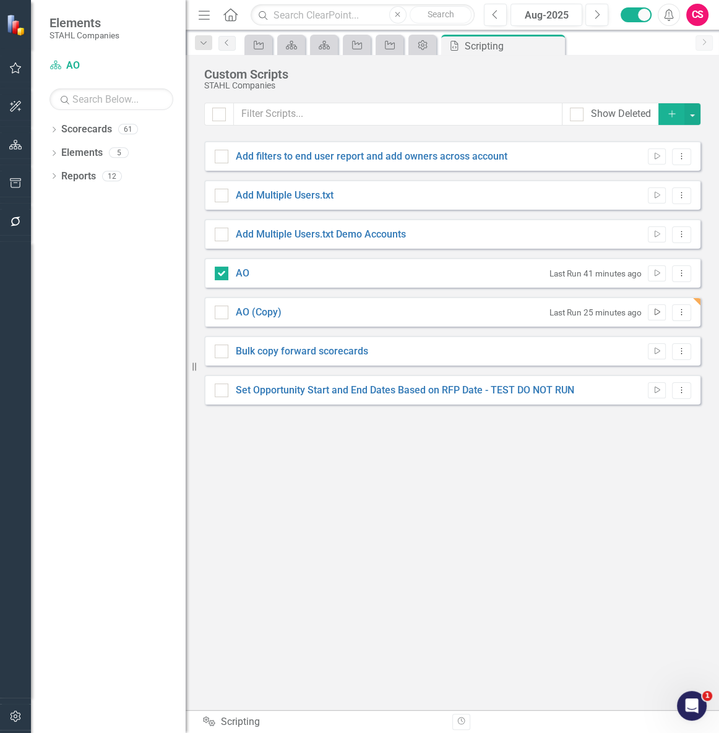
click at [651, 312] on button "Run Script" at bounding box center [656, 312] width 18 height 16
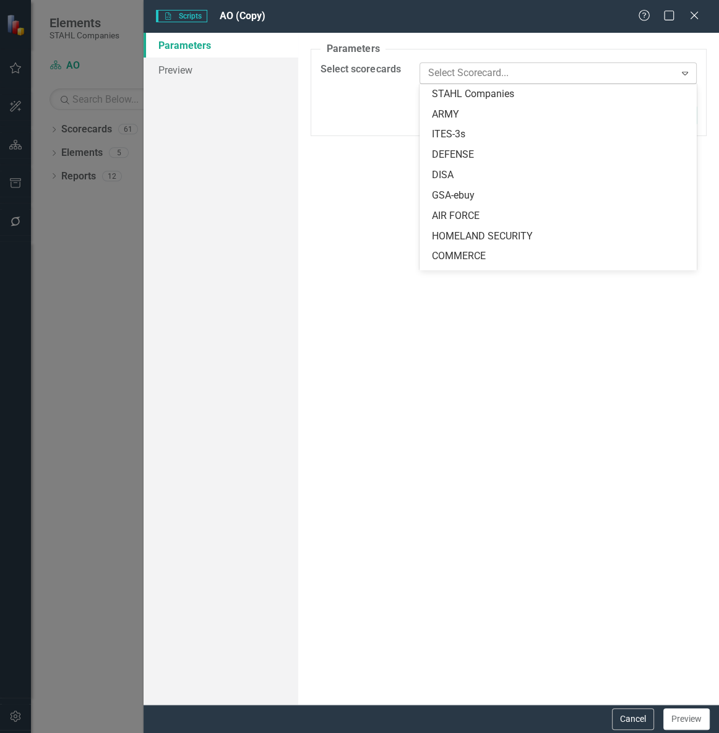
click at [443, 82] on div "Select Scorecard... Expand" at bounding box center [557, 73] width 277 height 22
type input "ao"
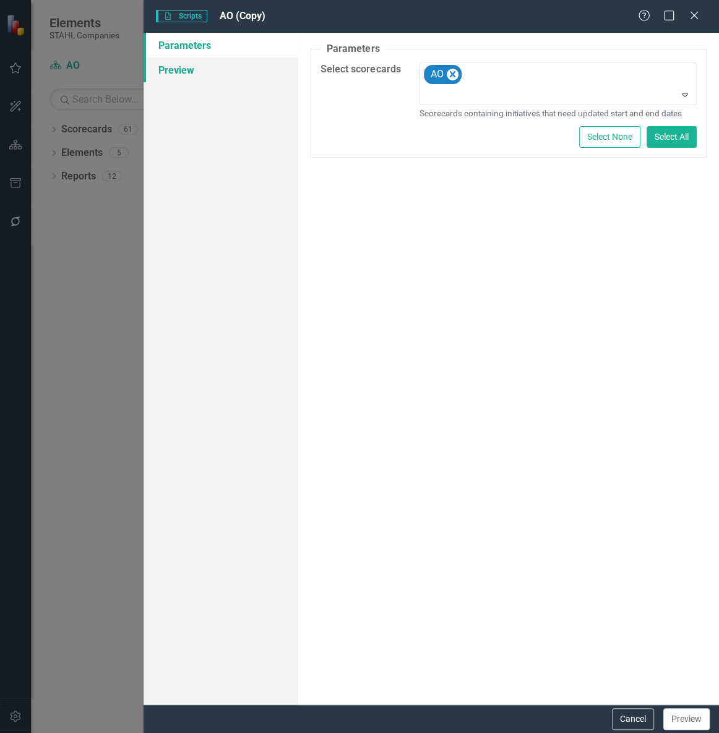
click at [233, 64] on link "Preview" at bounding box center [220, 70] width 155 height 25
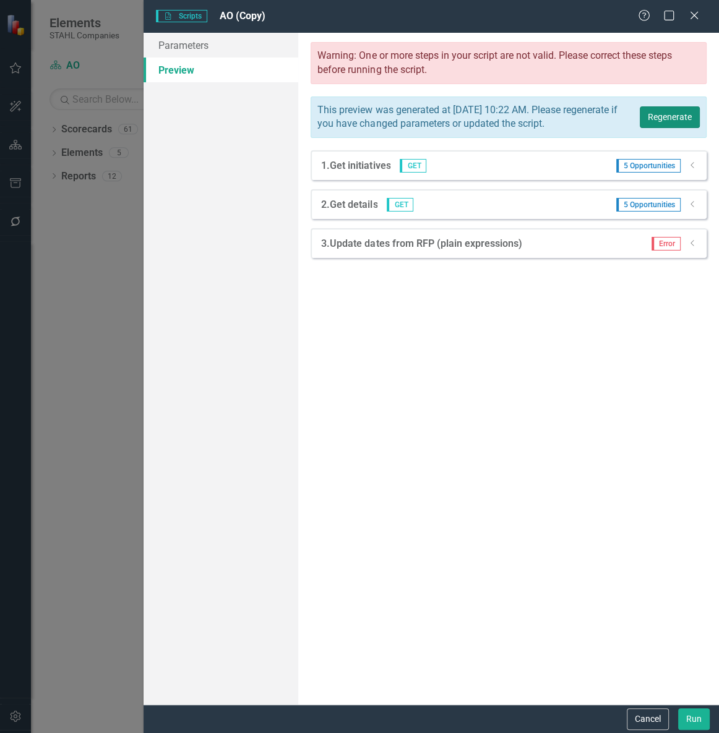
click at [677, 125] on button "Regenerate" at bounding box center [669, 117] width 60 height 22
click at [690, 246] on icon at bounding box center [691, 243] width 3 height 6
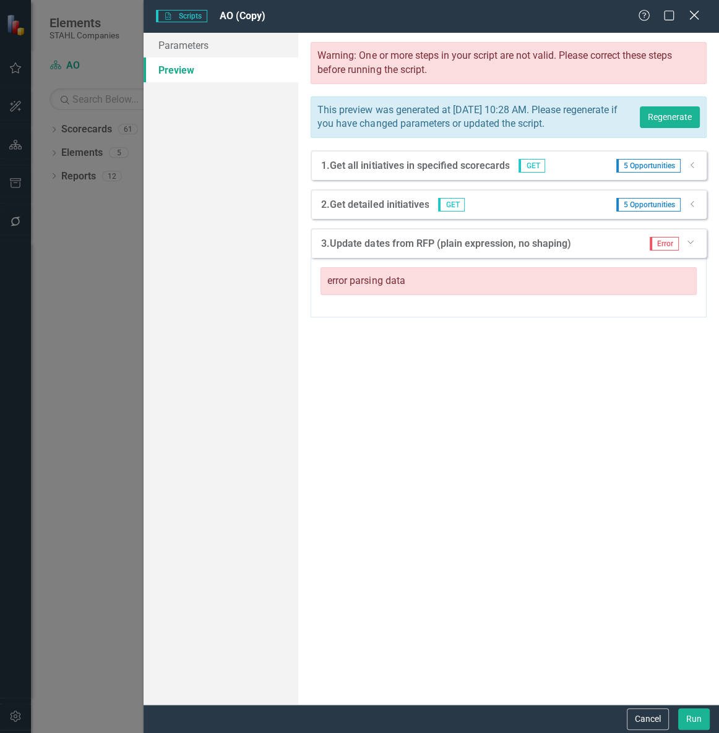
click at [690, 18] on icon "Close" at bounding box center [693, 15] width 15 height 12
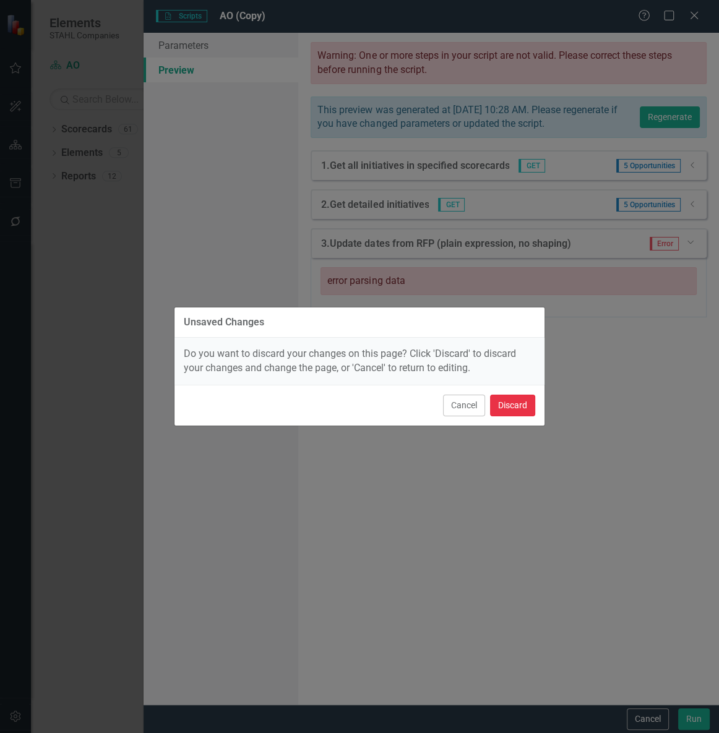
click at [520, 403] on button "Discard" at bounding box center [512, 406] width 45 height 22
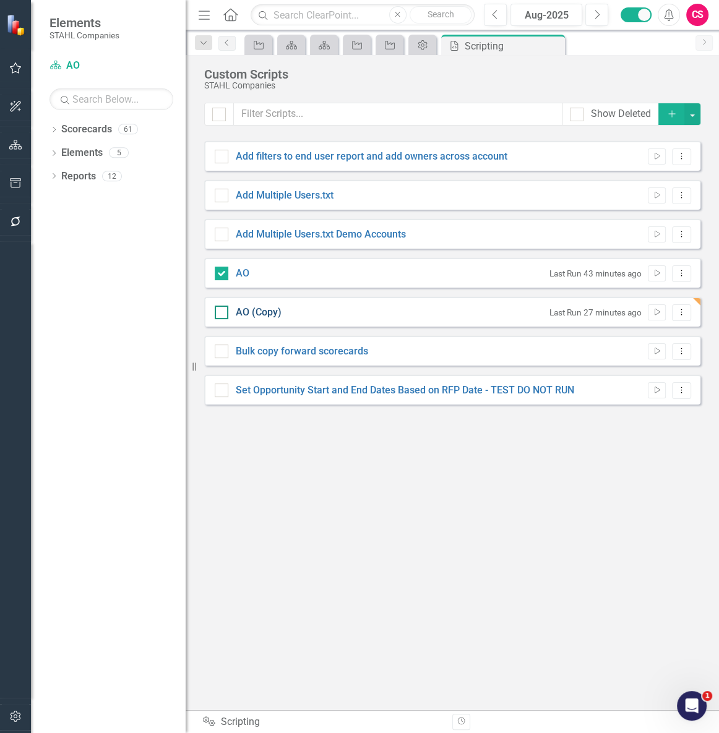
click at [255, 310] on link "AO (Copy)" at bounding box center [259, 312] width 46 height 12
click at [223, 310] on input "AO (Copy)" at bounding box center [219, 310] width 8 height 8
checkbox input "true"
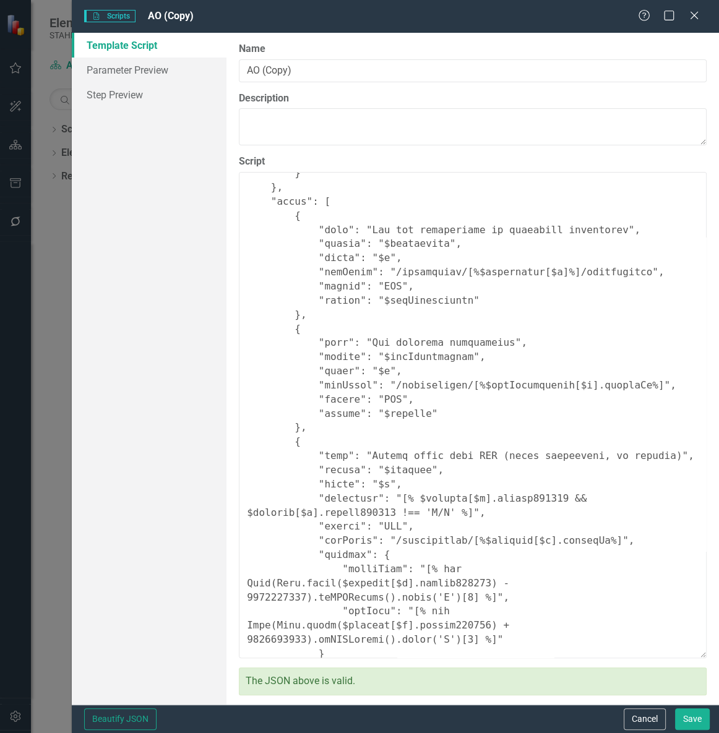
scroll to position [270, 0]
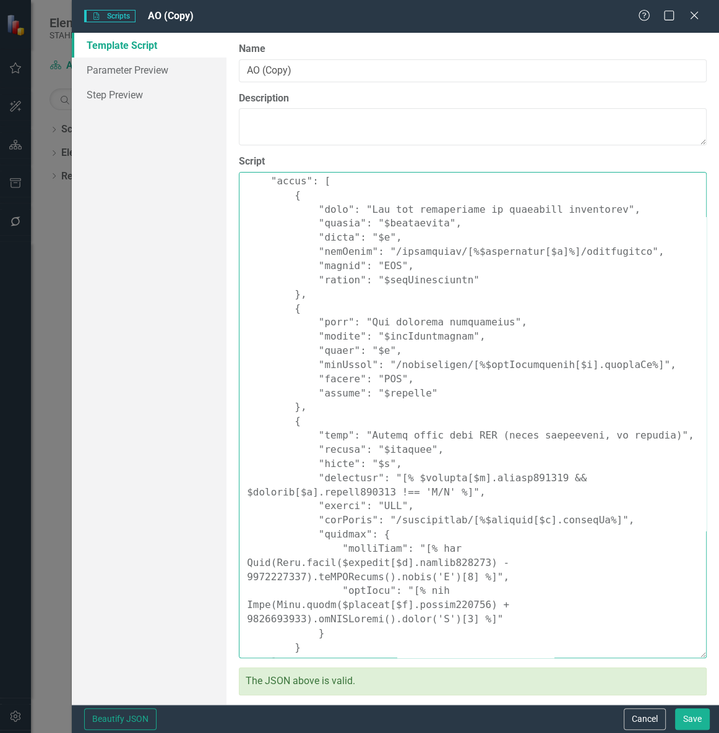
drag, startPoint x: 284, startPoint y: 419, endPoint x: 327, endPoint y: 615, distance: 200.6
click at [327, 615] on textarea "Script" at bounding box center [473, 415] width 468 height 486
paste textarea ""name": "Test: echo RFP", "repeat": "$details", "index": "$k", "condition": "[%…"
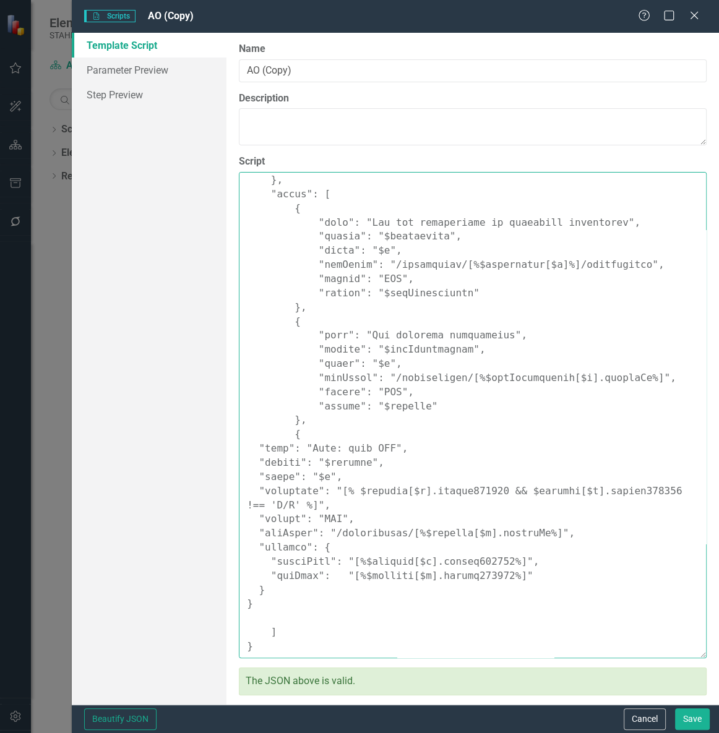
scroll to position [256, 0]
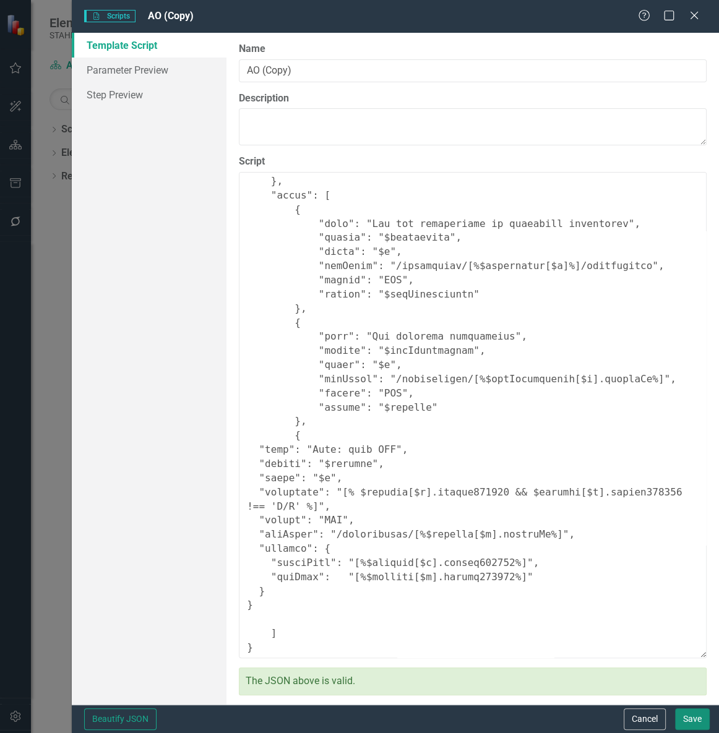
type textarea "{ "Comments": { "Recommended Name": "Set Opportunity Start and End Dates Based …"
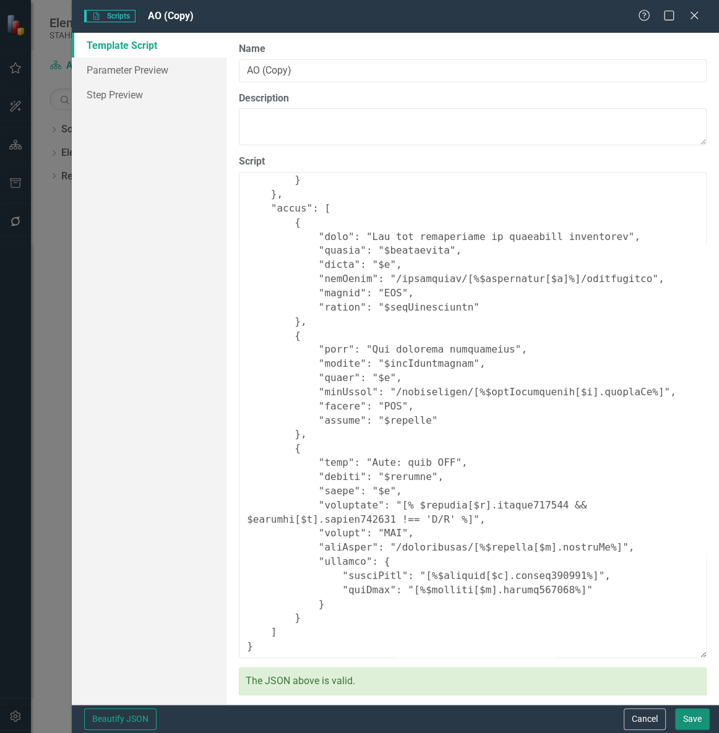
click at [683, 712] on button "Save" at bounding box center [692, 719] width 35 height 22
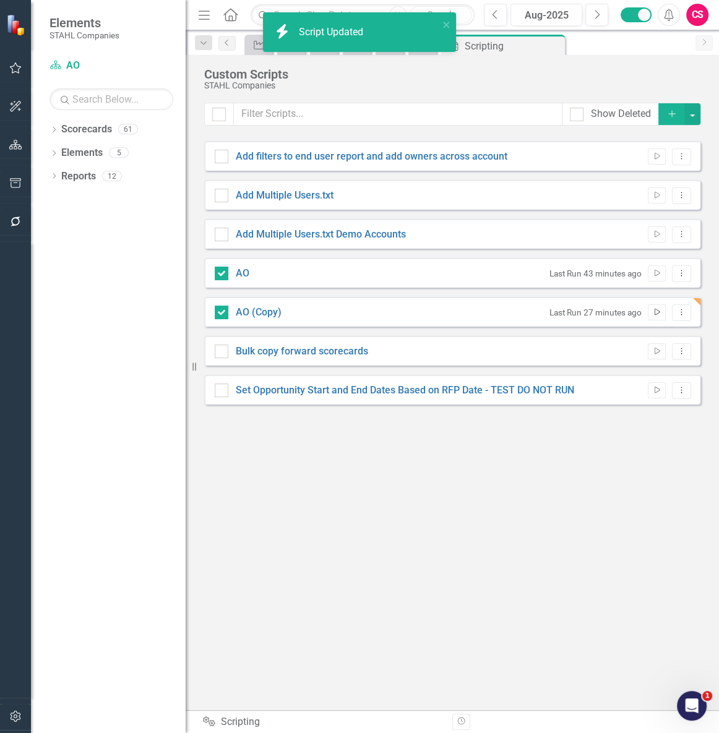
click at [657, 310] on icon "Run Script" at bounding box center [656, 312] width 9 height 7
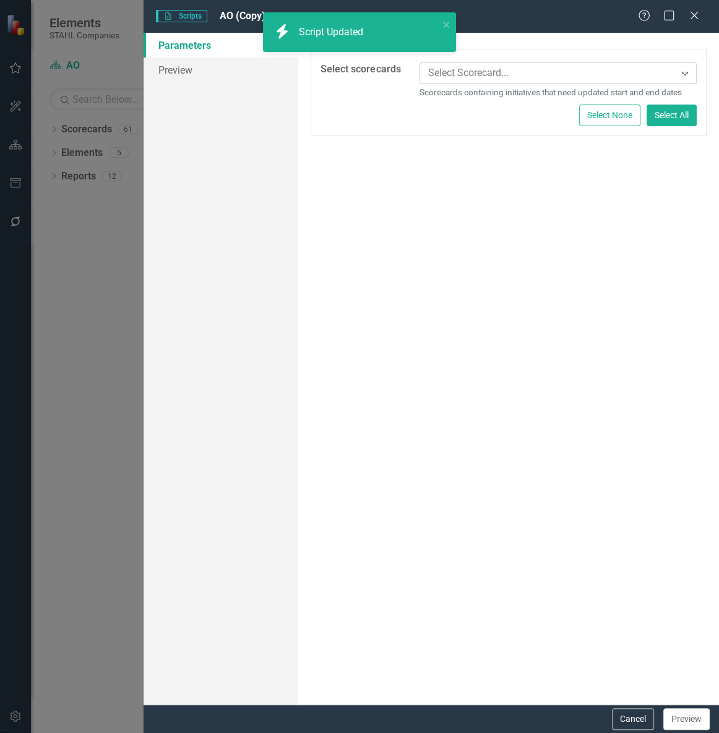
click at [518, 74] on div at bounding box center [549, 73] width 252 height 17
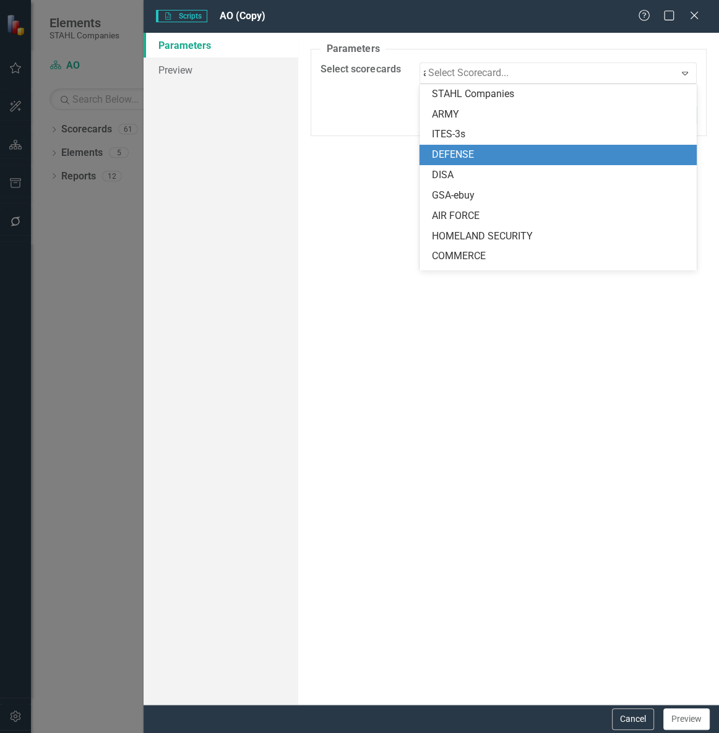
type input "ao"
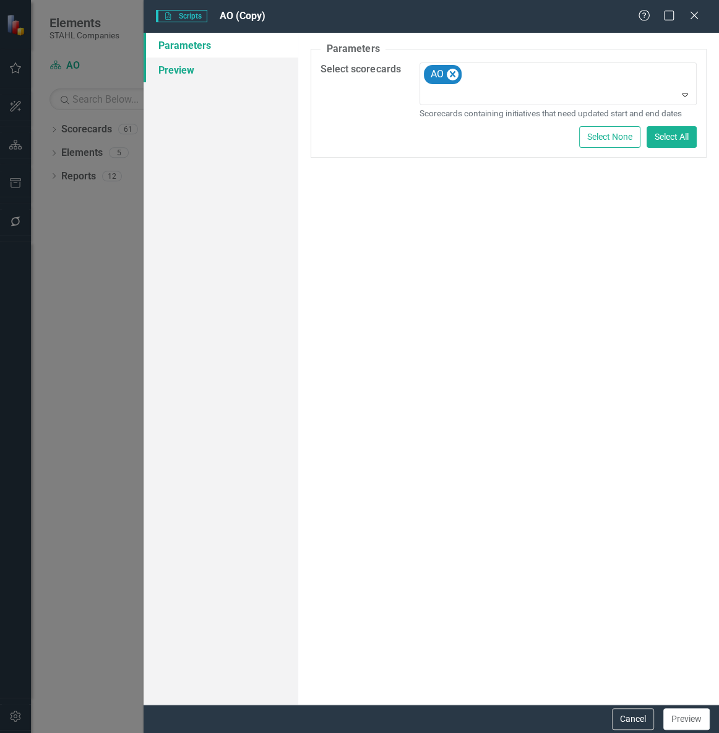
click at [204, 71] on link "Preview" at bounding box center [220, 70] width 155 height 25
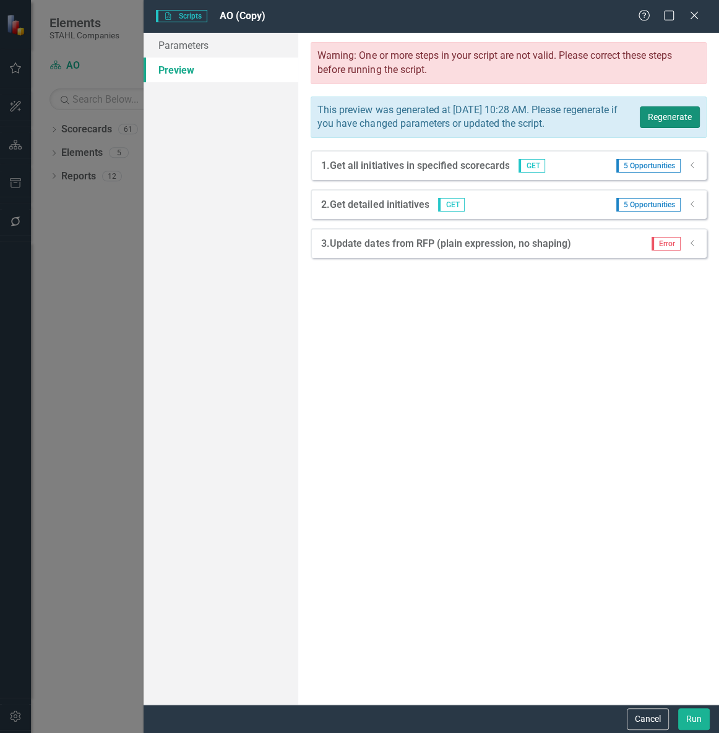
click at [663, 128] on button "Regenerate" at bounding box center [669, 117] width 60 height 22
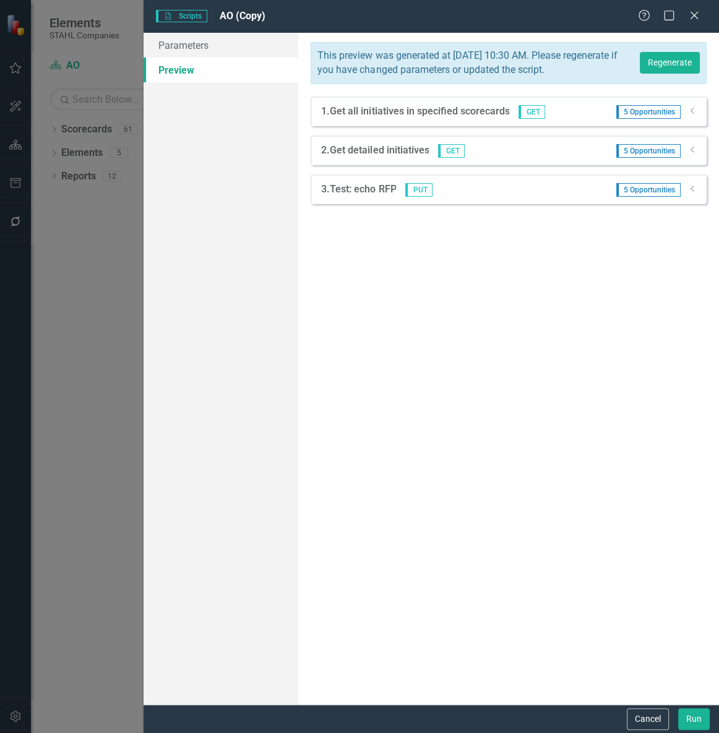
click at [689, 195] on div "Dropdown" at bounding box center [692, 189] width 9 height 11
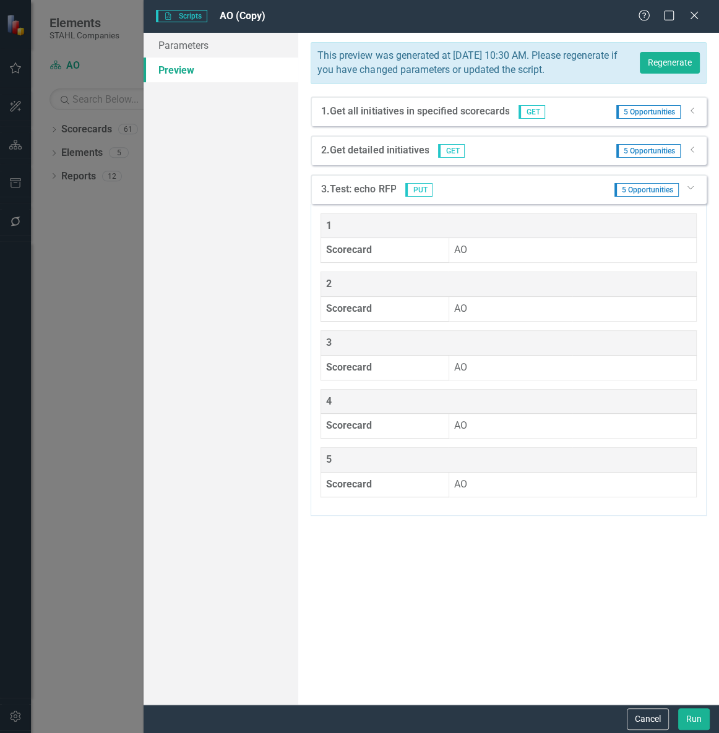
click at [691, 707] on div "Cancel Run" at bounding box center [430, 718] width 575 height 28
click at [692, 724] on button "Run" at bounding box center [694, 719] width 32 height 22
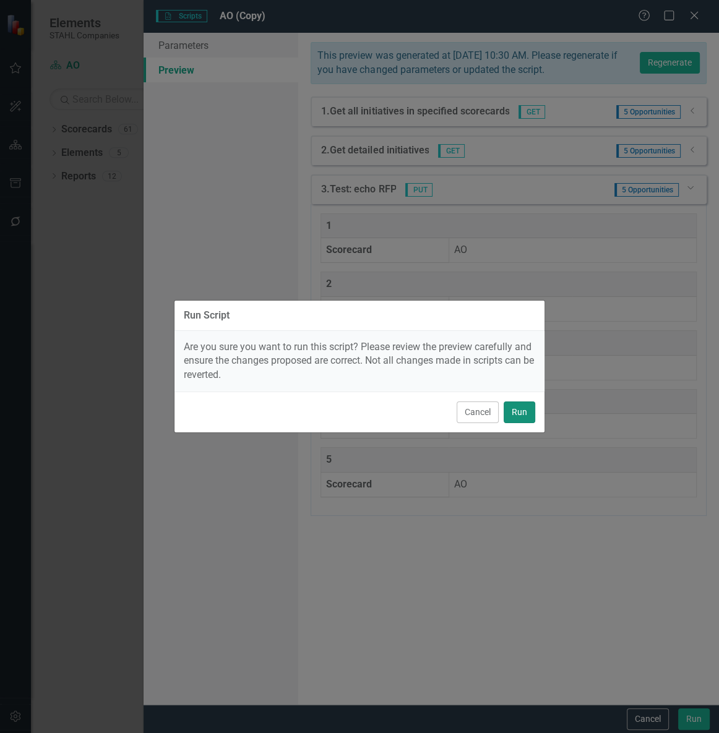
click at [519, 406] on button "Run" at bounding box center [519, 412] width 32 height 22
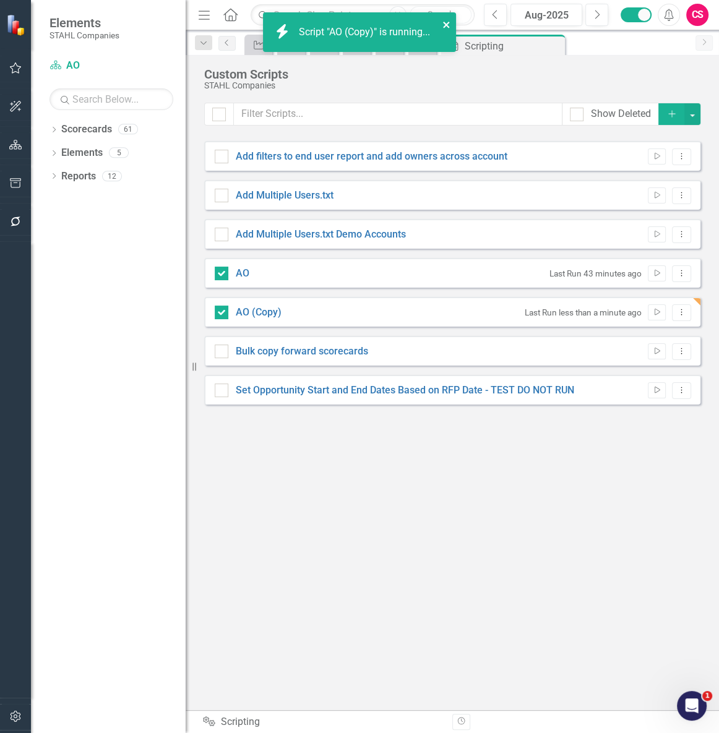
click at [445, 22] on icon "close" at bounding box center [446, 25] width 9 height 10
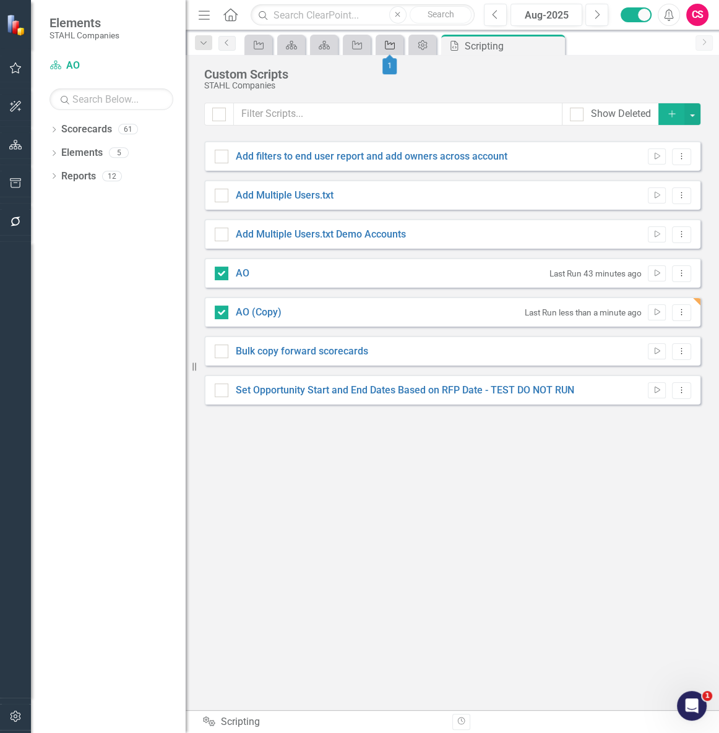
click at [385, 45] on icon at bounding box center [390, 45] width 10 height 9
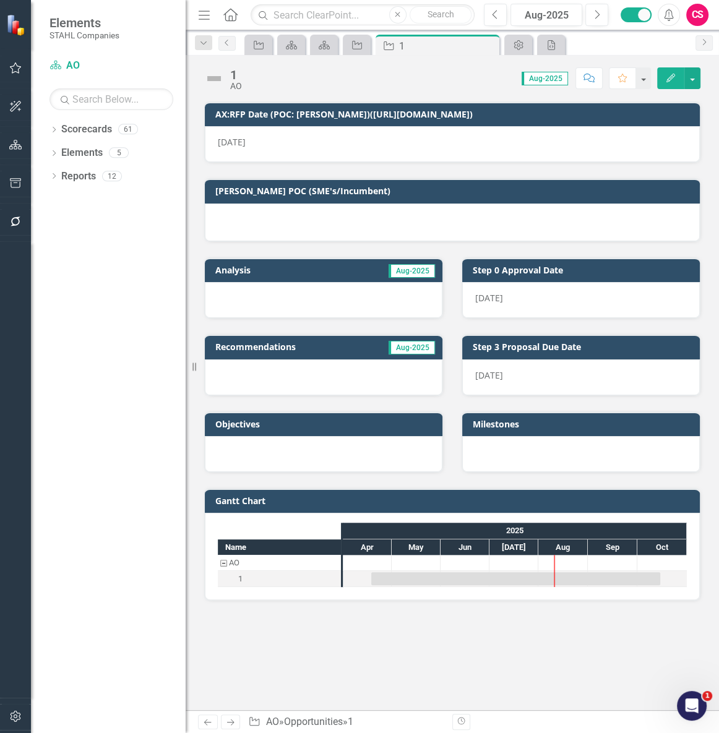
click at [665, 76] on icon "Edit" at bounding box center [670, 78] width 11 height 9
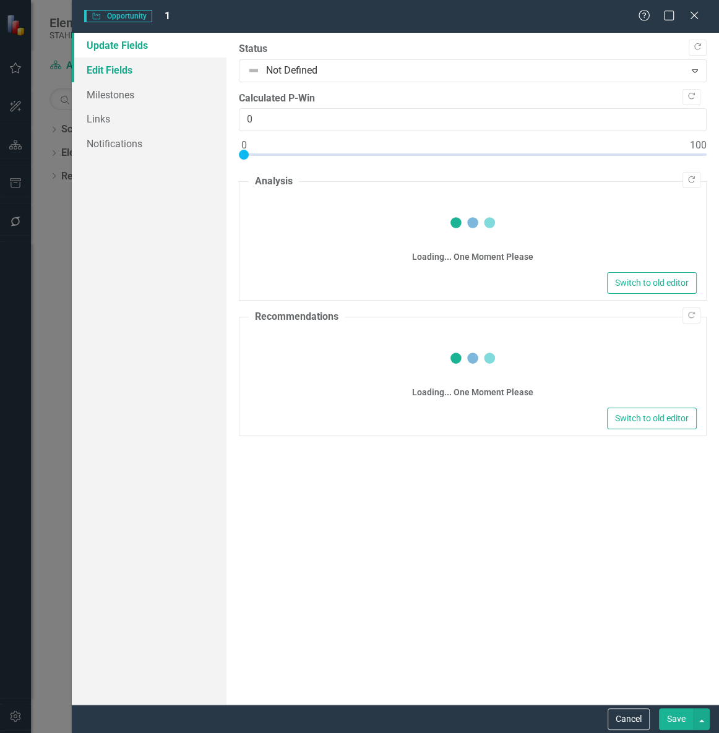
click at [173, 68] on link "Edit Fields" at bounding box center [149, 70] width 155 height 25
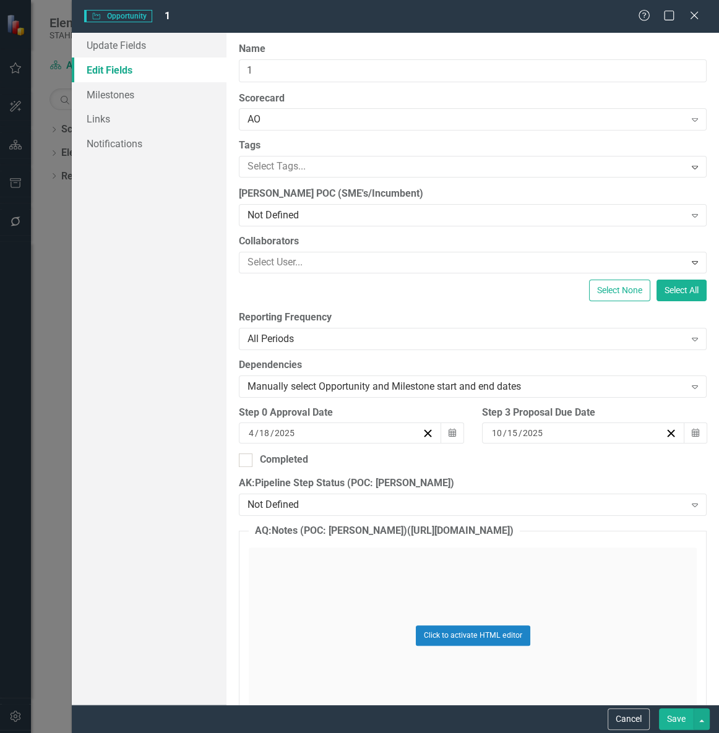
click at [688, 12] on icon "Close" at bounding box center [694, 16] width 12 height 10
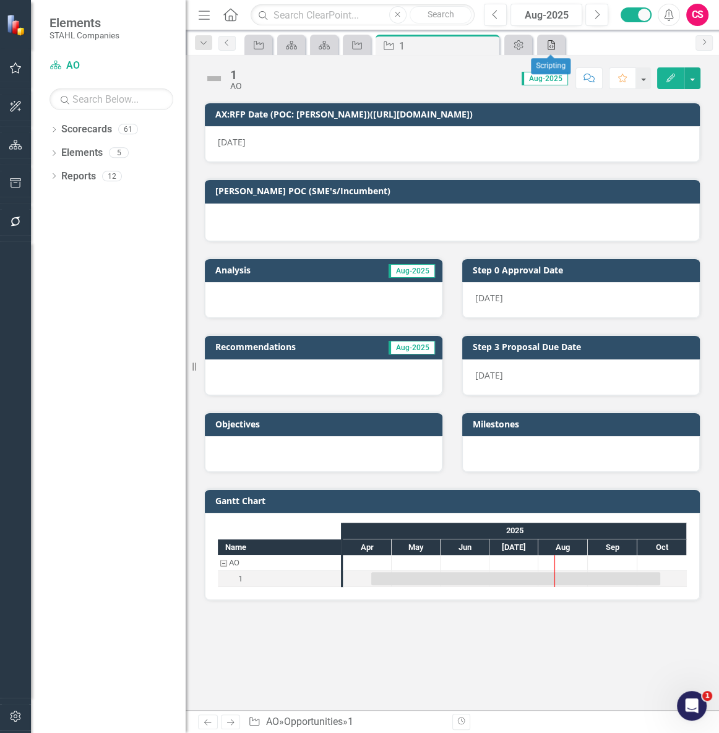
click at [547, 46] on icon "Scripting" at bounding box center [551, 45] width 12 height 10
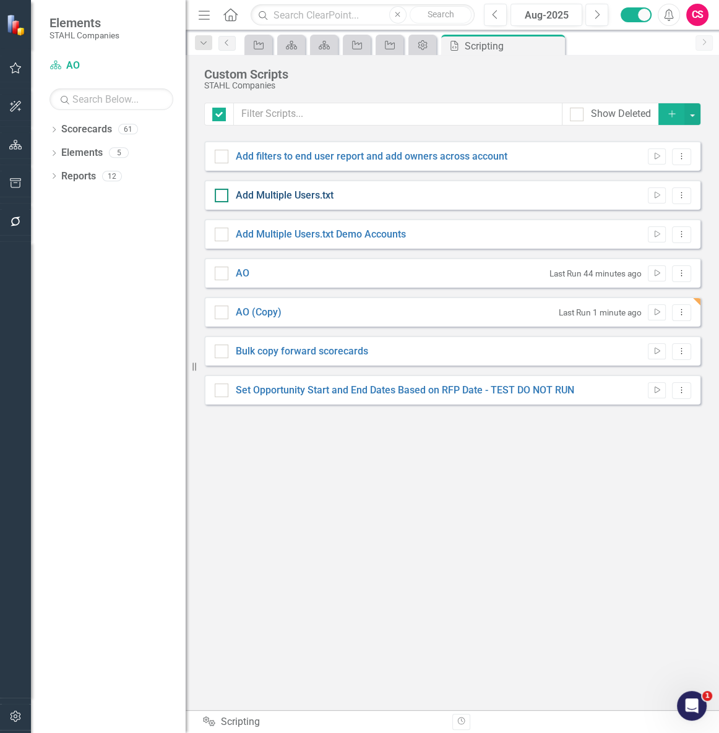
checkbox input "false"
click at [271, 311] on link "AO (Copy)" at bounding box center [259, 312] width 46 height 12
click at [223, 311] on input "AO (Copy)" at bounding box center [219, 310] width 8 height 8
checkbox input "true"
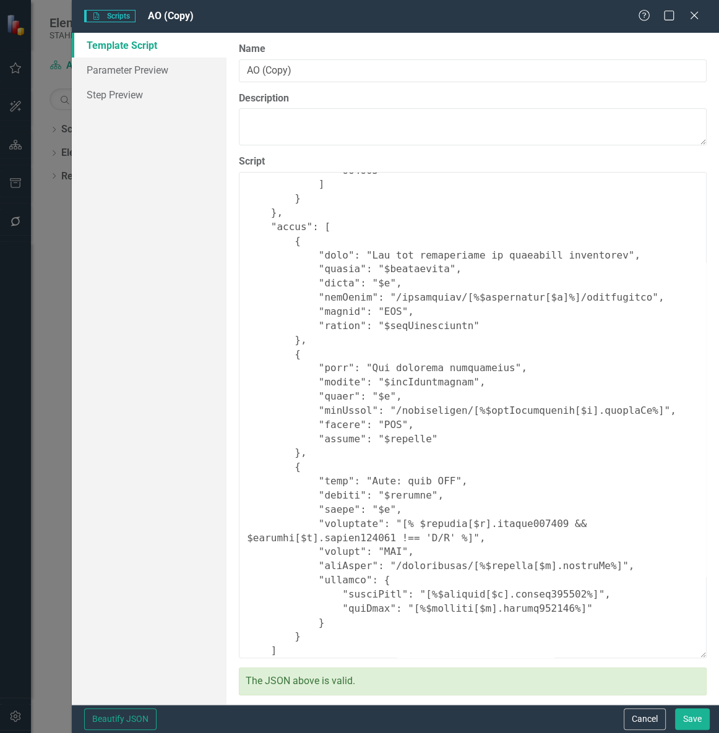
scroll to position [242, 0]
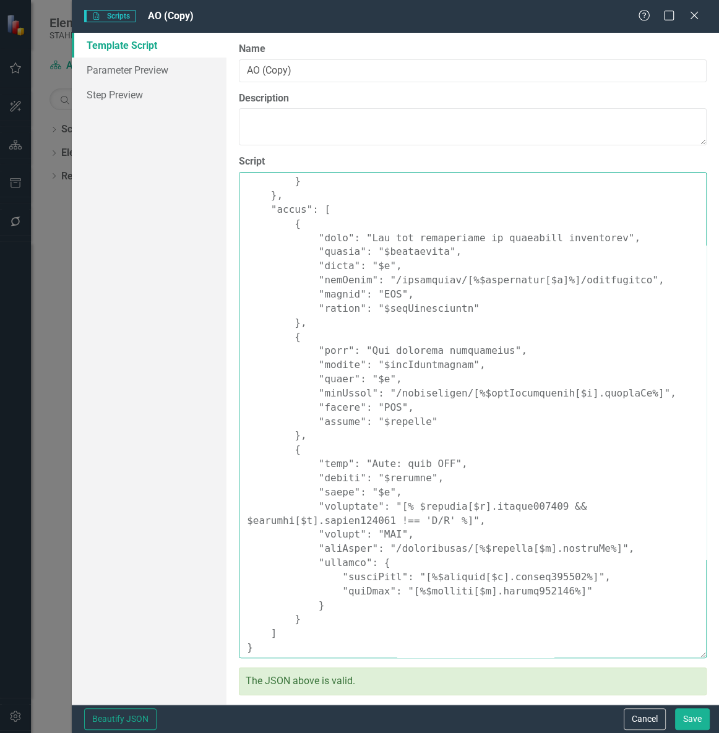
drag, startPoint x: 573, startPoint y: 592, endPoint x: 301, endPoint y: 580, distance: 272.4
click at [301, 580] on textarea "Script" at bounding box center [473, 415] width 468 height 486
paste textarea ""startDate": "[% new Date(Date.parse($details[$k].custom152813 + 'T12:00:00Z') …"
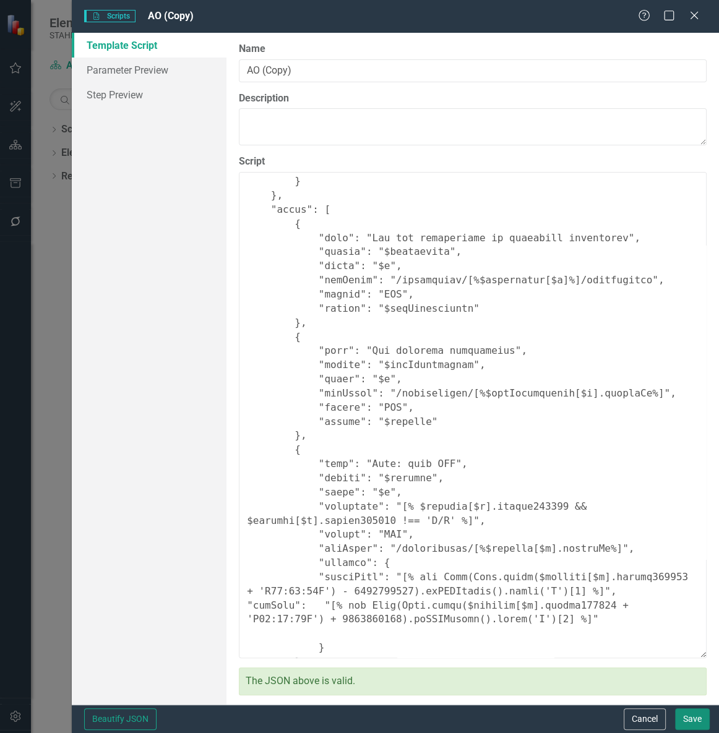
type textarea "{ "Comments": { "Recommended Name": "Set Opportunity Start and End Dates Based …"
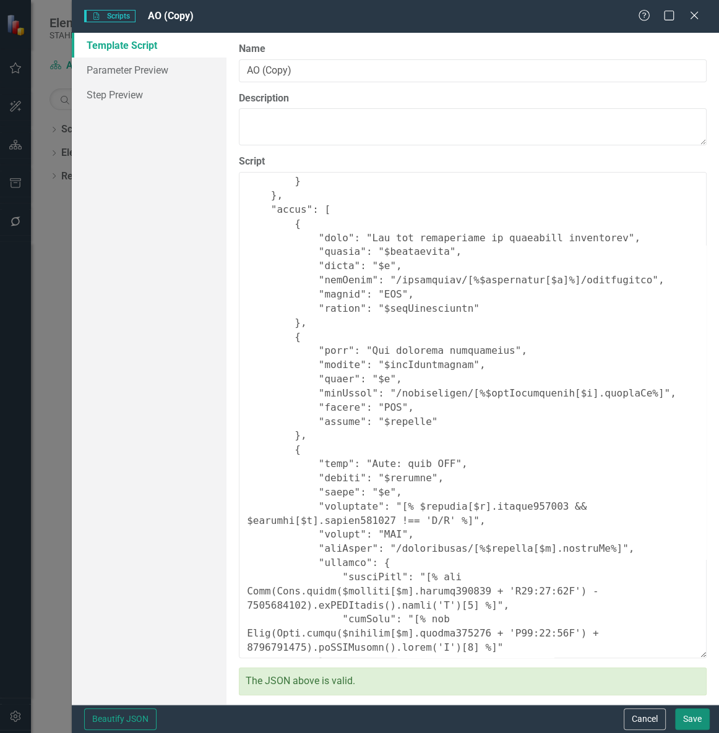
click at [688, 712] on button "Save" at bounding box center [692, 719] width 35 height 22
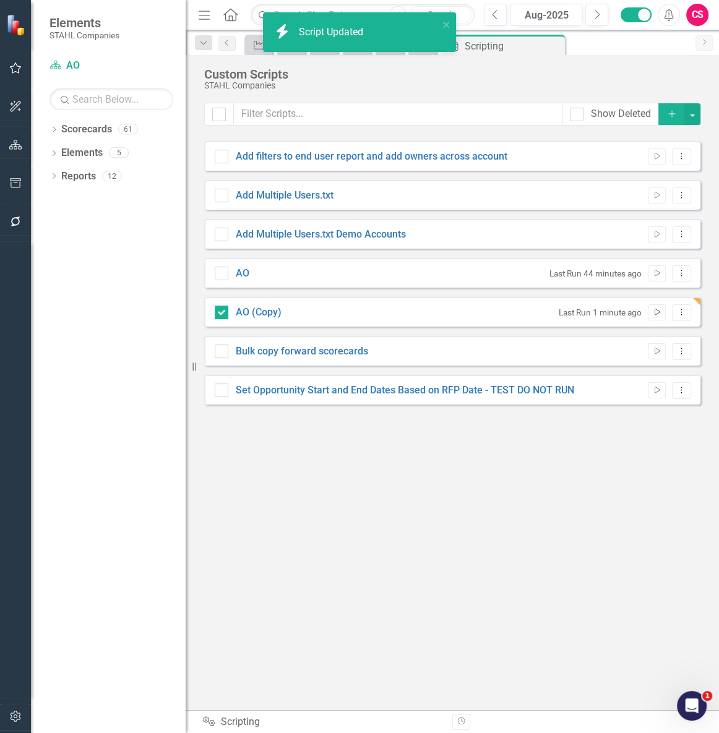
click at [652, 307] on button "Run Script" at bounding box center [656, 312] width 18 height 16
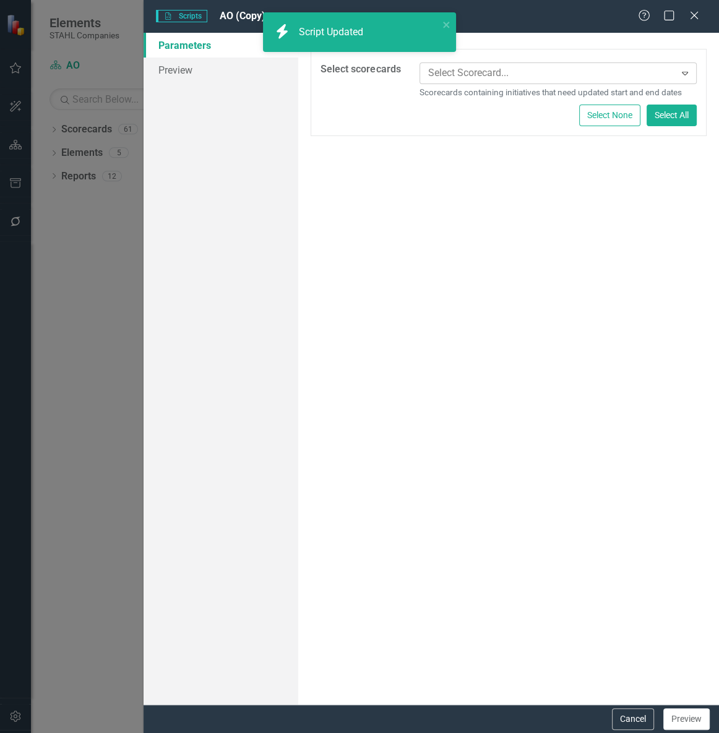
click at [521, 74] on div at bounding box center [549, 73] width 252 height 17
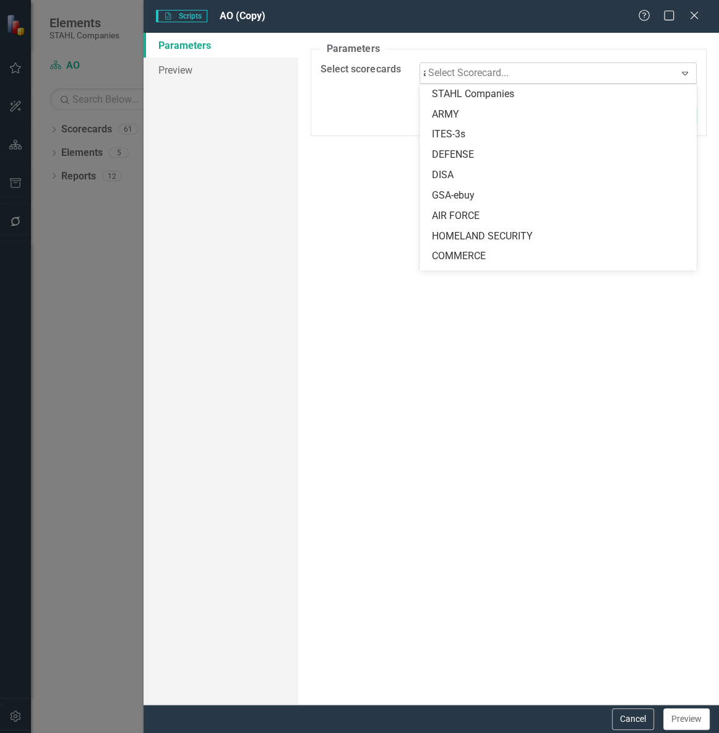
type input "ao"
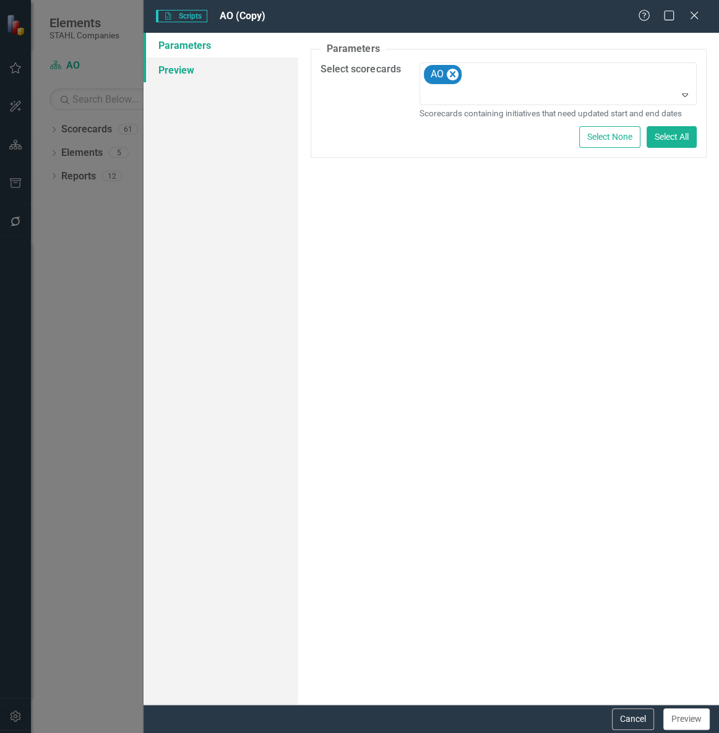
click at [252, 69] on link "Preview" at bounding box center [220, 70] width 155 height 25
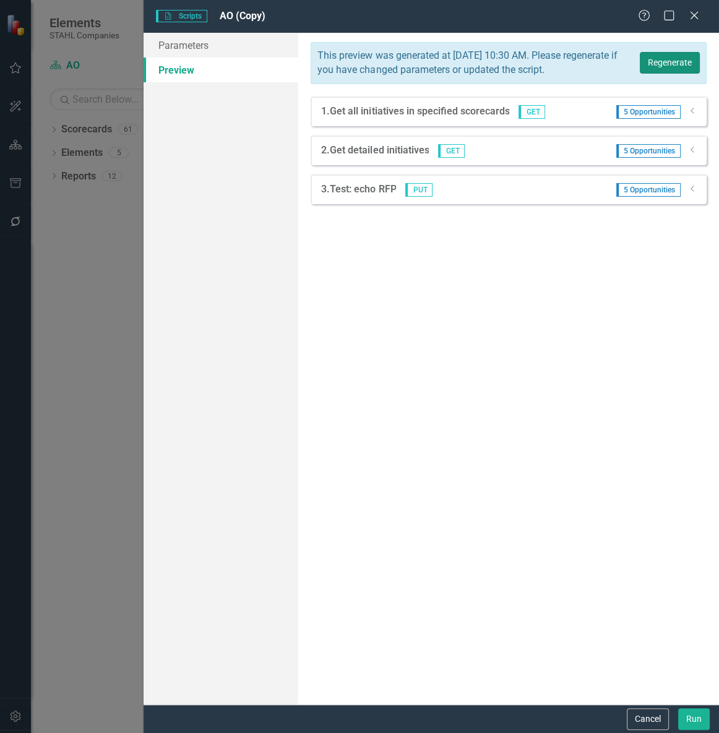
click at [678, 67] on button "Regenerate" at bounding box center [669, 63] width 60 height 22
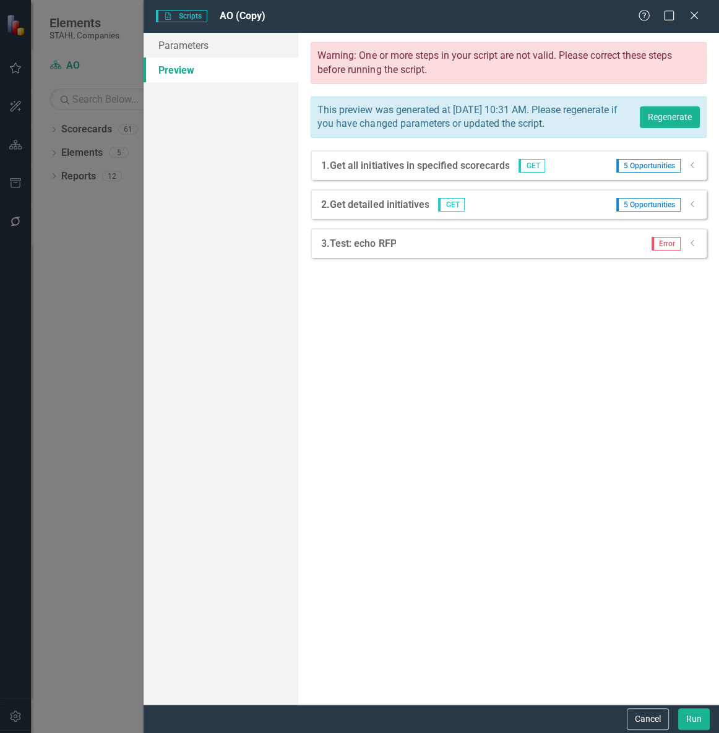
click at [688, 247] on icon "Dropdown" at bounding box center [692, 242] width 9 height 7
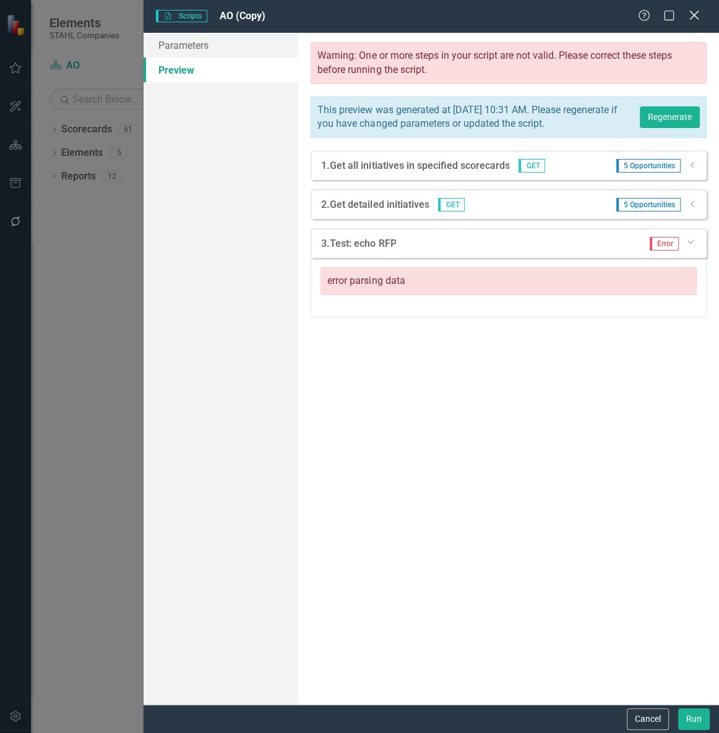
click at [698, 14] on icon "Close" at bounding box center [693, 15] width 15 height 12
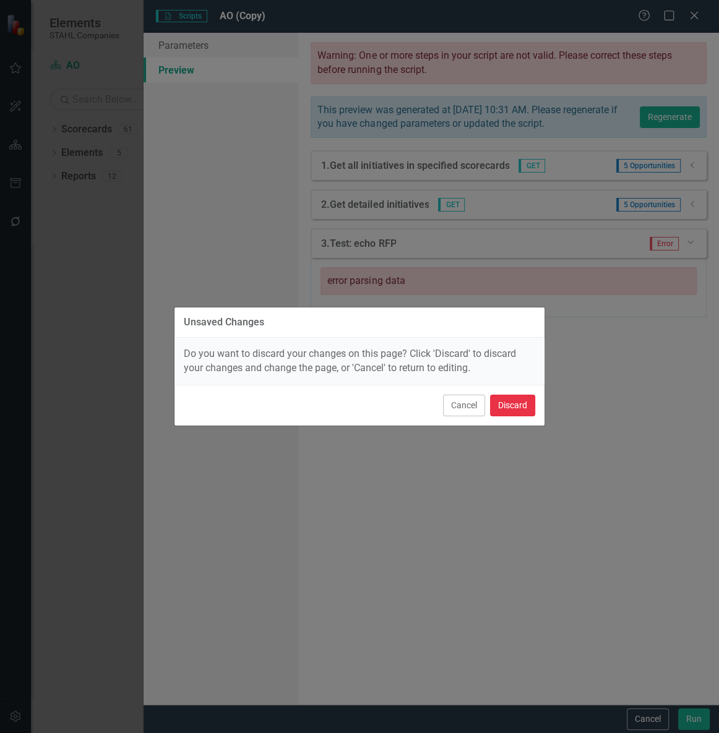
click at [519, 403] on button "Discard" at bounding box center [512, 406] width 45 height 22
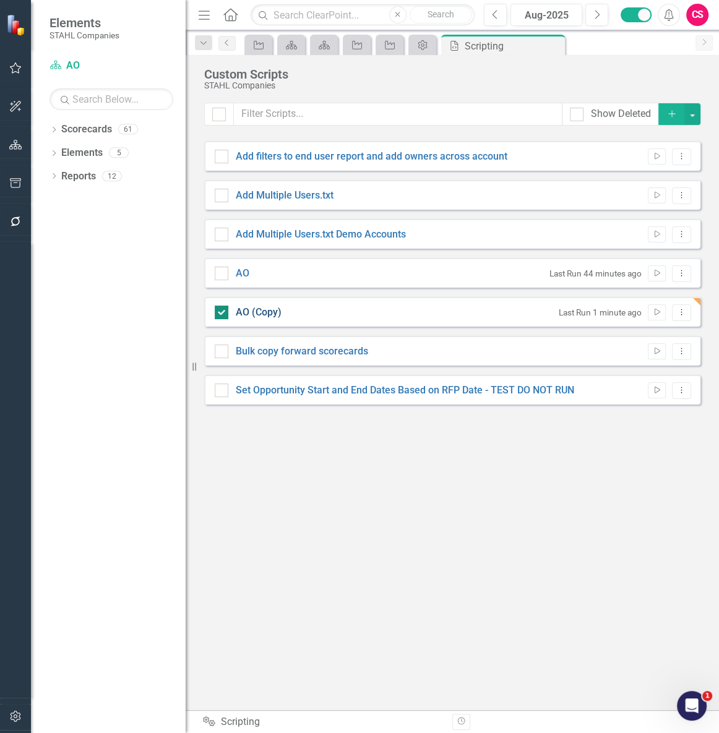
click at [252, 309] on link "AO (Copy)" at bounding box center [259, 312] width 46 height 12
click at [223, 309] on input "AO (Copy)" at bounding box center [219, 310] width 8 height 8
checkbox input "false"
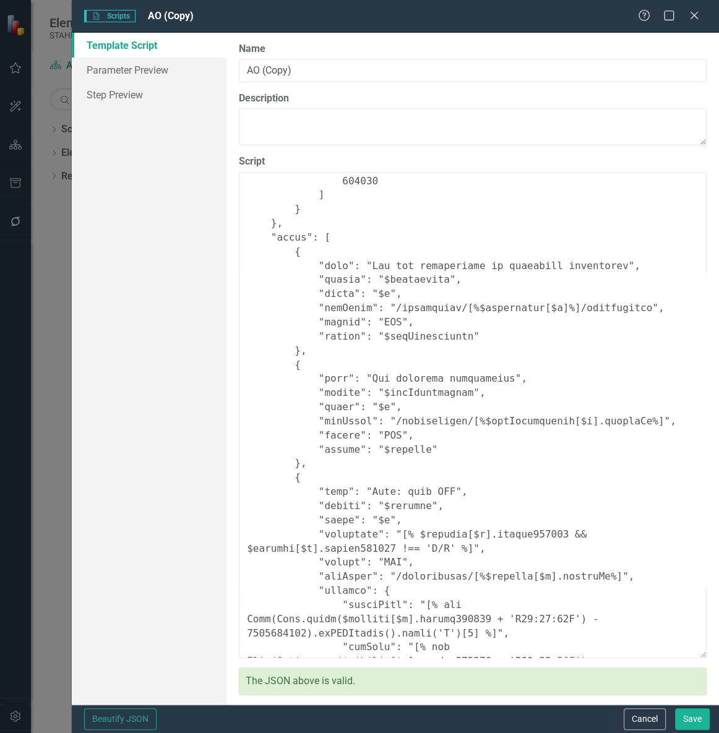
scroll to position [270, 0]
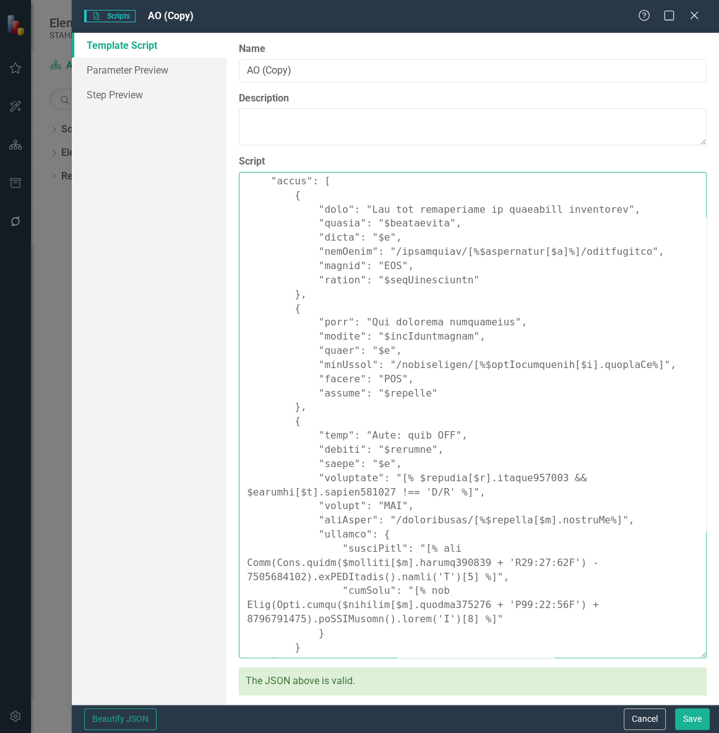
drag, startPoint x: 311, startPoint y: 534, endPoint x: 322, endPoint y: 607, distance: 73.7
click at [322, 607] on textarea "Script" at bounding box center [473, 415] width 468 height 486
paste textarea ""startDate": { "value": "[% new Date(Date.parse($details[$k].custom152813) - 90…"
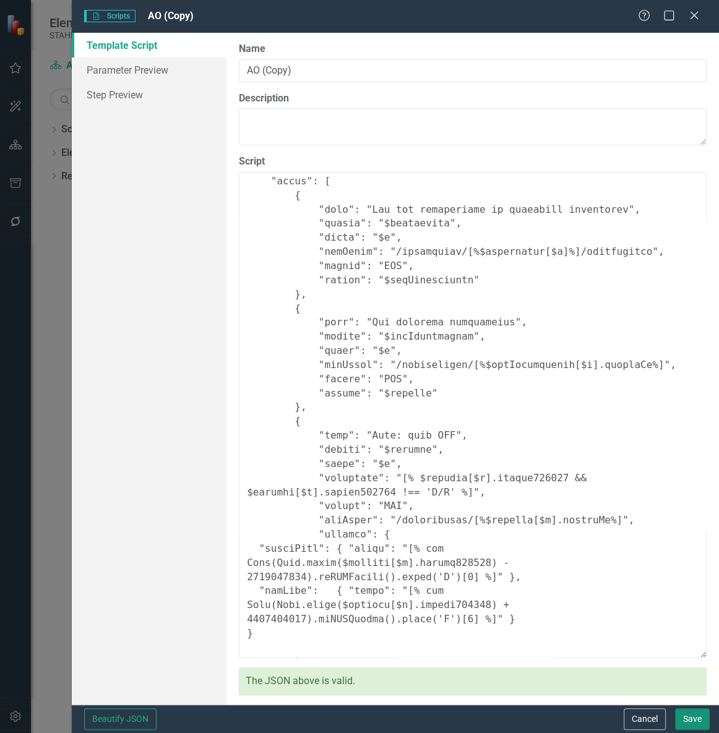
type textarea "{ "Comments": { "Recommended Name": "Set Opportunity Start and End Dates Based …"
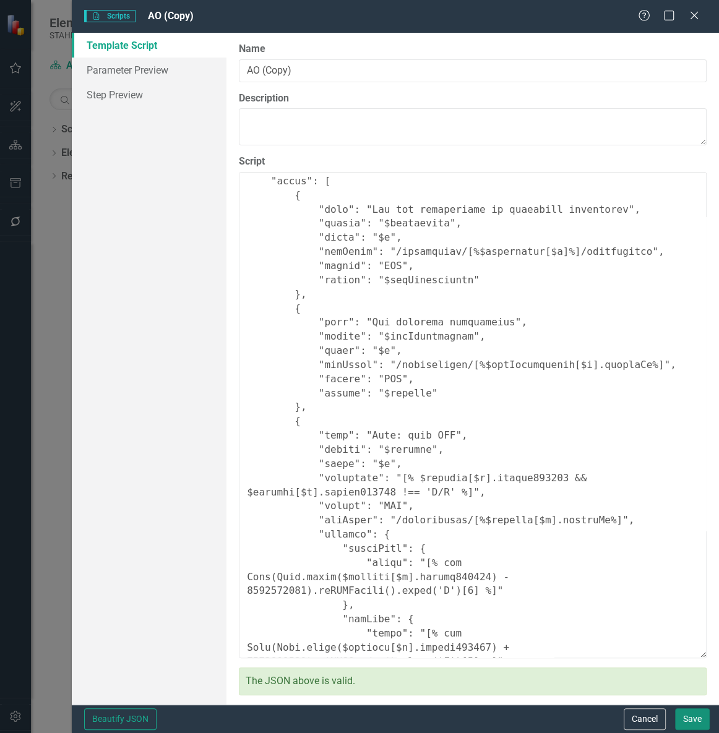
click at [692, 711] on button "Save" at bounding box center [692, 719] width 35 height 22
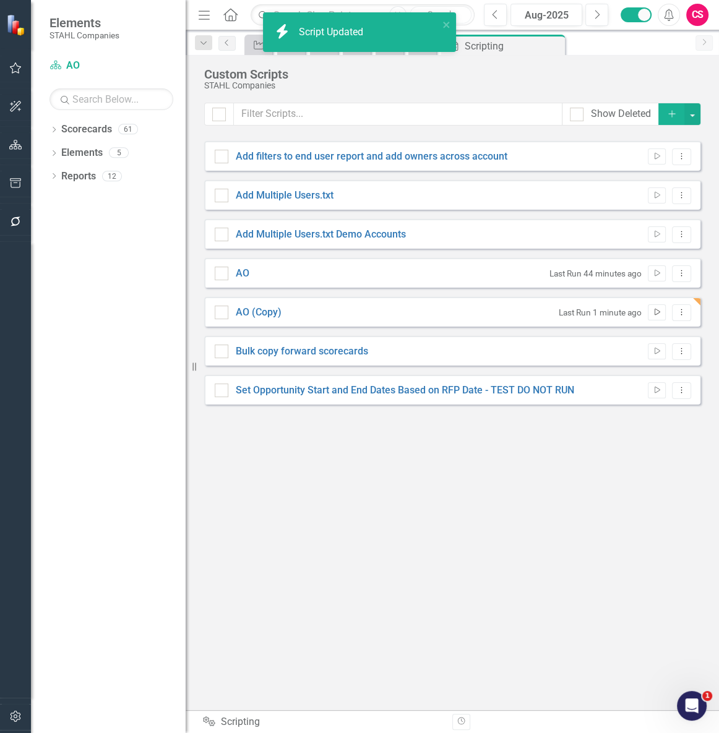
click at [655, 315] on button "Run Script" at bounding box center [656, 312] width 18 height 16
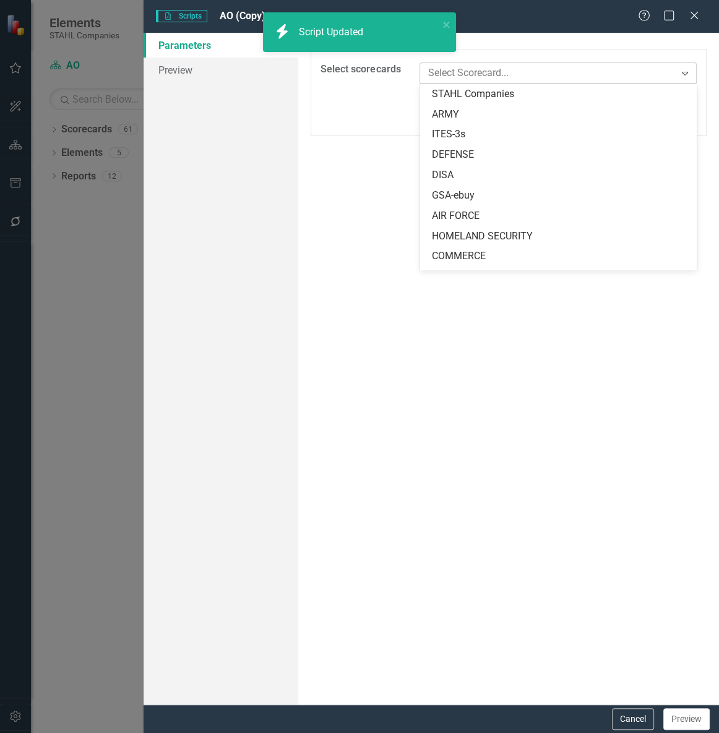
click at [476, 71] on div at bounding box center [549, 73] width 252 height 17
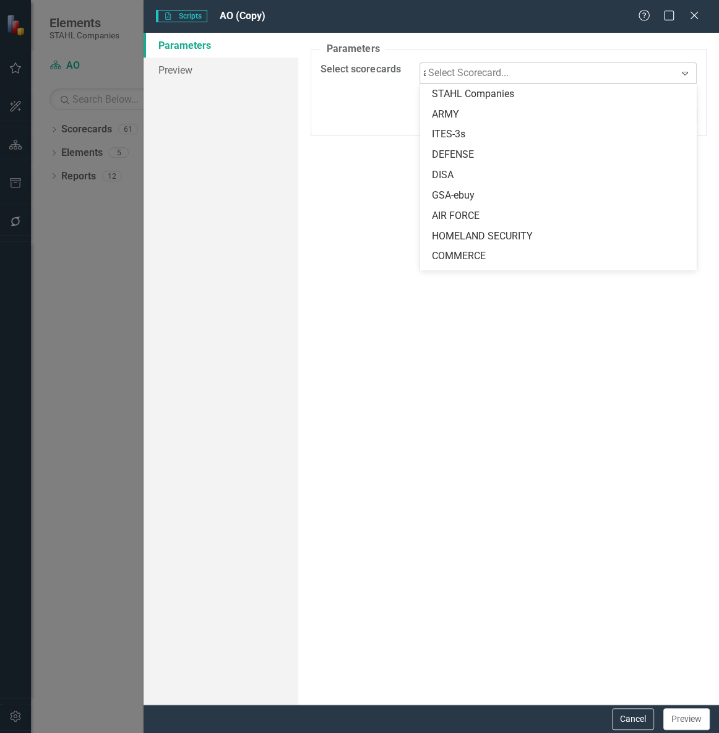
type input "ao"
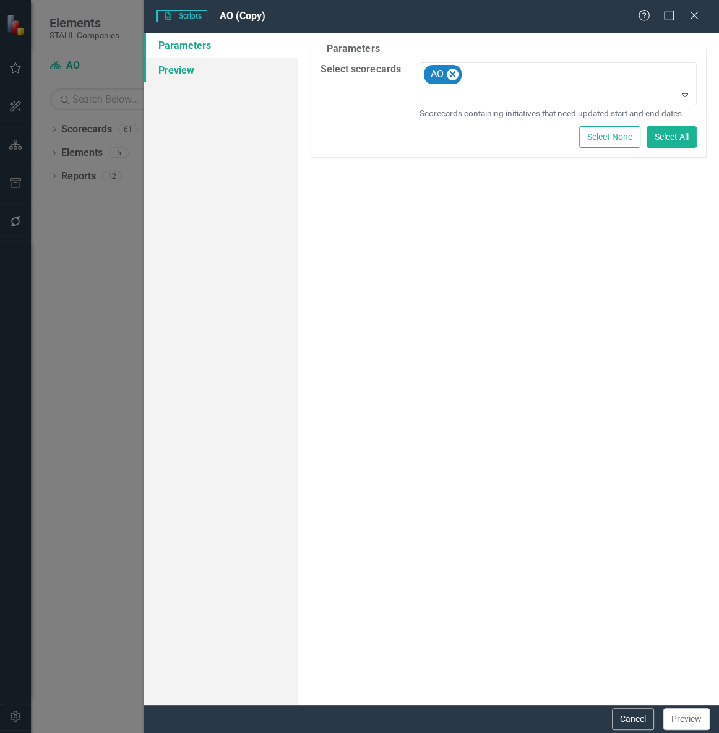
click at [162, 79] on link "Preview" at bounding box center [220, 70] width 155 height 25
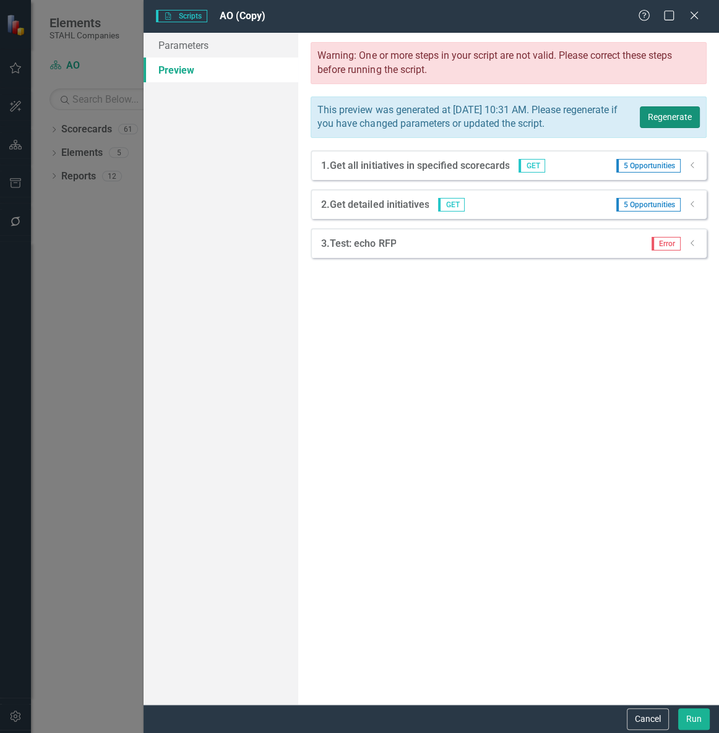
click at [686, 121] on button "Regenerate" at bounding box center [669, 117] width 60 height 22
click at [693, 12] on icon "Close" at bounding box center [693, 15] width 15 height 12
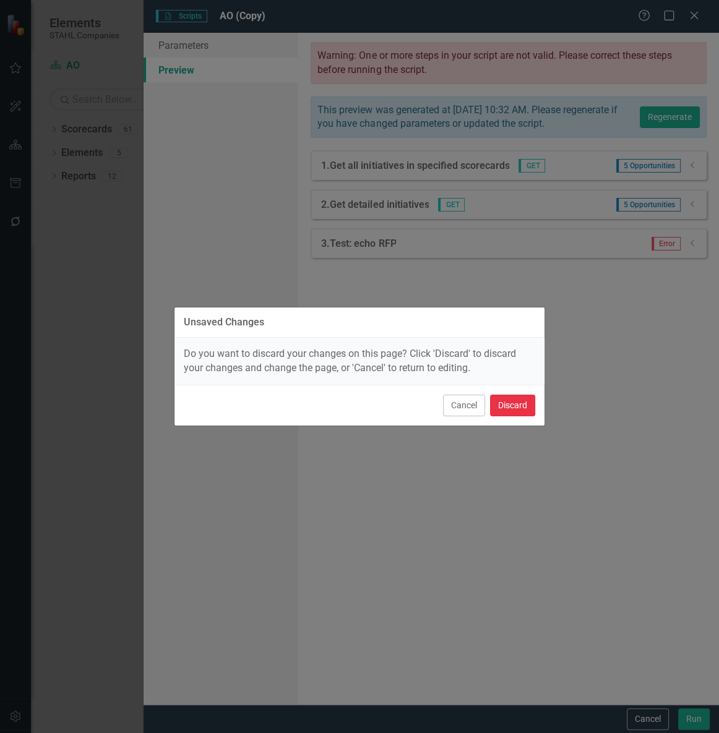
click at [506, 406] on button "Discard" at bounding box center [512, 406] width 45 height 22
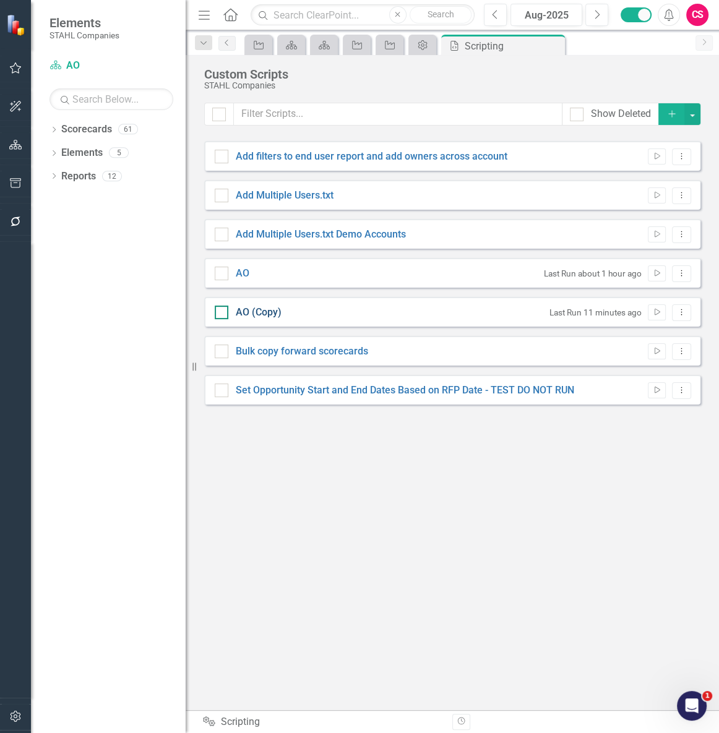
click at [265, 306] on link "AO (Copy)" at bounding box center [259, 312] width 46 height 12
click at [223, 306] on input "AO (Copy)" at bounding box center [219, 310] width 8 height 8
checkbox input "true"
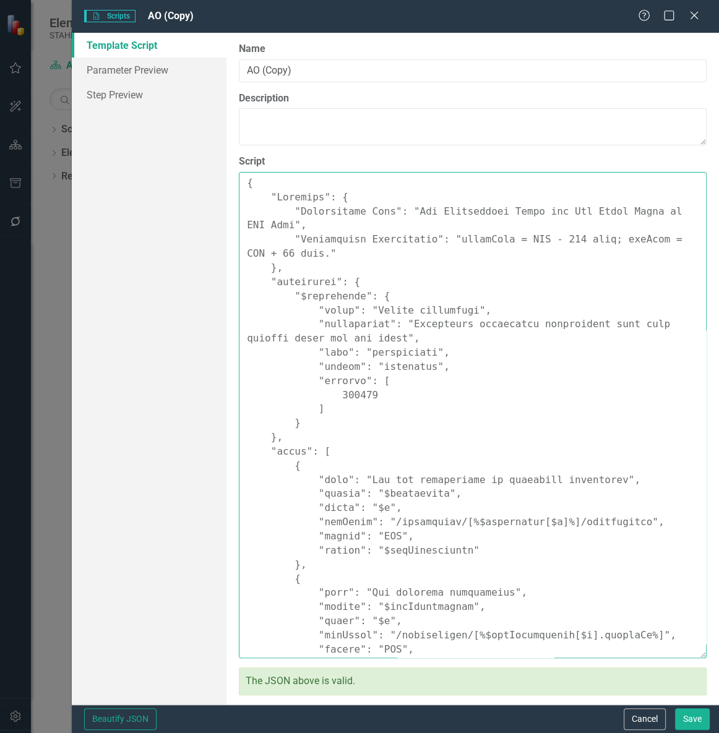
click at [562, 508] on textarea "Script" at bounding box center [473, 415] width 468 height 486
paste textarea ""Comments": { "Recommended Name": "Set Opportunity Start and End Dates Based on…"
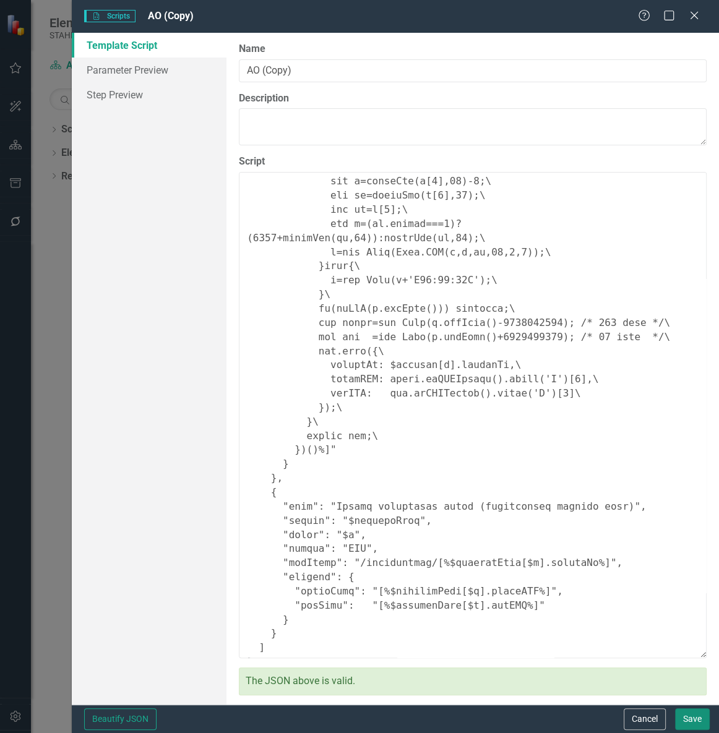
type textarea "{ "Comments": { "Recommended Name": "Set Opportunity Start and End Dates Based …"
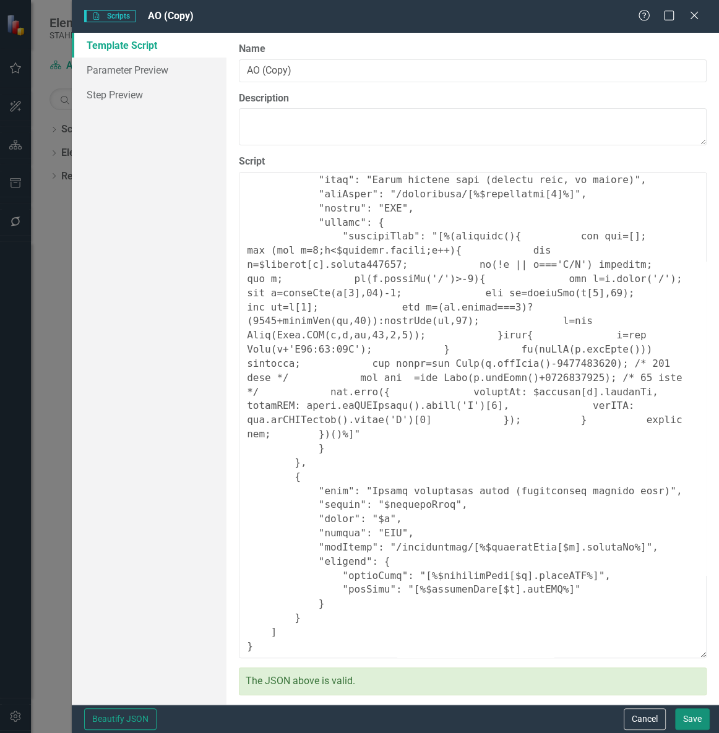
click at [686, 714] on button "Save" at bounding box center [692, 719] width 35 height 22
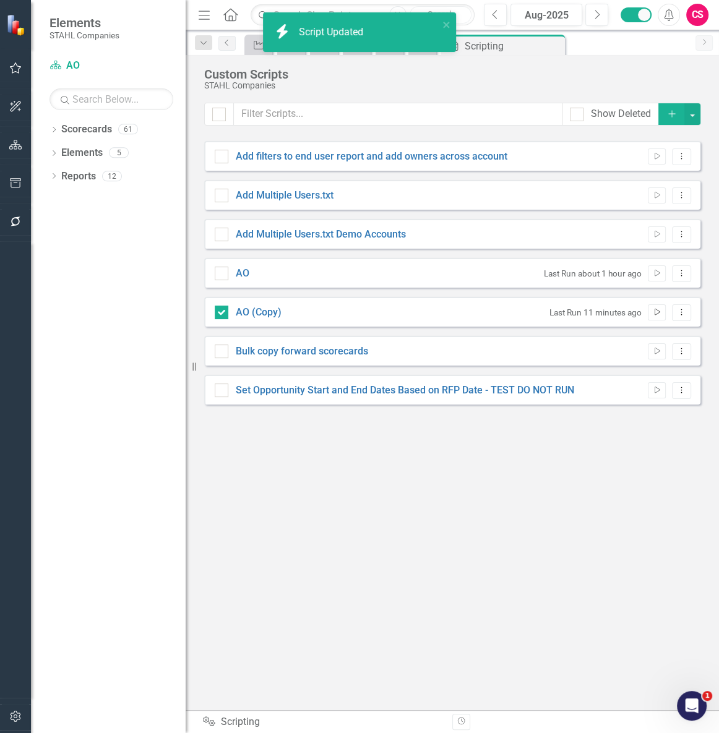
click at [657, 311] on icon "Run Script" at bounding box center [656, 312] width 9 height 7
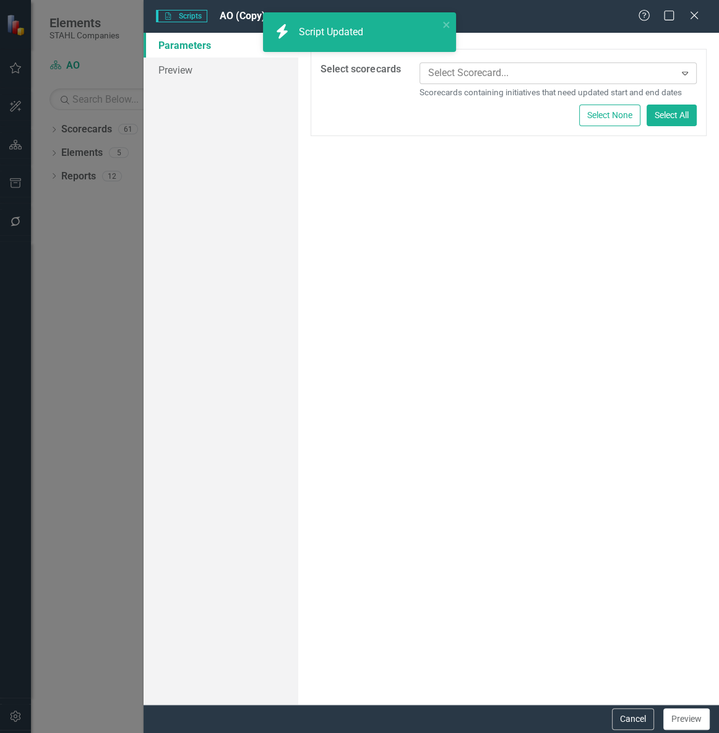
click at [485, 79] on div at bounding box center [549, 73] width 252 height 17
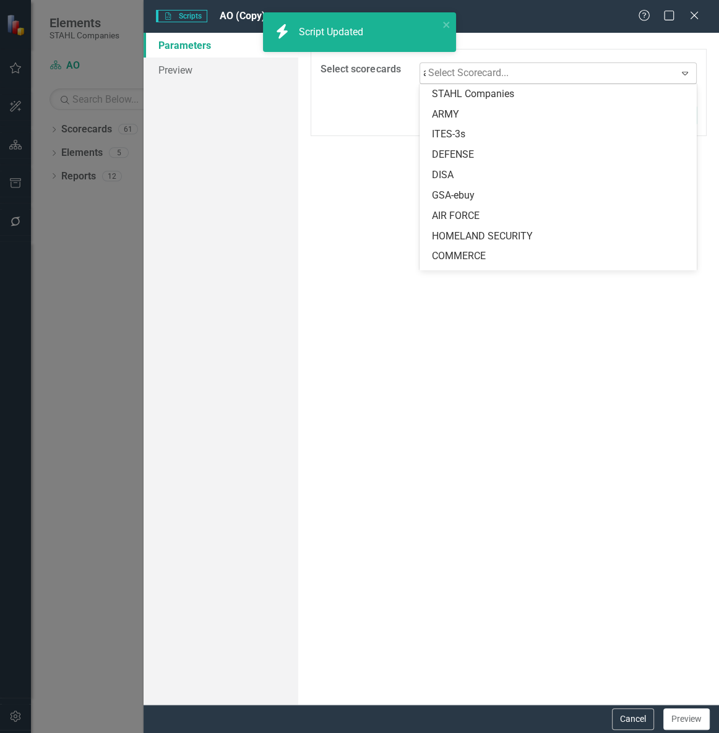
type input "ao"
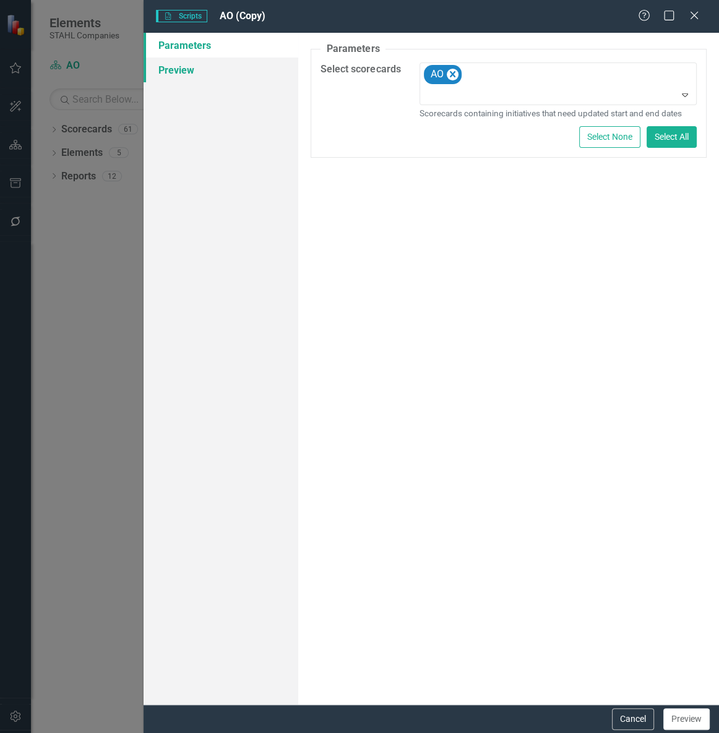
click at [237, 71] on link "Preview" at bounding box center [220, 70] width 155 height 25
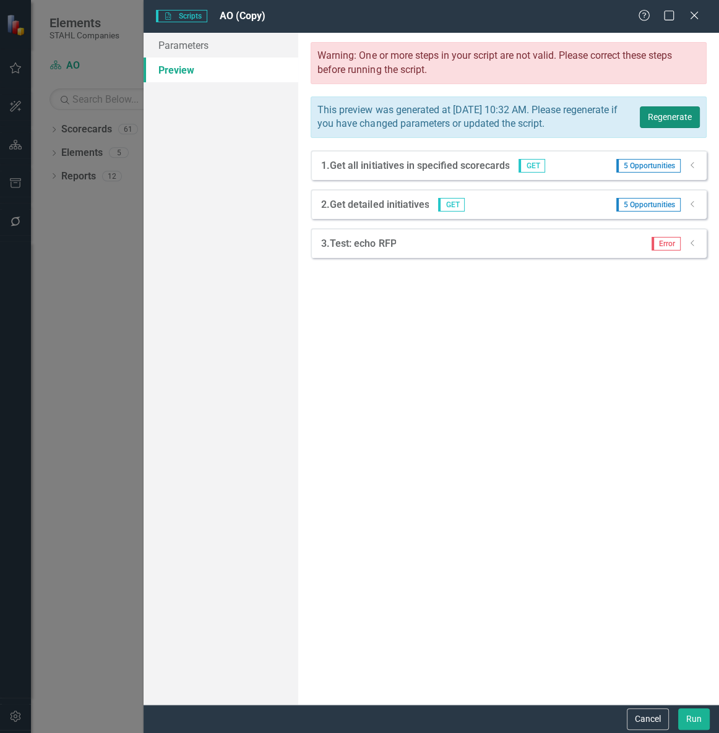
click at [675, 127] on button "Regenerate" at bounding box center [669, 117] width 60 height 22
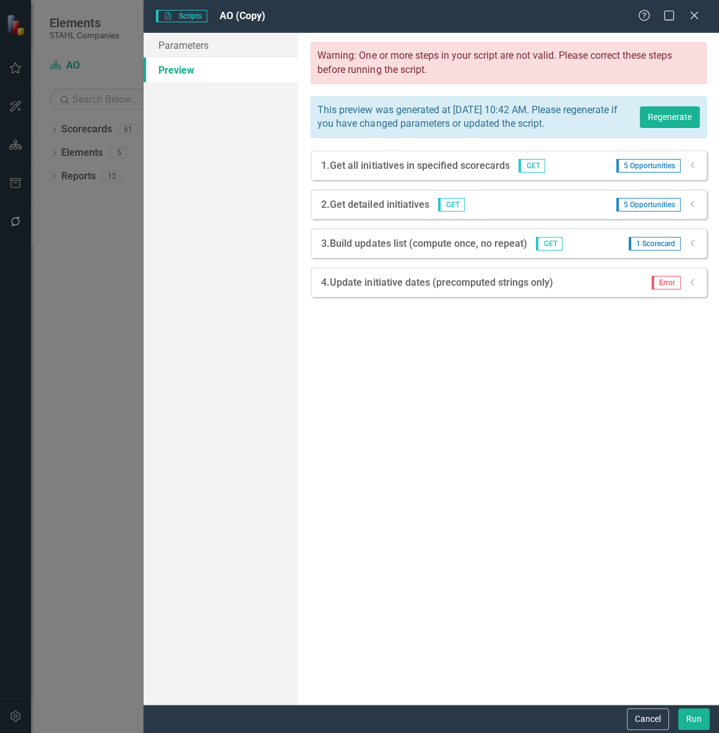
click at [690, 247] on icon "Dropdown" at bounding box center [692, 242] width 9 height 7
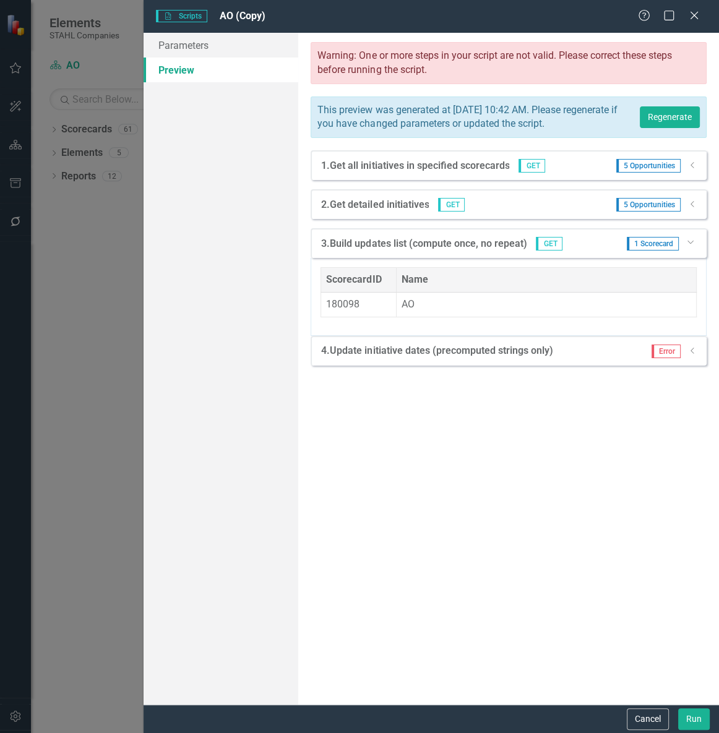
click at [690, 246] on icon "Dropdown" at bounding box center [689, 241] width 7 height 9
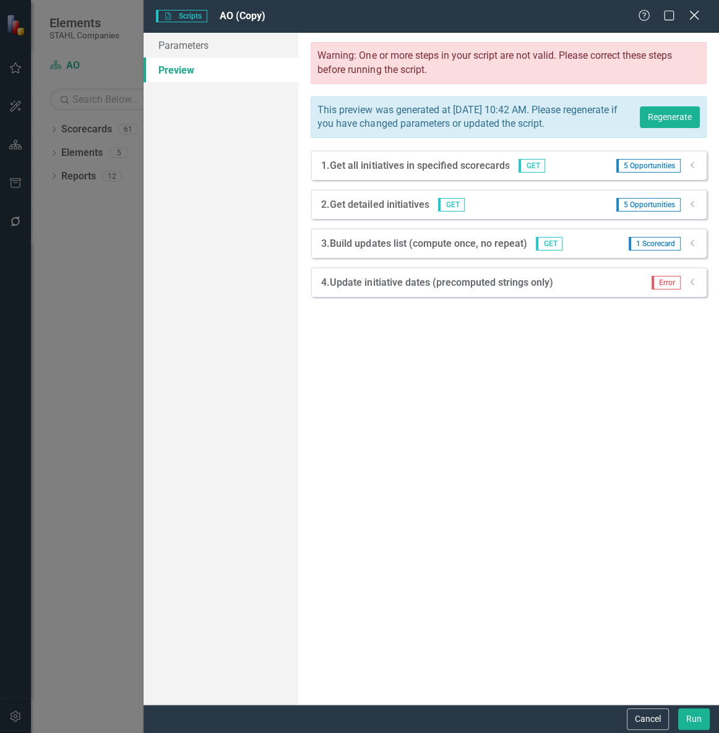
click at [693, 11] on icon "Close" at bounding box center [693, 15] width 15 height 12
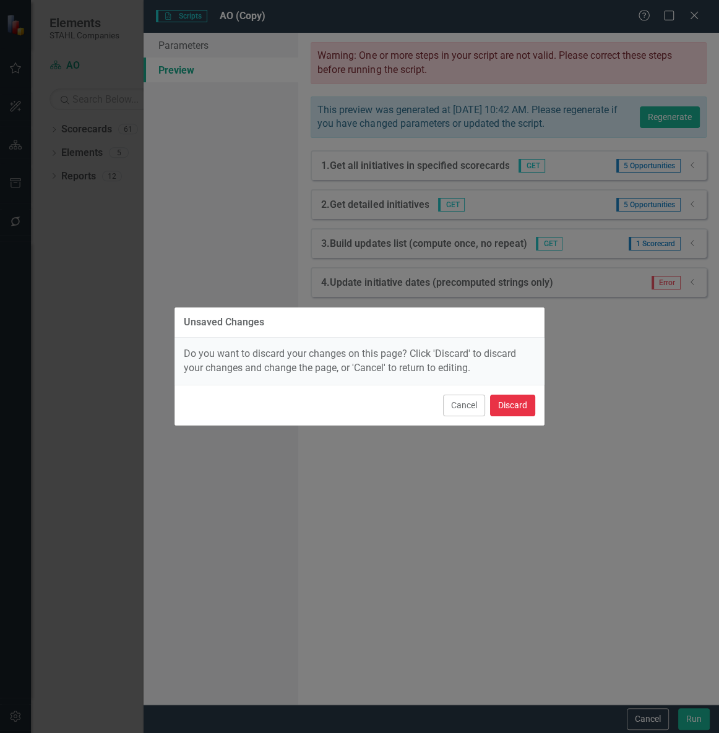
click at [507, 408] on button "Discard" at bounding box center [512, 406] width 45 height 22
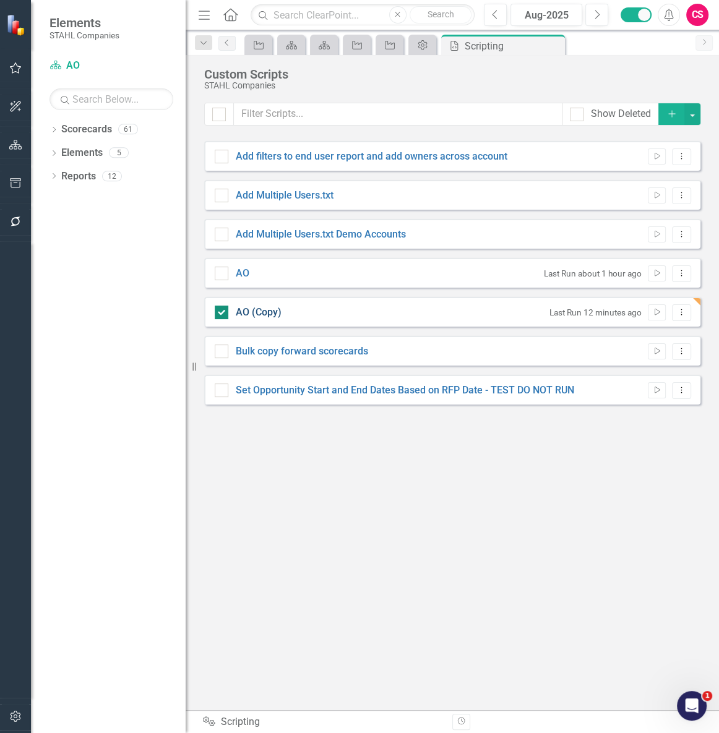
click at [269, 317] on link "AO (Copy)" at bounding box center [259, 312] width 46 height 12
click at [223, 314] on input "AO (Copy)" at bounding box center [219, 310] width 8 height 8
checkbox input "false"
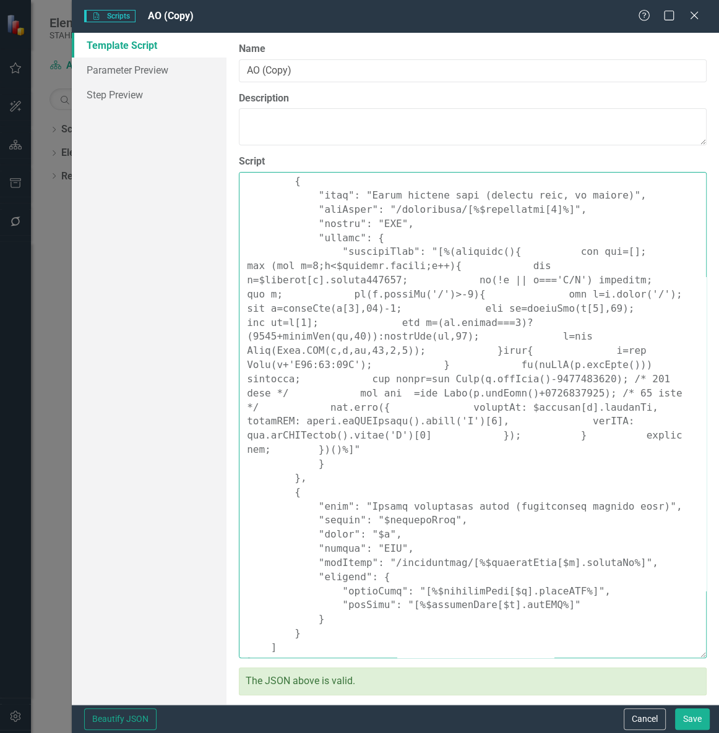
drag, startPoint x: 333, startPoint y: 575, endPoint x: 567, endPoint y: 592, distance: 235.0
click at [567, 592] on textarea "Script" at bounding box center [473, 415] width 468 height 486
paste textarea "payload": { "startDate": { "value": "[%$updatesList[$k].startISO%]" }, "endDate…"
drag, startPoint x: 311, startPoint y: 560, endPoint x: 336, endPoint y: 607, distance: 52.9
click at [336, 607] on textarea "Script" at bounding box center [473, 415] width 468 height 486
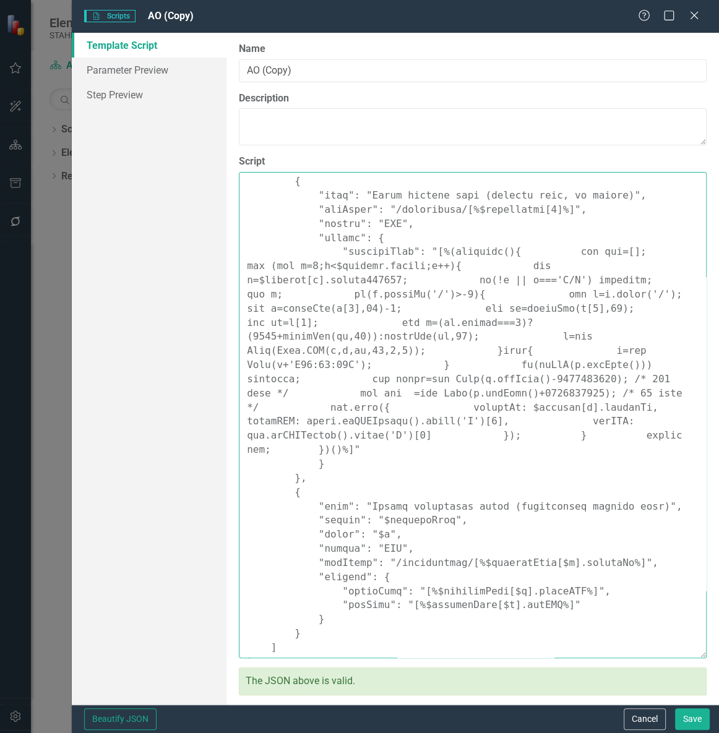
paste textarea ""startDate": { "value": "[%$updatesList[$k].startISO%]" }, "endDate": { "value"…"
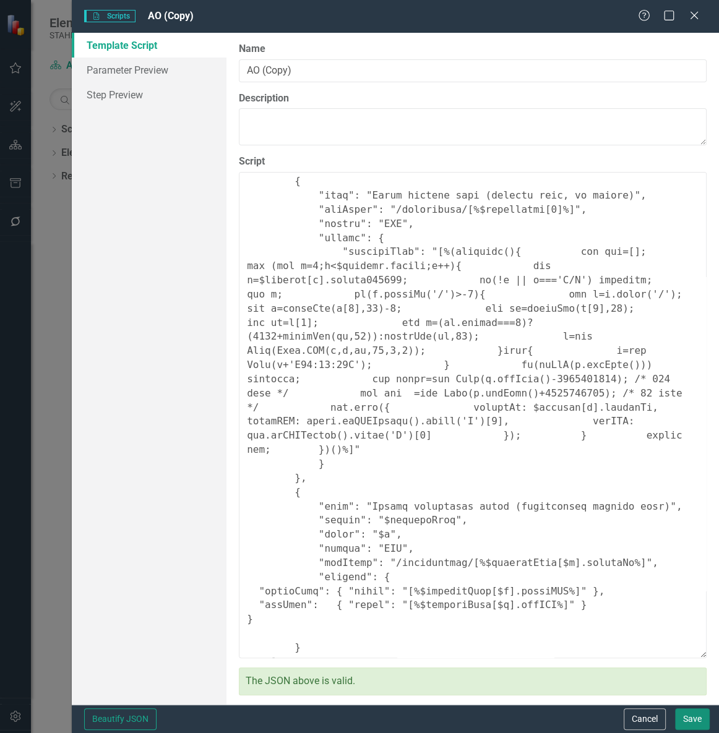
type textarea "{ "Comments": { "Recommended Name": "Set Opportunity Start and End Dates Based …"
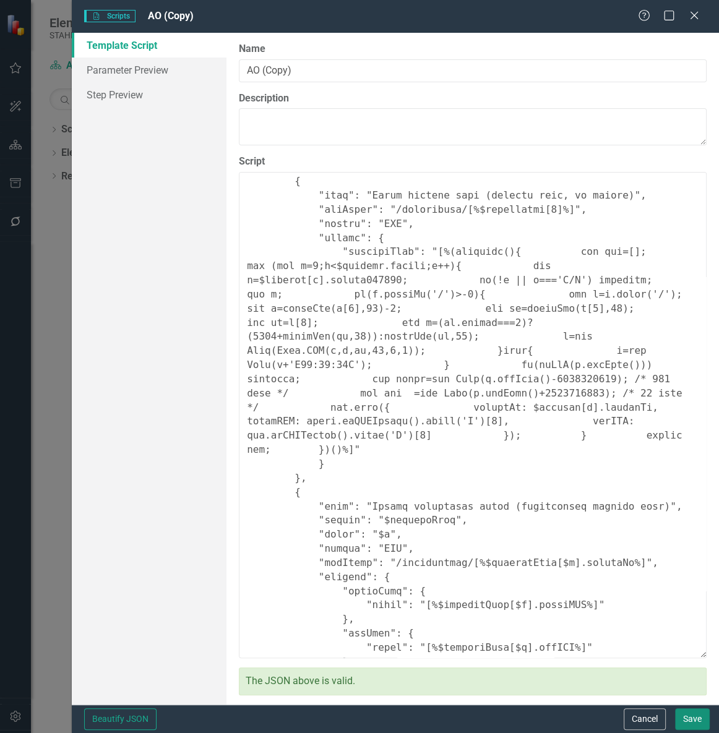
click at [690, 712] on button "Save" at bounding box center [692, 719] width 35 height 22
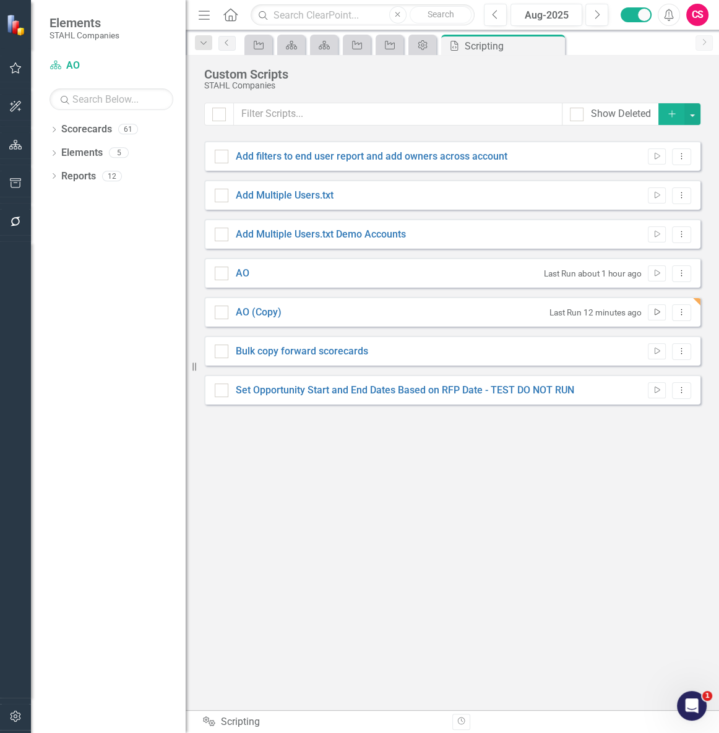
click at [652, 311] on icon "Run Script" at bounding box center [656, 312] width 9 height 7
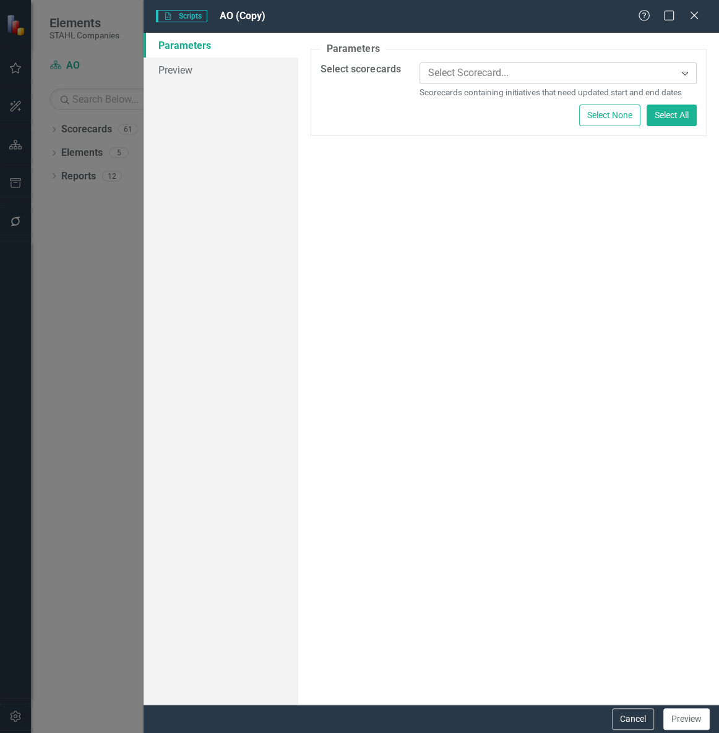
click at [489, 74] on div at bounding box center [549, 73] width 252 height 17
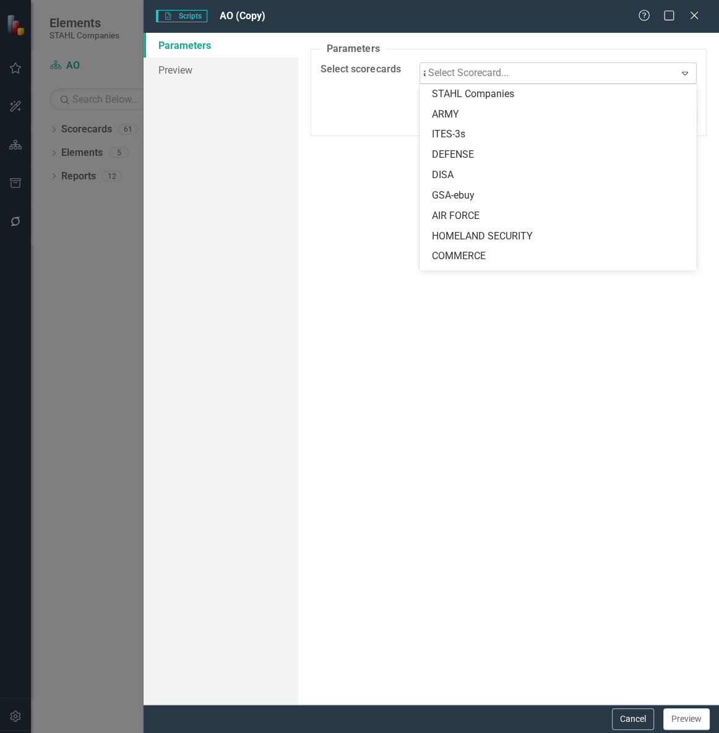
type input "ao"
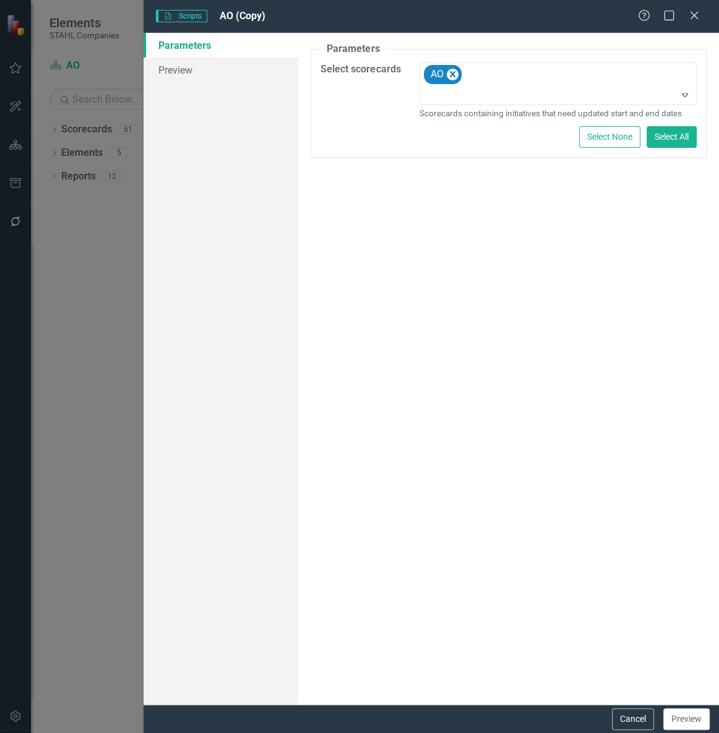
click at [498, 225] on div "A preview of the parameters (i.e., the changes you can make at runtime) for thi…" at bounding box center [508, 369] width 421 height 672
click at [220, 69] on link "Preview" at bounding box center [220, 70] width 155 height 25
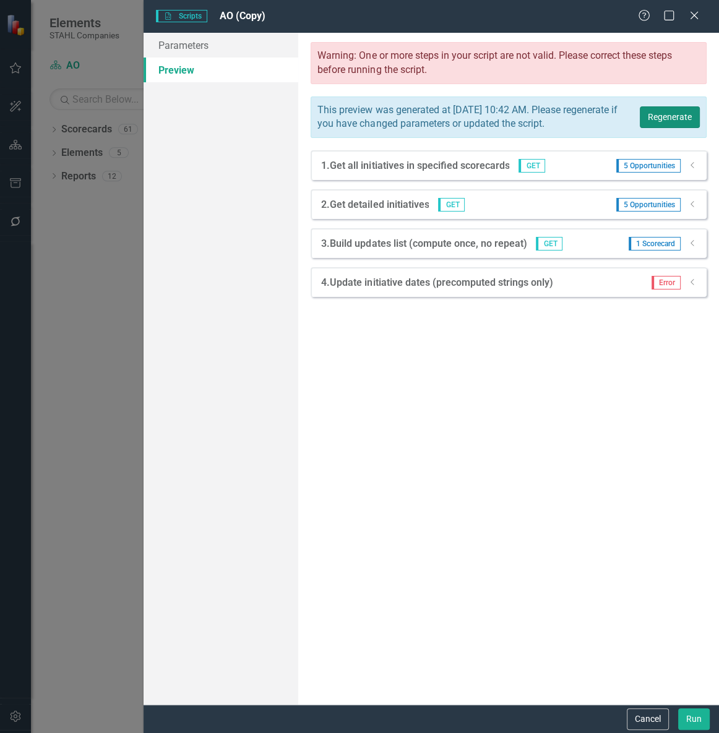
click at [680, 124] on button "Regenerate" at bounding box center [669, 117] width 60 height 22
click at [695, 286] on icon "Dropdown" at bounding box center [692, 281] width 9 height 7
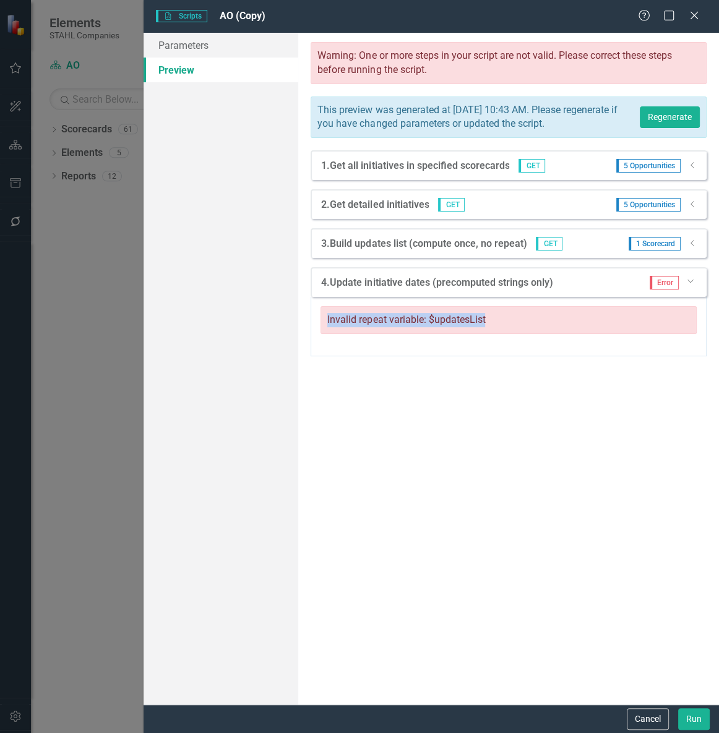
drag, startPoint x: 532, startPoint y: 330, endPoint x: 318, endPoint y: 336, distance: 213.5
click at [318, 336] on div "Invalid repeat variable: $updatesList" at bounding box center [508, 326] width 396 height 59
copy div "Invalid repeat variable: $updatesList"
click at [281, 620] on div "Parameters Preview" at bounding box center [220, 369] width 155 height 672
click at [122, 572] on div "Scripting Scripts AO (Copy) Help Maximize Close Parameters Preview A preview of…" at bounding box center [359, 366] width 719 height 733
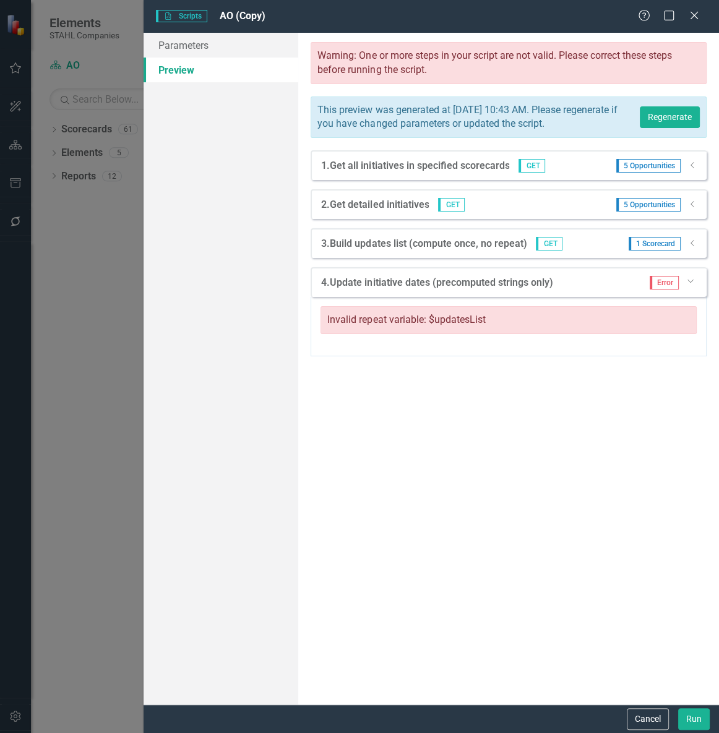
click at [189, 365] on div "Parameters Preview" at bounding box center [220, 369] width 155 height 672
click at [288, 597] on div "Parameters Preview" at bounding box center [220, 369] width 155 height 672
click at [315, 619] on div "Warning: One or more steps in your script are not valid. Please correct these s…" at bounding box center [508, 369] width 421 height 672
click at [245, 568] on div "Parameters Preview" at bounding box center [220, 369] width 155 height 672
click at [699, 11] on icon "Close" at bounding box center [693, 15] width 15 height 12
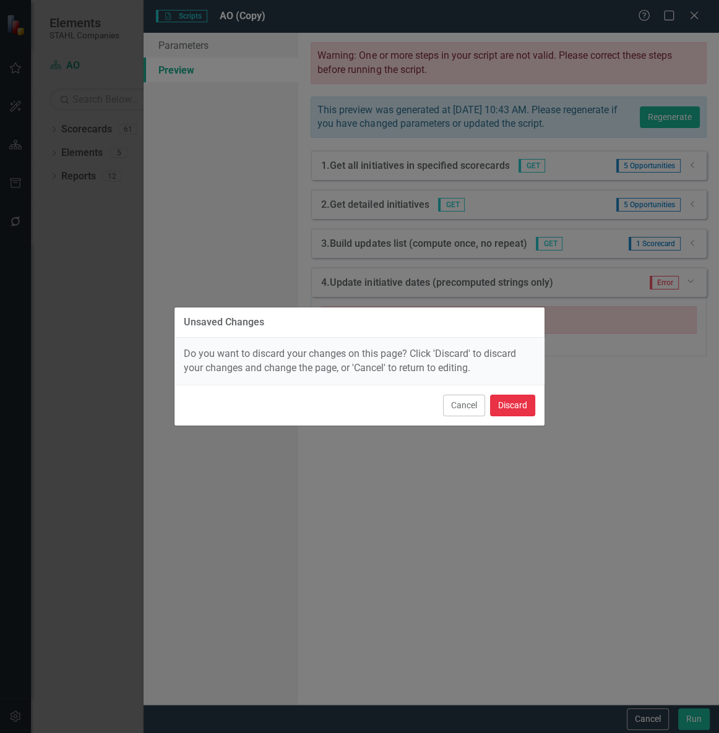
click at [506, 405] on button "Discard" at bounding box center [512, 406] width 45 height 22
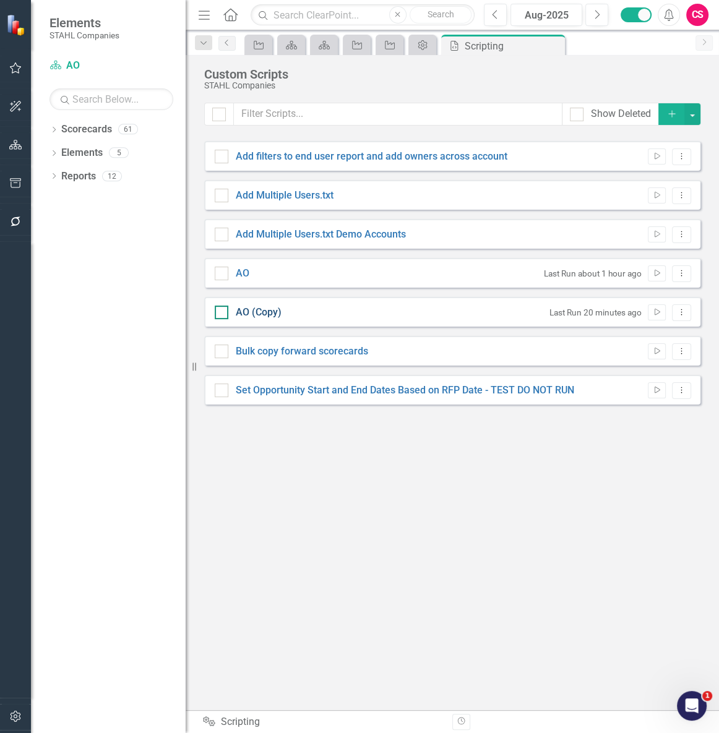
click at [262, 307] on link "AO (Copy)" at bounding box center [259, 312] width 46 height 12
click at [223, 307] on input "AO (Copy)" at bounding box center [219, 310] width 8 height 8
checkbox input "true"
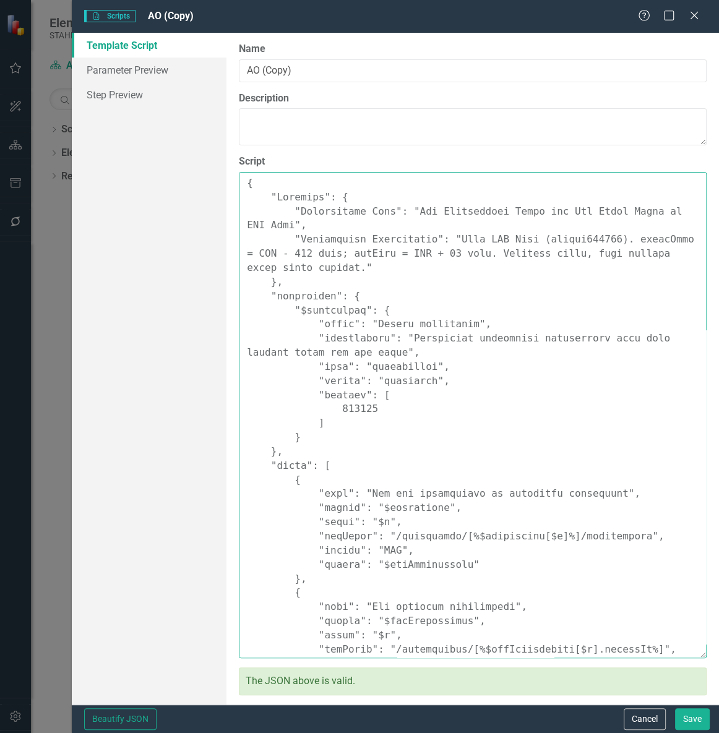
click at [406, 351] on textarea "Script" at bounding box center [473, 415] width 468 height 486
paste textarea ""Comments": { "Recommended Name": "Set Opportunity Start/End from RFP (via /upd…"
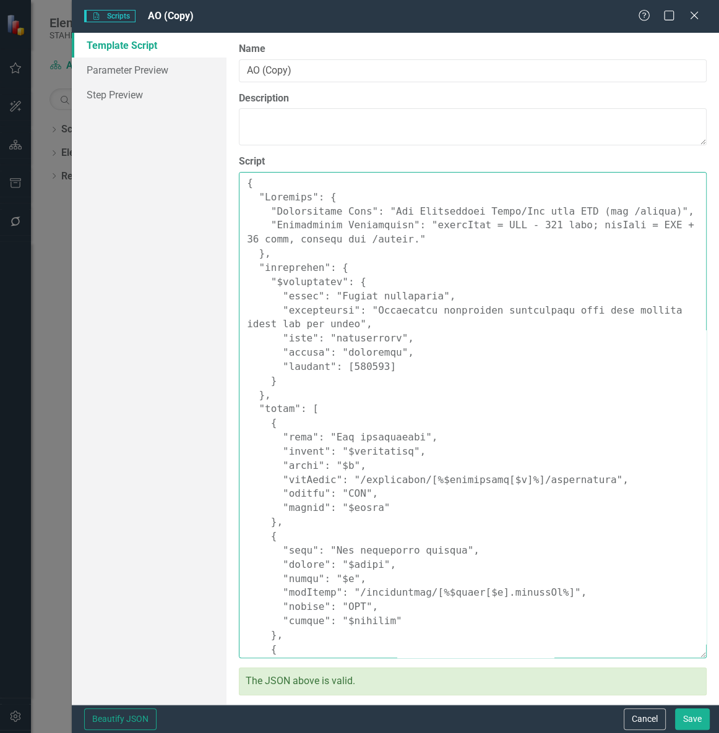
scroll to position [350, 0]
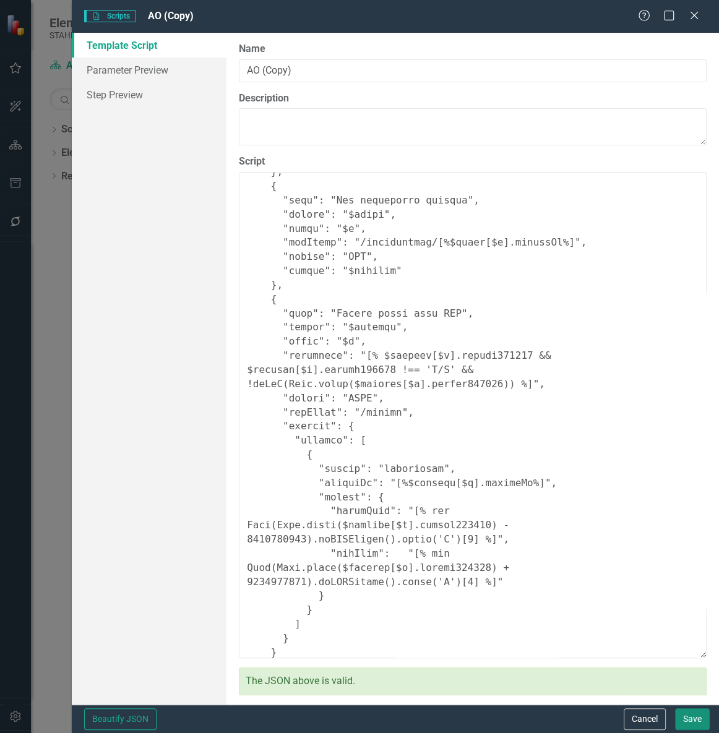
type textarea "{ "Comments": { "Recommended Name": "Set Opportunity Start/End from RFP (via /u…"
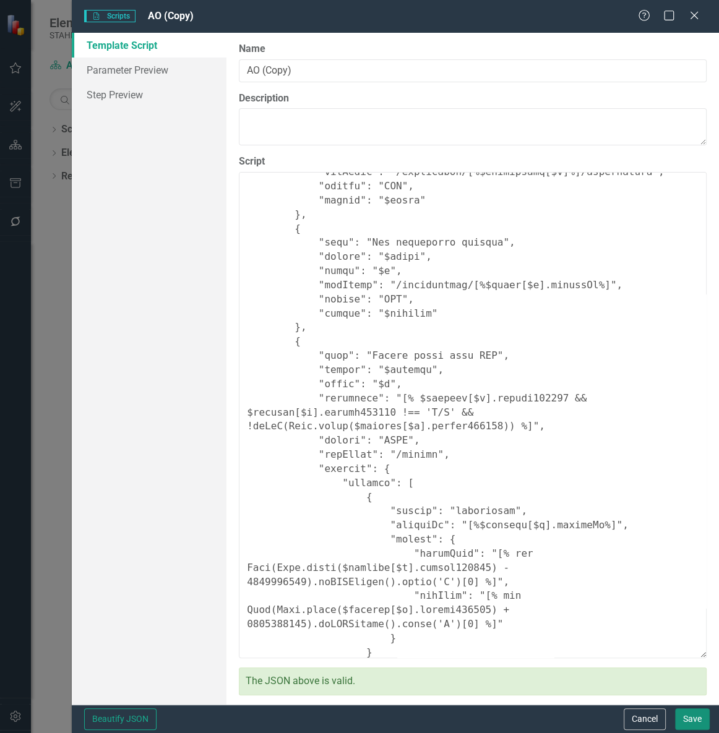
click at [688, 717] on button "Save" at bounding box center [692, 719] width 35 height 22
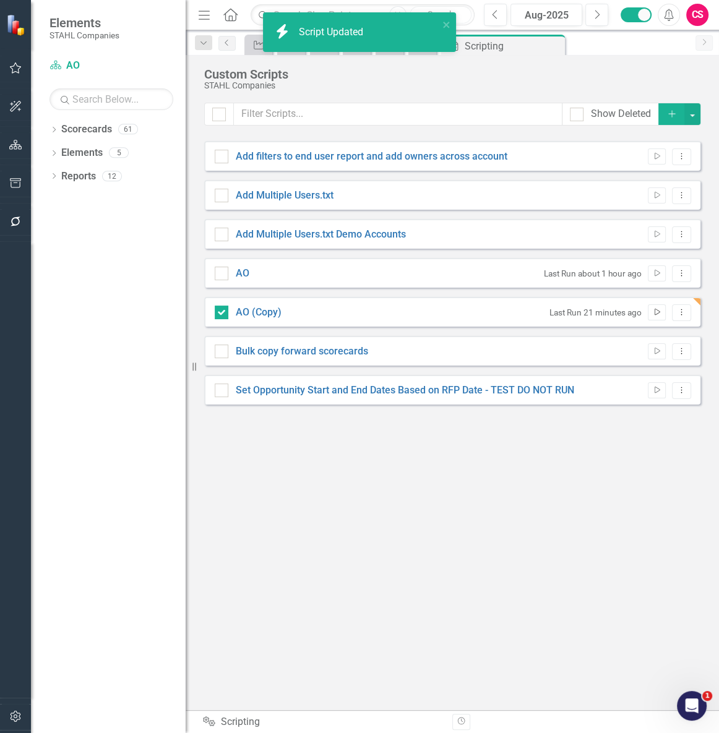
click at [651, 307] on button "Run Script" at bounding box center [656, 312] width 18 height 16
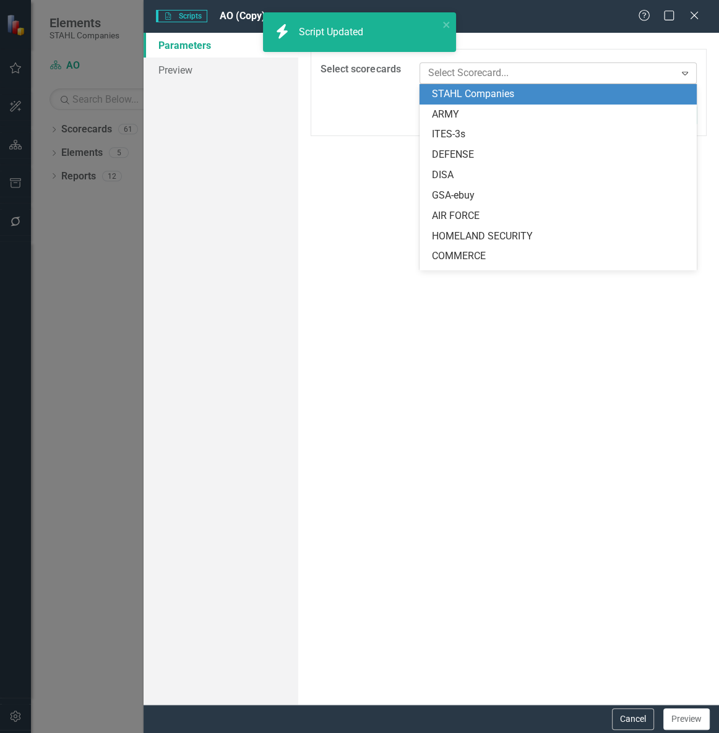
click at [465, 75] on div at bounding box center [549, 73] width 252 height 17
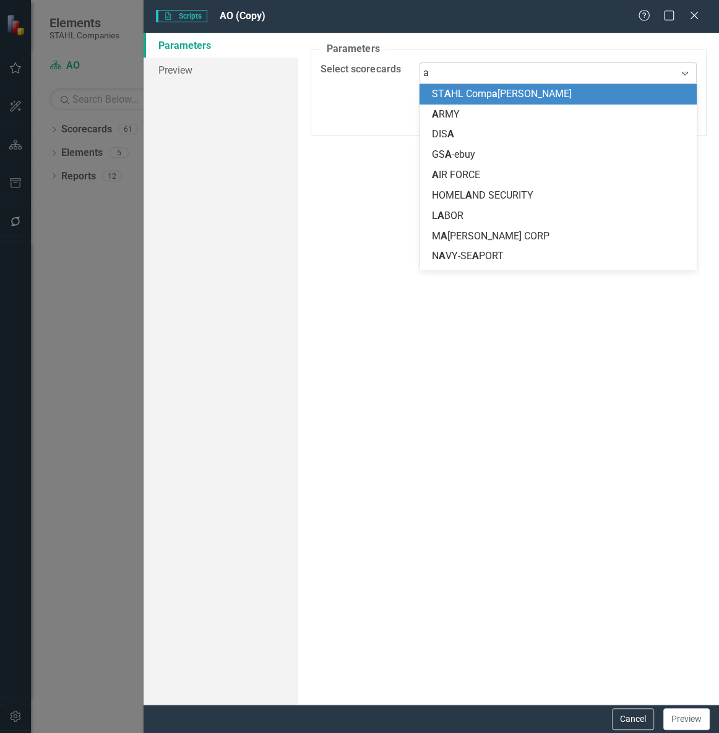
type input "ao"
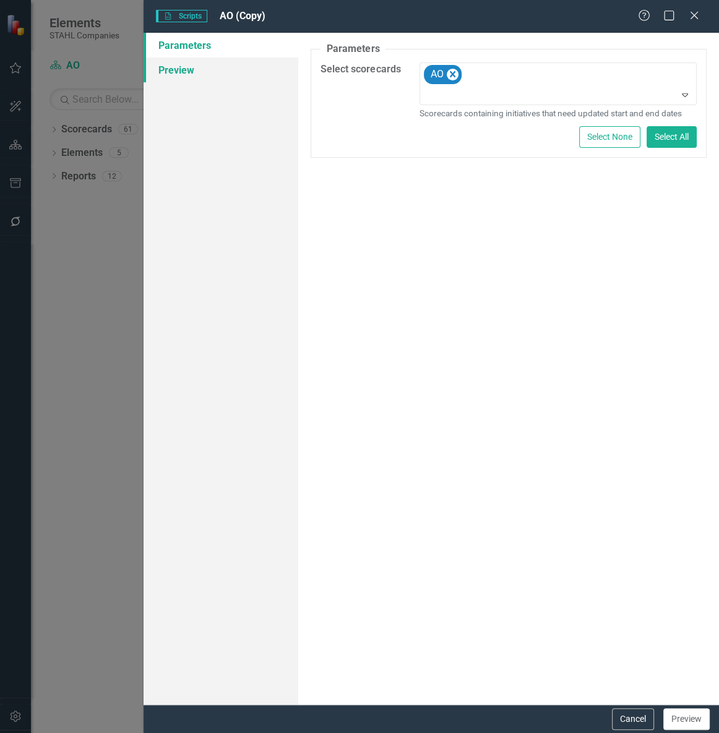
click at [224, 67] on link "Preview" at bounding box center [220, 70] width 155 height 25
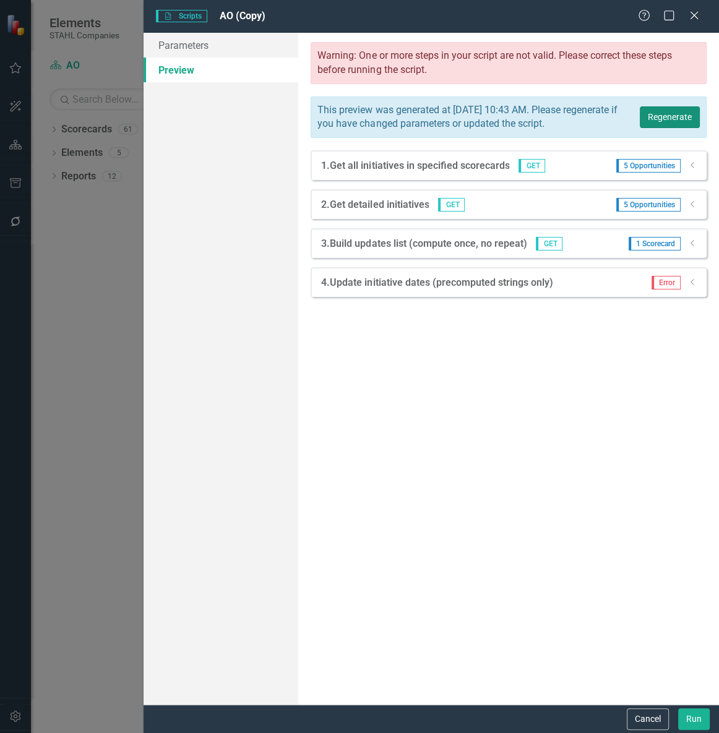
click at [659, 126] on button "Regenerate" at bounding box center [669, 117] width 60 height 22
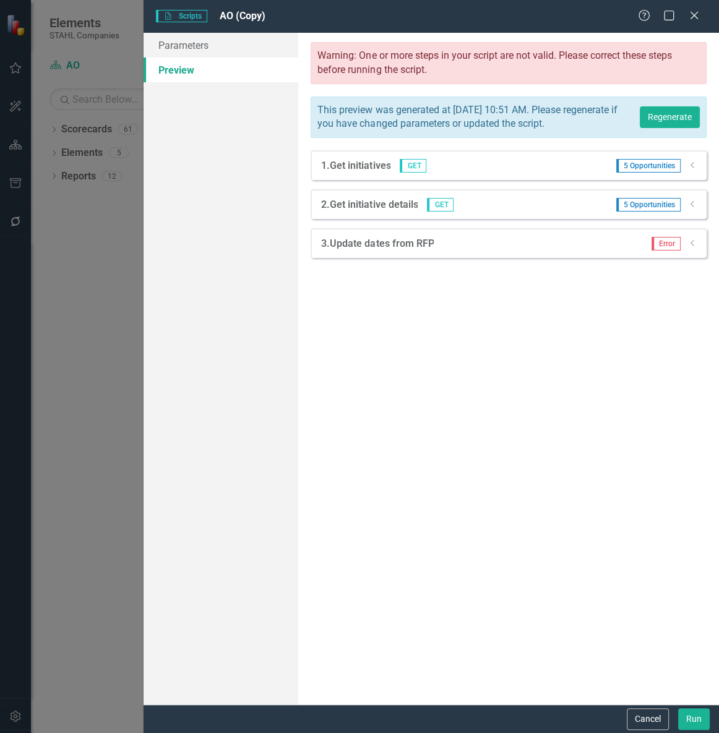
click at [695, 247] on icon "Dropdown" at bounding box center [692, 242] width 9 height 7
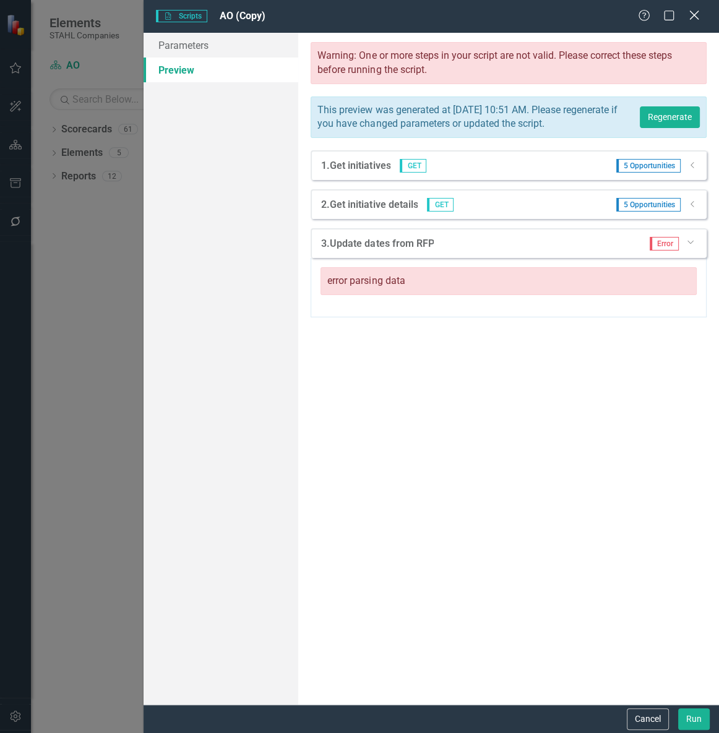
click at [691, 11] on icon "Close" at bounding box center [693, 15] width 15 height 12
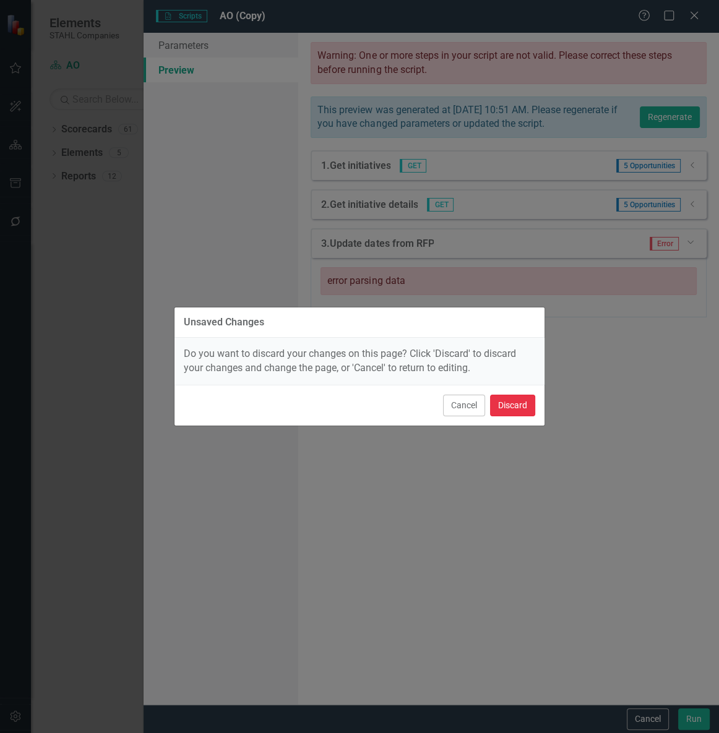
click at [500, 402] on button "Discard" at bounding box center [512, 406] width 45 height 22
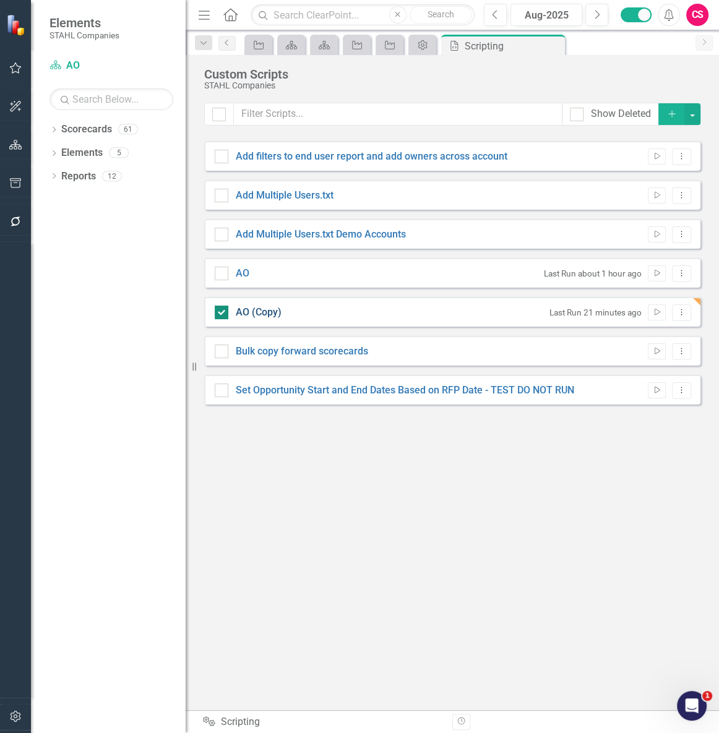
click at [267, 313] on link "AO (Copy)" at bounding box center [259, 312] width 46 height 12
click at [223, 313] on input "AO (Copy)" at bounding box center [219, 310] width 8 height 8
checkbox input "false"
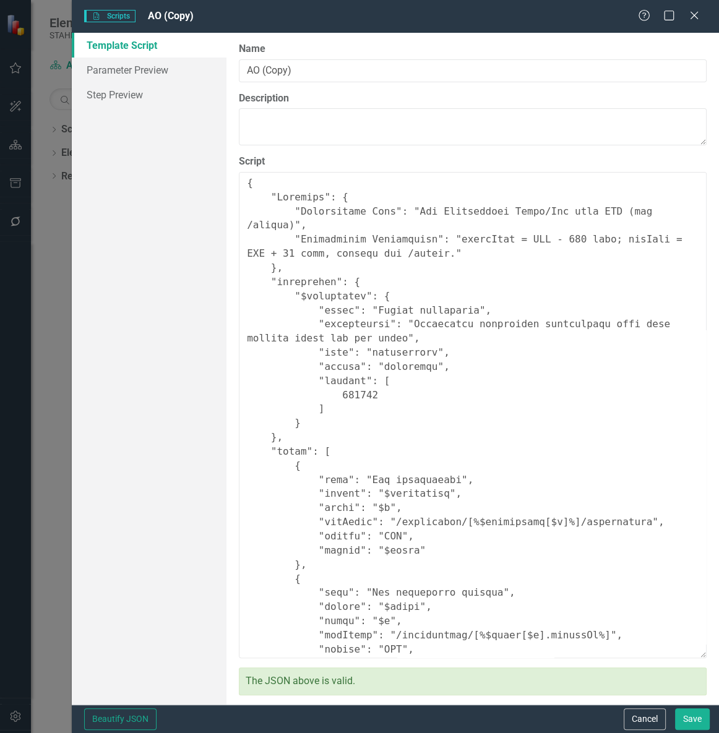
scroll to position [411, 0]
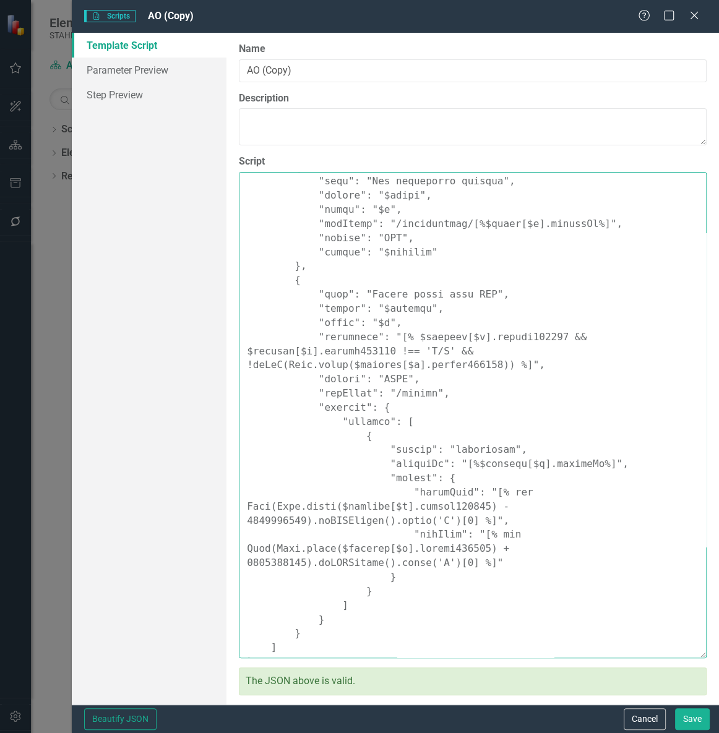
drag, startPoint x: 402, startPoint y: 476, endPoint x: 412, endPoint y: 504, distance: 30.3
click at [412, 504] on textarea "Script" at bounding box center [473, 415] width 468 height 486
drag, startPoint x: 396, startPoint y: 477, endPoint x: 408, endPoint y: 545, distance: 69.6
click at [408, 545] on textarea "Script" at bounding box center [473, 415] width 468 height 486
paste textarea "+ 'T12:00:00Z') - 9072000000).toISOString().split('T')[0] %]", "endDate": "[% n…"
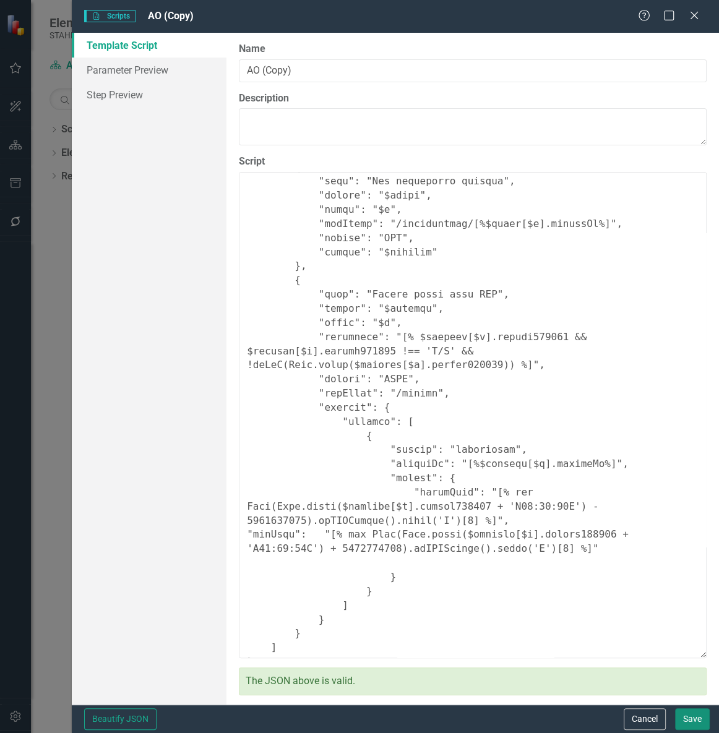
type textarea "{ "Comments": { "Recommended Name": "Set Opportunity Start/End from RFP (via /u…"
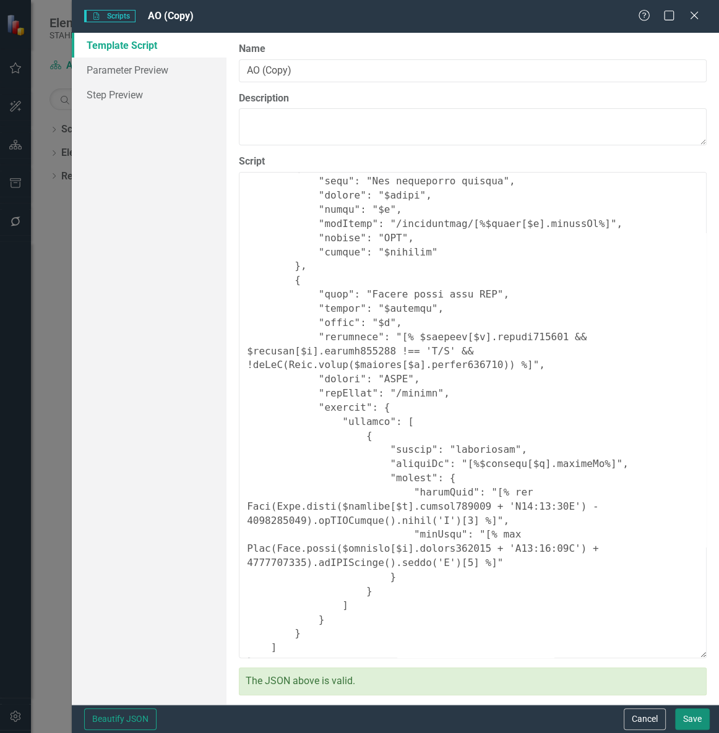
click at [683, 712] on button "Save" at bounding box center [692, 719] width 35 height 22
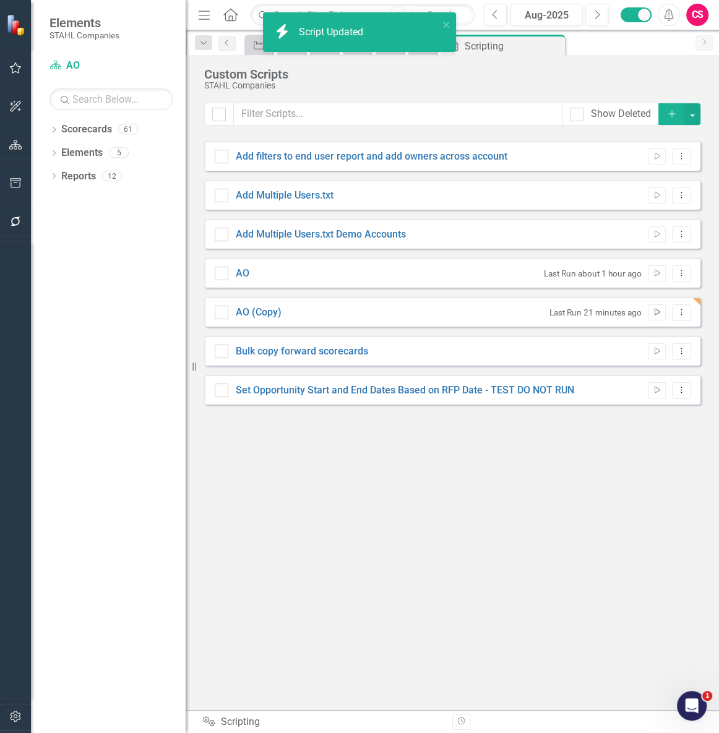
click at [650, 313] on button "Run Script" at bounding box center [656, 312] width 18 height 16
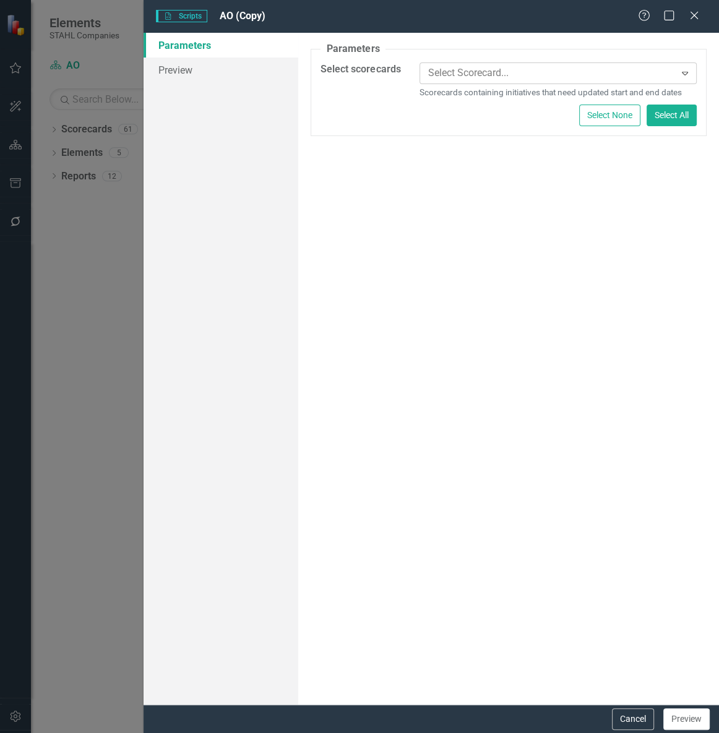
click at [433, 72] on div at bounding box center [549, 73] width 252 height 17
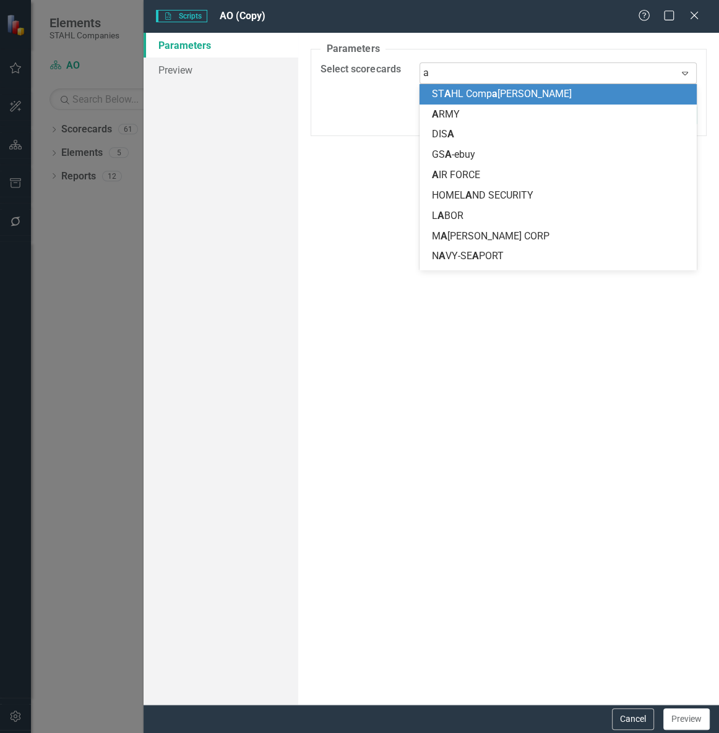
type input "ao"
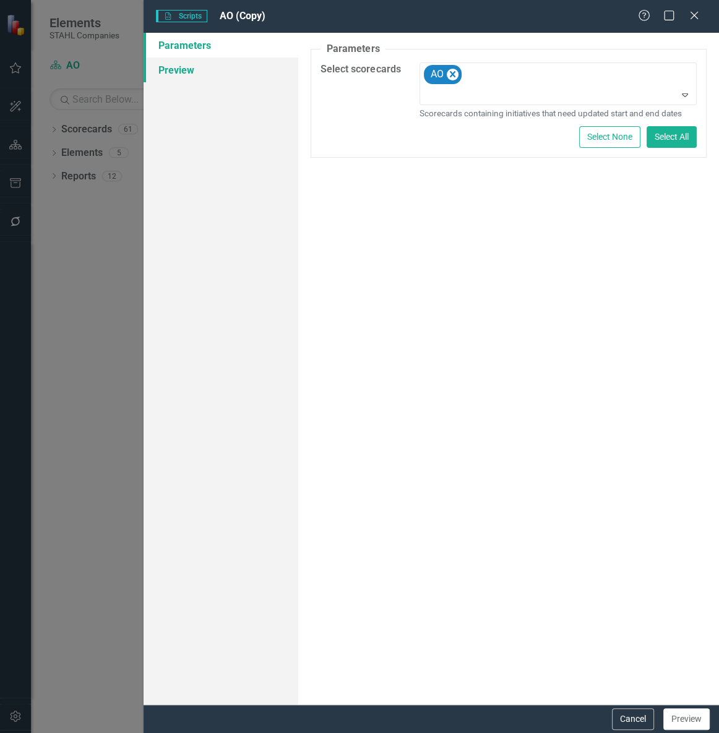
click at [217, 77] on link "Preview" at bounding box center [220, 70] width 155 height 25
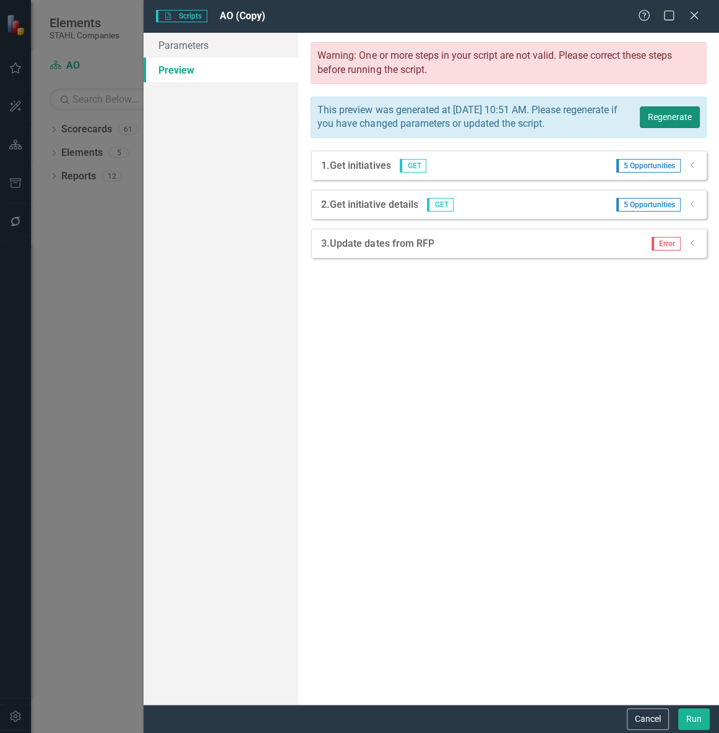
click at [656, 122] on button "Regenerate" at bounding box center [669, 117] width 60 height 22
click at [697, 17] on icon "Close" at bounding box center [693, 15] width 15 height 12
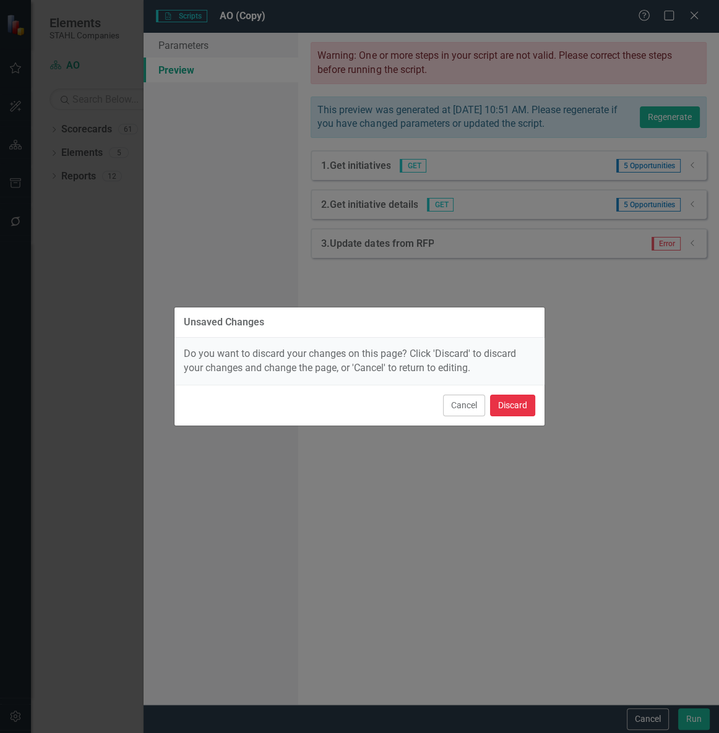
click at [529, 400] on button "Discard" at bounding box center [512, 406] width 45 height 22
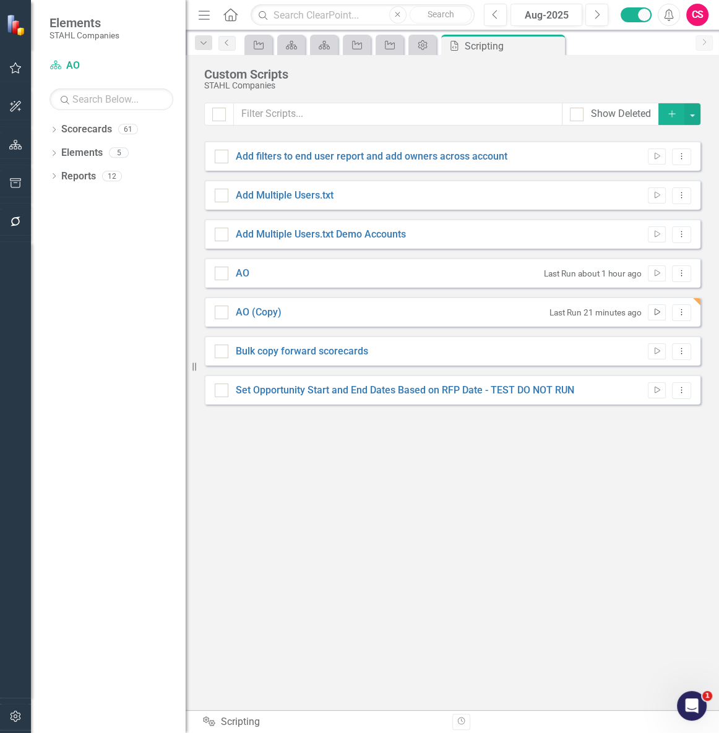
click at [653, 313] on icon "Run Script" at bounding box center [656, 312] width 9 height 7
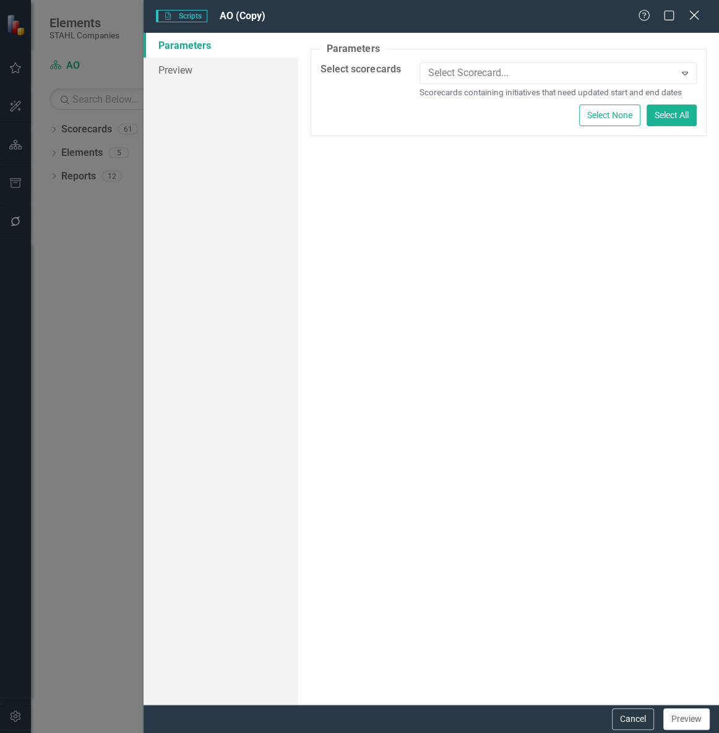
click at [689, 12] on icon at bounding box center [693, 15] width 9 height 9
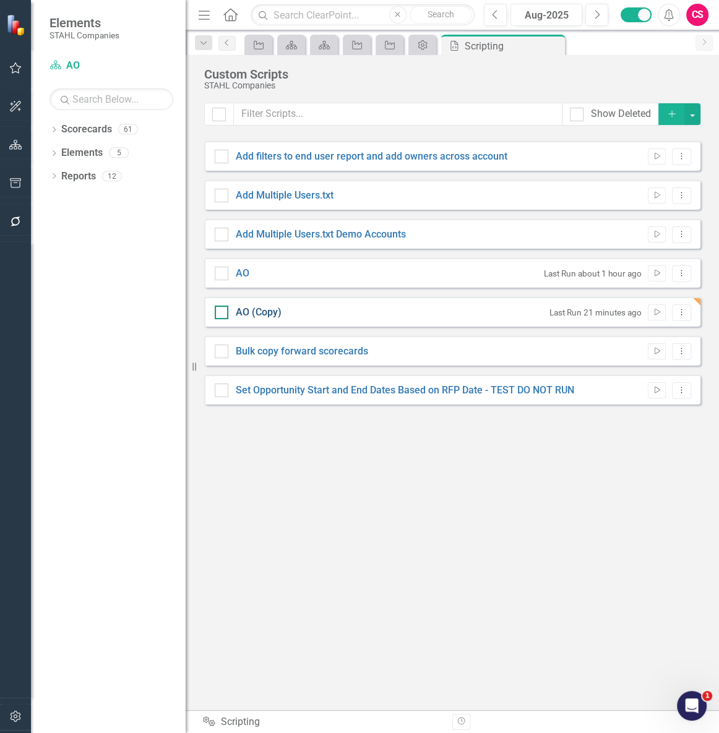
click at [254, 310] on link "AO (Copy)" at bounding box center [259, 312] width 46 height 12
click at [223, 310] on input "AO (Copy)" at bounding box center [219, 310] width 8 height 8
checkbox input "true"
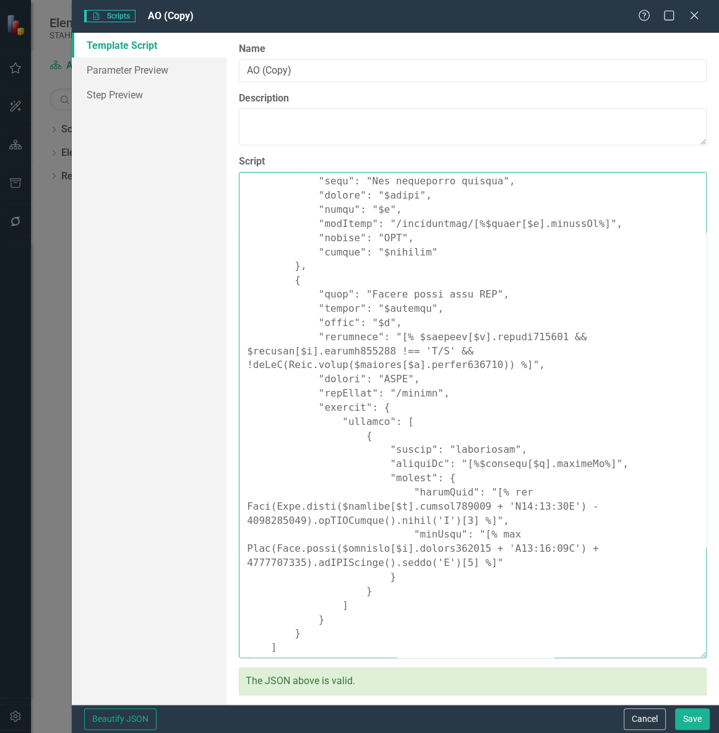
drag, startPoint x: 376, startPoint y: 458, endPoint x: 495, endPoint y: 550, distance: 149.9
click at [495, 550] on textarea "Script" at bounding box center [473, 415] width 468 height 486
paste textarea ""startDate": { "value": "[% new Date(Date.parse($details[$k].custom152813) - 90…"
drag, startPoint x: 424, startPoint y: 562, endPoint x: 370, endPoint y: 459, distance: 115.1
click at [370, 459] on textarea "Script" at bounding box center [473, 415] width 468 height 486
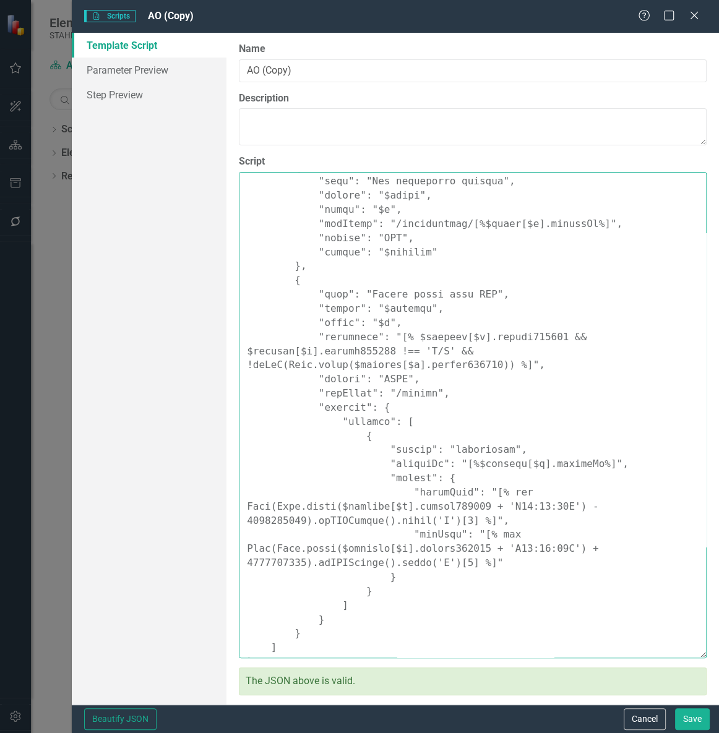
paste textarea ""startDate": { "value": "[% new Date(Date.parse($details[$k].custom152813) - 90…"
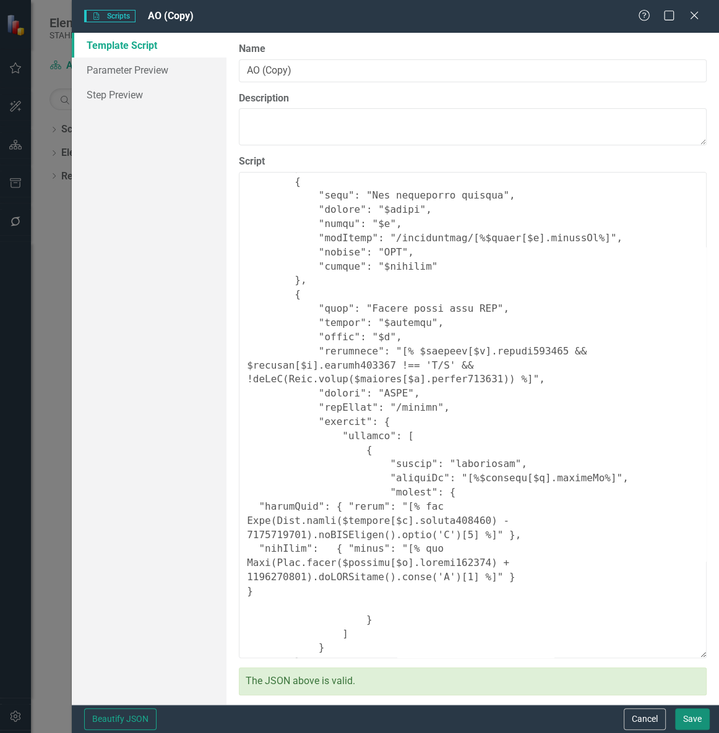
type textarea "{ "Comments": { "Recommended Name": "Set Opportunity Start/End from RFP (via /u…"
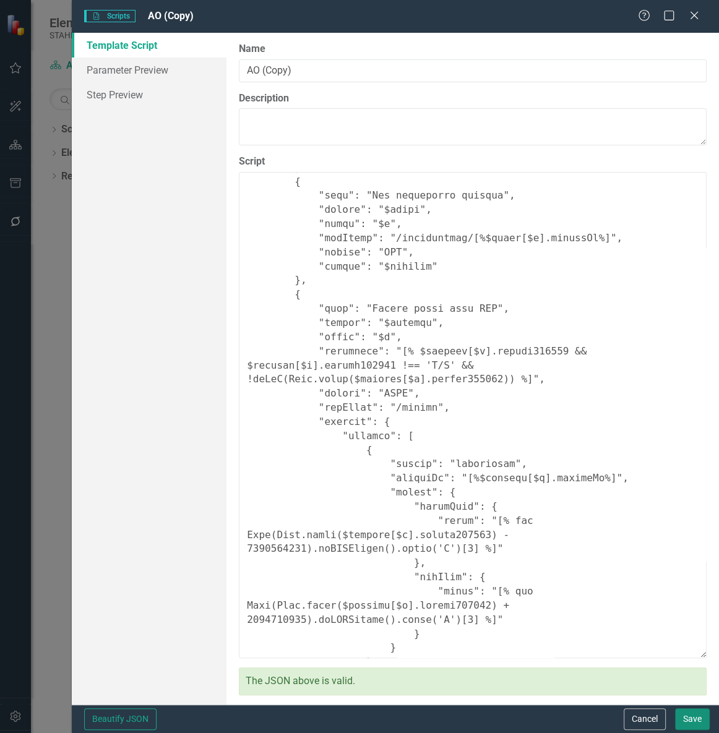
click at [689, 709] on button "Save" at bounding box center [692, 719] width 35 height 22
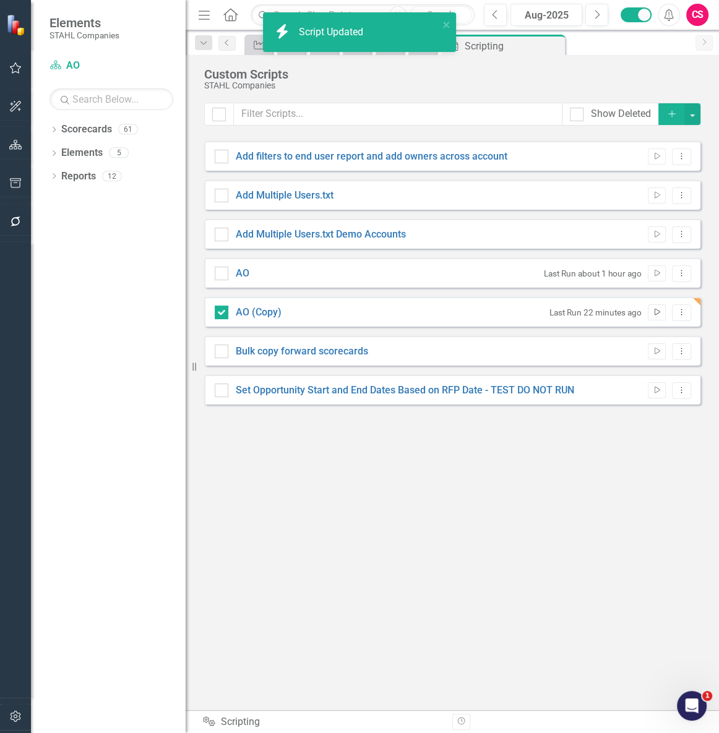
click at [658, 306] on button "Run Script" at bounding box center [656, 312] width 18 height 16
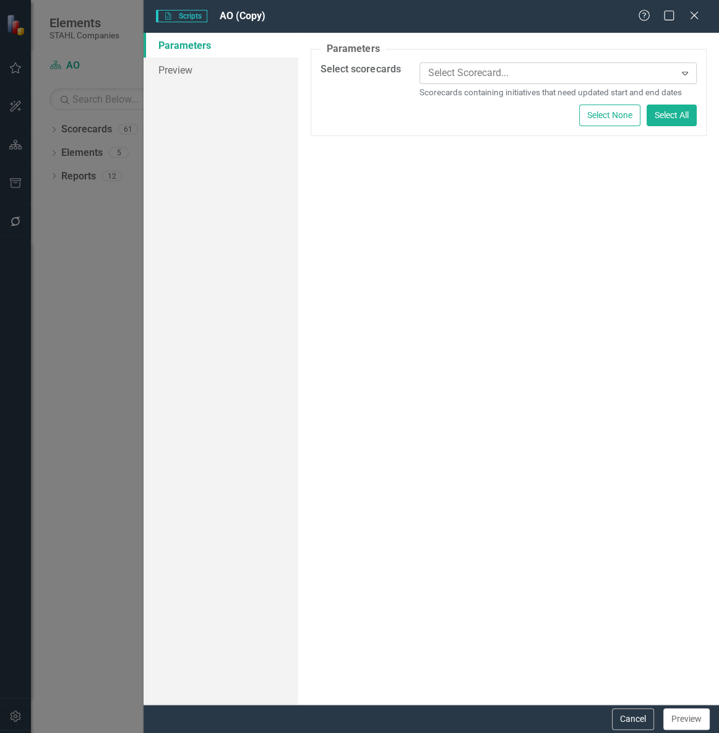
click at [426, 75] on div at bounding box center [549, 73] width 252 height 17
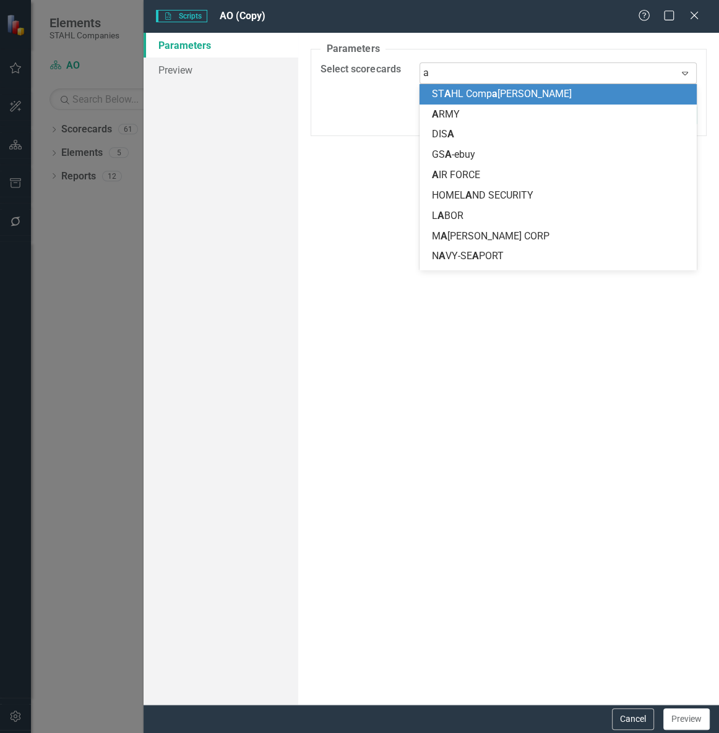
type input "ao"
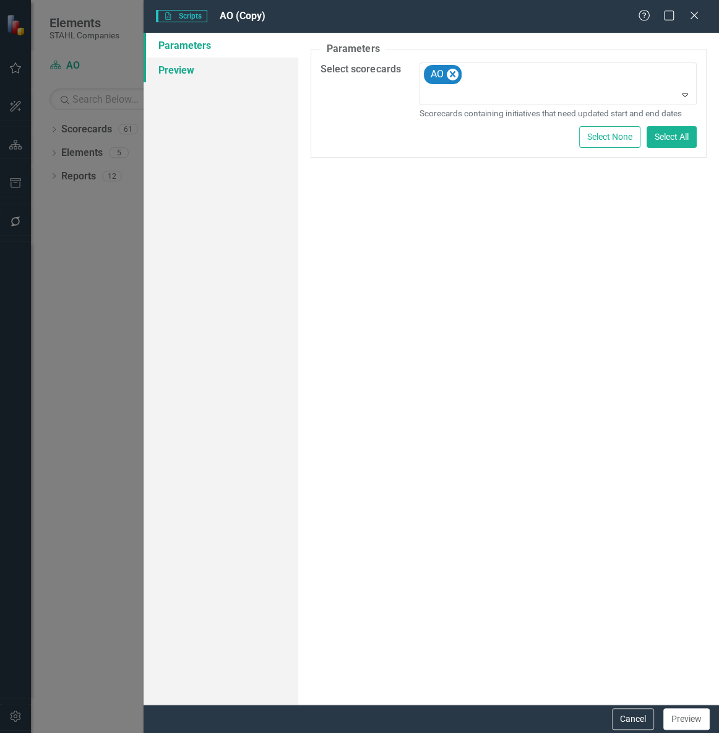
click at [183, 66] on link "Preview" at bounding box center [220, 70] width 155 height 25
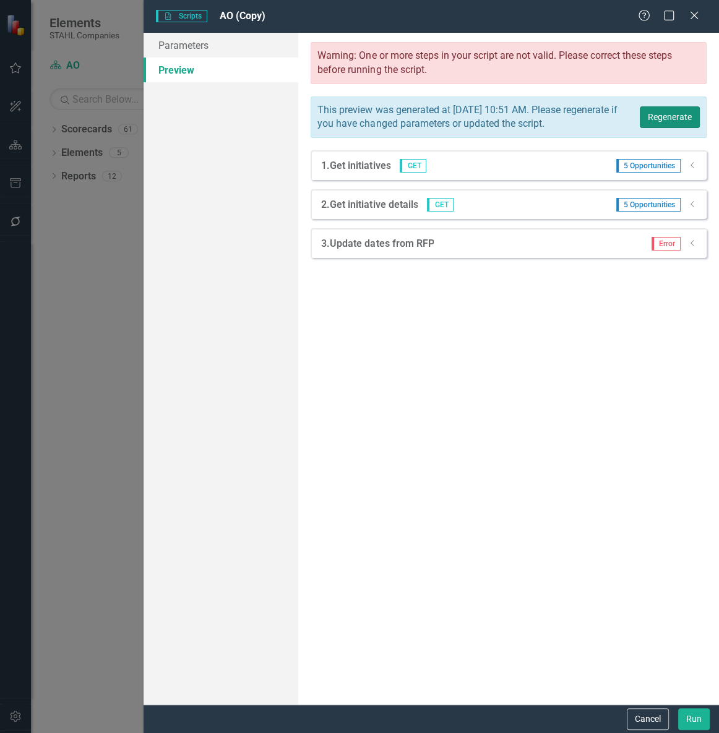
click at [662, 121] on button "Regenerate" at bounding box center [669, 117] width 60 height 22
click at [688, 208] on icon "Dropdown" at bounding box center [692, 203] width 9 height 7
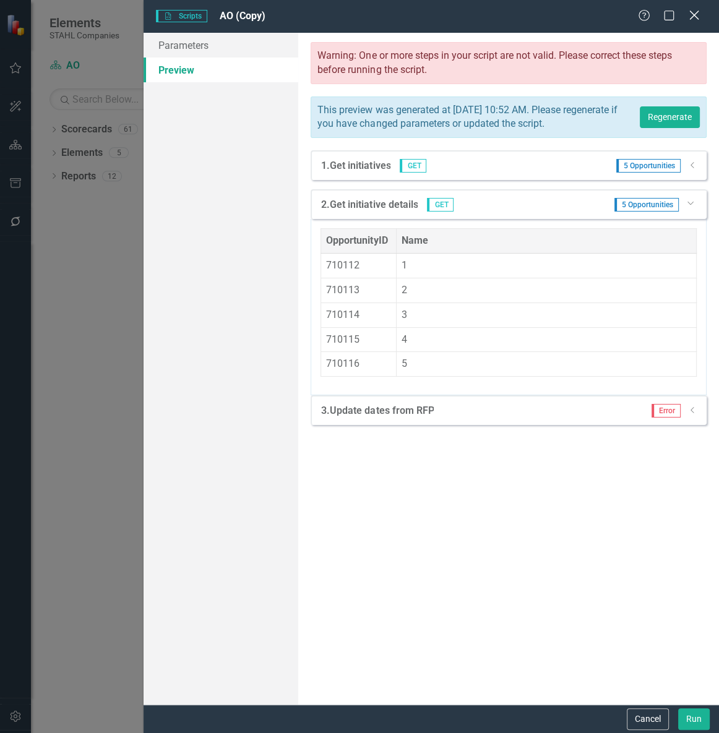
click at [693, 12] on icon "Close" at bounding box center [693, 15] width 15 height 12
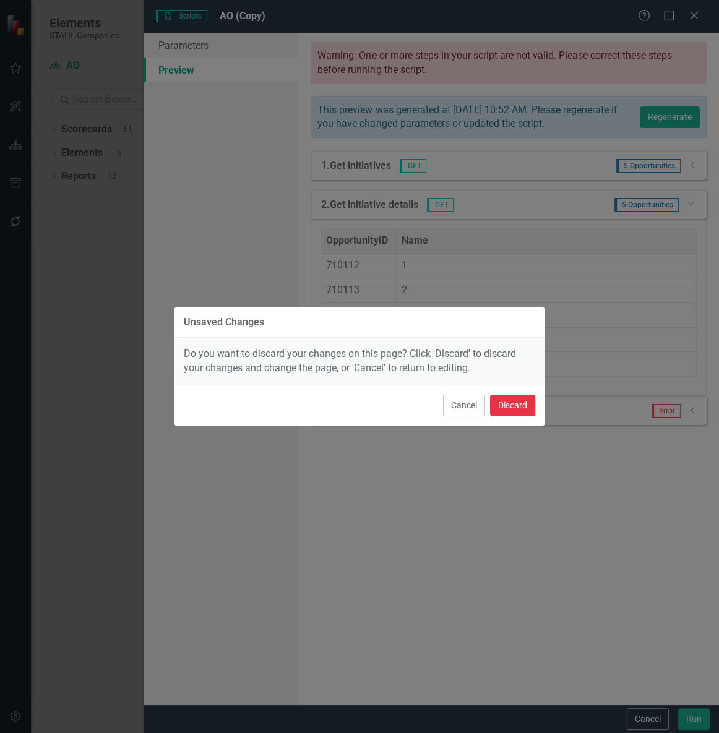
click at [528, 408] on button "Discard" at bounding box center [512, 406] width 45 height 22
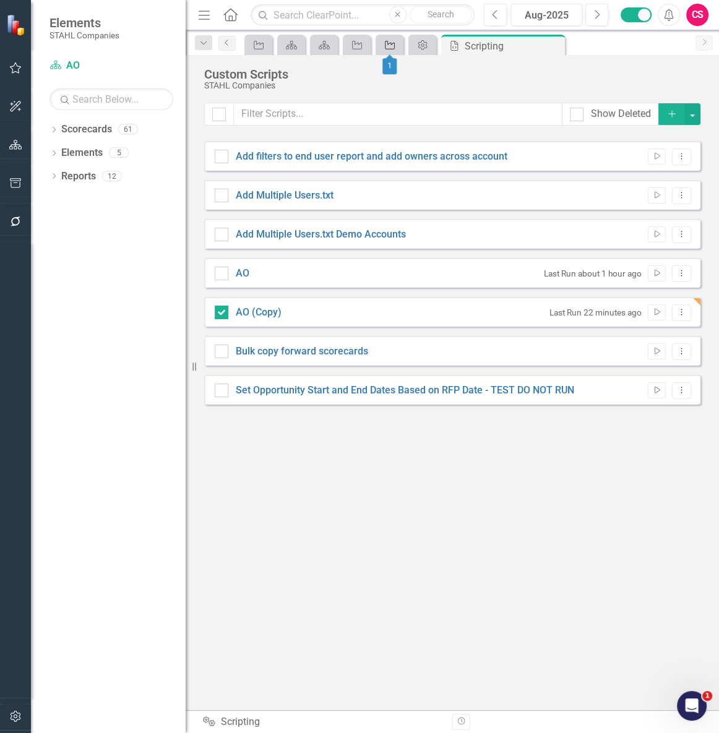
click at [384, 46] on icon "Opportunity" at bounding box center [389, 45] width 12 height 10
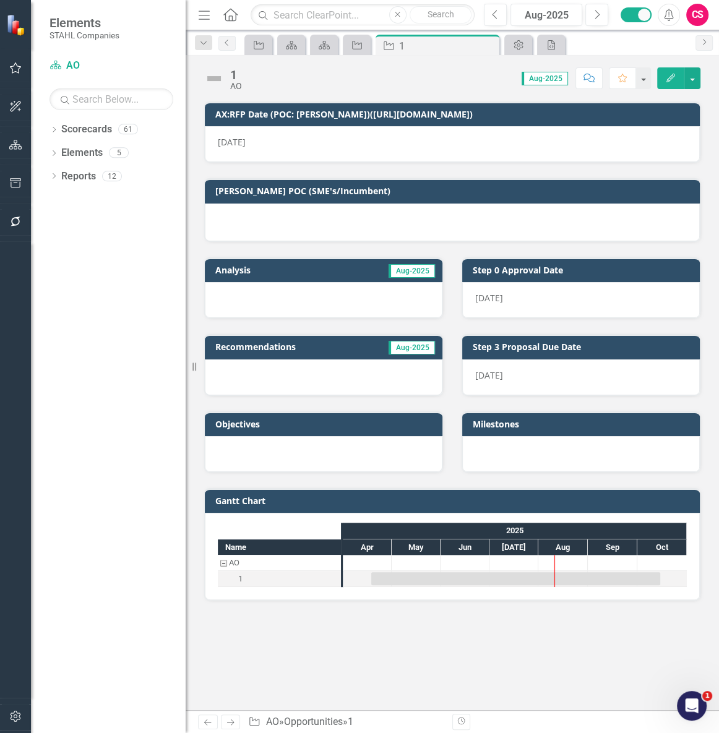
click at [670, 80] on icon "Edit" at bounding box center [670, 78] width 11 height 9
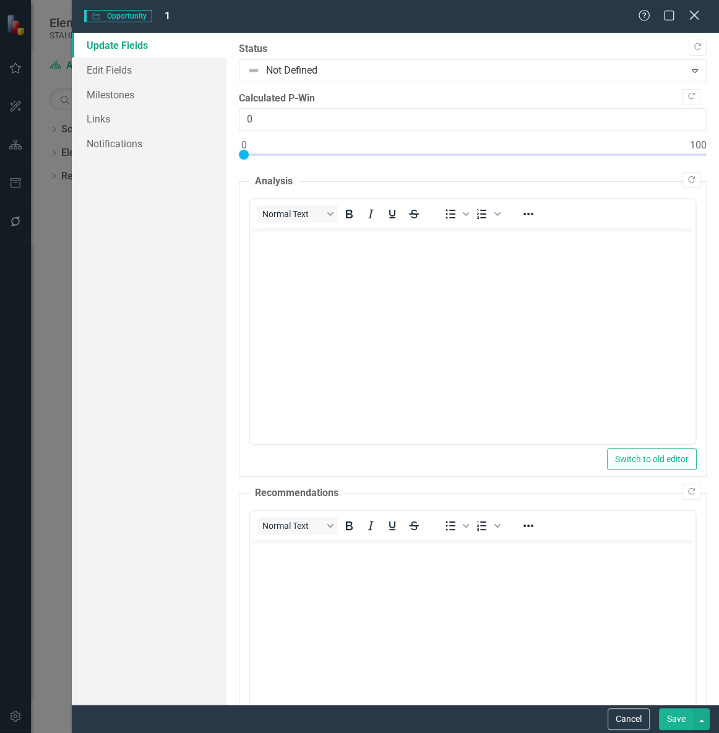
click at [693, 14] on icon "Close" at bounding box center [693, 15] width 15 height 12
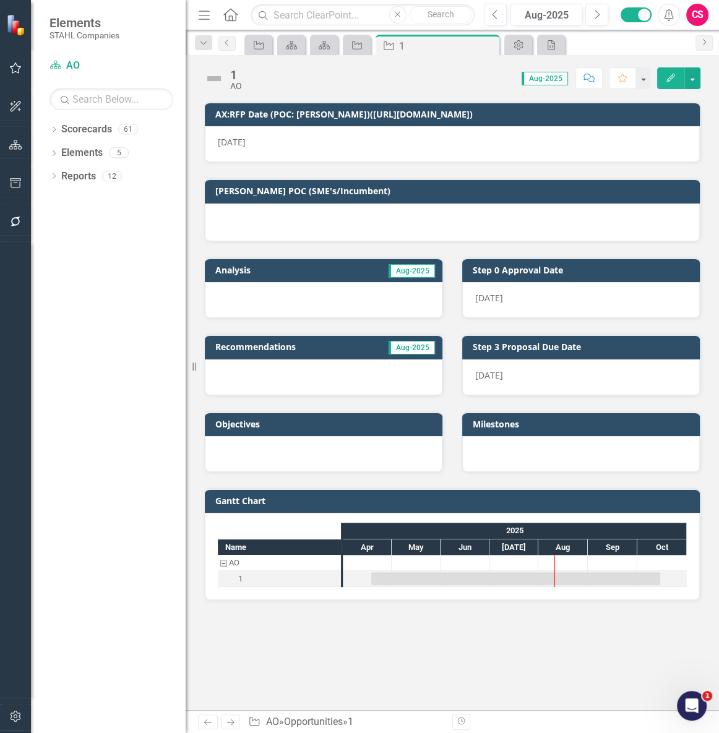
click at [227, 719] on icon "Next" at bounding box center [230, 722] width 11 height 8
click at [12, 724] on button "button" at bounding box center [16, 717] width 28 height 26
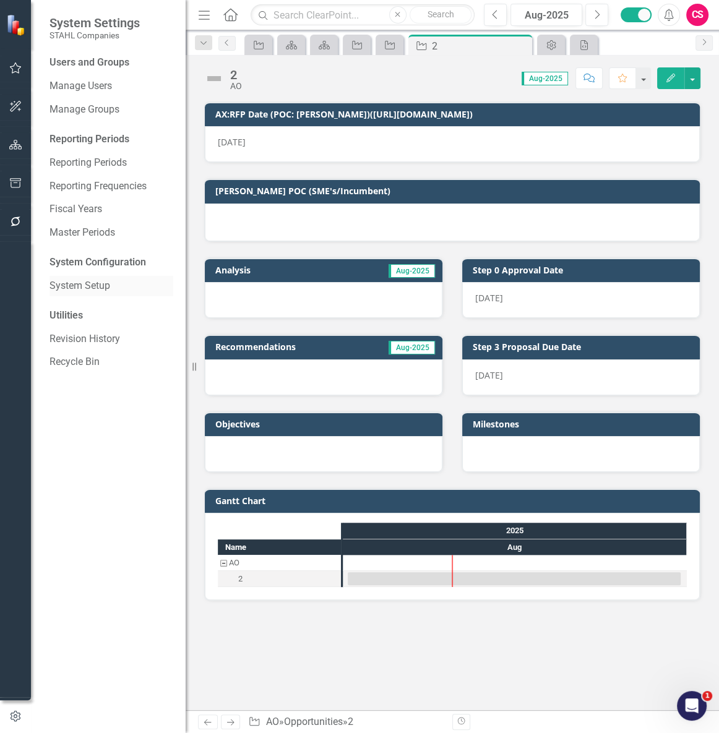
click at [83, 289] on link "System Setup" at bounding box center [111, 286] width 124 height 14
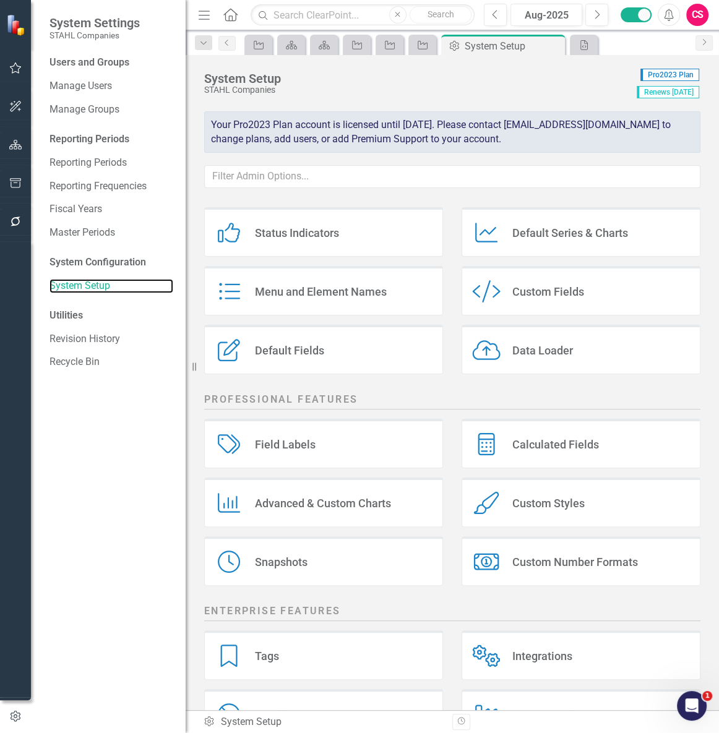
scroll to position [112, 0]
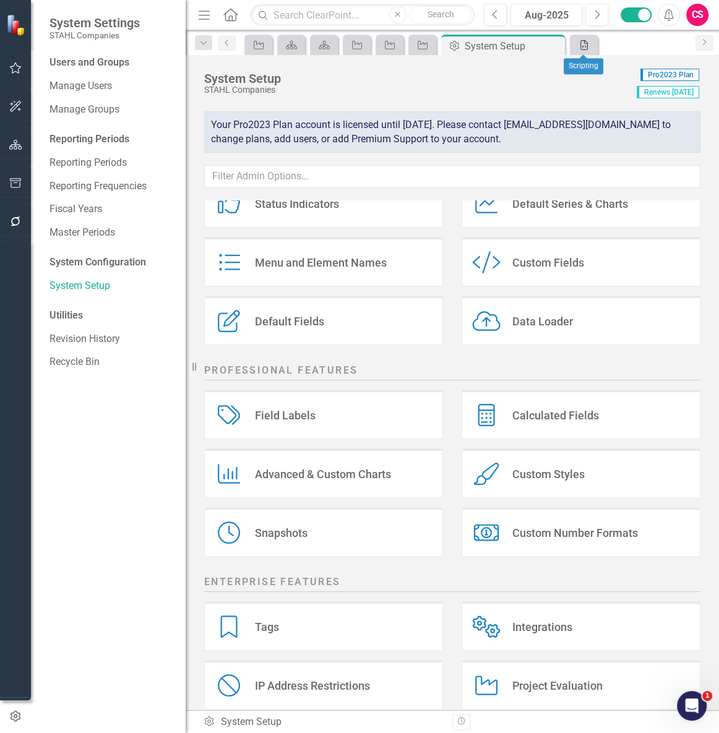
click at [580, 52] on div "Scripting" at bounding box center [581, 44] width 17 height 15
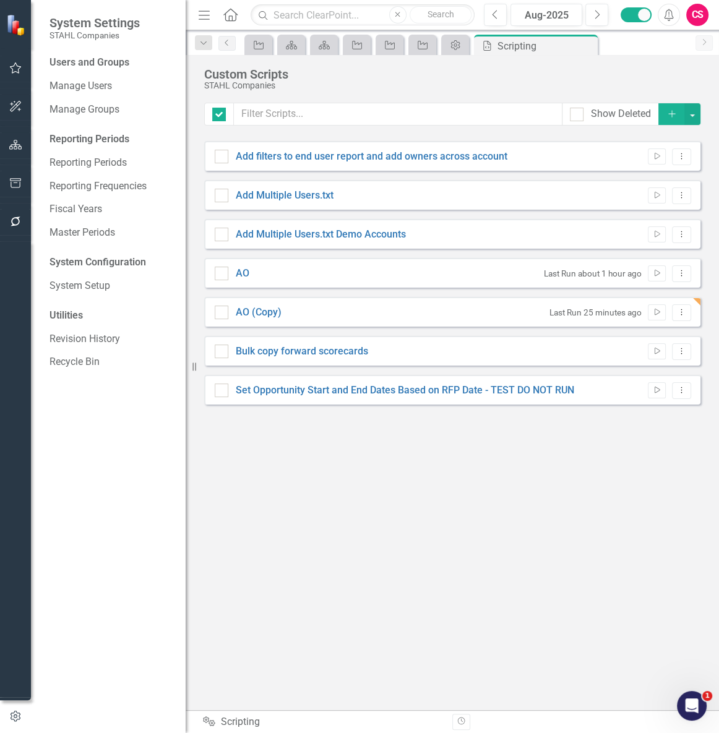
checkbox input "false"
click at [248, 315] on link "AO (Copy)" at bounding box center [259, 312] width 46 height 12
click at [223, 314] on input "AO (Copy)" at bounding box center [219, 310] width 8 height 8
checkbox input "true"
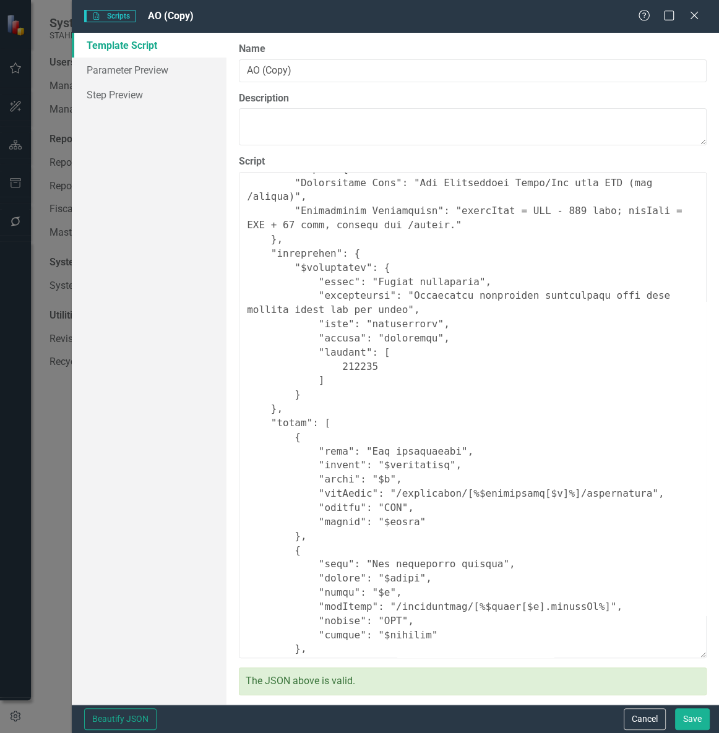
scroll to position [112, 0]
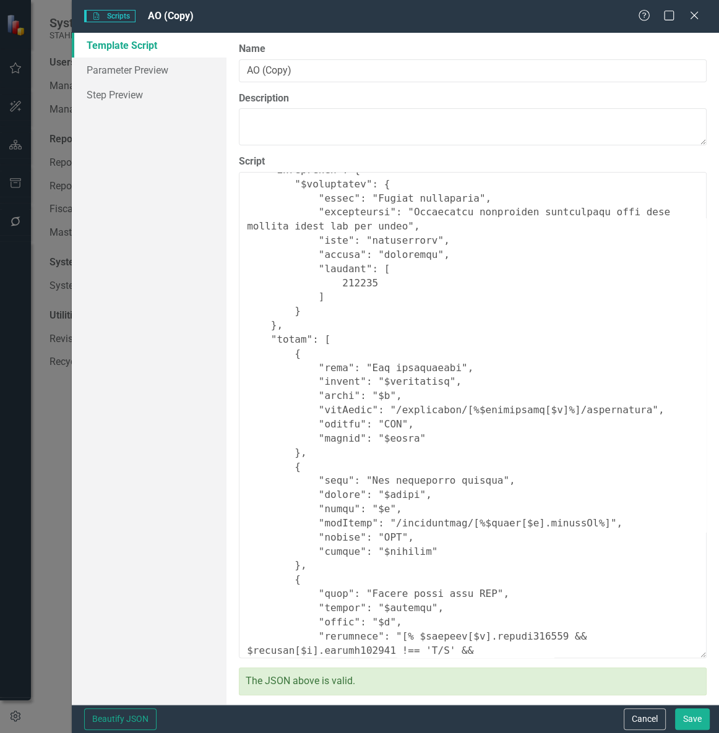
click at [171, 385] on div "Template Script Parameter Preview Step Preview" at bounding box center [149, 369] width 155 height 672
click at [184, 265] on div "Template Script Parameter Preview Step Preview" at bounding box center [149, 369] width 155 height 672
click at [165, 519] on div "Template Script Parameter Preview Step Preview" at bounding box center [149, 369] width 155 height 672
click at [118, 566] on div "Template Script Parameter Preview Step Preview" at bounding box center [149, 369] width 155 height 672
click at [98, 596] on div "Template Script Parameter Preview Step Preview" at bounding box center [149, 369] width 155 height 672
